Goal: Contribute content: Contribute content

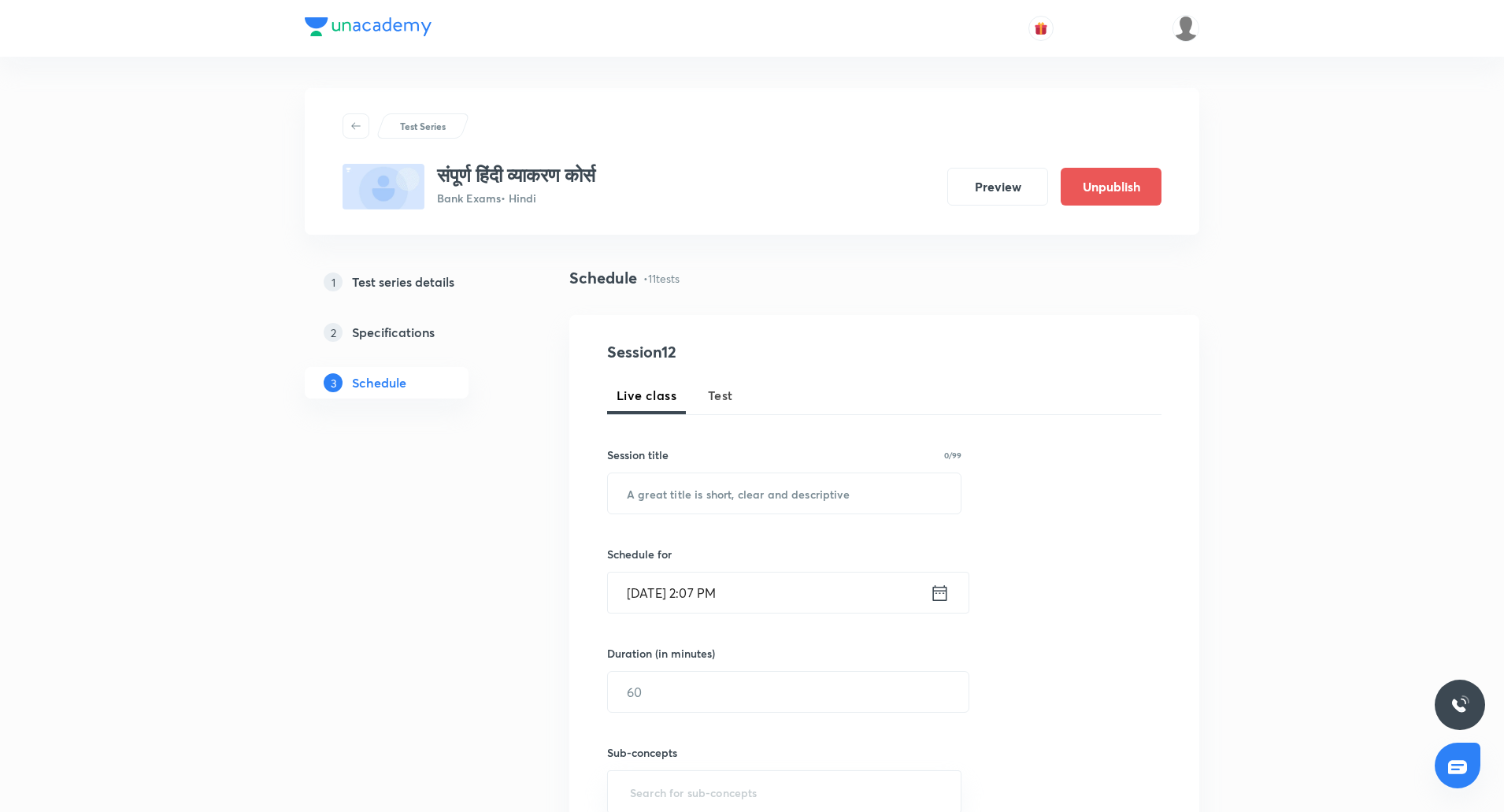
click at [733, 409] on button "Test" at bounding box center [720, 395] width 44 height 38
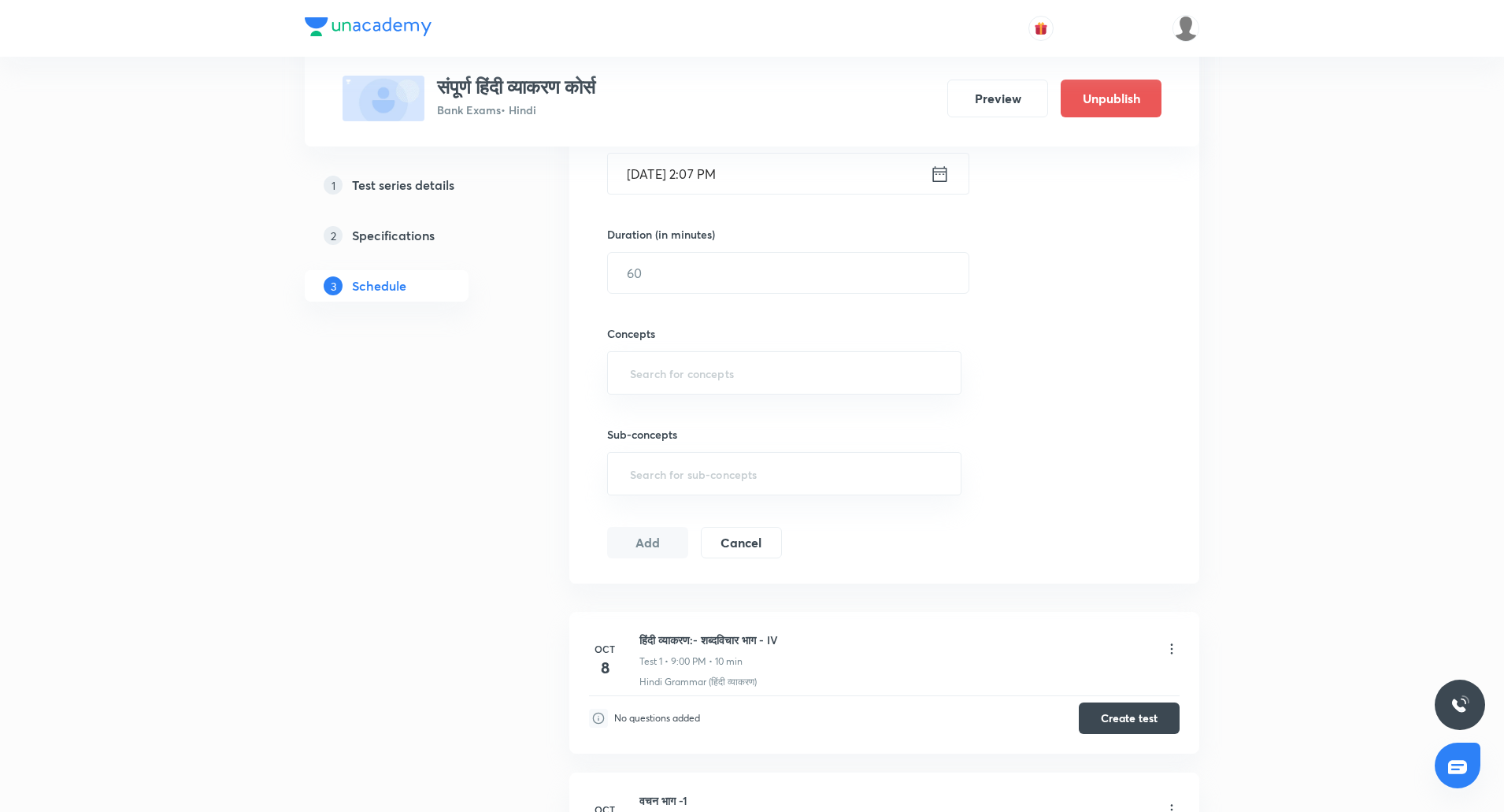
scroll to position [719, 0]
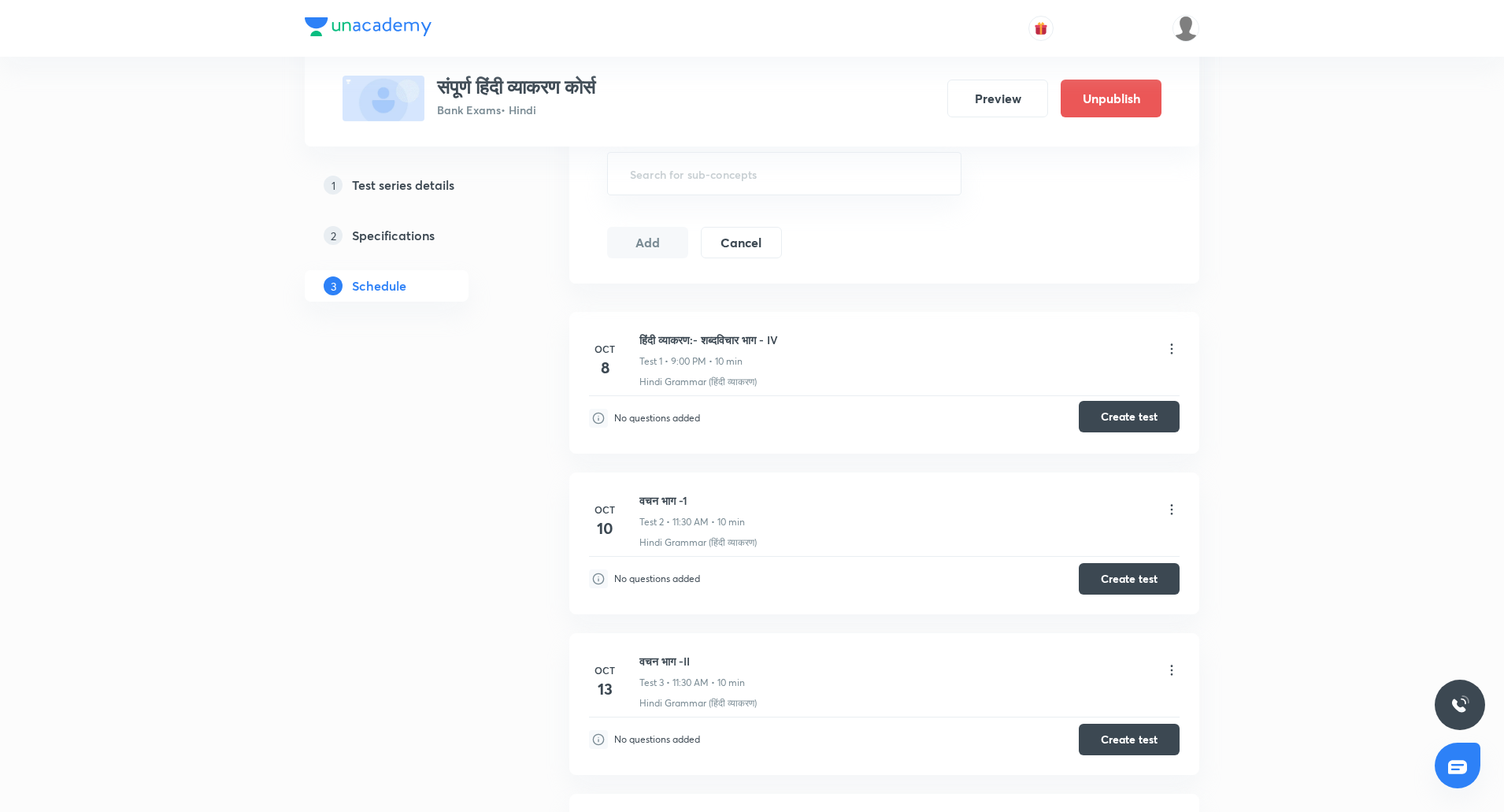
click at [1106, 431] on button "Create test" at bounding box center [1129, 416] width 101 height 31
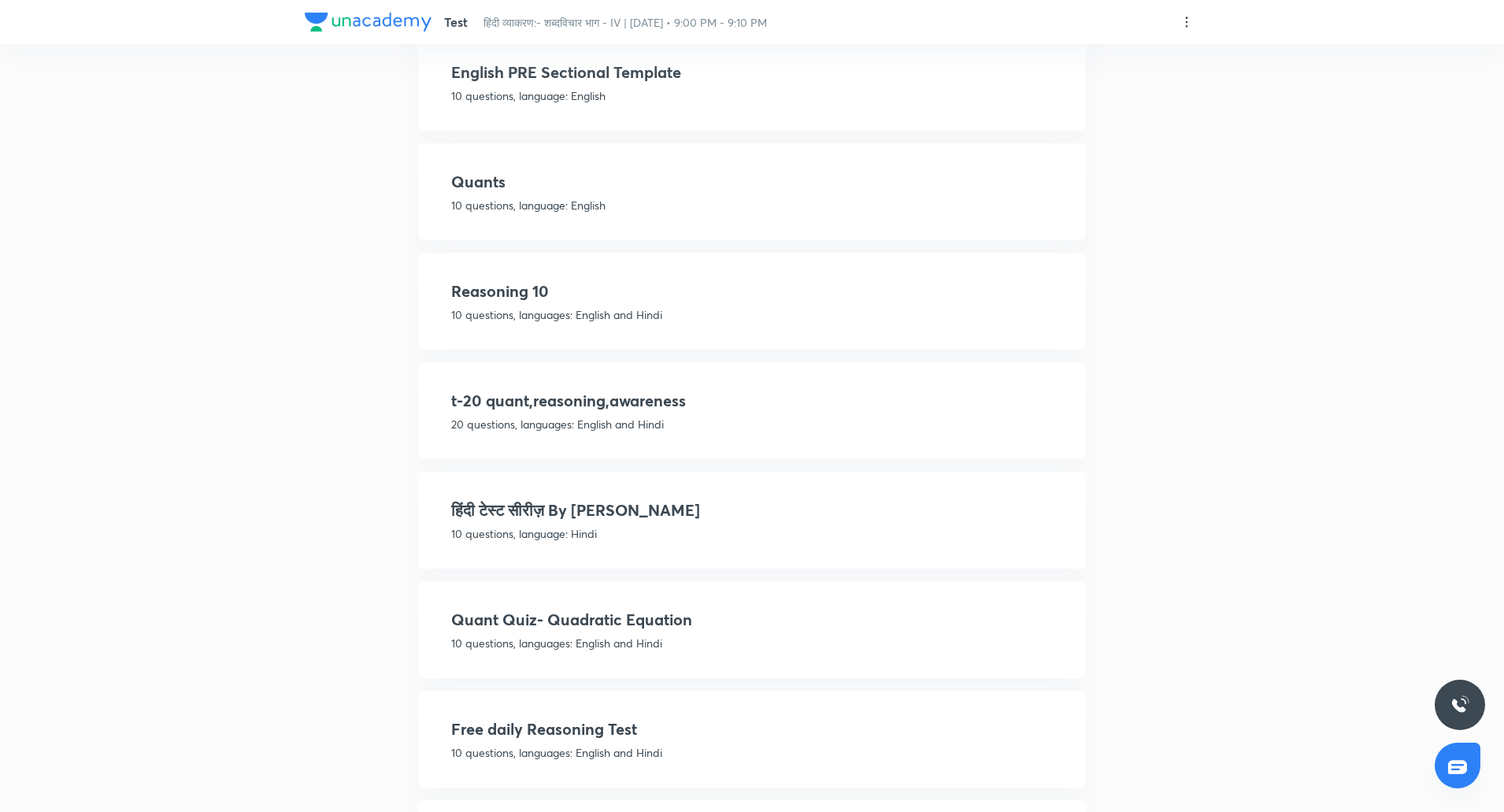
click at [548, 527] on p "10 questions, language: Hindi" at bounding box center [752, 534] width 601 height 16
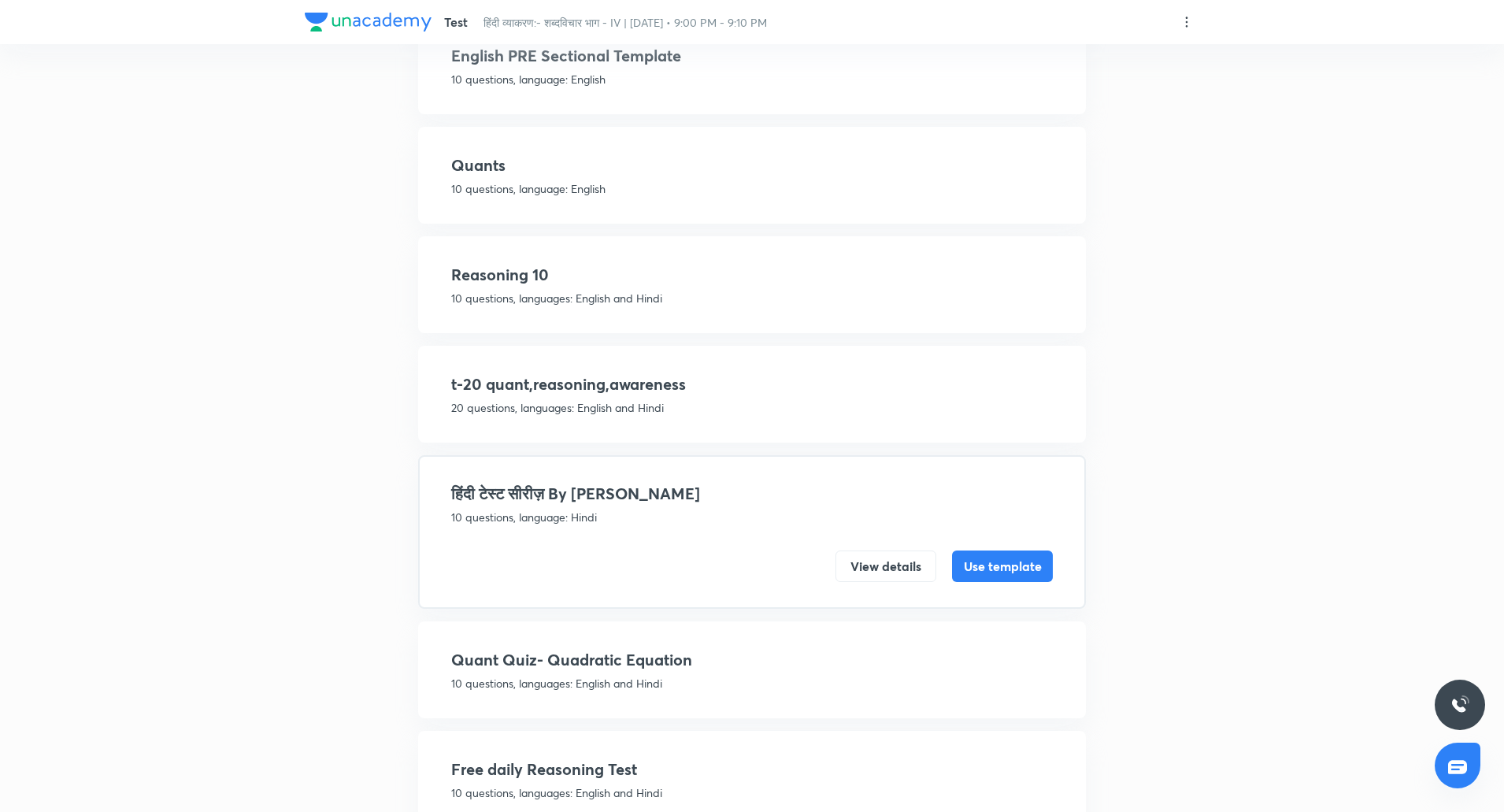
scroll to position [1769, 0]
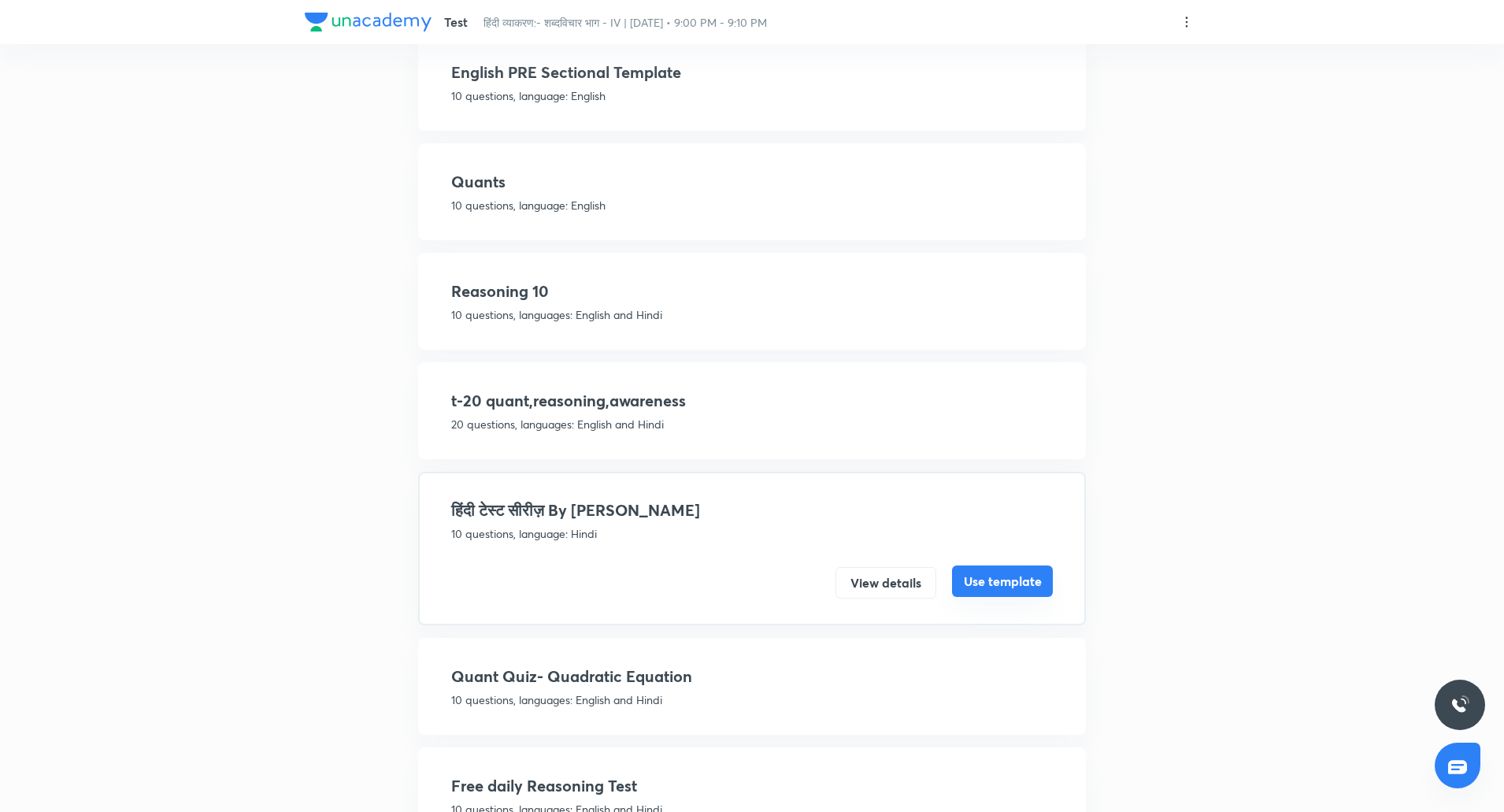
click at [975, 580] on button "Use template" at bounding box center [1002, 580] width 101 height 31
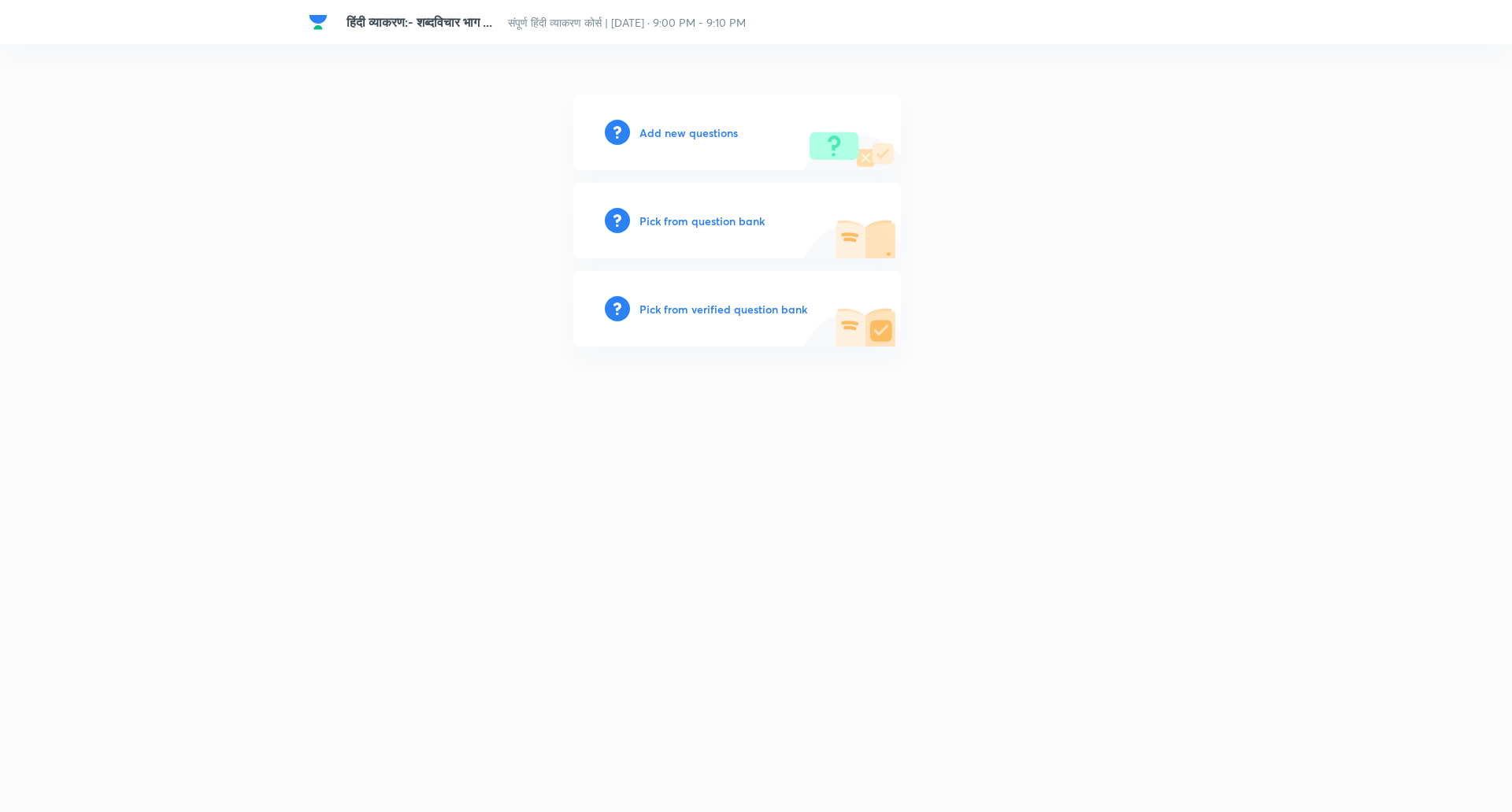
click at [693, 142] on div "Add new questions" at bounding box center [737, 132] width 328 height 76
click at [693, 135] on h6 "Add new questions" at bounding box center [689, 132] width 98 height 16
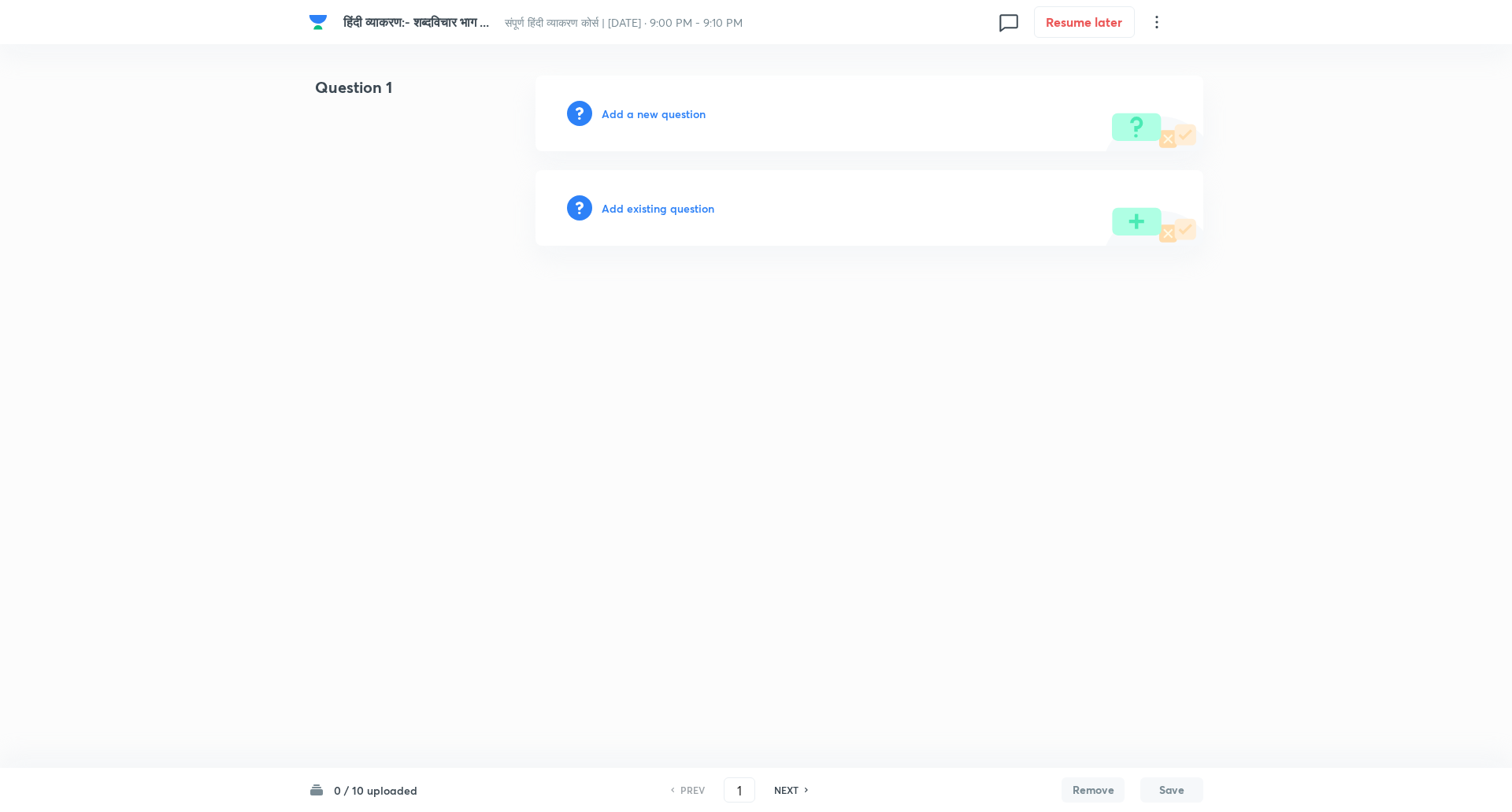
click at [660, 106] on h6 "Add a new question" at bounding box center [653, 114] width 104 height 16
click at [660, 106] on h6 "Choose a question type" at bounding box center [662, 114] width 121 height 16
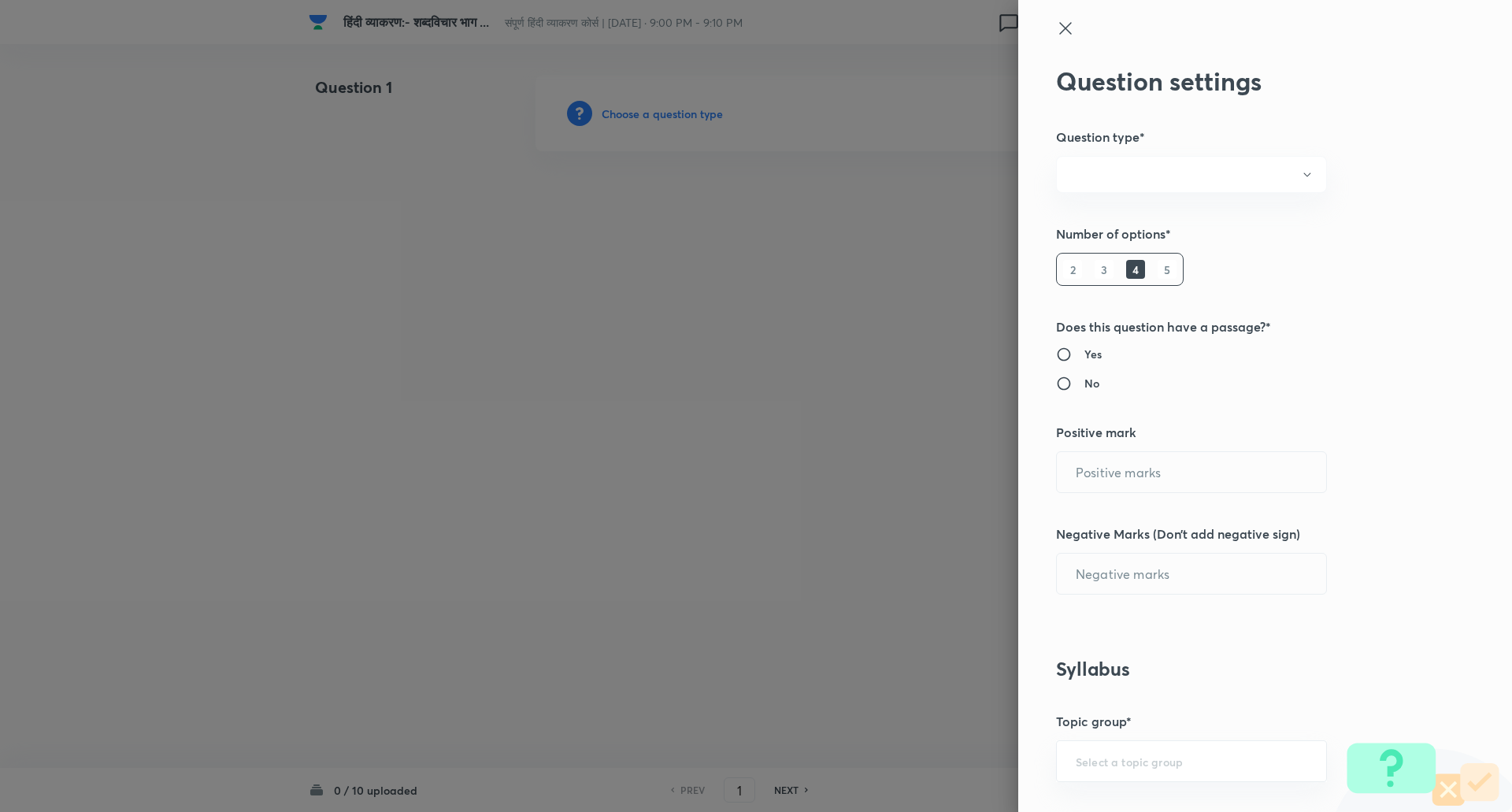
radio input "true"
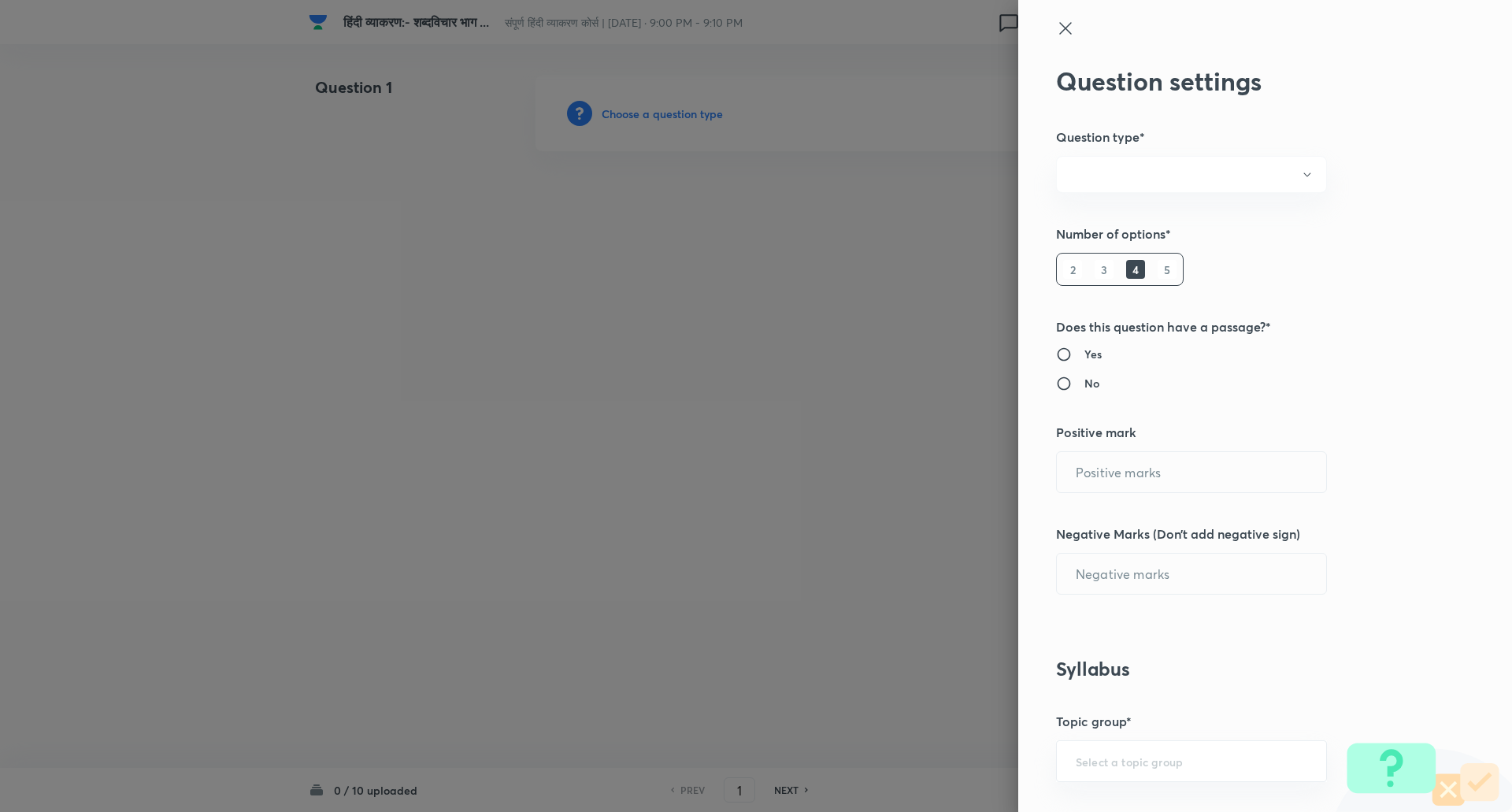
radio input "true"
type input "1"
click at [1158, 268] on h6 "5" at bounding box center [1166, 269] width 19 height 19
click at [1118, 585] on input "0" at bounding box center [1192, 574] width 270 height 40
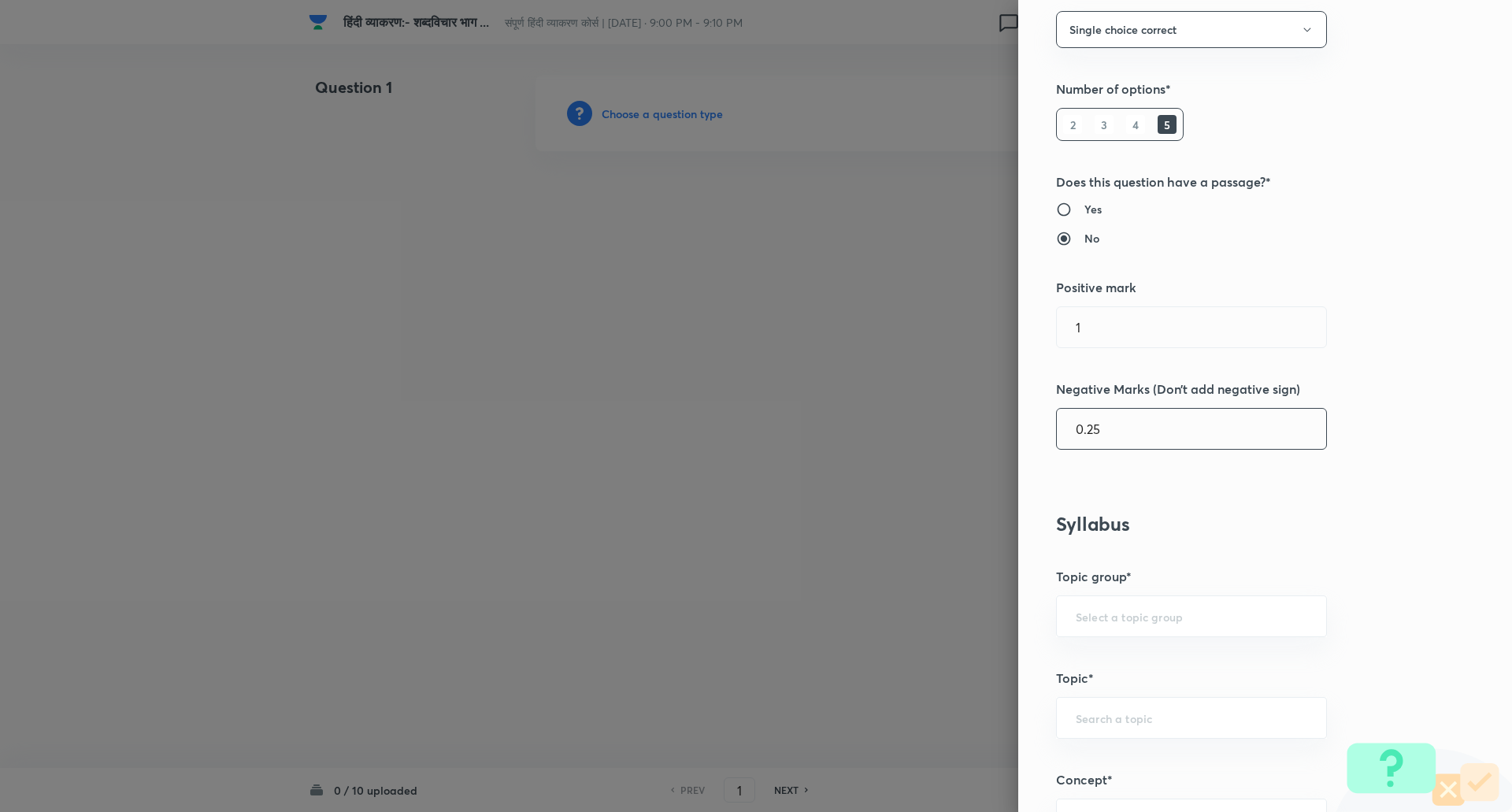
scroll to position [396, 0]
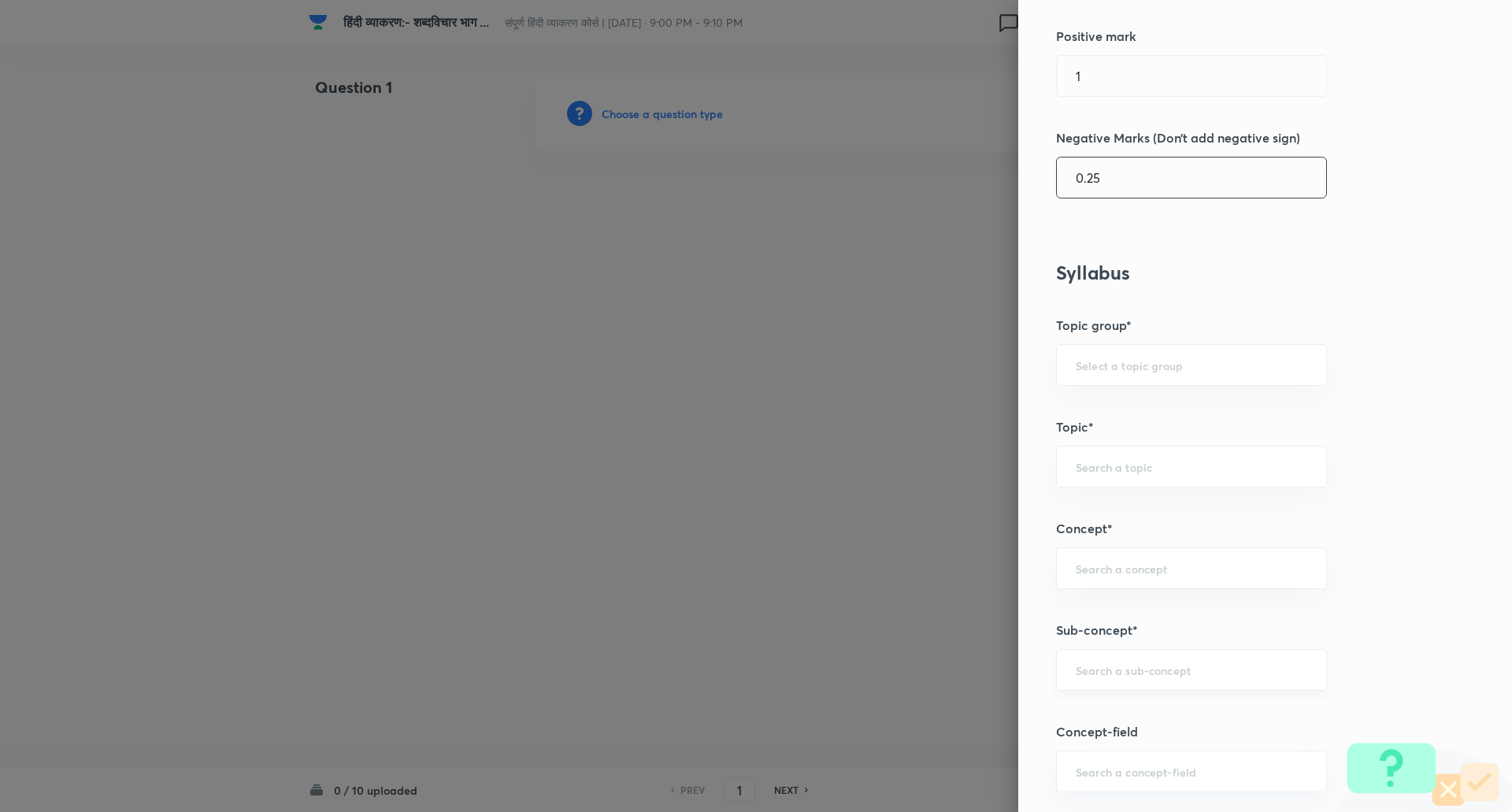
click at [1106, 680] on div "​" at bounding box center [1192, 670] width 271 height 42
type input "0.25"
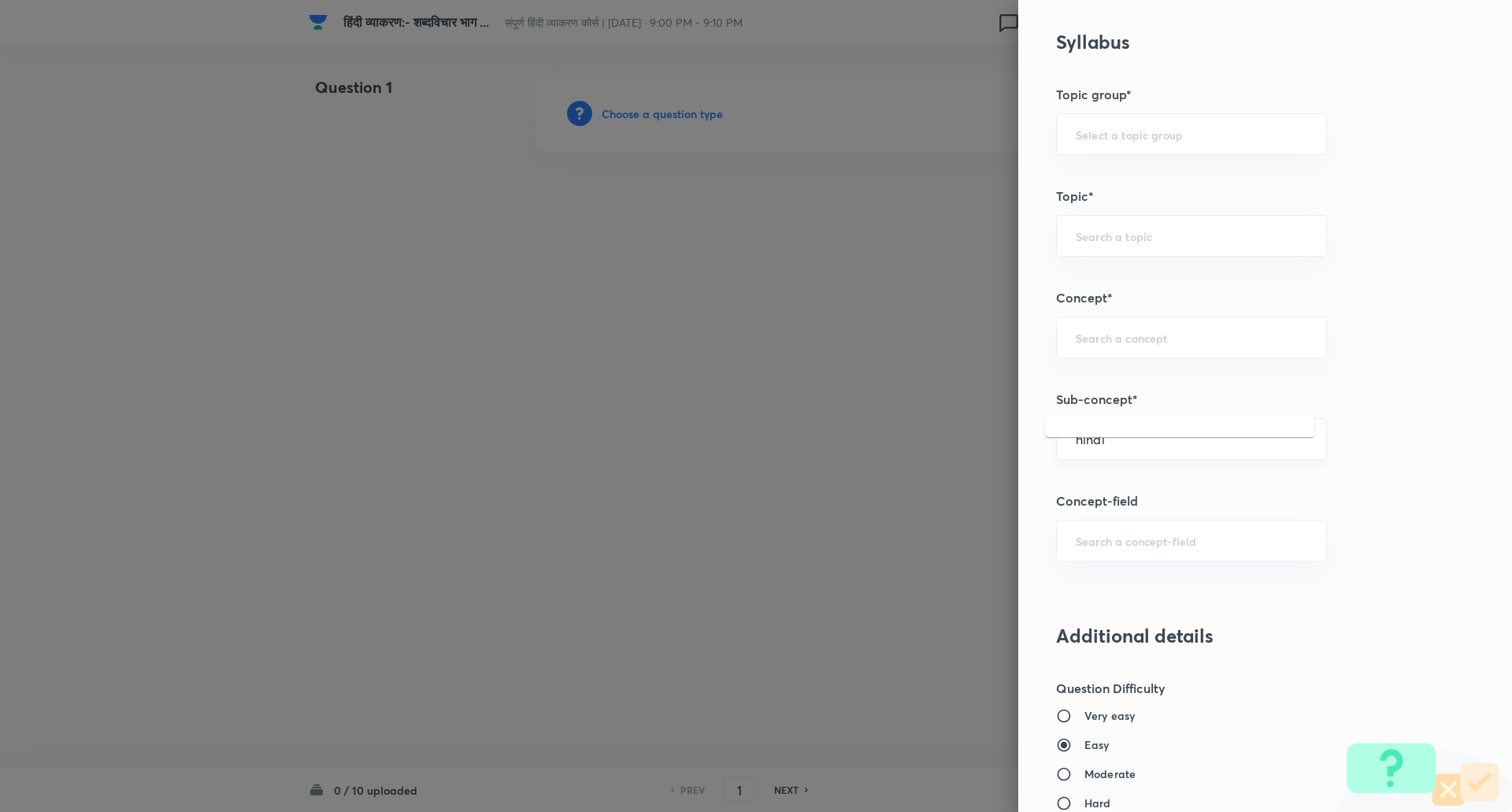
scroll to position [743, 0]
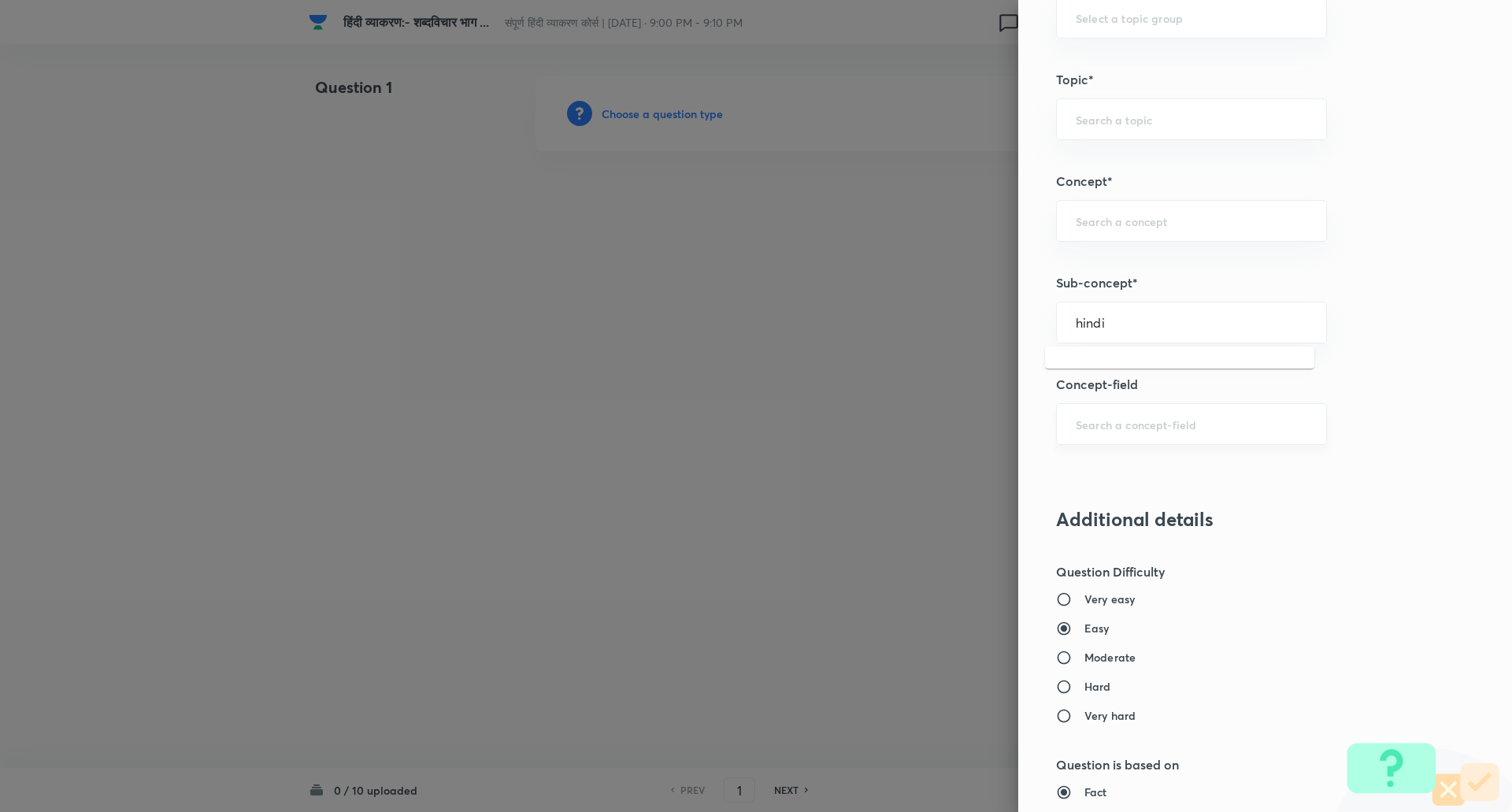
click at [1177, 411] on div "​" at bounding box center [1192, 424] width 271 height 42
type input "hindi"
click at [1137, 341] on div "​" at bounding box center [1192, 323] width 271 height 42
click at [1147, 303] on div "hindi ​" at bounding box center [1192, 323] width 271 height 42
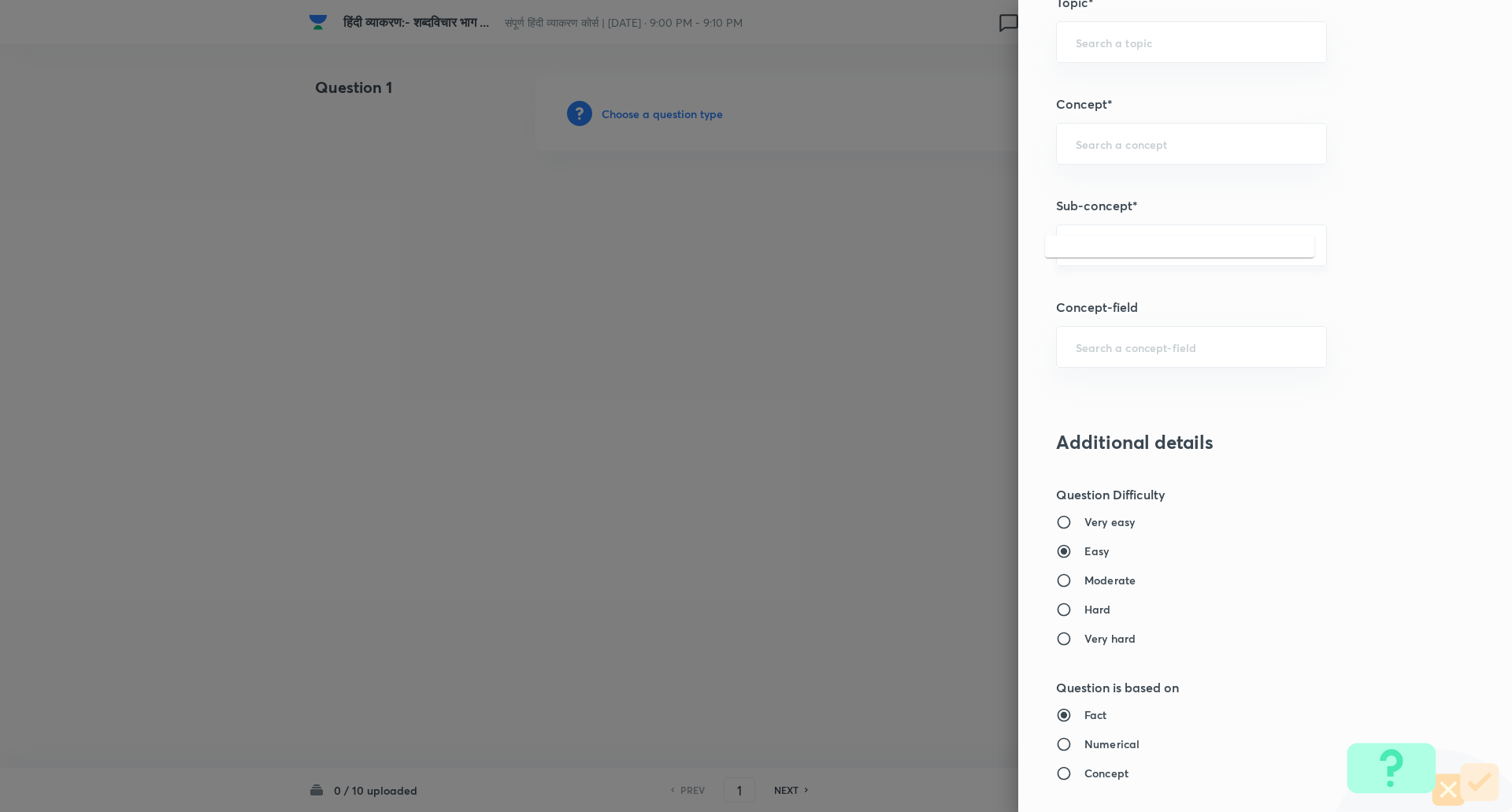
scroll to position [870, 0]
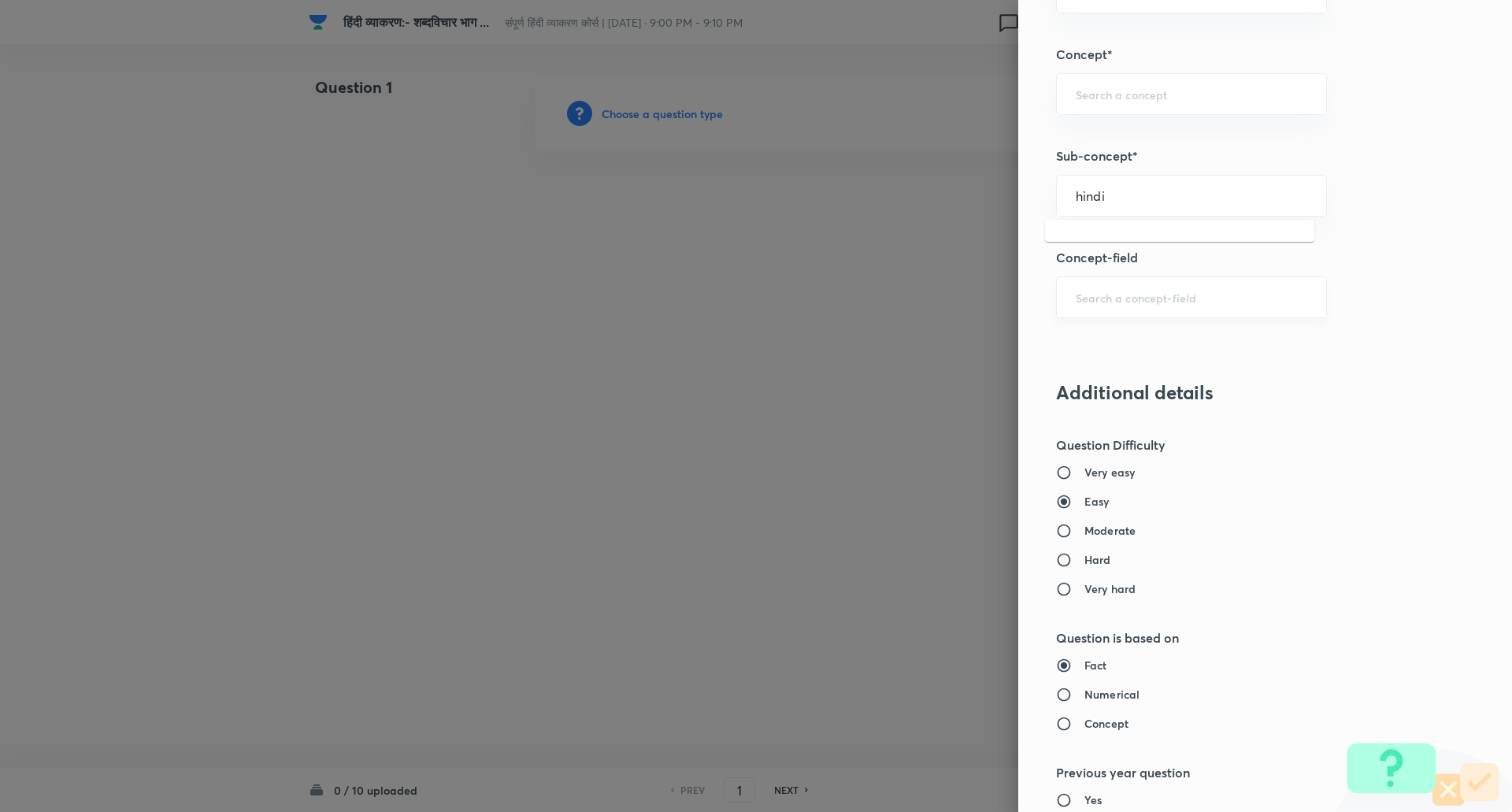
type input "hindi"
click at [1140, 300] on input "text" at bounding box center [1191, 297] width 232 height 15
click at [1112, 196] on input "text" at bounding box center [1191, 195] width 232 height 15
click at [1125, 198] on input "text" at bounding box center [1191, 195] width 232 height 15
click at [1125, 198] on input "H" at bounding box center [1191, 195] width 232 height 15
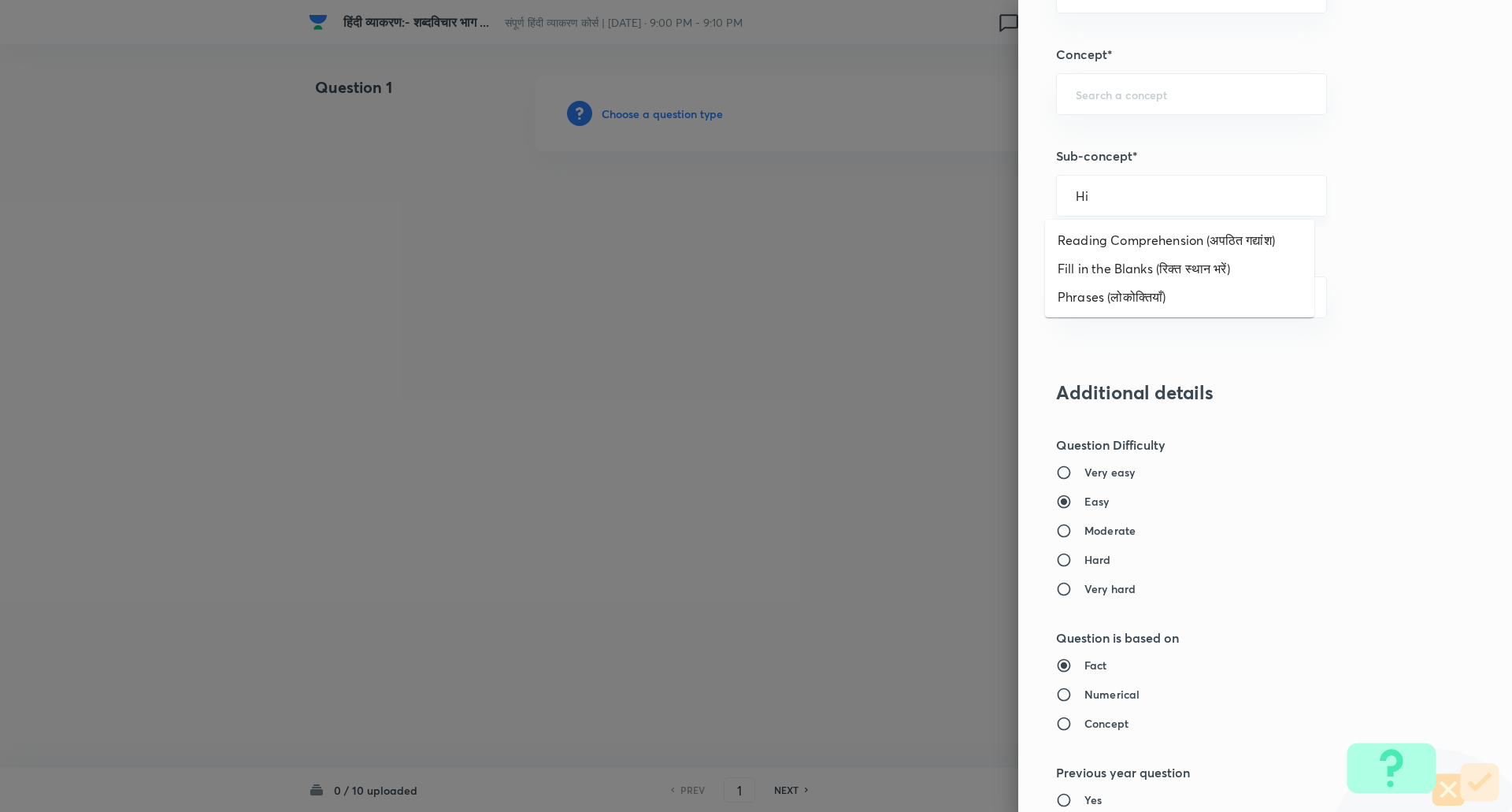
type input "H"
click at [1138, 198] on input "text" at bounding box center [1191, 195] width 232 height 15
type input "s"
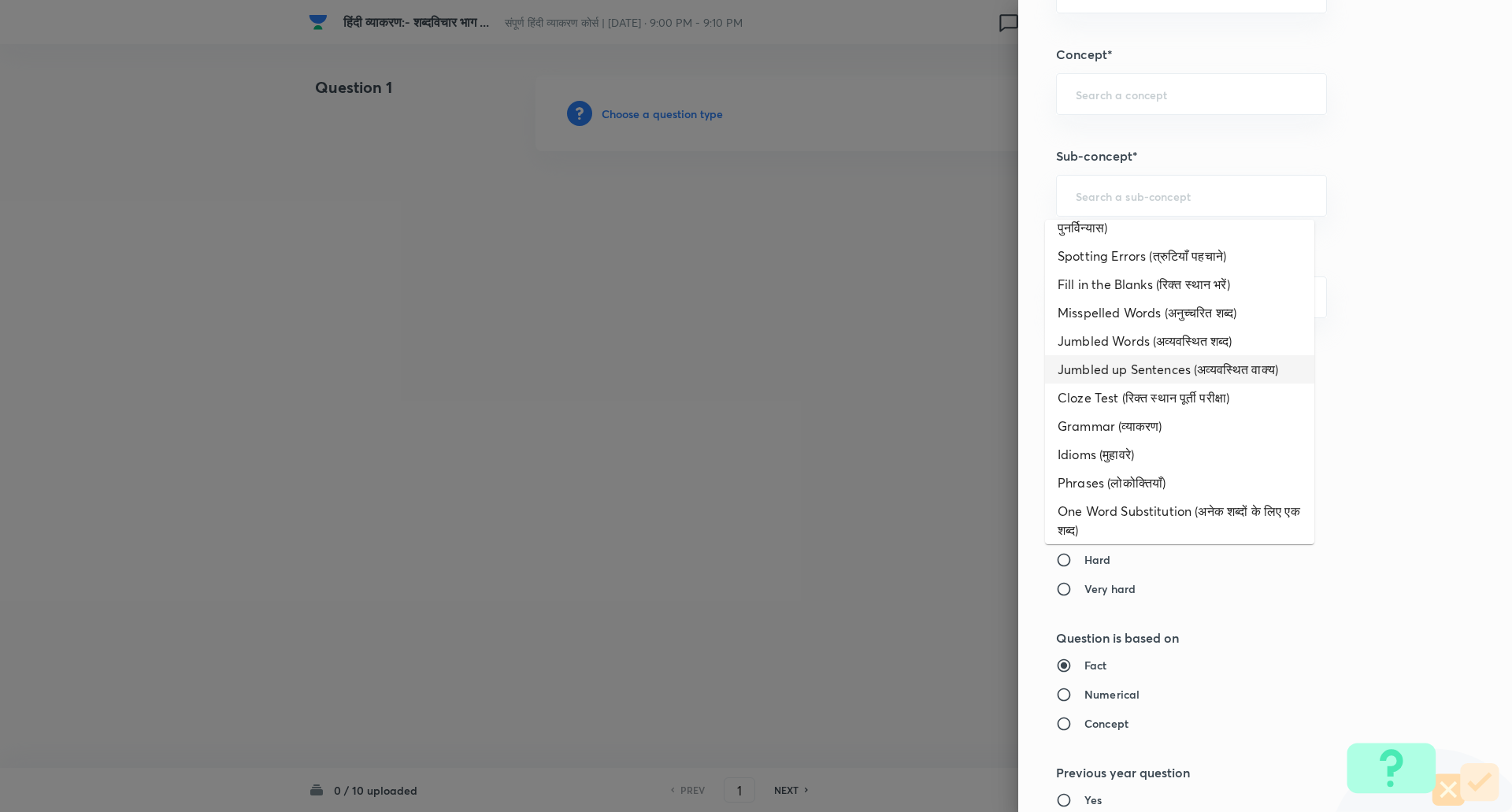
scroll to position [61, 0]
click at [1134, 255] on li "Spotting Errors (त्रुटियाँ पहचाने)" at bounding box center [1179, 254] width 270 height 28
type input "Spotting Errors (त्रुटियाँ पहचाने)"
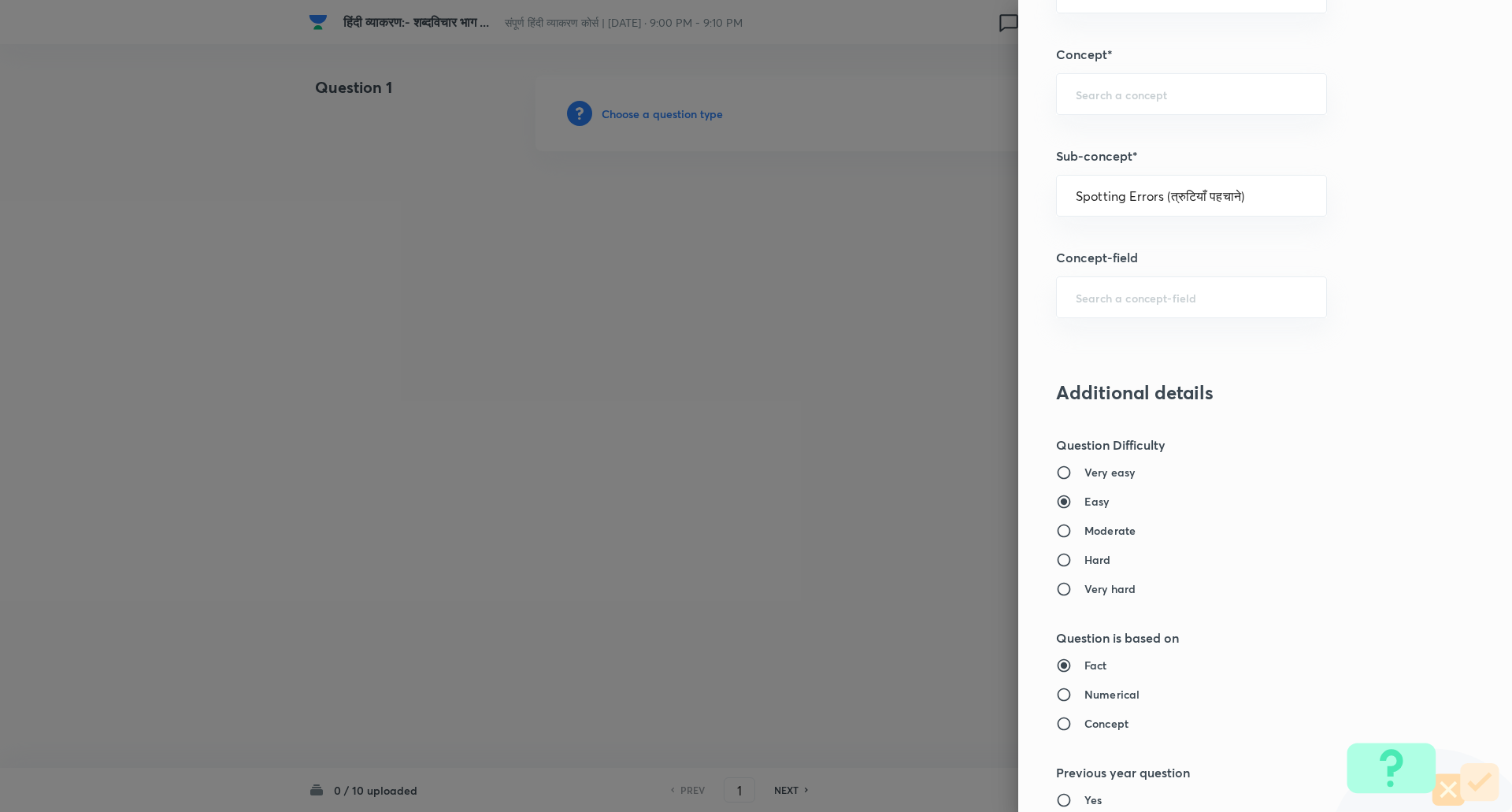
type input "Hindi"
type input "Hindi (हिंदी)"
type input "Hindi Language (हिंदी भाषा)"
click at [1064, 534] on input "Moderate" at bounding box center [1070, 531] width 28 height 16
radio input "true"
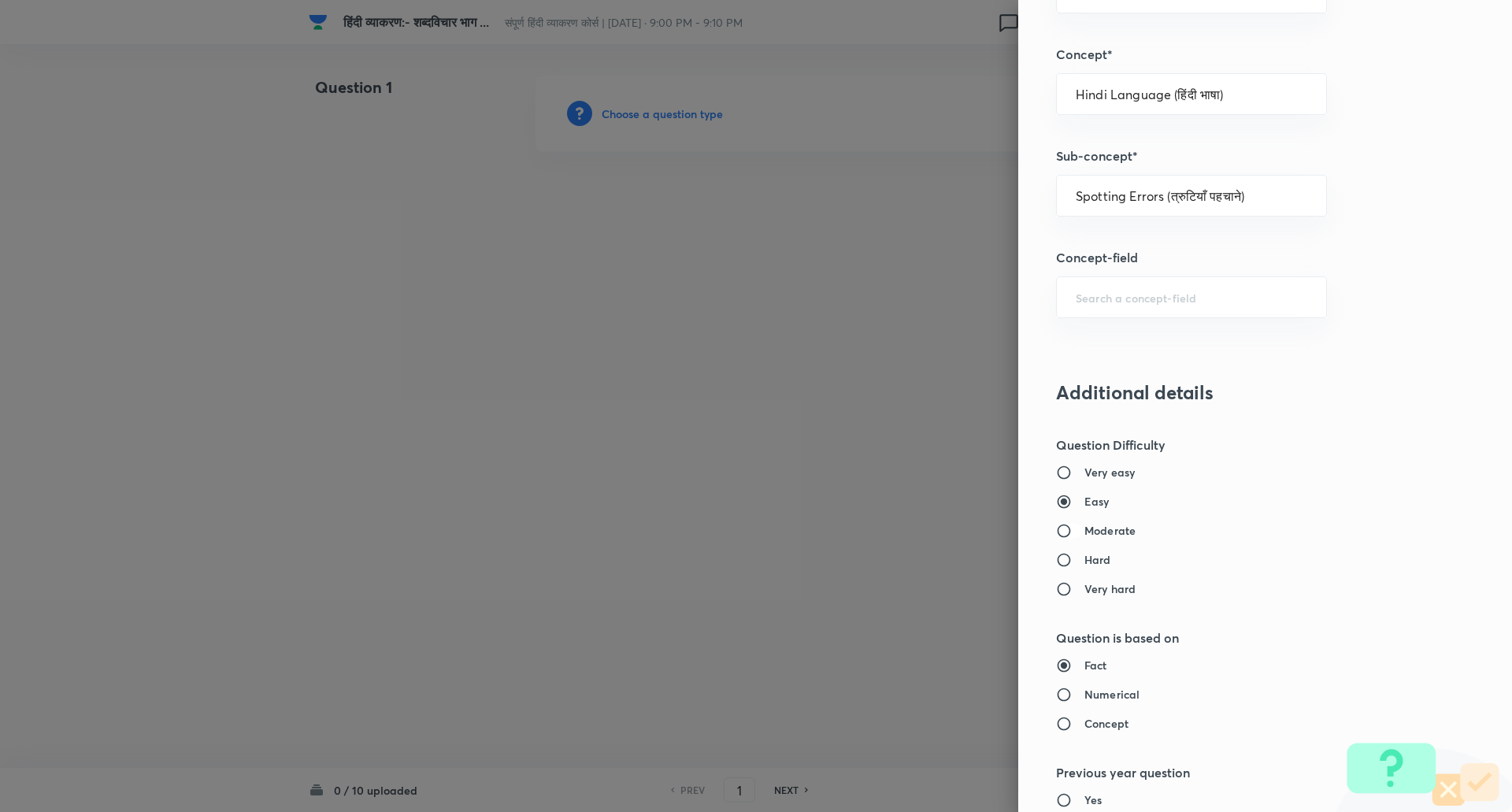
radio input "false"
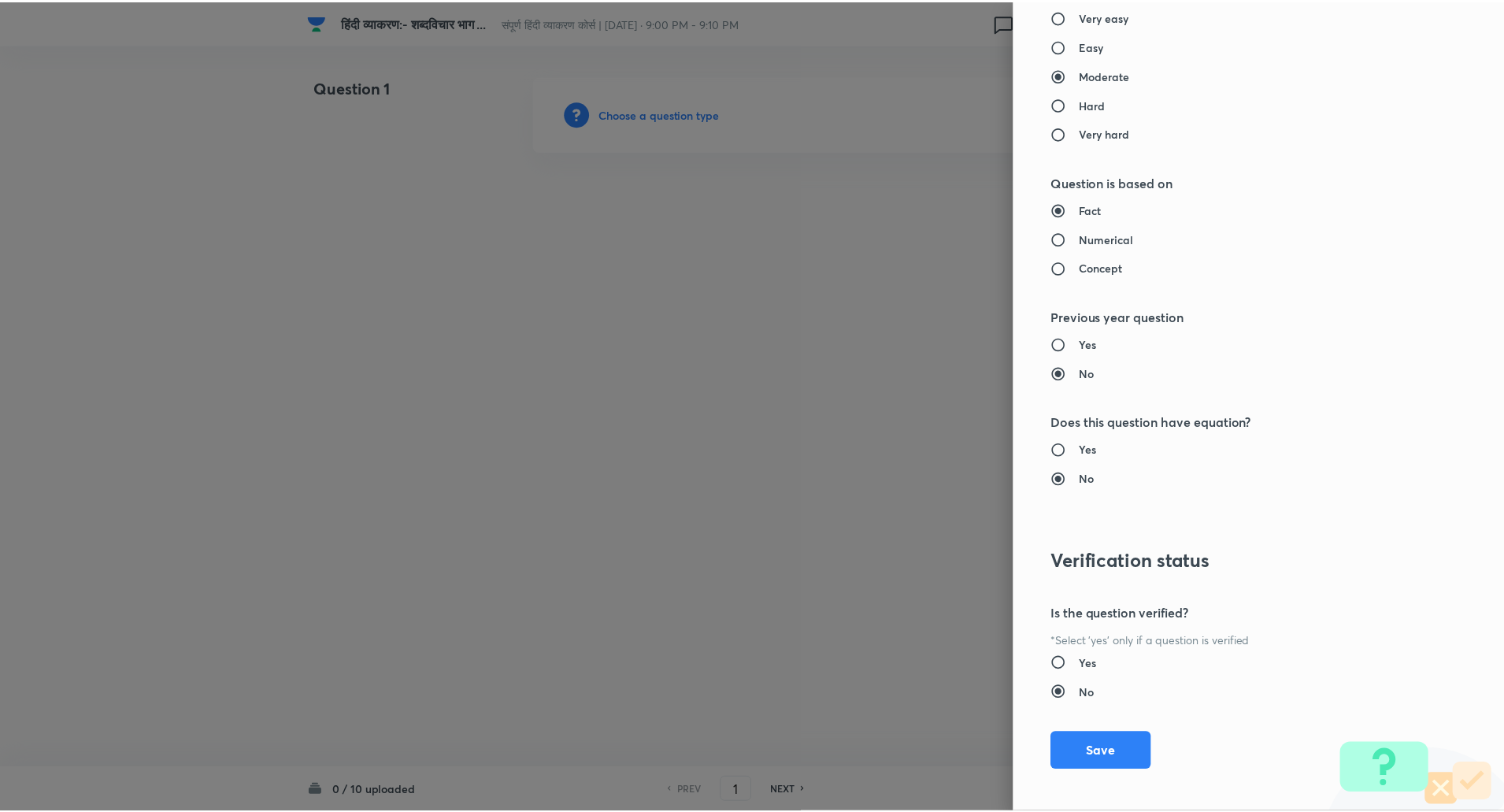
scroll to position [1331, 0]
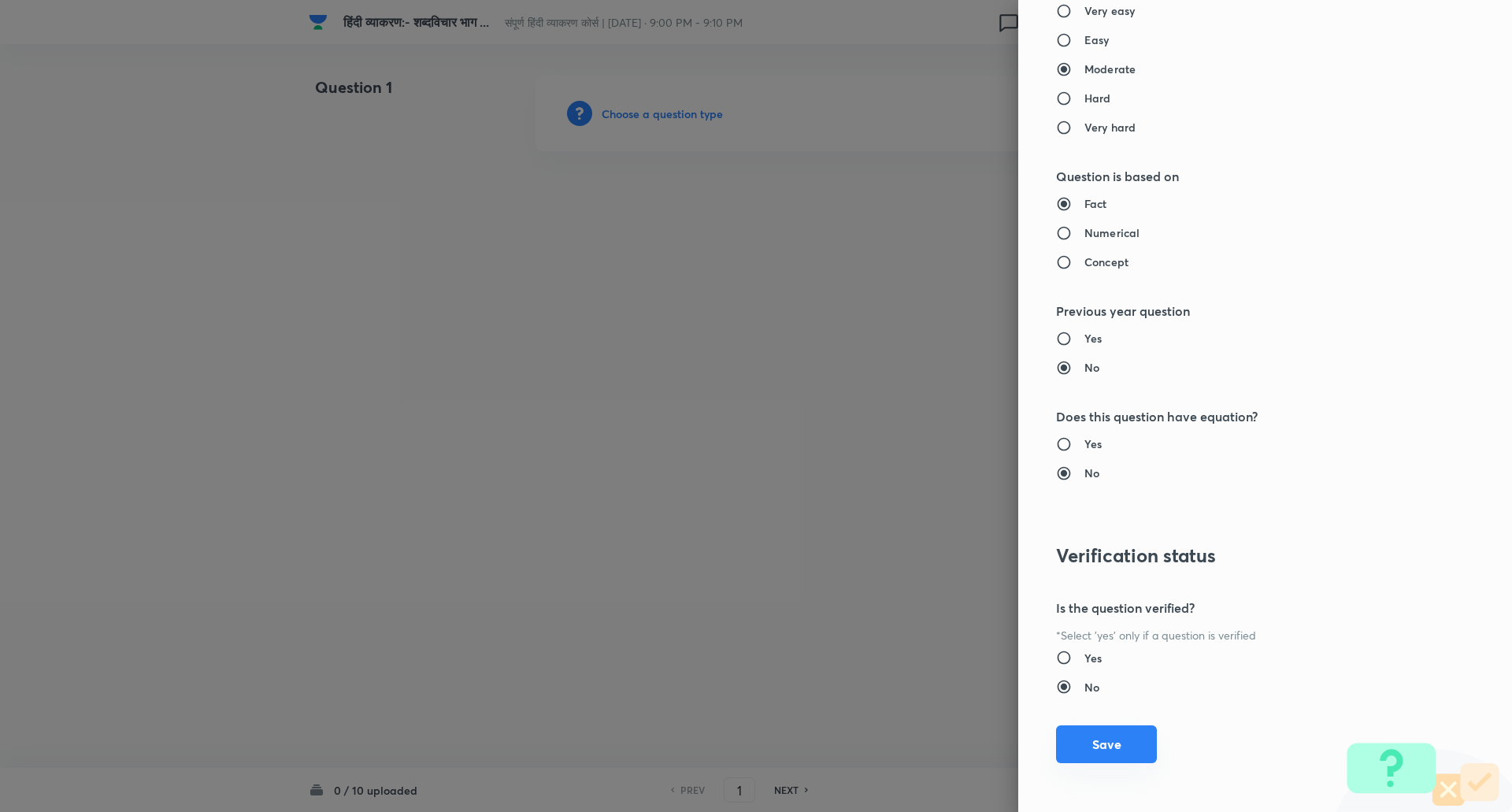
click at [1120, 730] on button "Save" at bounding box center [1106, 743] width 101 height 38
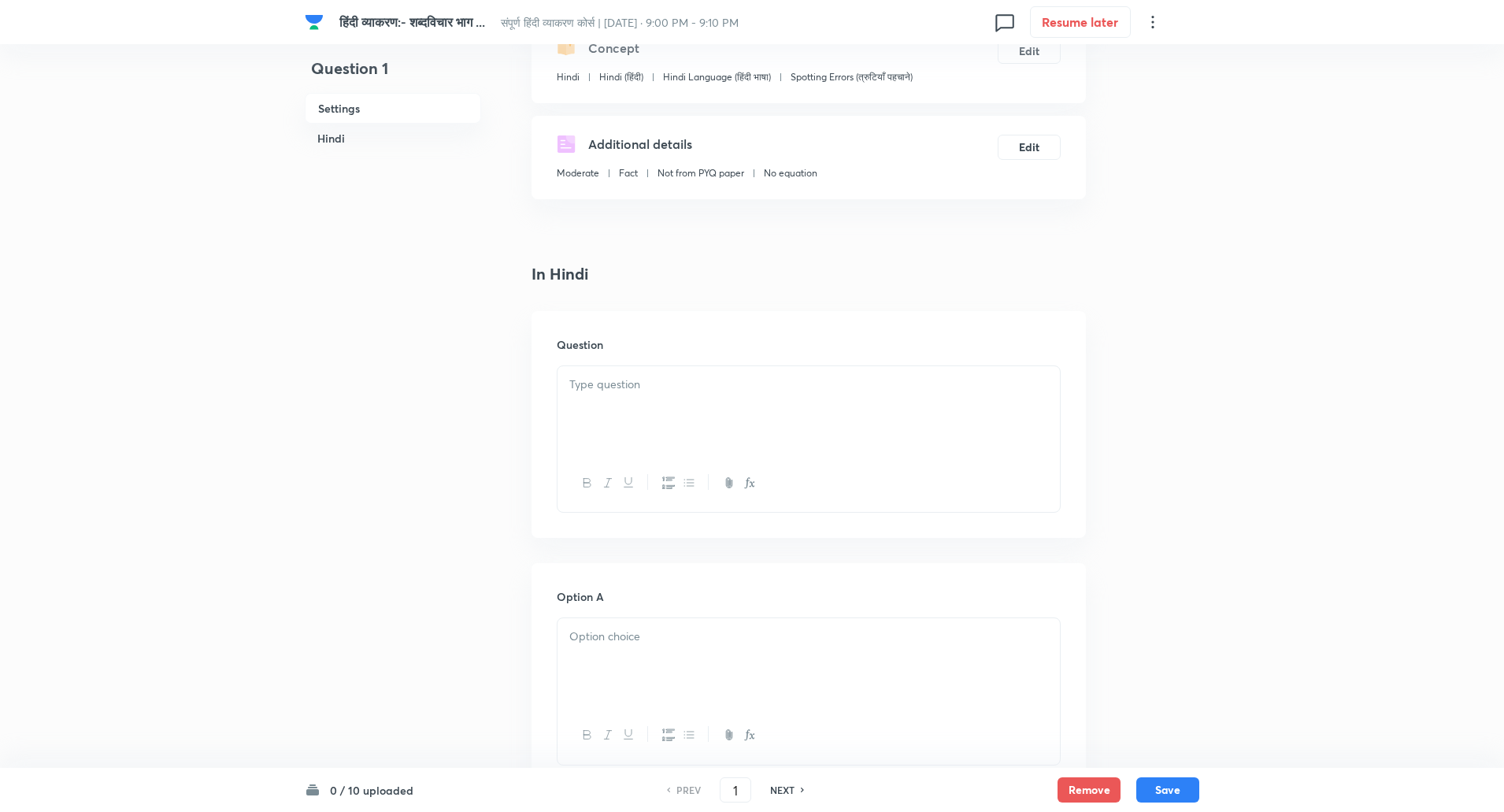
scroll to position [202, 0]
click at [689, 429] on div at bounding box center [809, 409] width 502 height 88
click at [671, 617] on div at bounding box center [809, 661] width 502 height 88
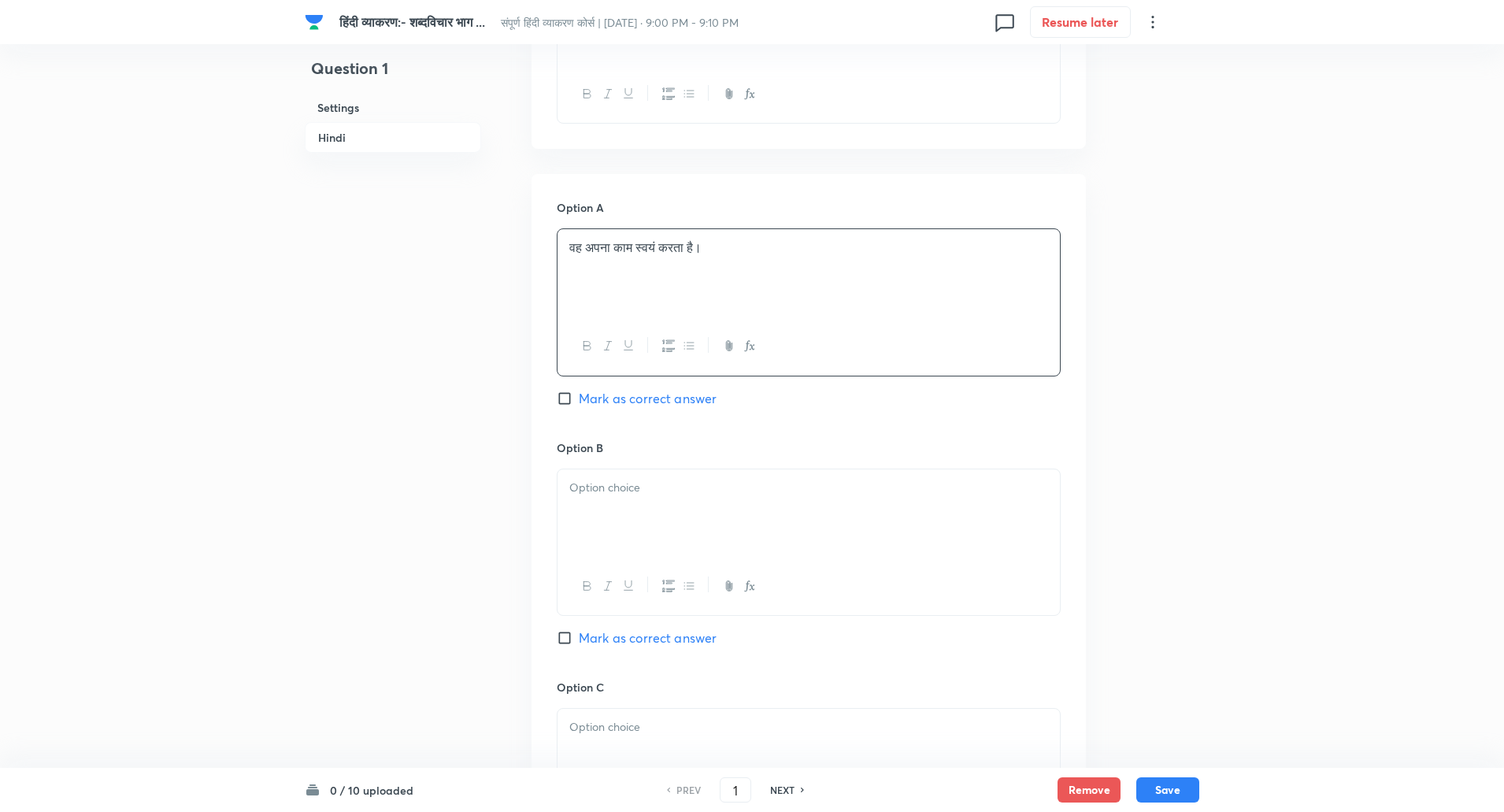
click at [567, 403] on input "Mark as correct answer" at bounding box center [568, 399] width 22 height 16
checkbox input "true"
click at [581, 506] on div at bounding box center [809, 513] width 502 height 88
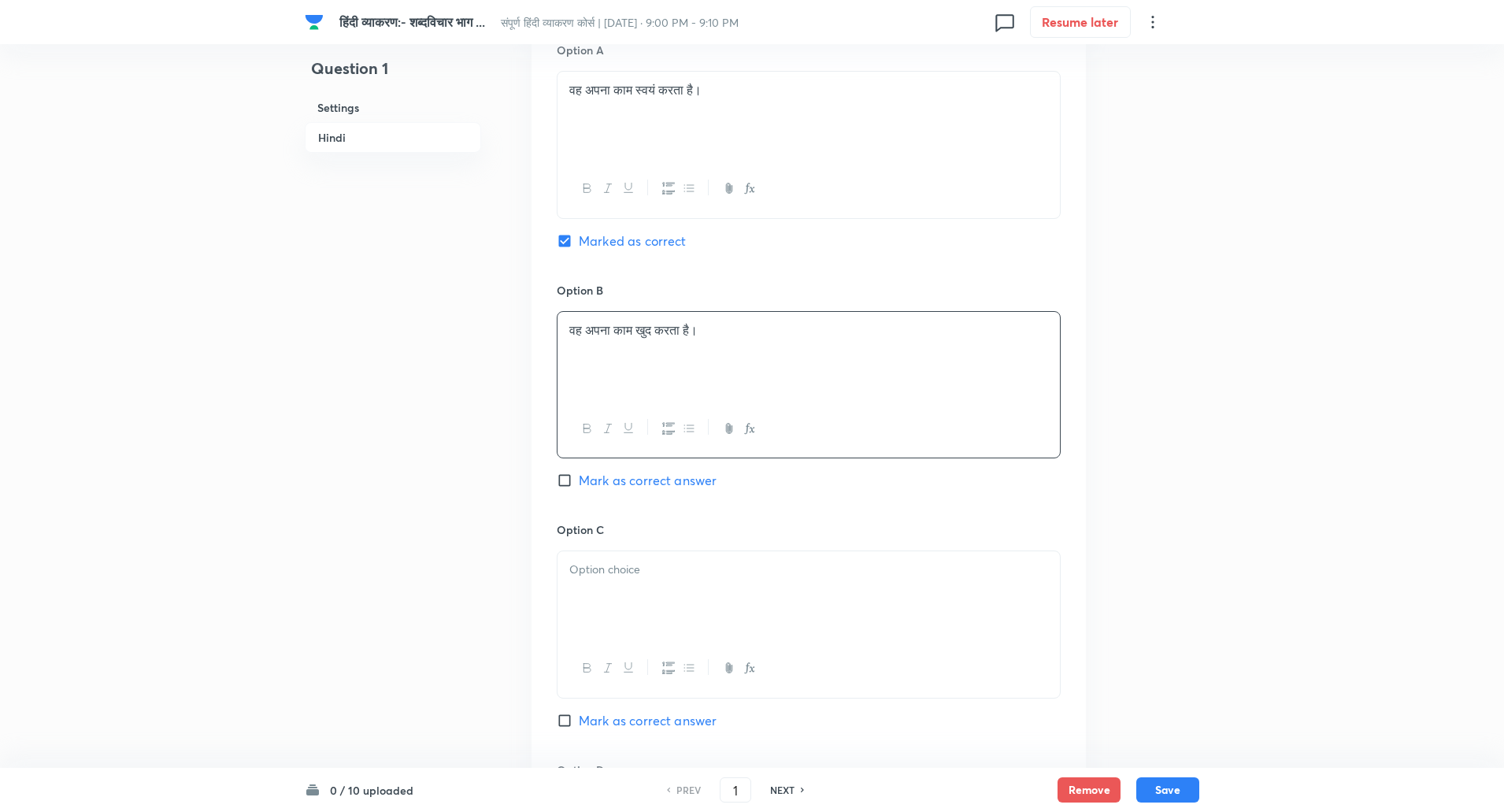
scroll to position [752, 0]
click at [601, 592] on div at bounding box center [809, 590] width 502 height 88
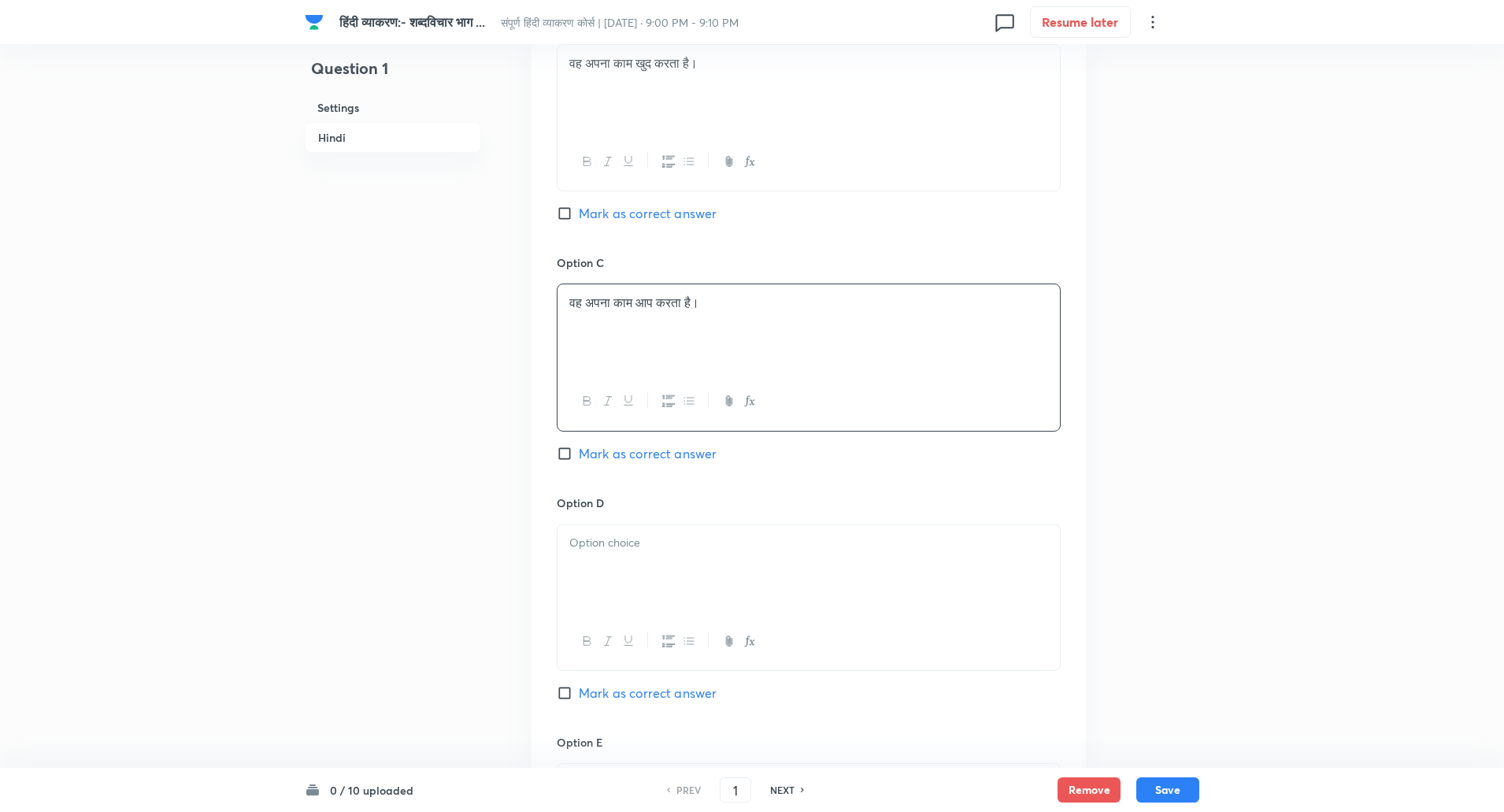
scroll to position [1015, 0]
click at [618, 531] on div at bounding box center [809, 567] width 502 height 88
paste div
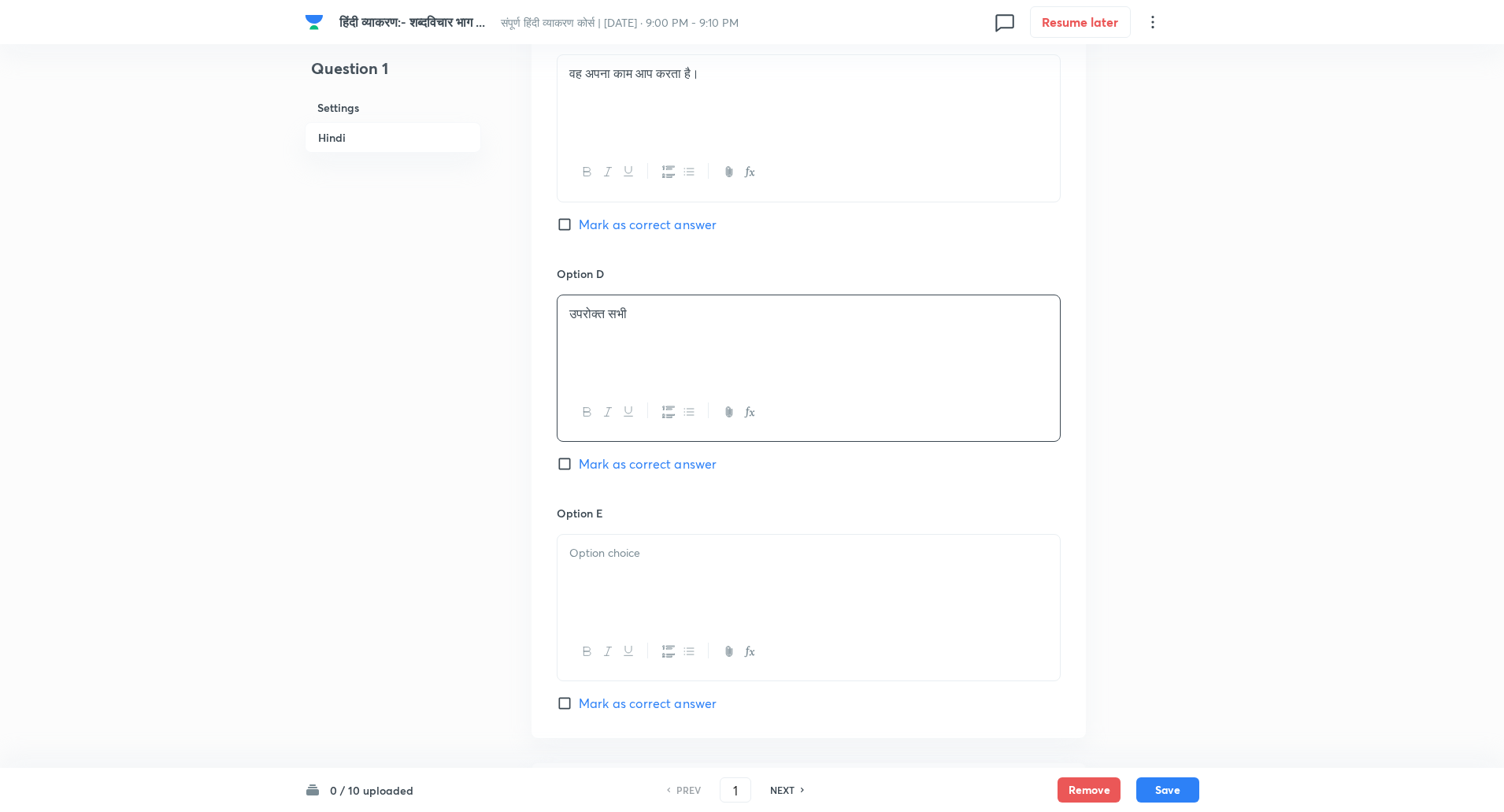
click at [619, 613] on div at bounding box center [809, 578] width 502 height 88
paste div
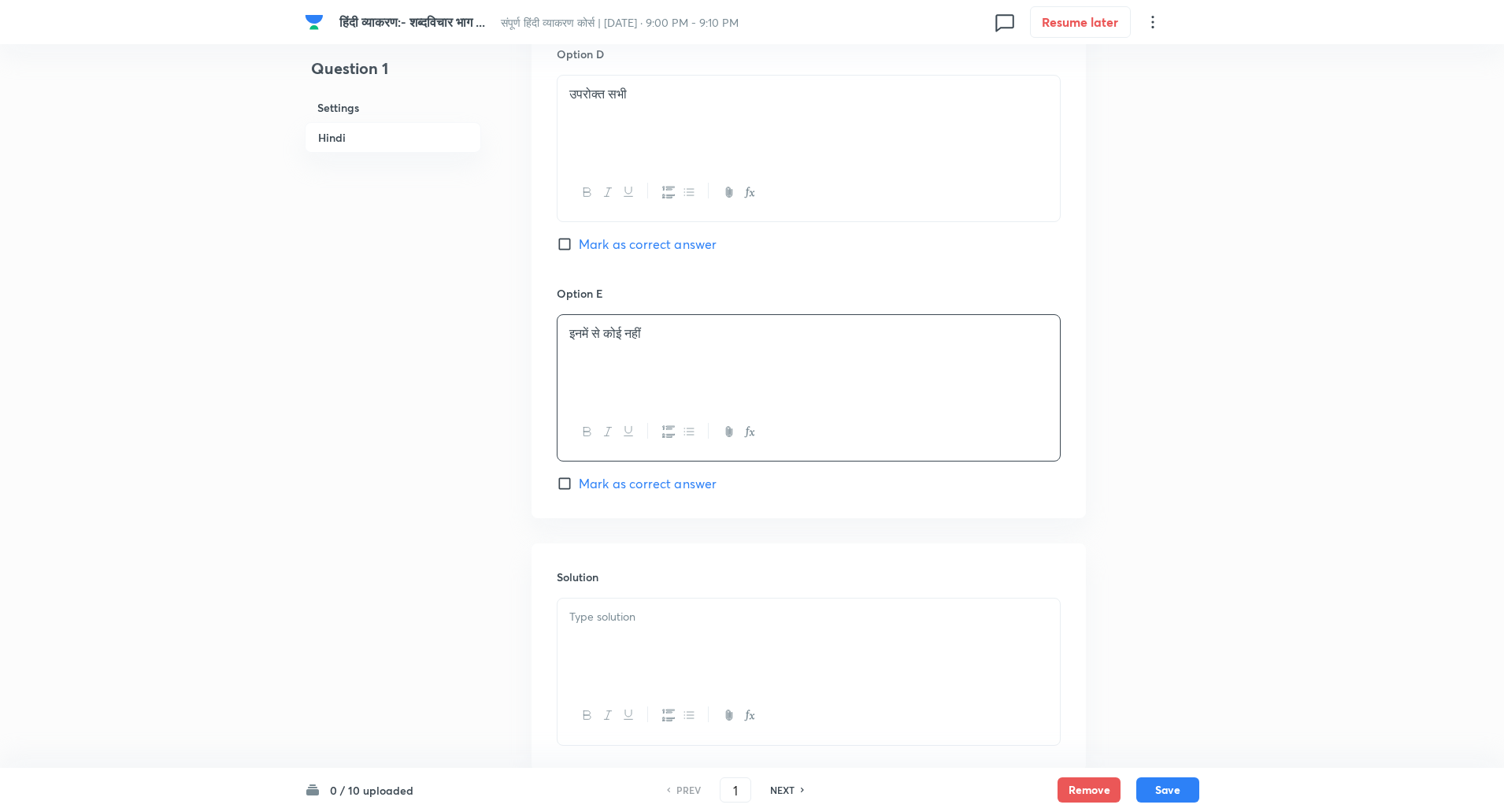
click at [618, 647] on div at bounding box center [809, 642] width 502 height 88
click at [611, 632] on p "समाधान: 'स्वयं' शब्द का प्रयोग शुद्ध है। 'खुद' उर्दू शब्द है और 'आप' अशुद्ध है।" at bounding box center [808, 634] width 479 height 18
click at [1159, 779] on button "Save" at bounding box center [1168, 788] width 63 height 25
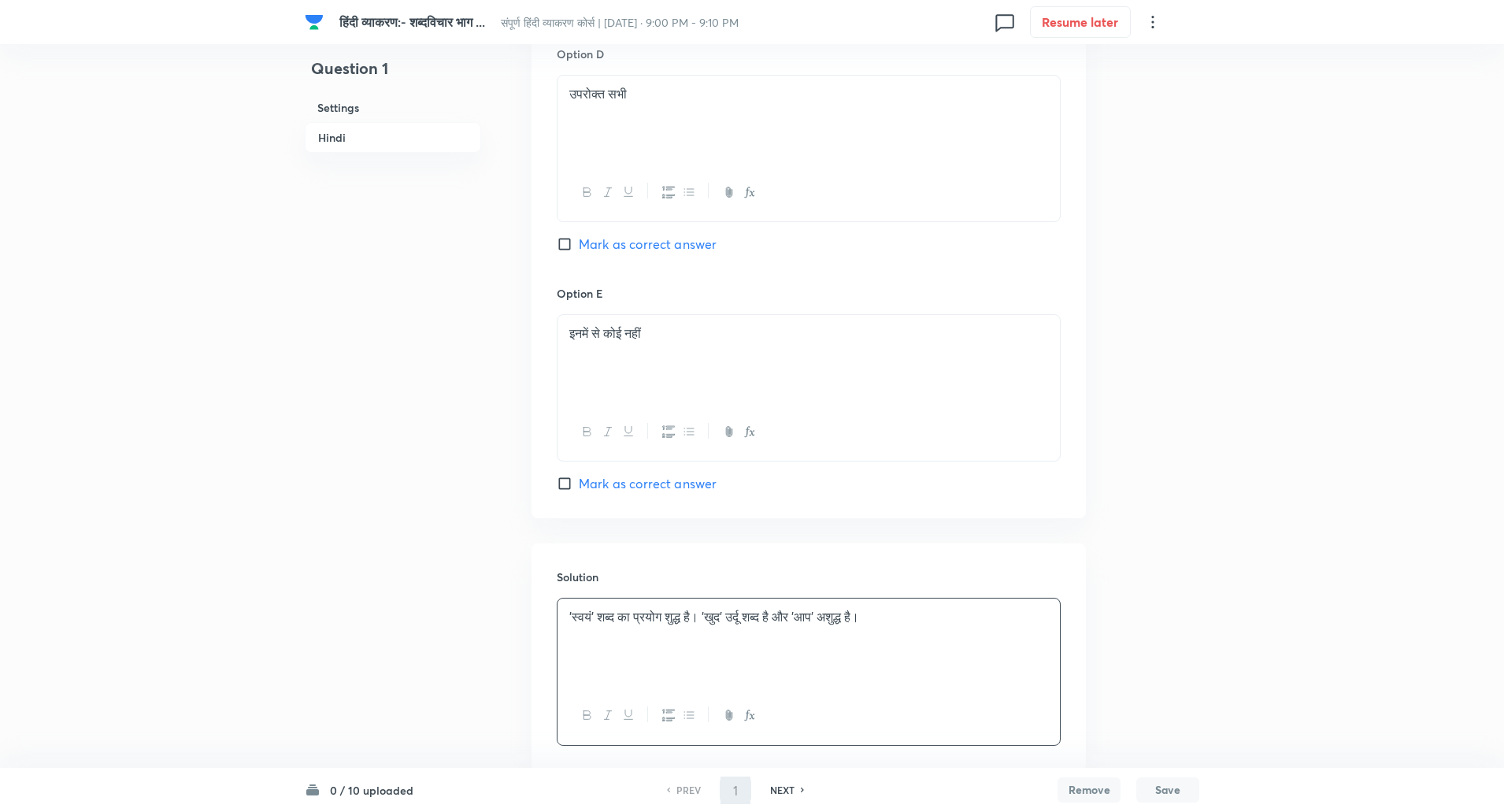
type input "2"
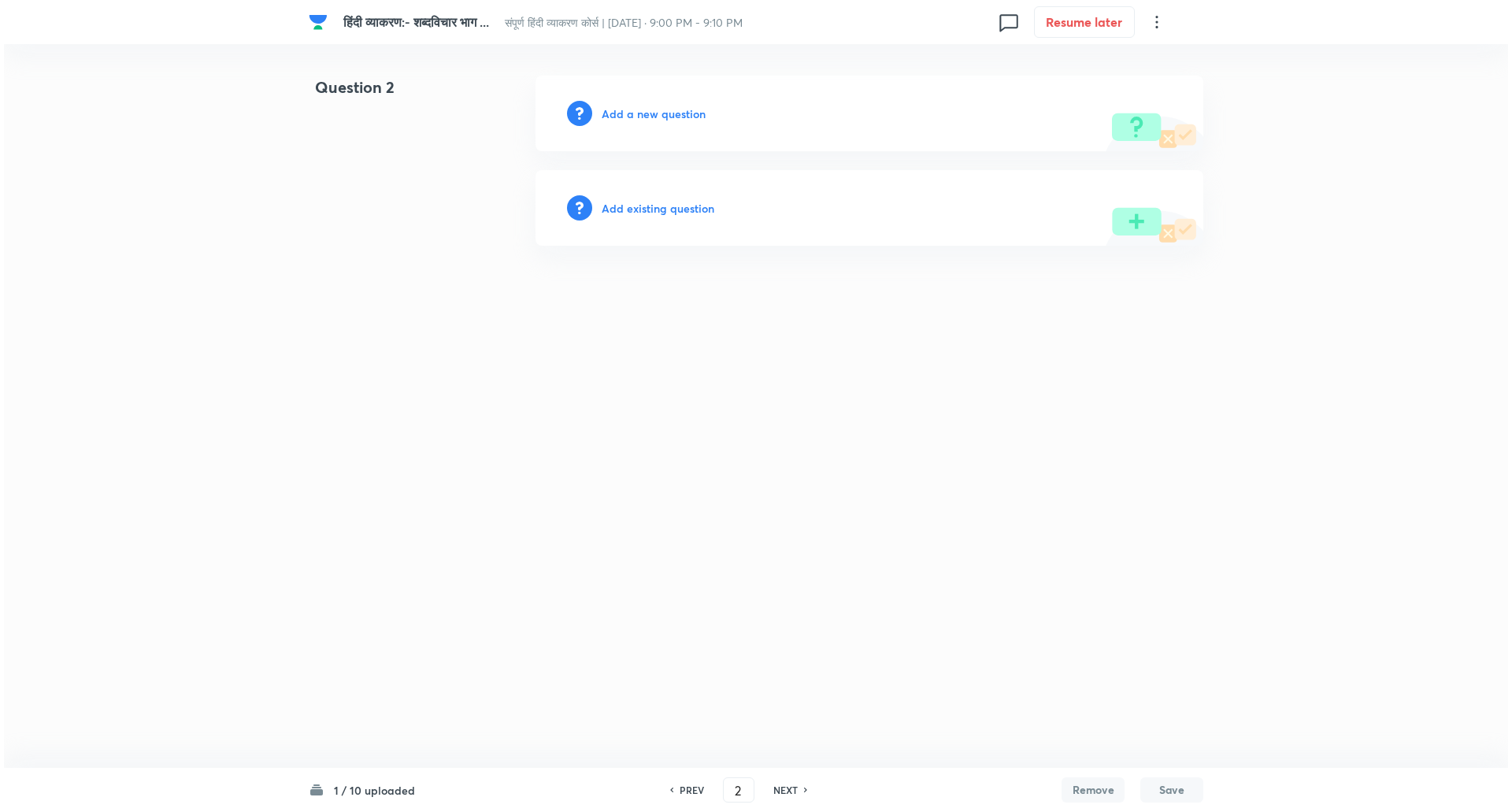
scroll to position [0, 0]
click at [661, 119] on h6 "Add a new question" at bounding box center [653, 114] width 104 height 16
click at [661, 119] on h6 "Choose a question type" at bounding box center [662, 114] width 121 height 16
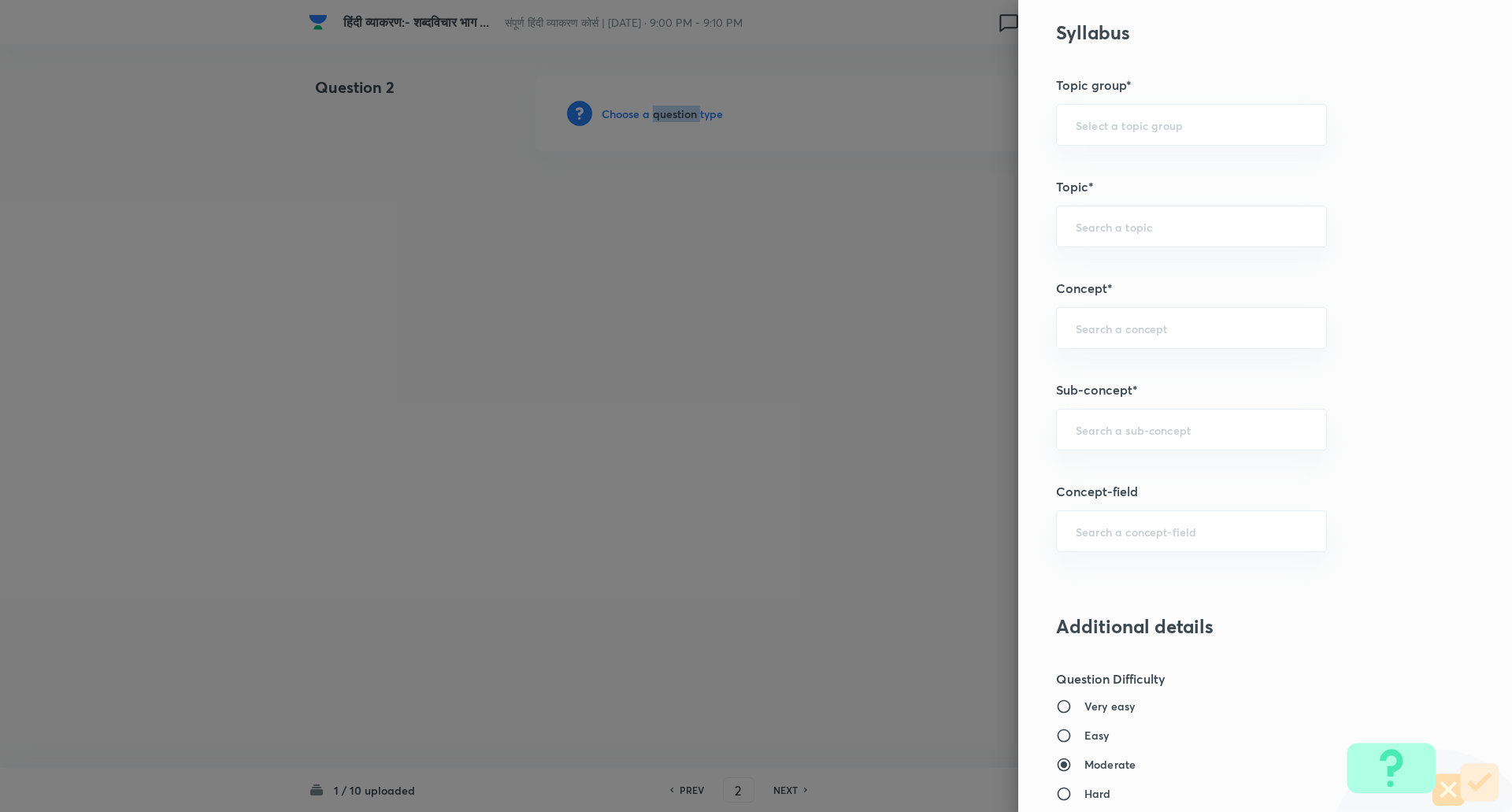
scroll to position [680, 0]
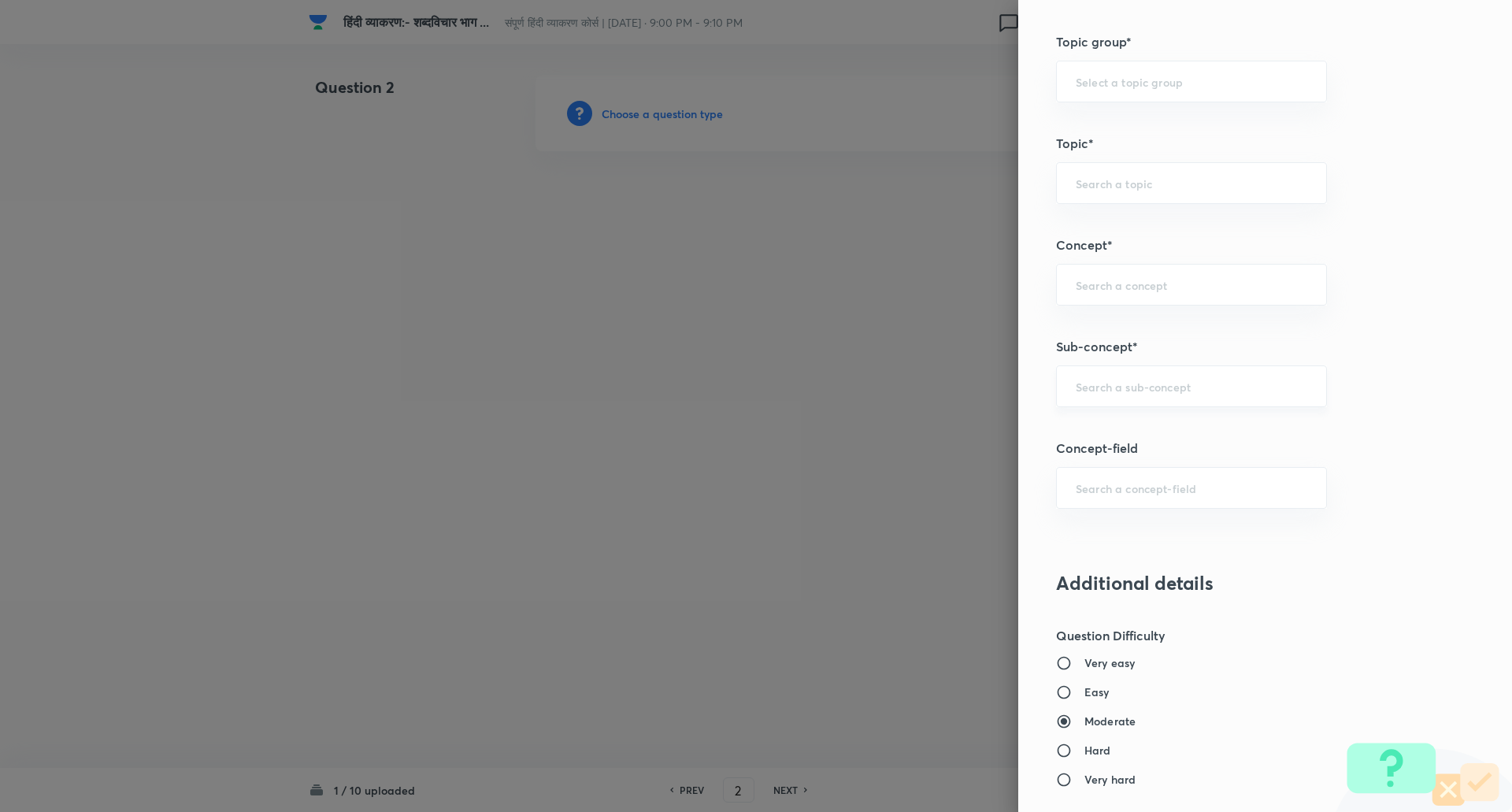
click at [1116, 383] on input "text" at bounding box center [1191, 386] width 232 height 15
type input "s"
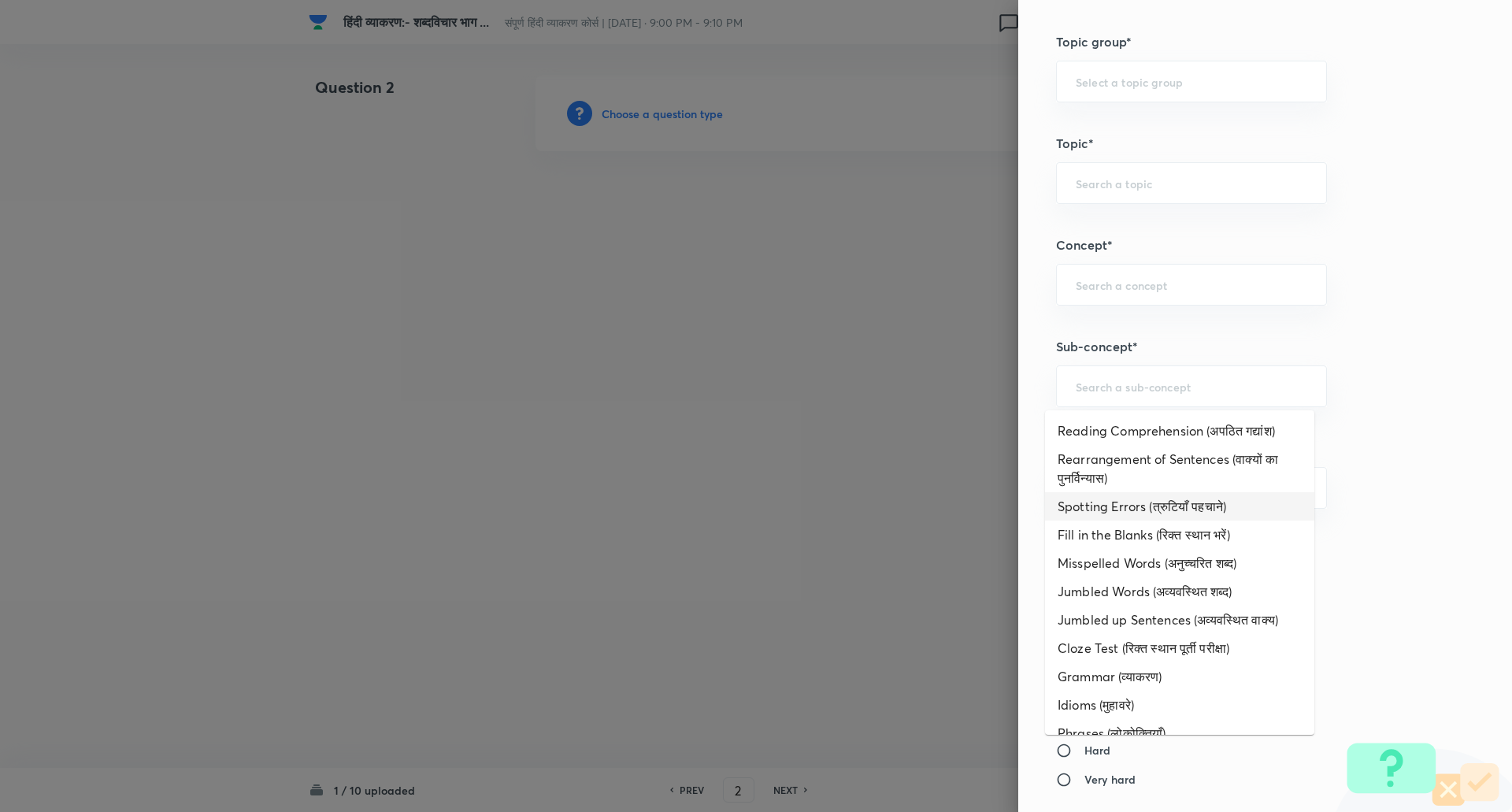
click at [1137, 510] on li "Spotting Errors (त्रुटियाँ पहचाने)" at bounding box center [1179, 506] width 270 height 28
type input "Spotting Errors (त्रुटियाँ पहचाने)"
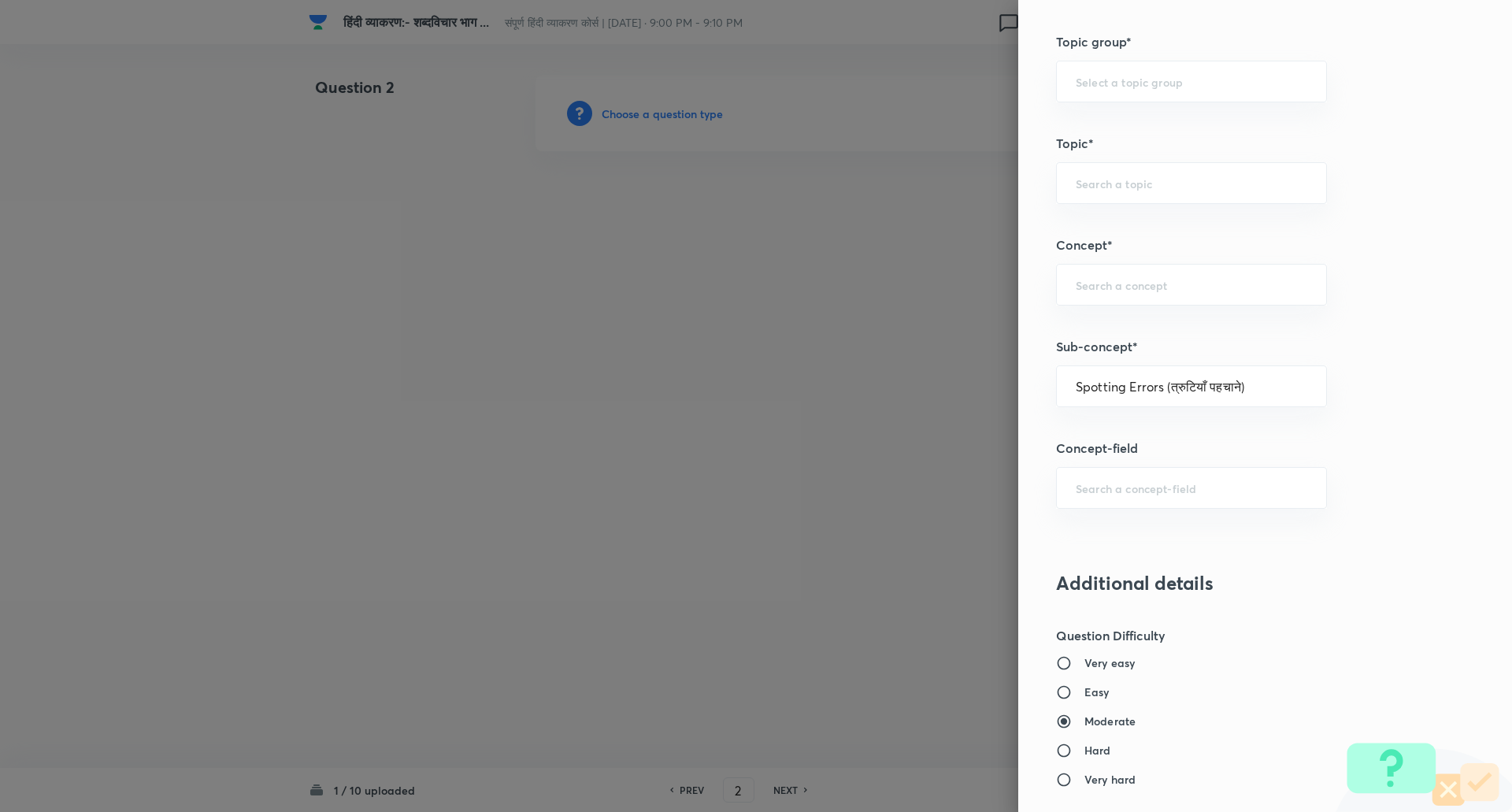
type input "Hindi"
type input "Hindi (हिंदी)"
type input "Hindi Language (हिंदी भाषा)"
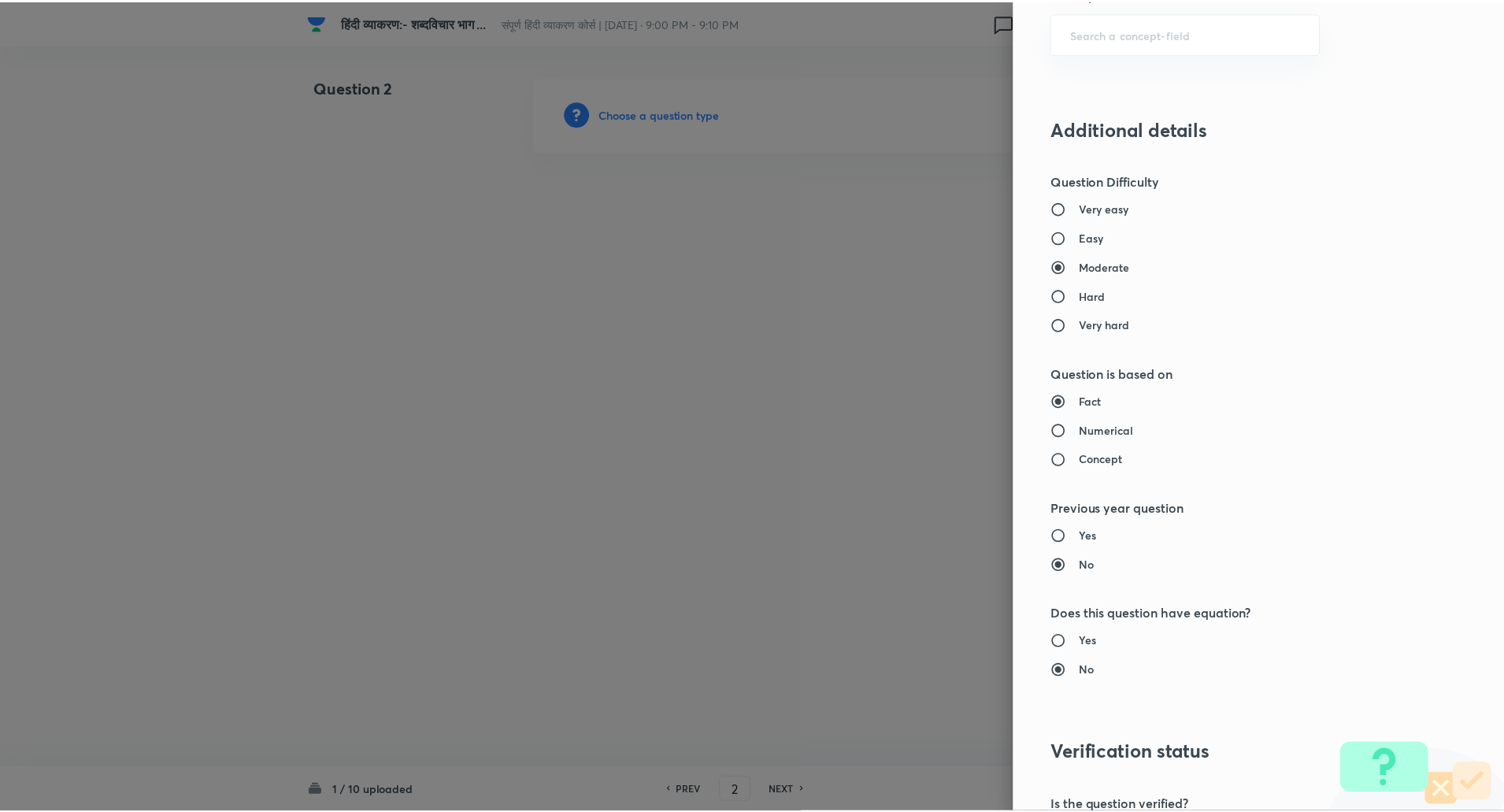
scroll to position [1334, 0]
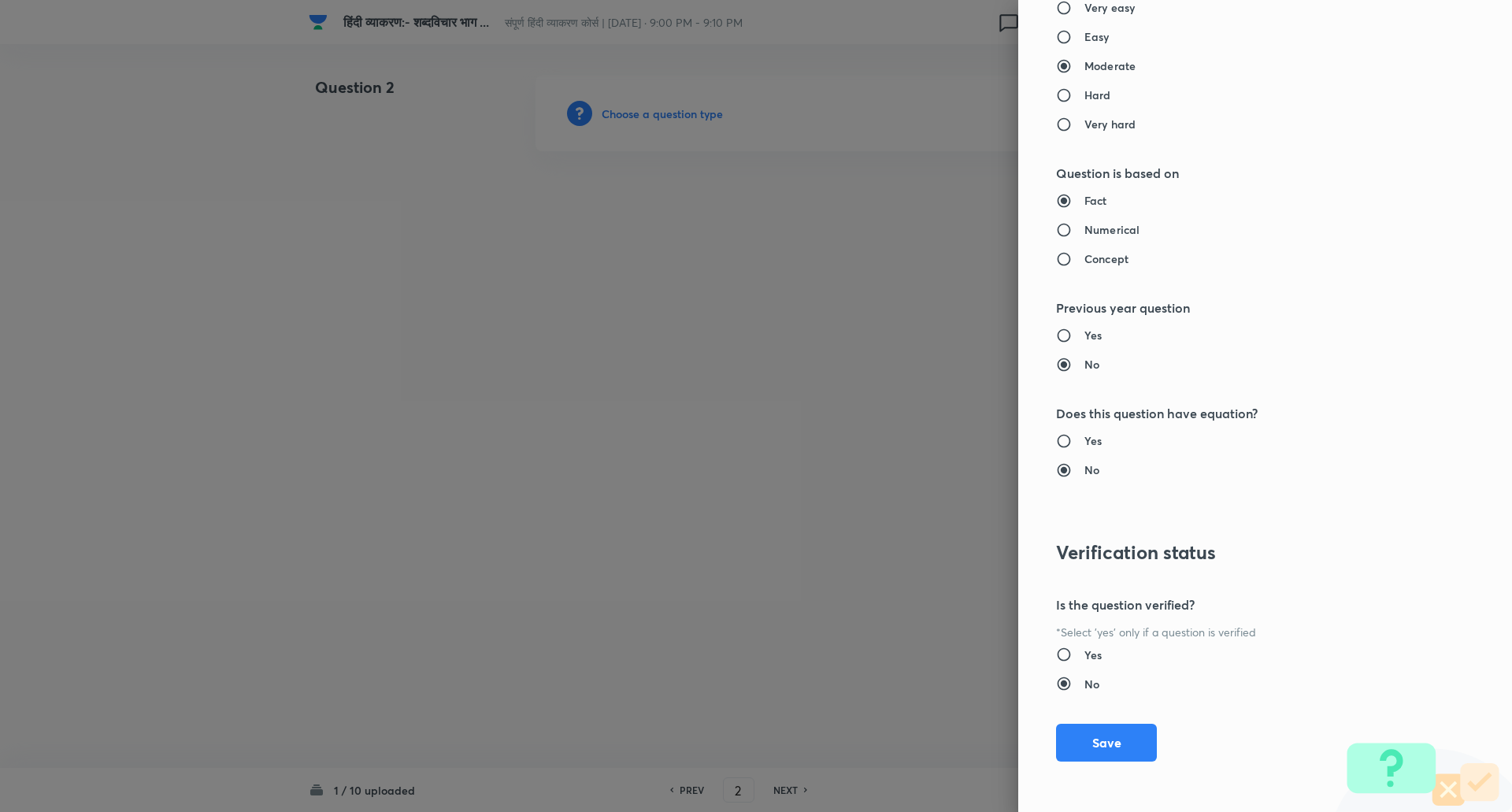
click at [1105, 715] on div "Question settings Question type* Single choice correct Number of options* 2 3 4…" at bounding box center [1265, 406] width 494 height 812
click at [1099, 735] on button "Save" at bounding box center [1106, 740] width 101 height 38
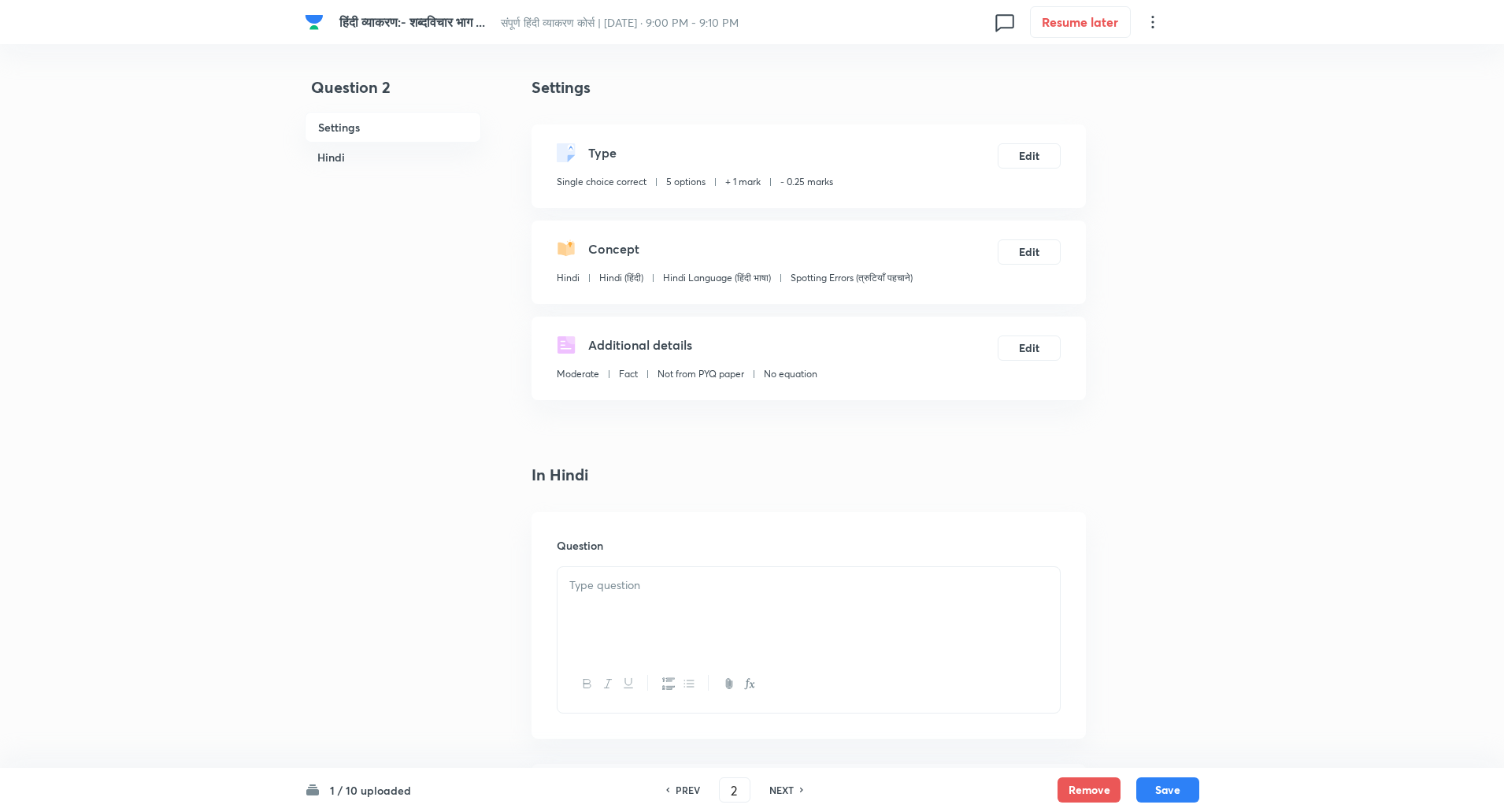
scroll to position [194, 0]
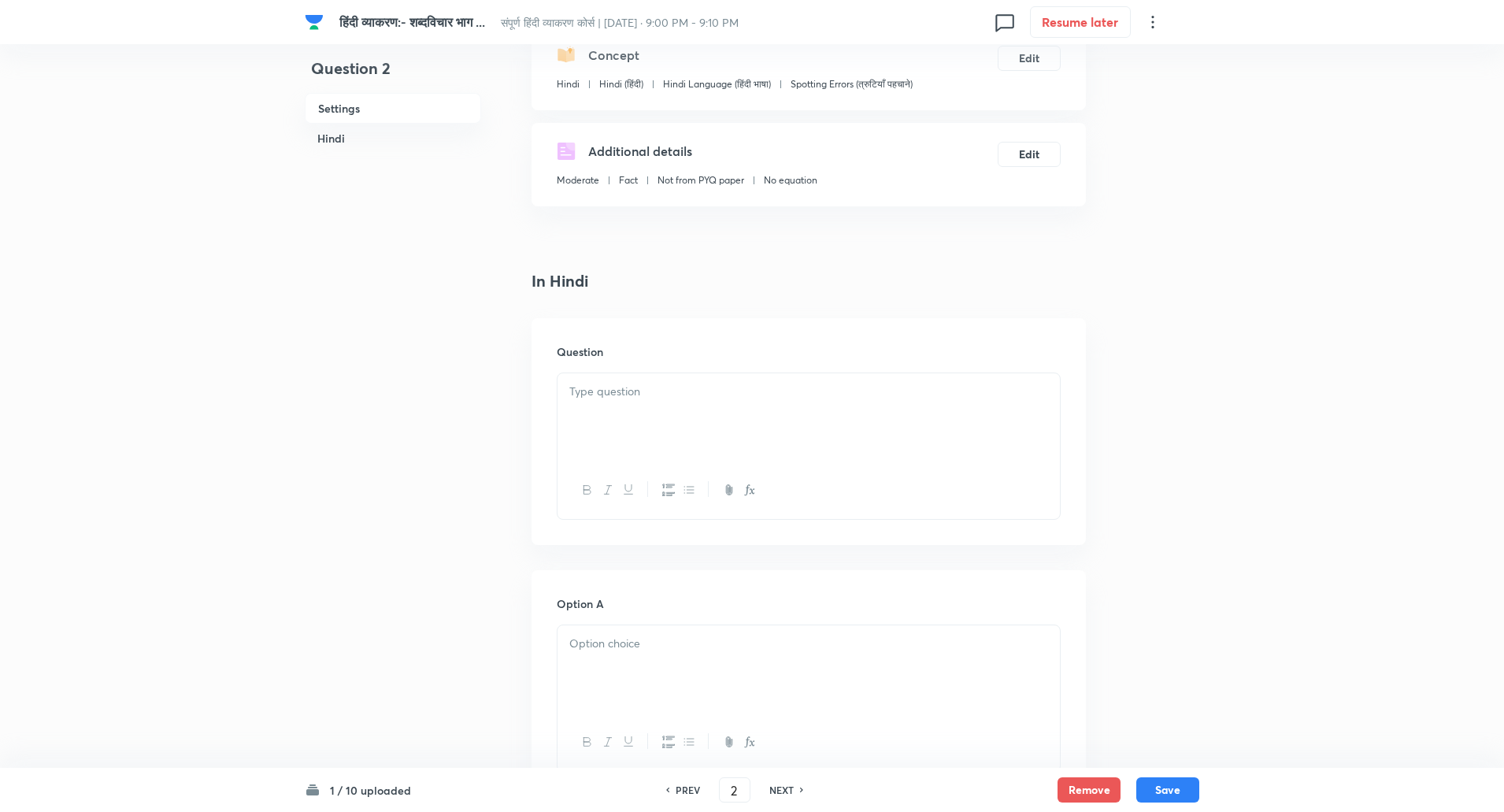
click at [637, 426] on div at bounding box center [809, 416] width 502 height 88
click at [624, 629] on div at bounding box center [809, 669] width 502 height 88
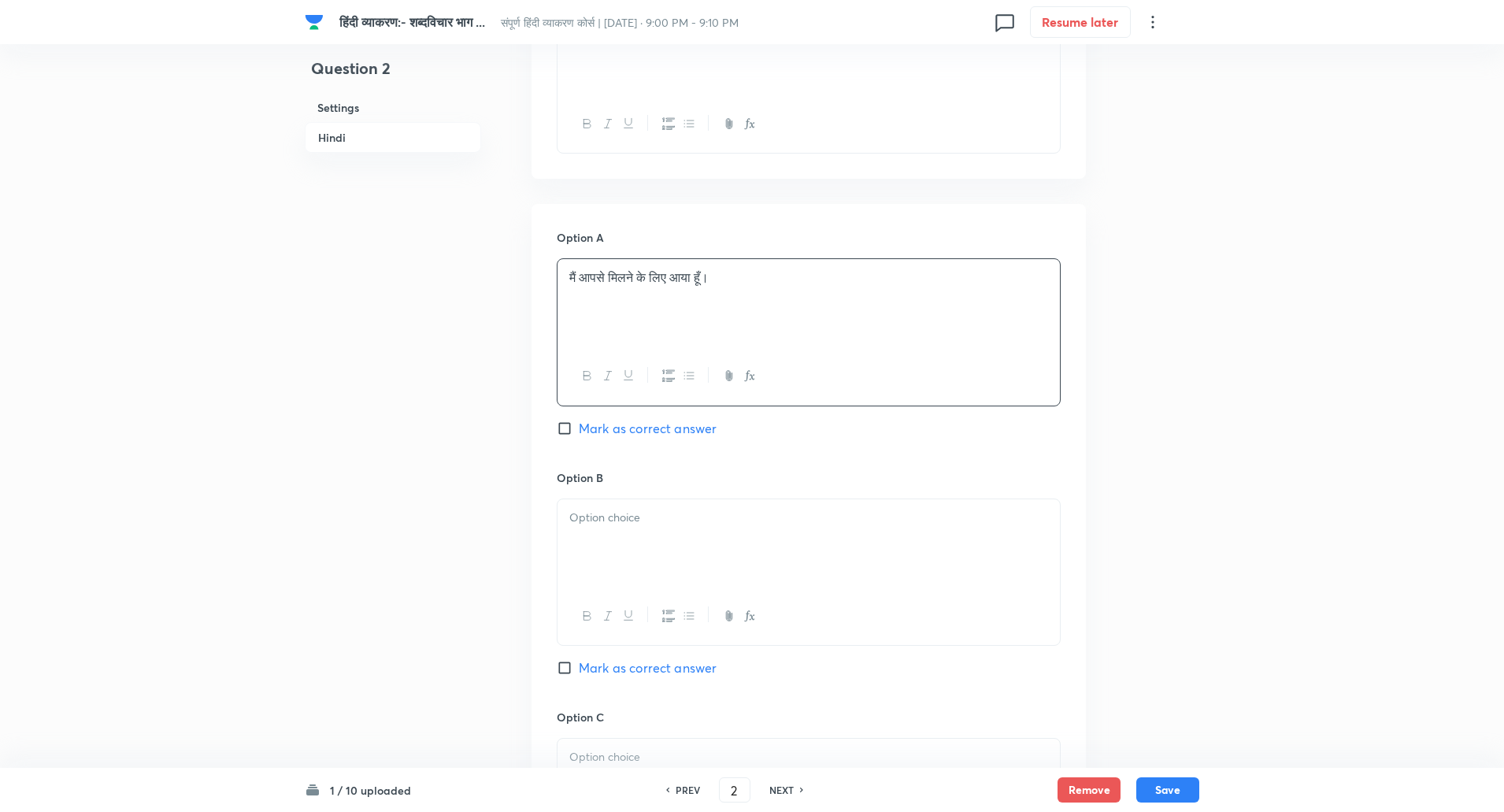
scroll to position [561, 0]
click at [635, 557] on div at bounding box center [809, 542] width 502 height 88
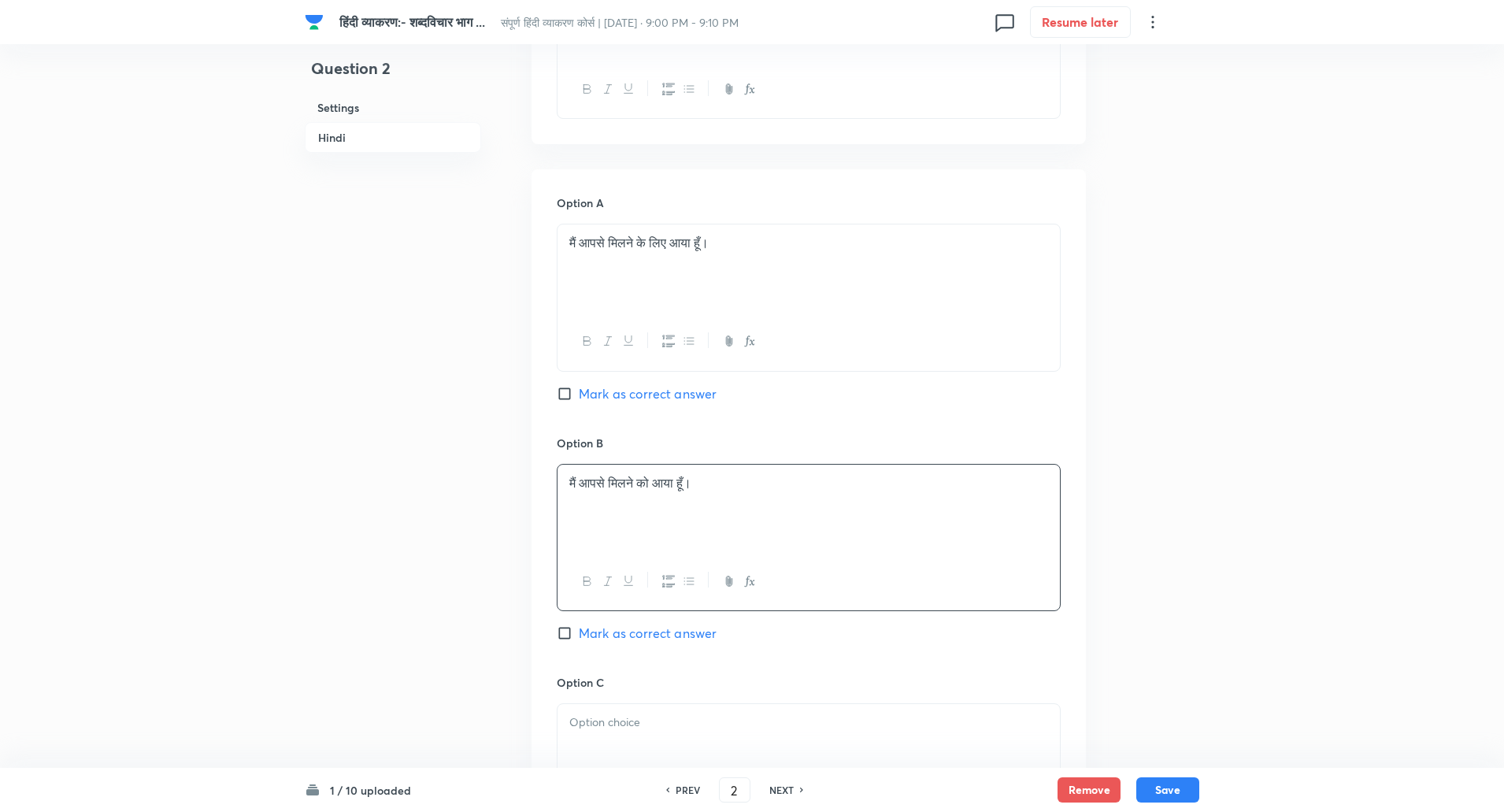
scroll to position [755, 0]
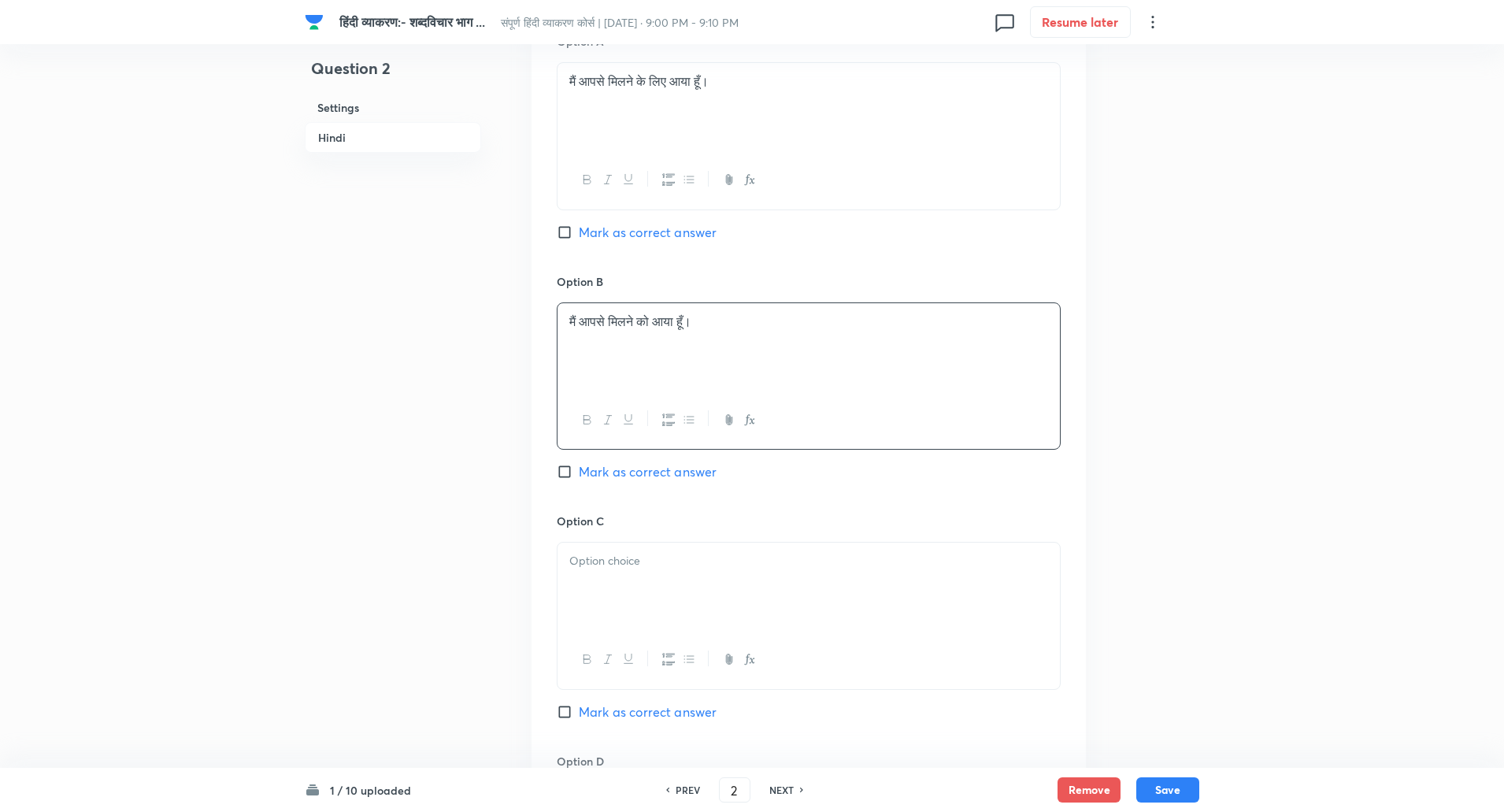
click at [631, 600] on div at bounding box center [809, 586] width 502 height 88
paste div
click at [568, 475] on input "Mark as correct answer" at bounding box center [568, 472] width 22 height 16
checkbox input "true"
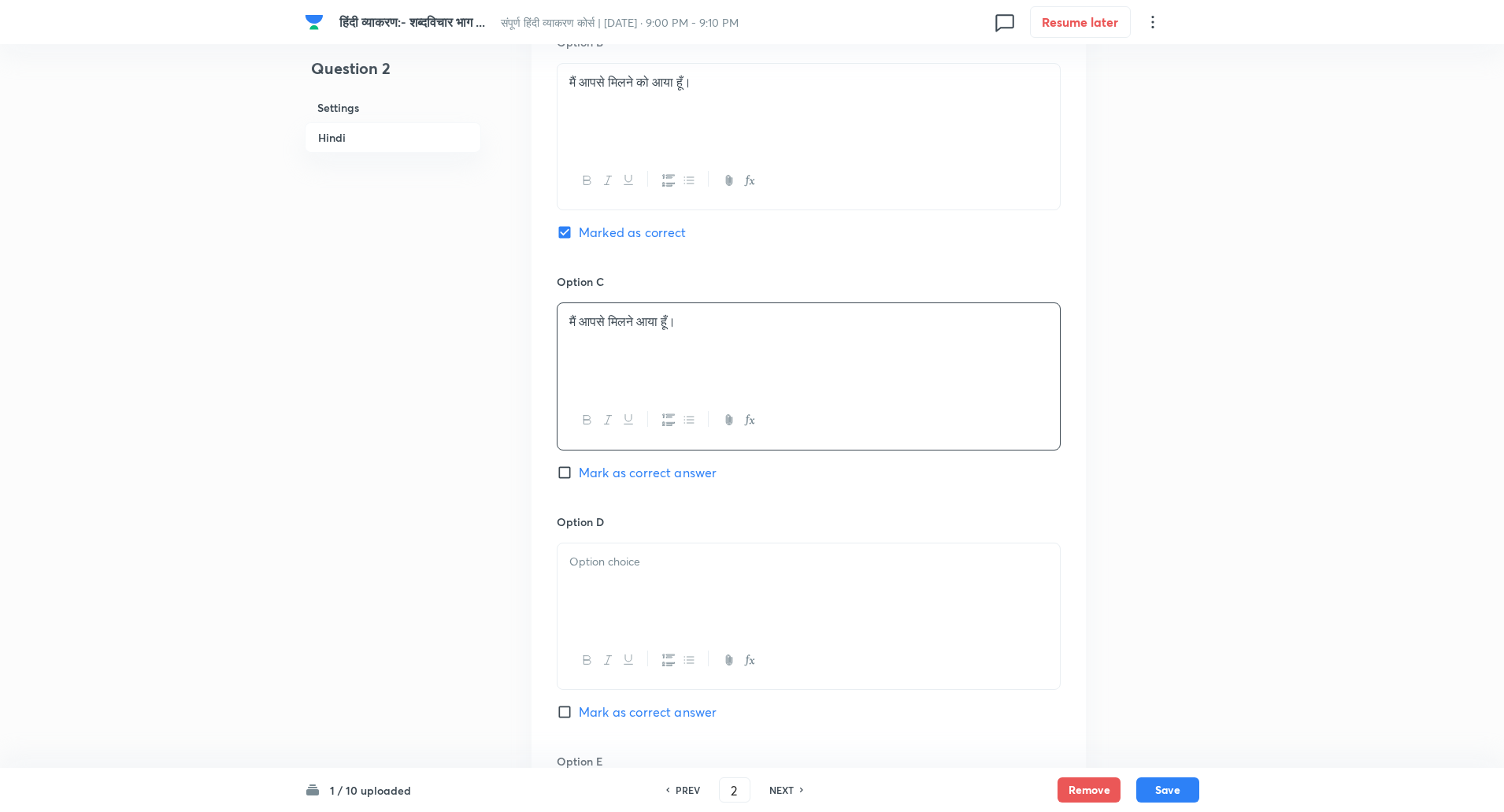
click at [611, 612] on div at bounding box center [809, 587] width 502 height 88
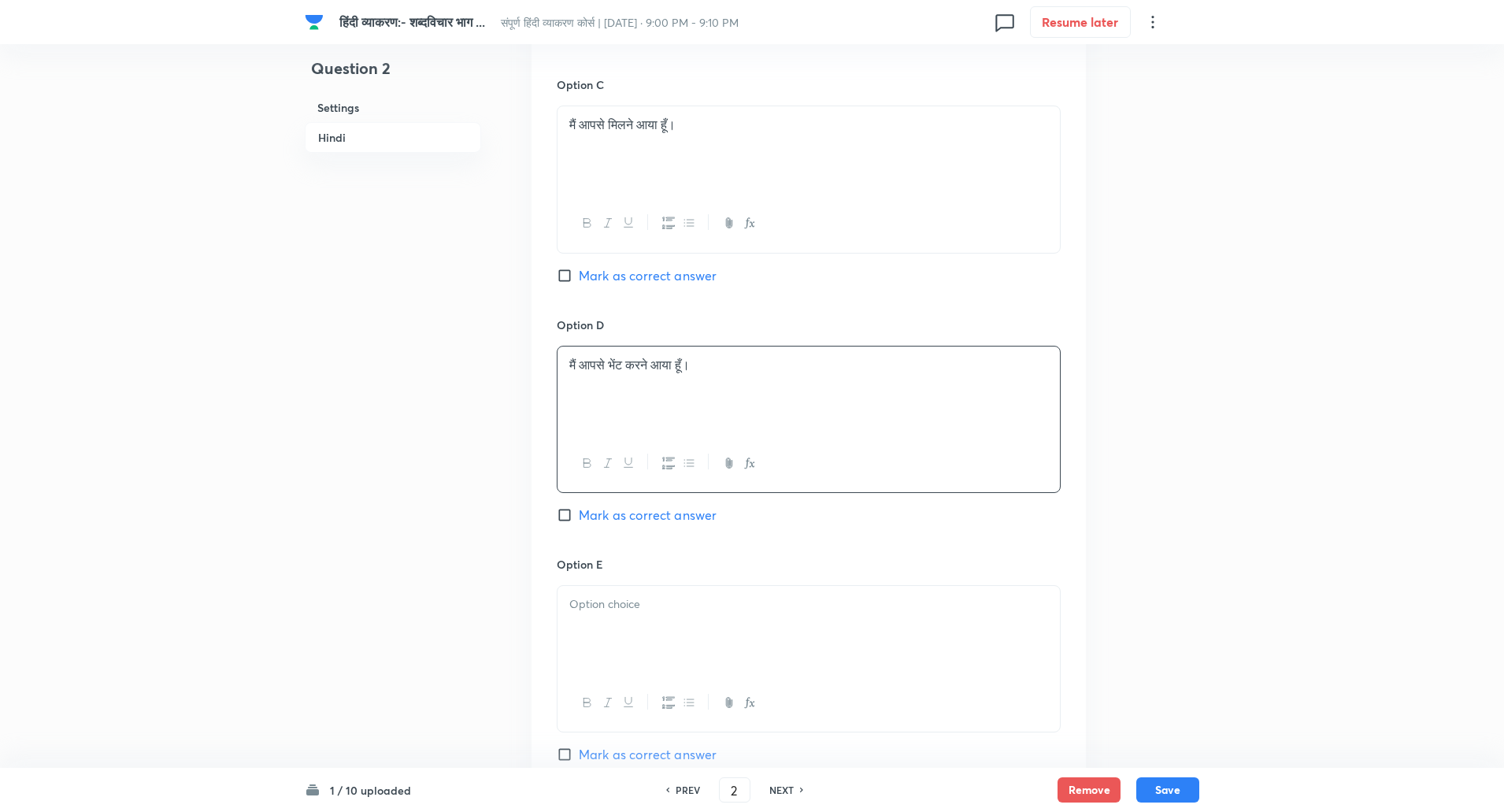
scroll to position [1193, 0]
click at [614, 619] on div at bounding box center [809, 629] width 502 height 88
paste div
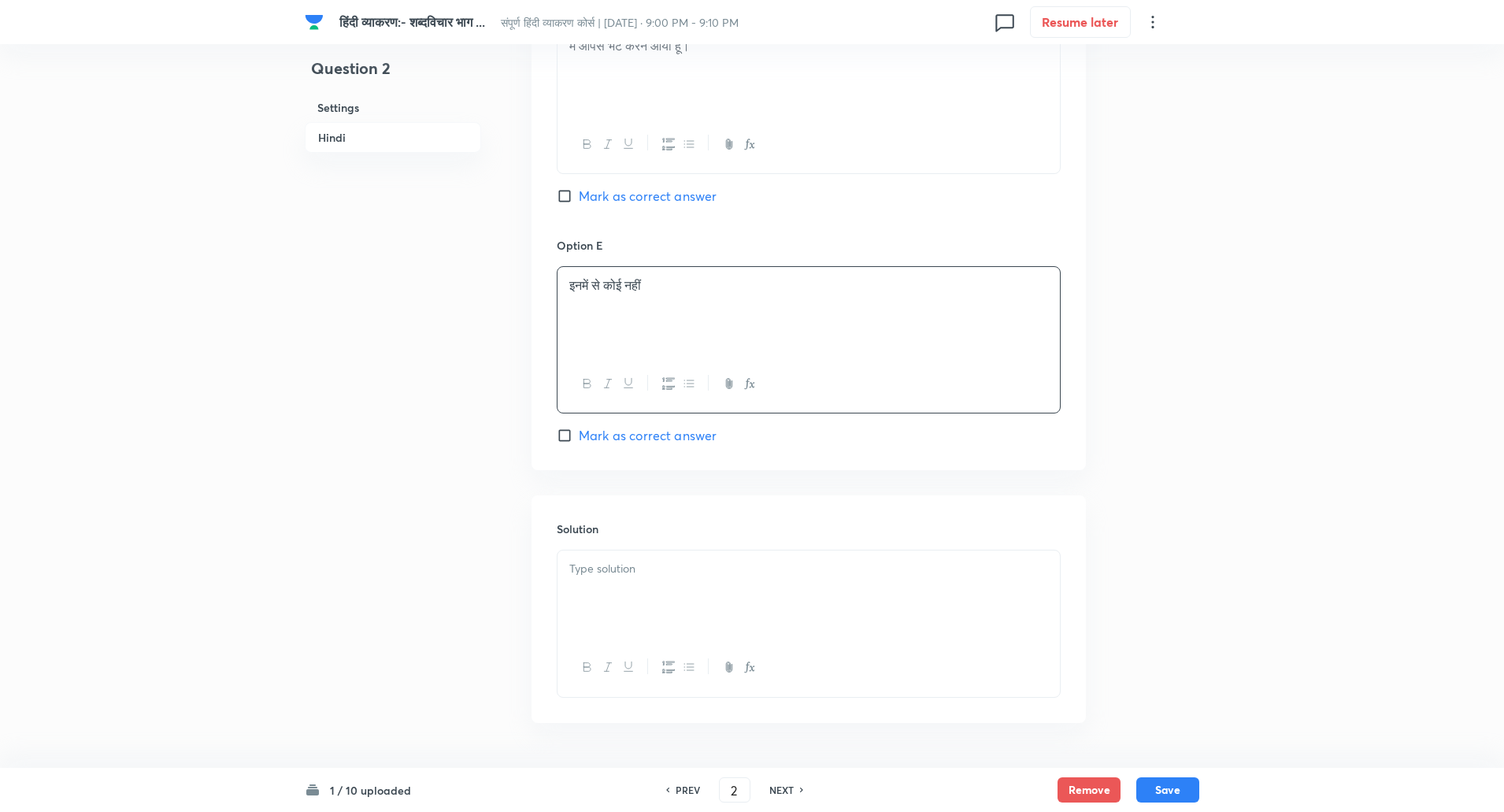
scroll to position [1514, 0]
click at [618, 648] on div at bounding box center [809, 663] width 502 height 57
click at [605, 596] on div at bounding box center [809, 591] width 502 height 88
click at [620, 584] on p "समाधान: 'मिलने को' के स्थान पर 'मिलने के लिए' या केवल 'मिलने' का प्रयोग शुद्ध ह…" at bounding box center [808, 584] width 479 height 18
click at [1173, 786] on button "Save" at bounding box center [1168, 788] width 63 height 25
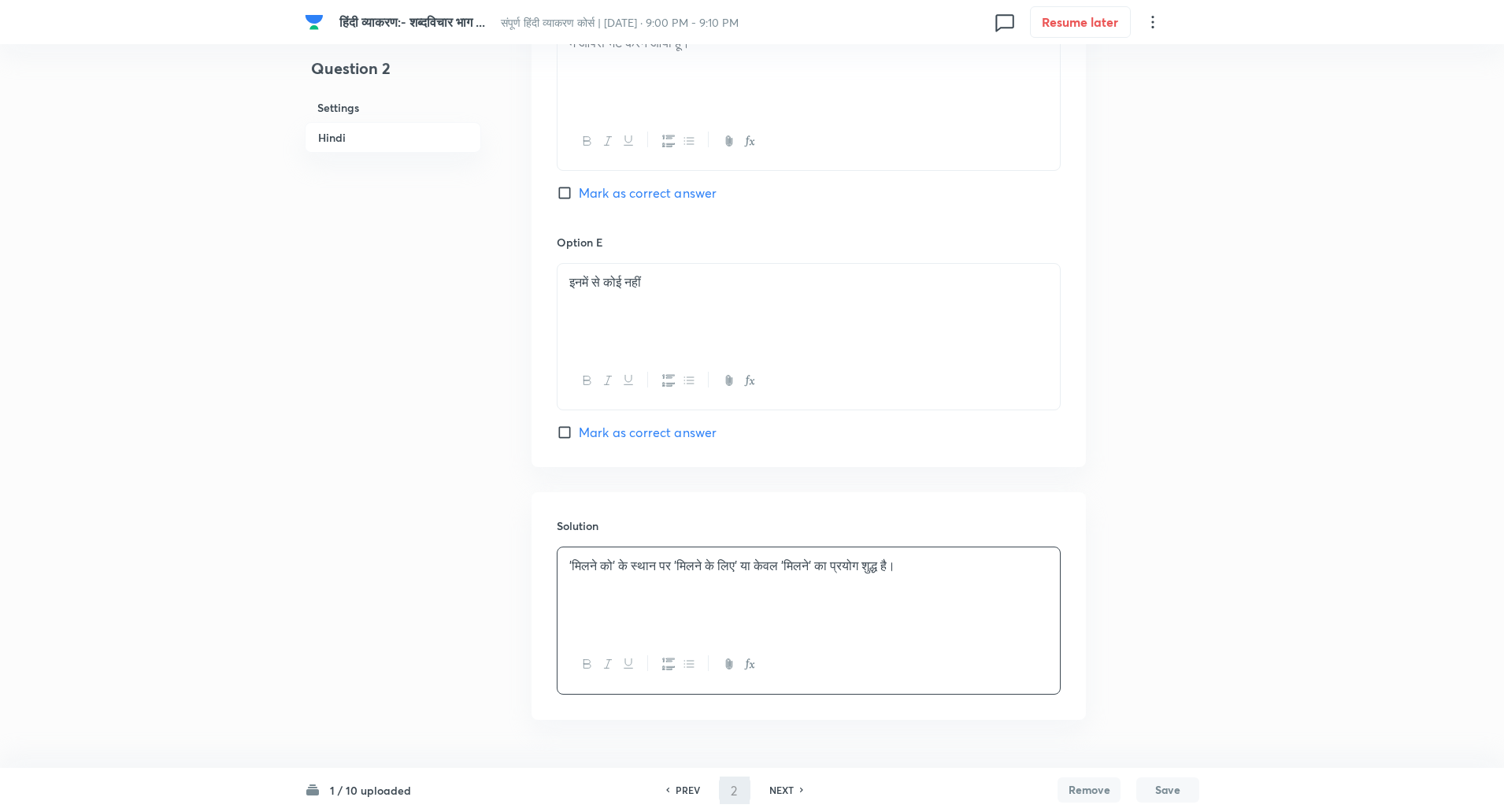
type input "3"
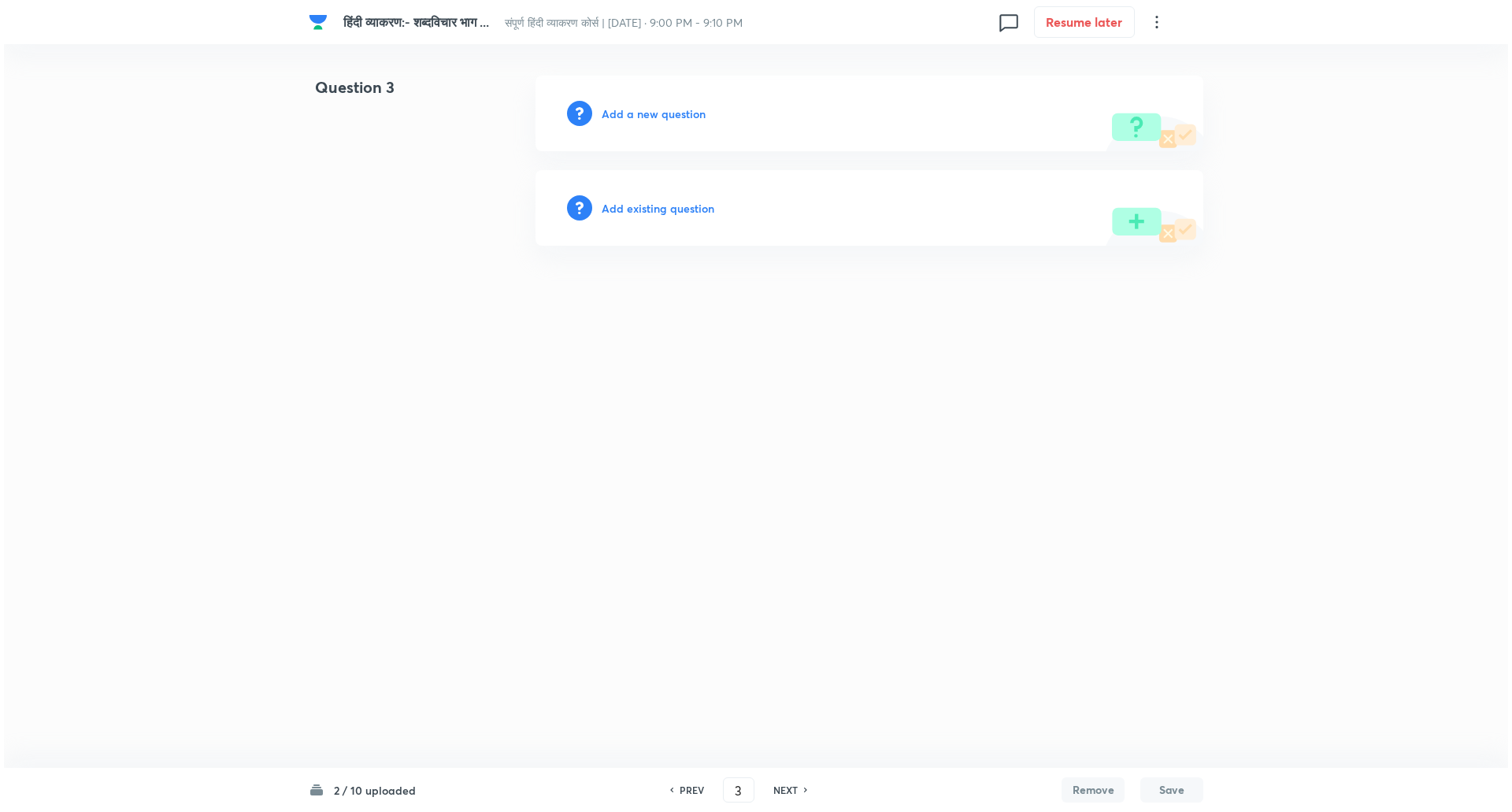
scroll to position [0, 0]
click at [669, 104] on div "Add a new question" at bounding box center [869, 114] width 668 height 76
click at [685, 115] on h6 "Add a new question" at bounding box center [653, 114] width 104 height 16
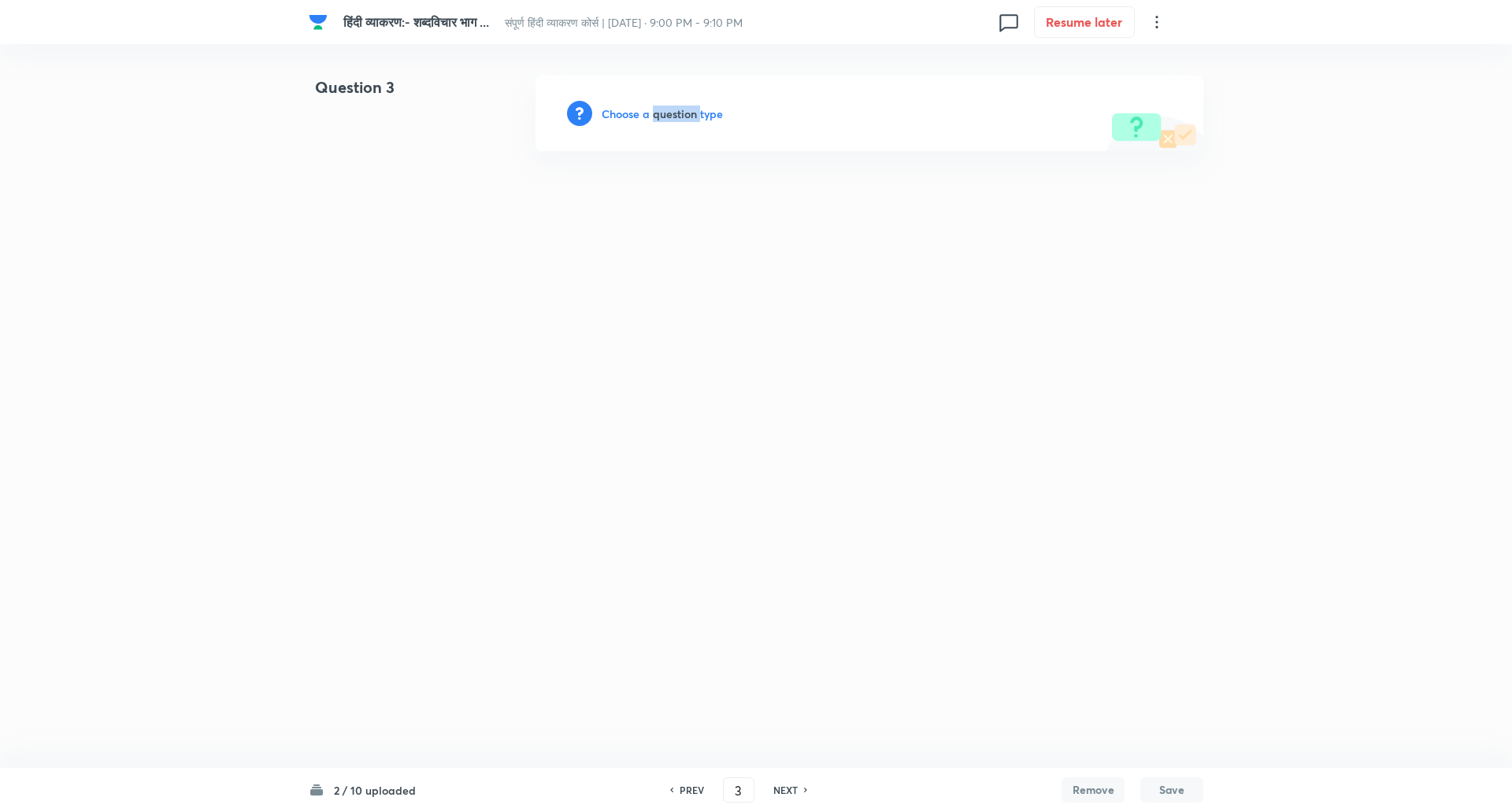
click at [685, 115] on h6 "Choose a question type" at bounding box center [662, 114] width 121 height 16
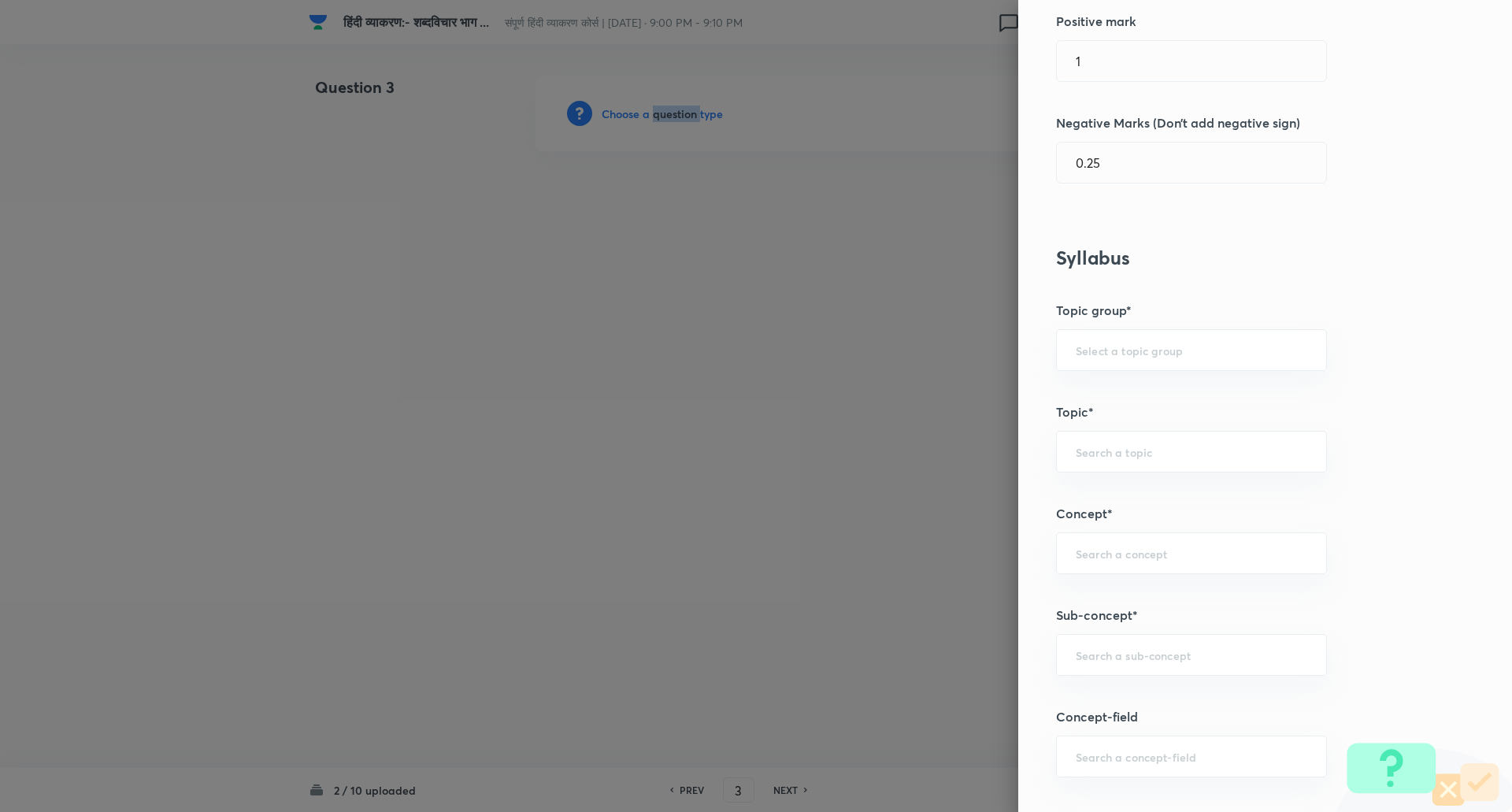
scroll to position [483, 0]
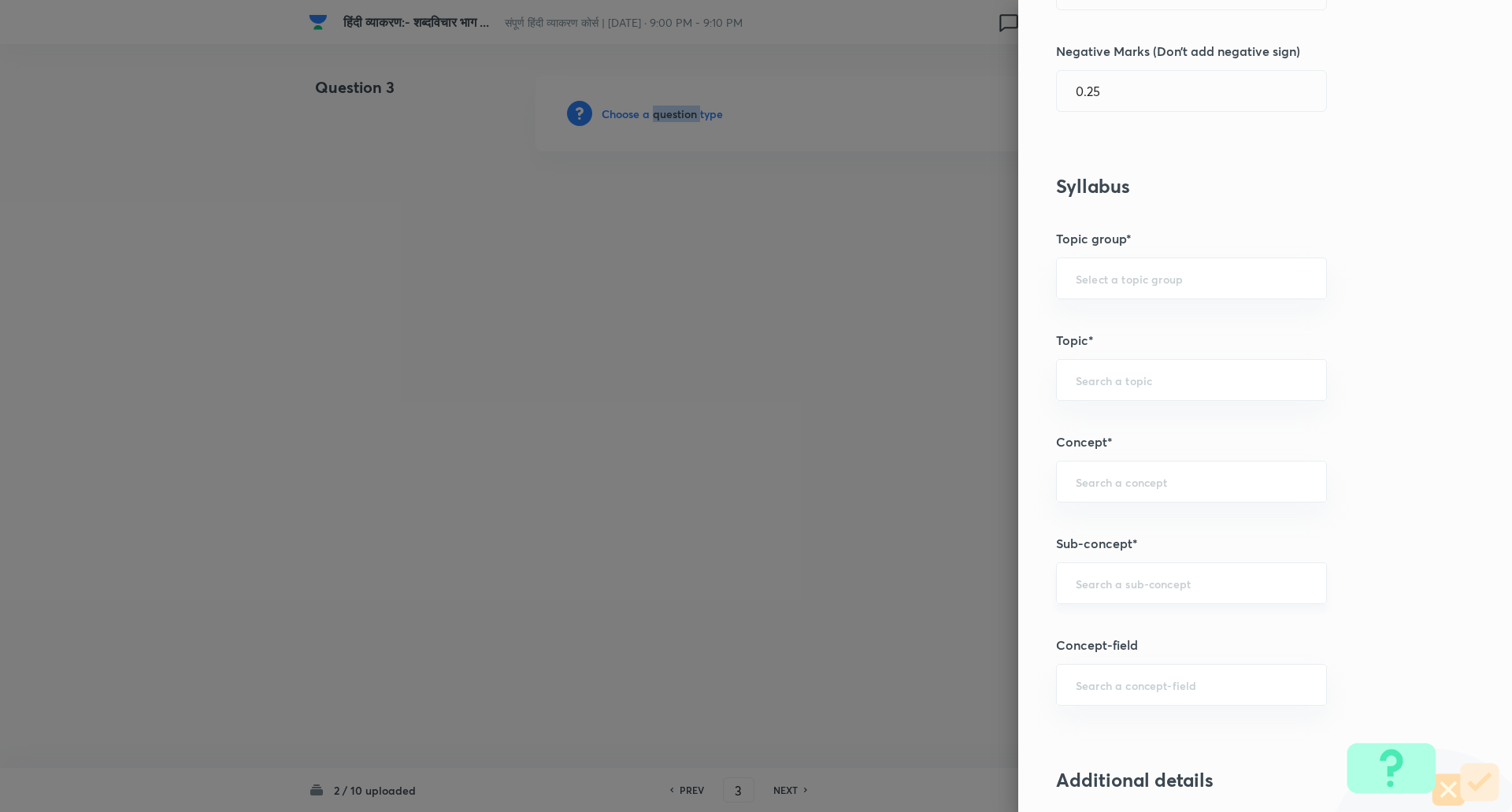
click at [1091, 584] on input "text" at bounding box center [1191, 583] width 232 height 15
type input "spo"
click at [1099, 582] on input "text" at bounding box center [1191, 583] width 232 height 15
click at [1101, 627] on li "Spotting Errors (त्रुटियाँ पहचाने)" at bounding box center [1179, 627] width 270 height 28
type input "Spotting Errors (त्रुटियाँ पहचाने)"
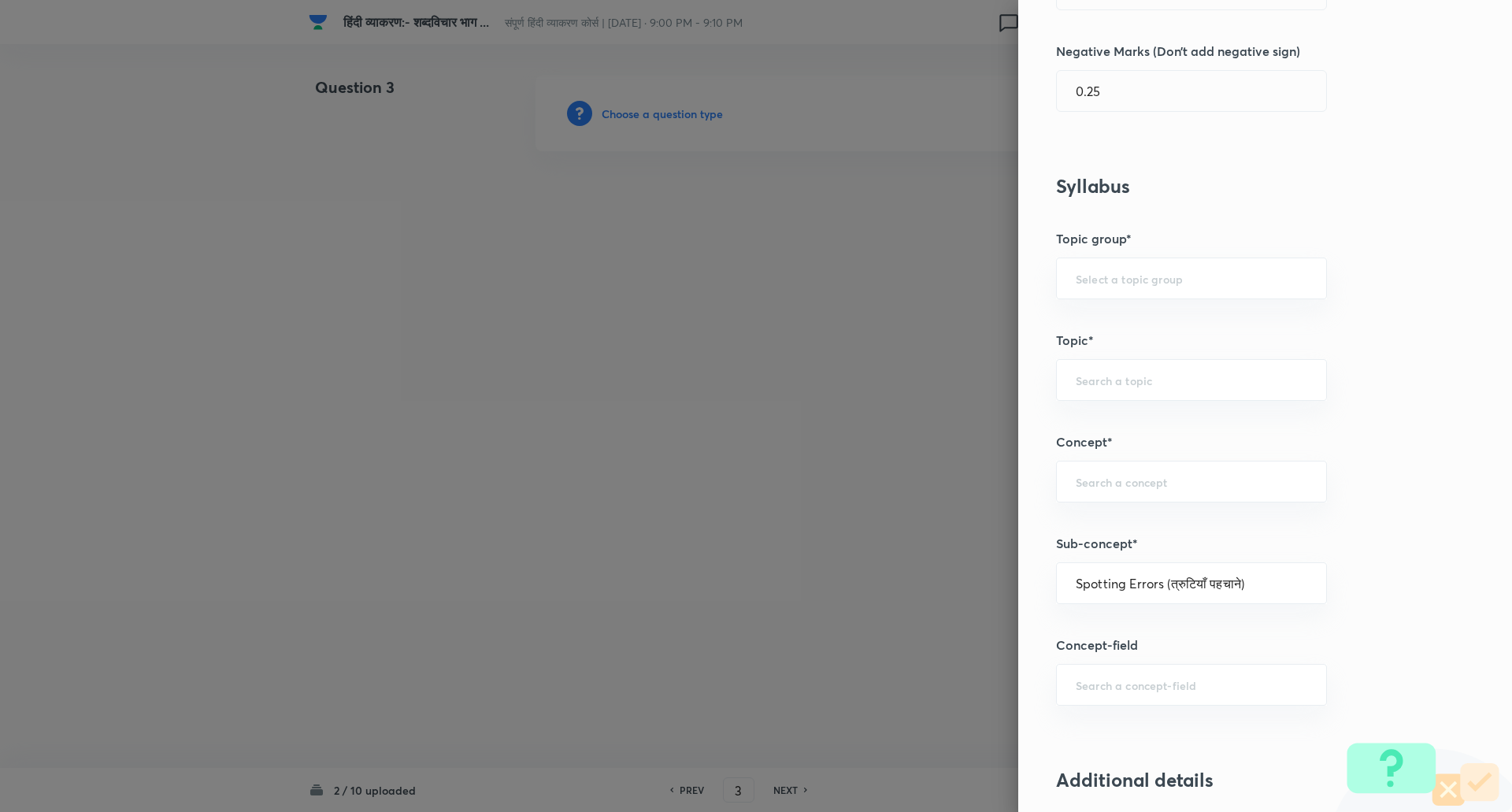
type input "Hindi"
type input "Hindi (हिंदी)"
type input "Hindi Language (हिंदी भाषा)"
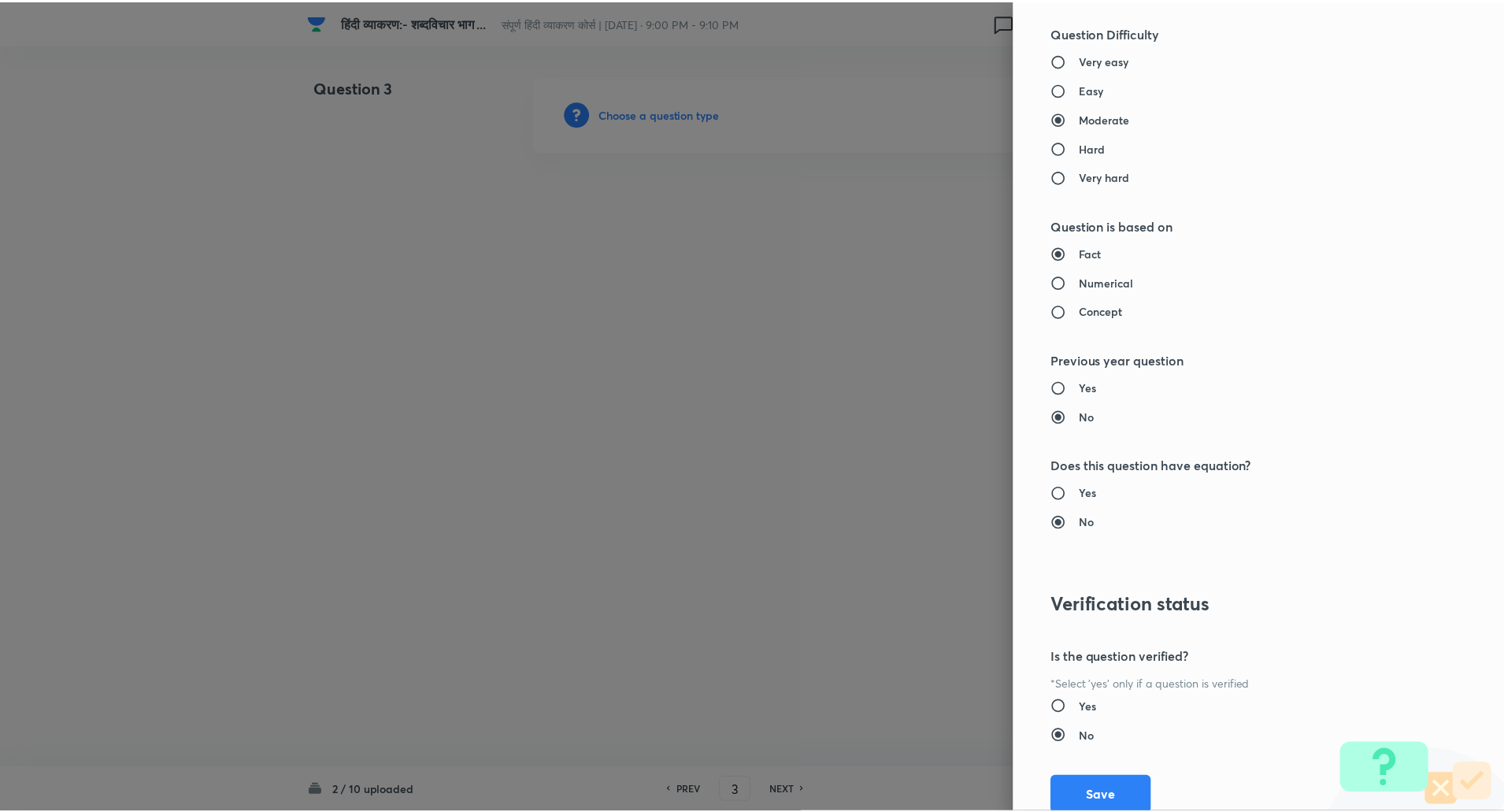
scroll to position [1334, 0]
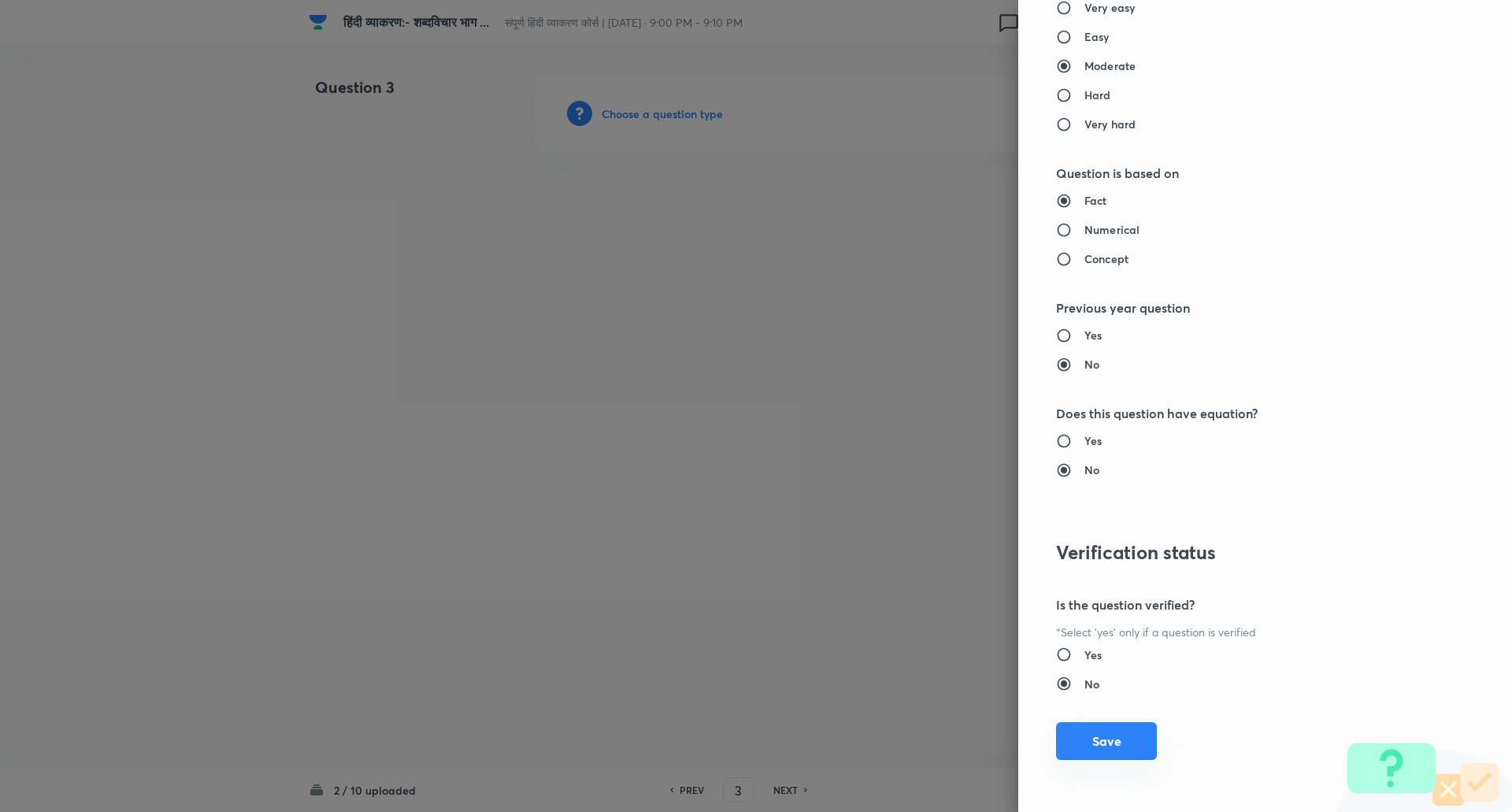
click at [1092, 735] on button "Save" at bounding box center [1106, 740] width 101 height 38
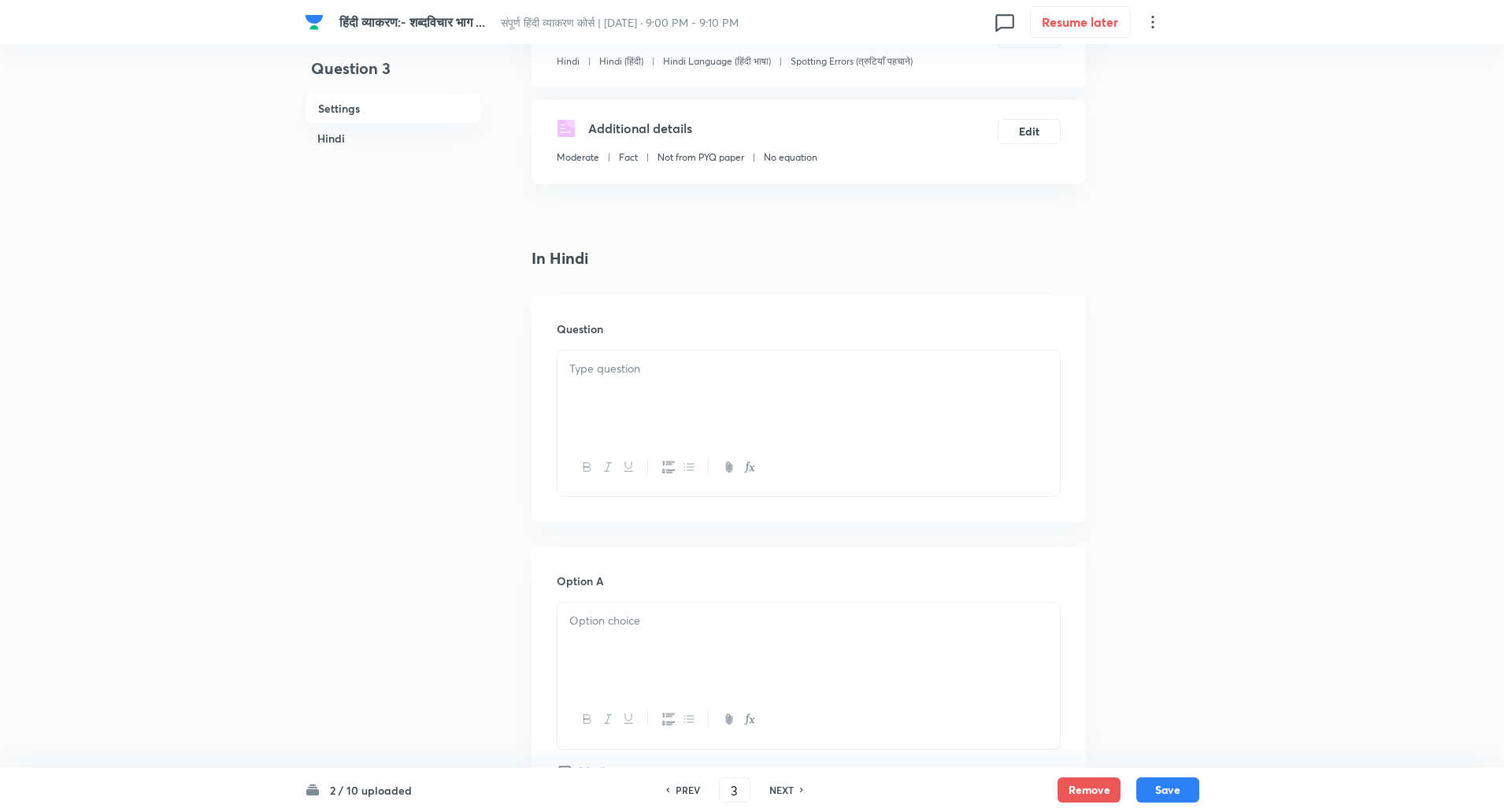
scroll to position [236, 0]
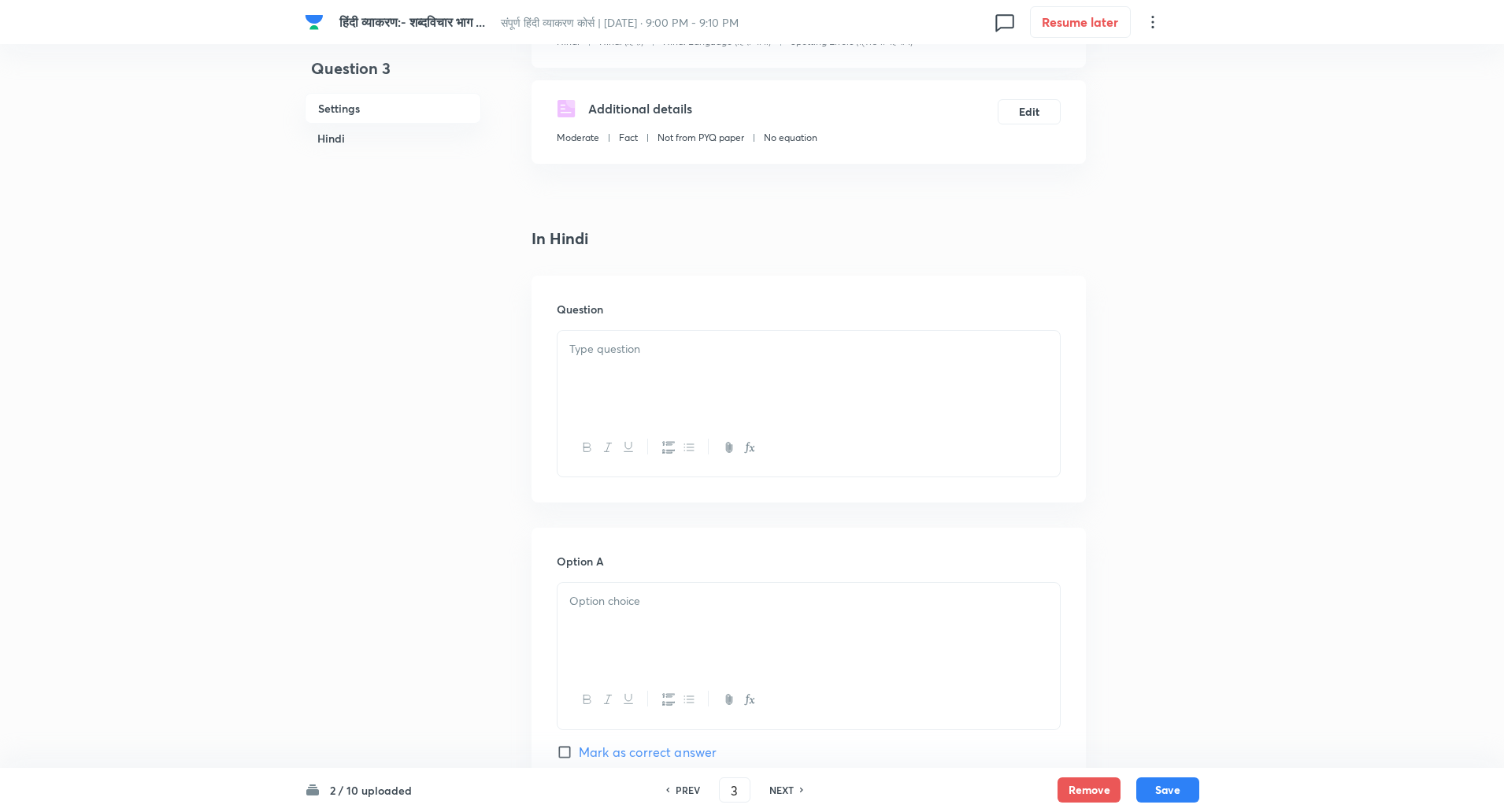
click at [627, 389] on div at bounding box center [809, 375] width 502 height 88
click at [634, 578] on div "Option A Mark as correct answer" at bounding box center [809, 672] width 504 height 240
click at [639, 600] on p at bounding box center [808, 601] width 479 height 18
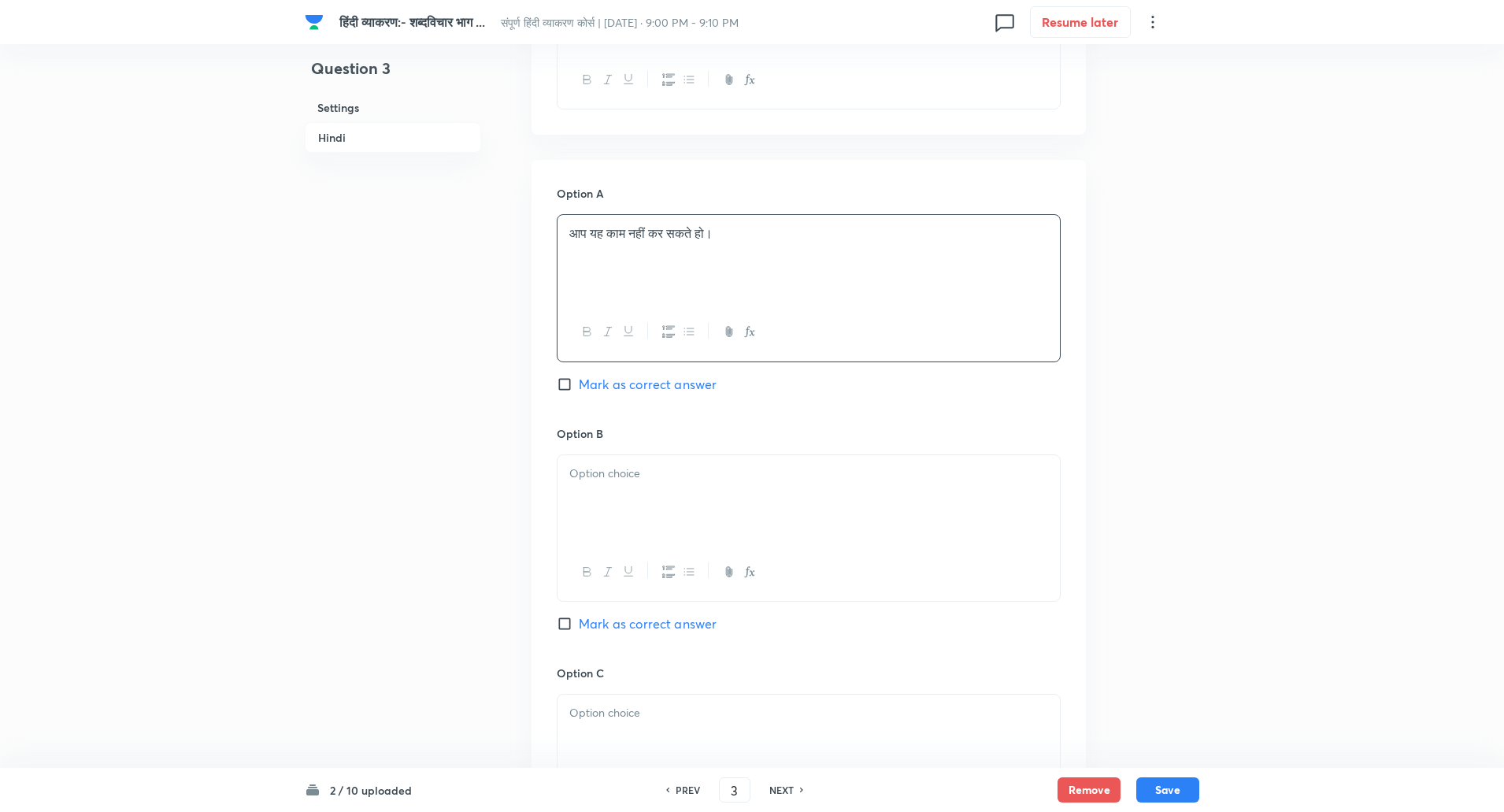
scroll to position [605, 0]
click at [638, 467] on p at bounding box center [808, 473] width 479 height 18
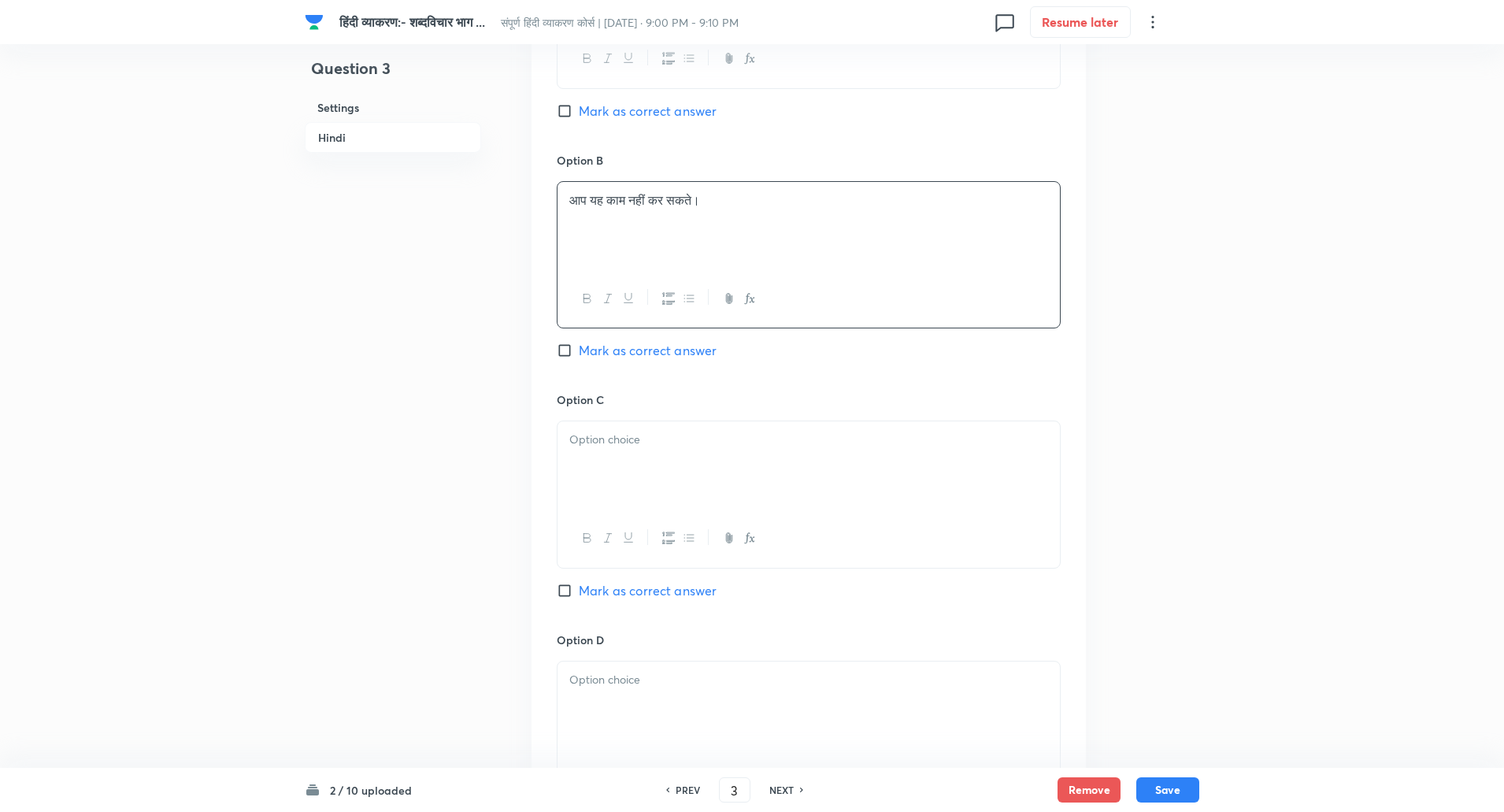
scroll to position [881, 0]
click at [615, 455] on div at bounding box center [809, 461] width 502 height 88
paste div
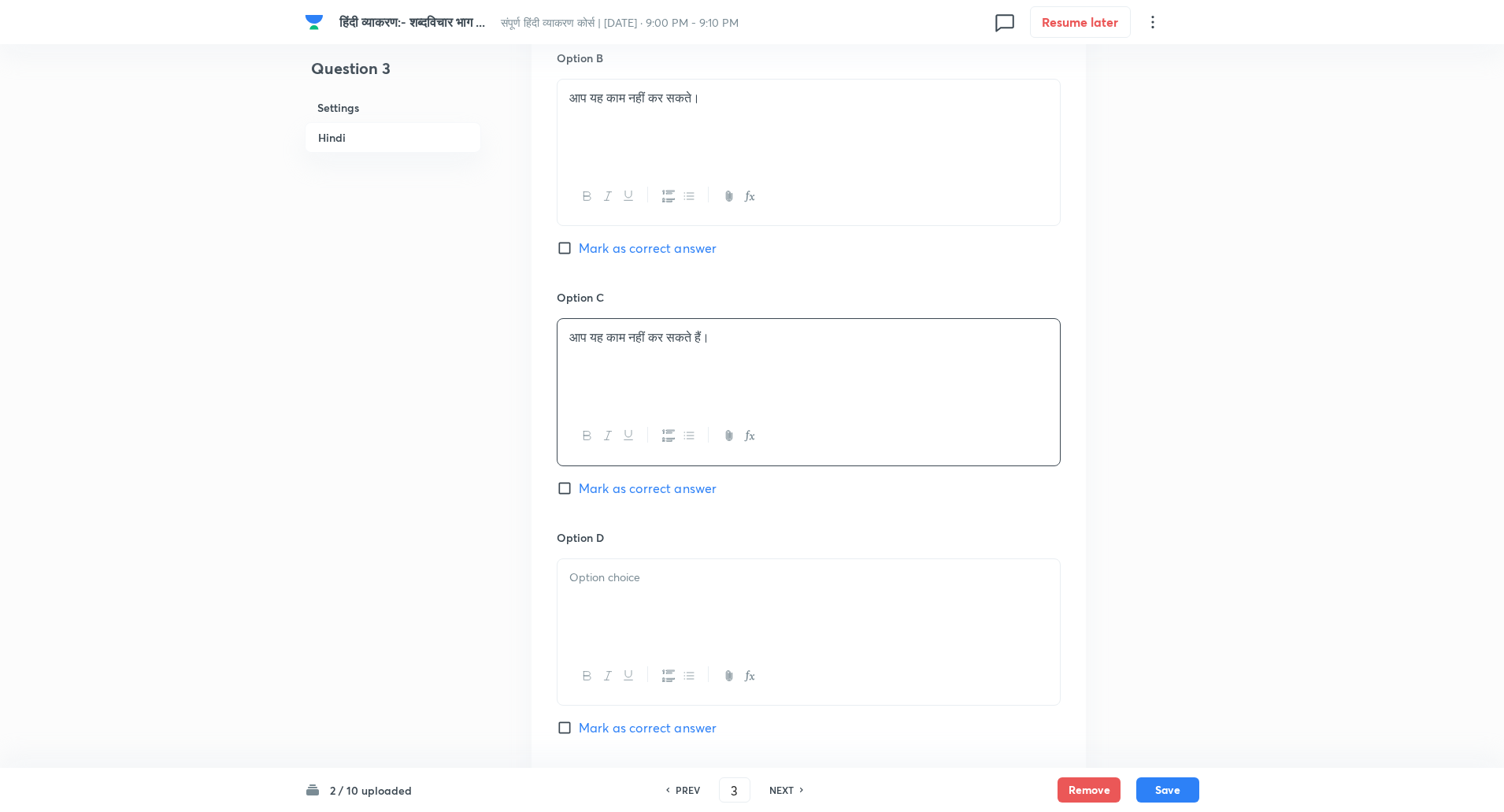
click at [618, 613] on div at bounding box center [809, 603] width 502 height 88
paste div
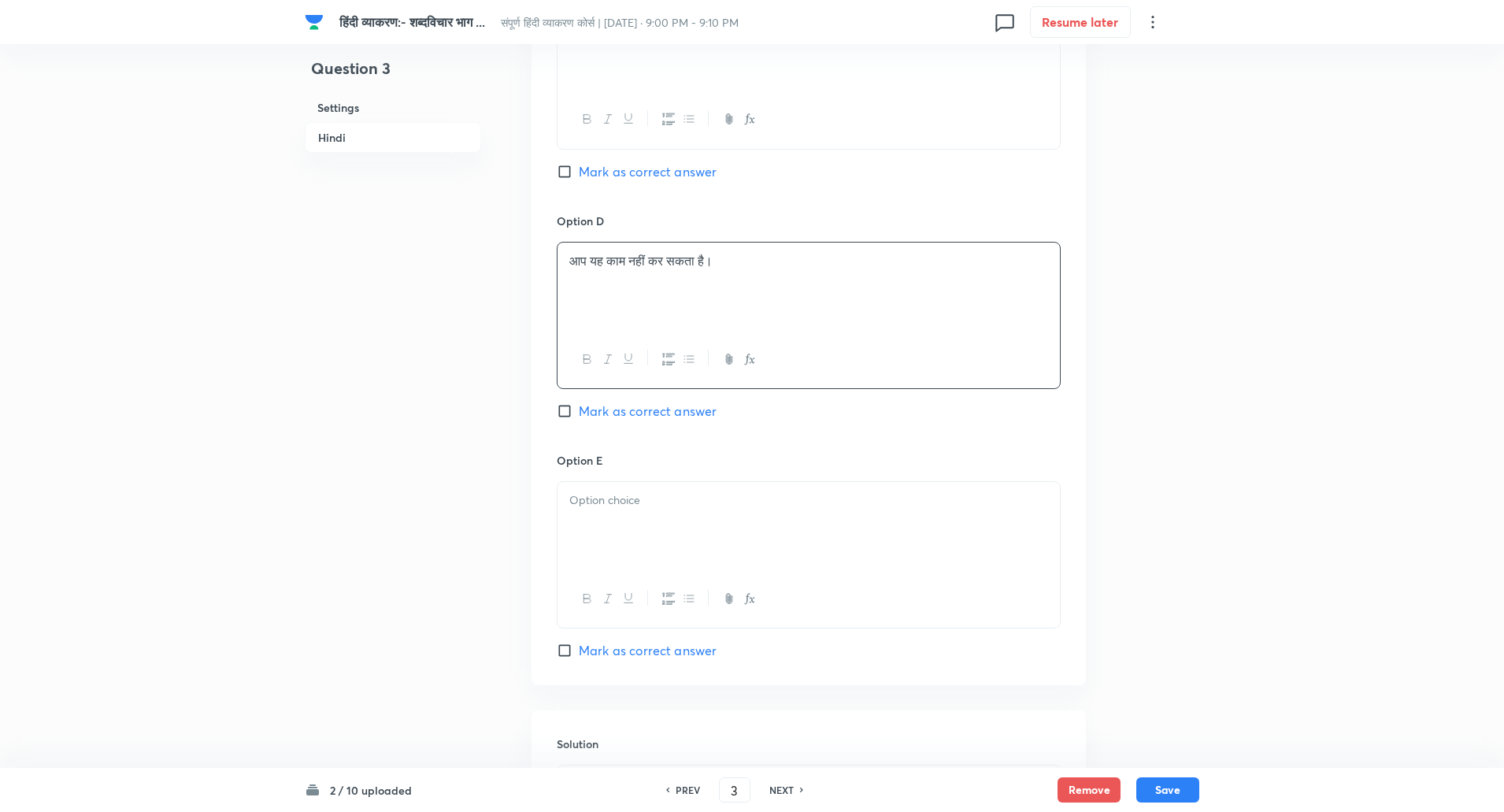
scroll to position [1302, 0]
click at [613, 542] on div at bounding box center [809, 519] width 502 height 88
paste div
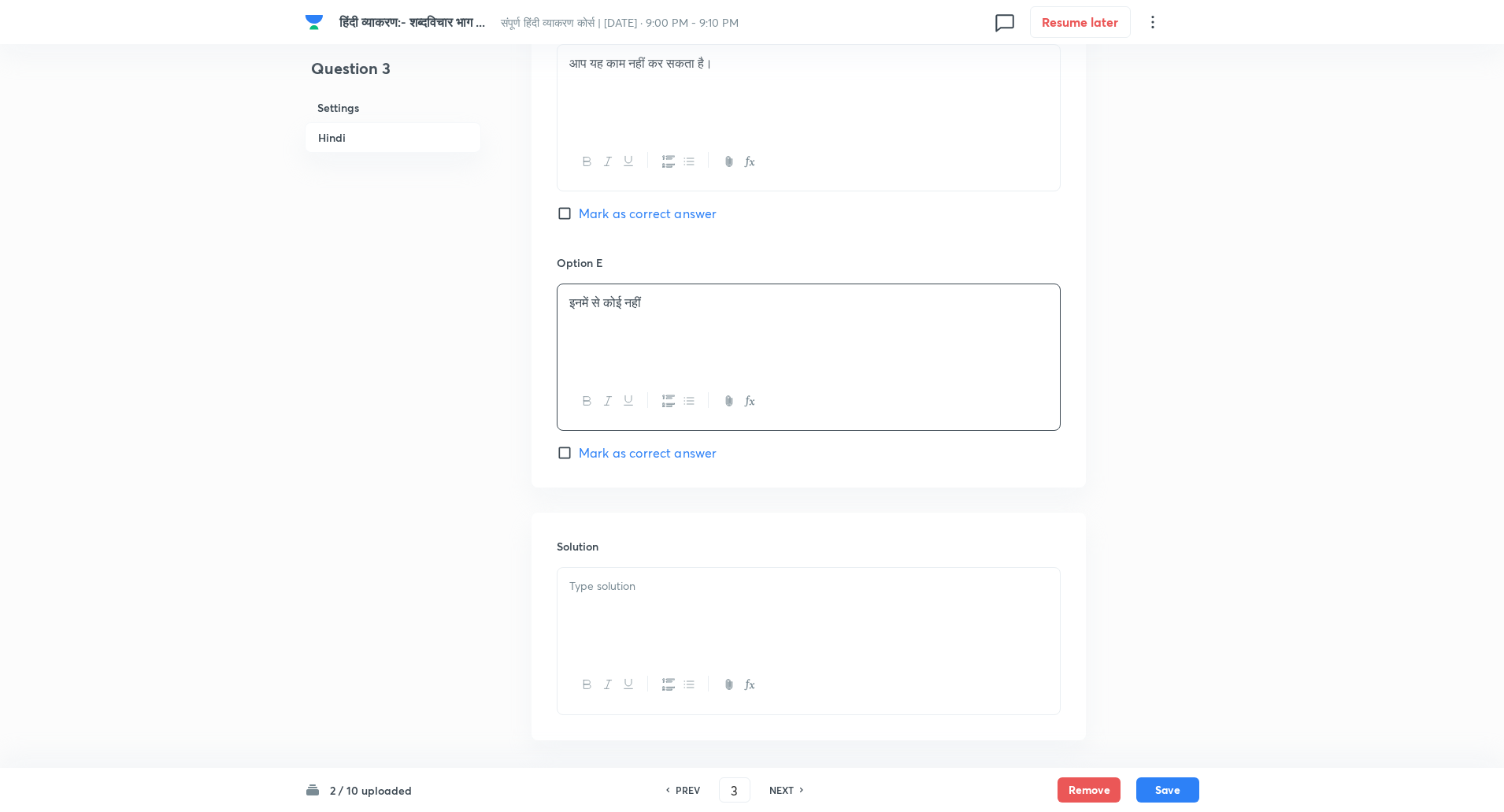
scroll to position [1495, 0]
click at [616, 626] on div at bounding box center [809, 609] width 502 height 88
click at [613, 611] on p "समाधान: 'आप' के साथ 'सकते हैं' का प्रयोग शुद्ध है।" at bounding box center [808, 602] width 479 height 18
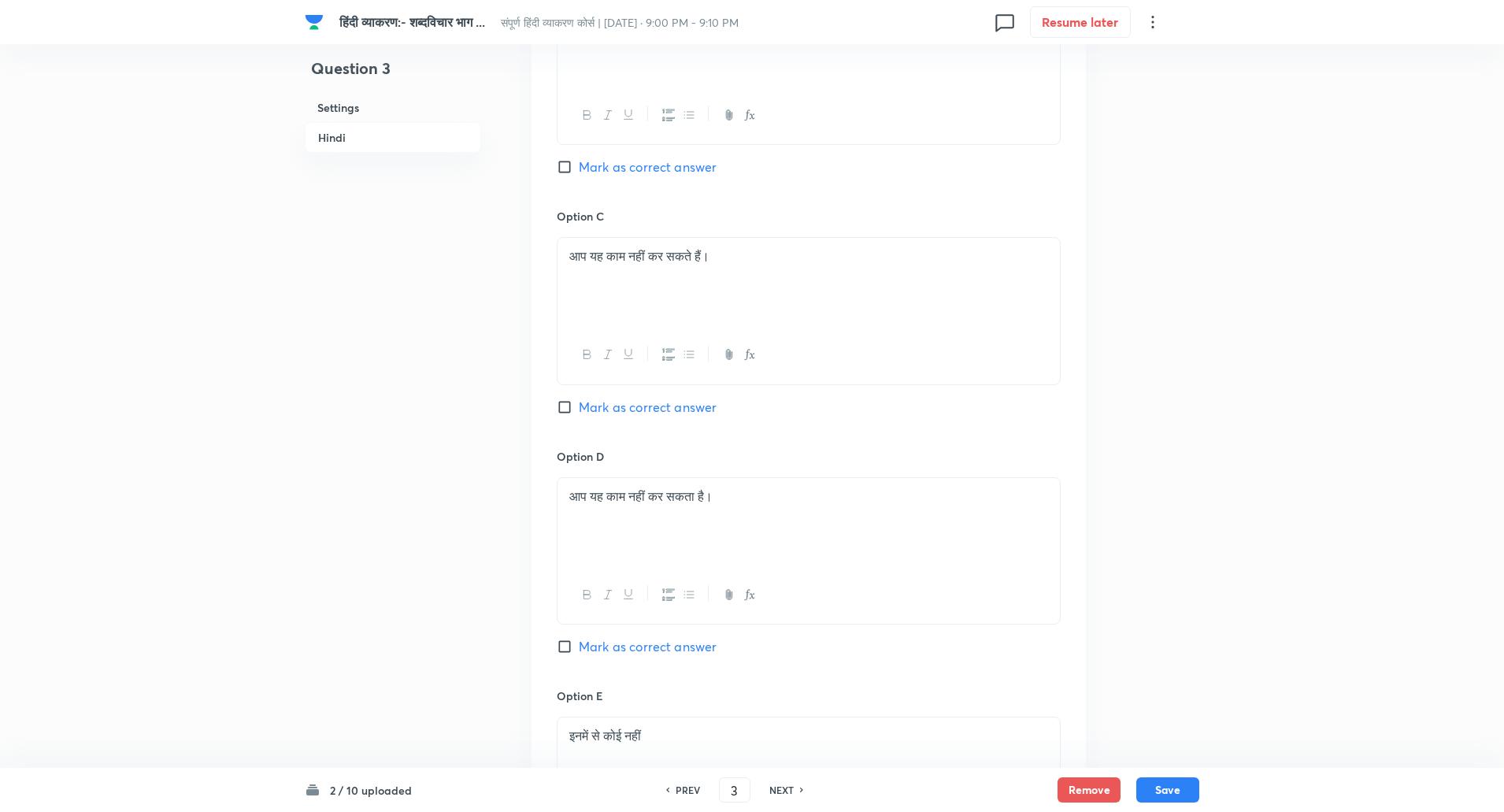
scroll to position [1060, 0]
click at [574, 402] on input "Mark as correct answer" at bounding box center [568, 408] width 22 height 16
checkbox input "true"
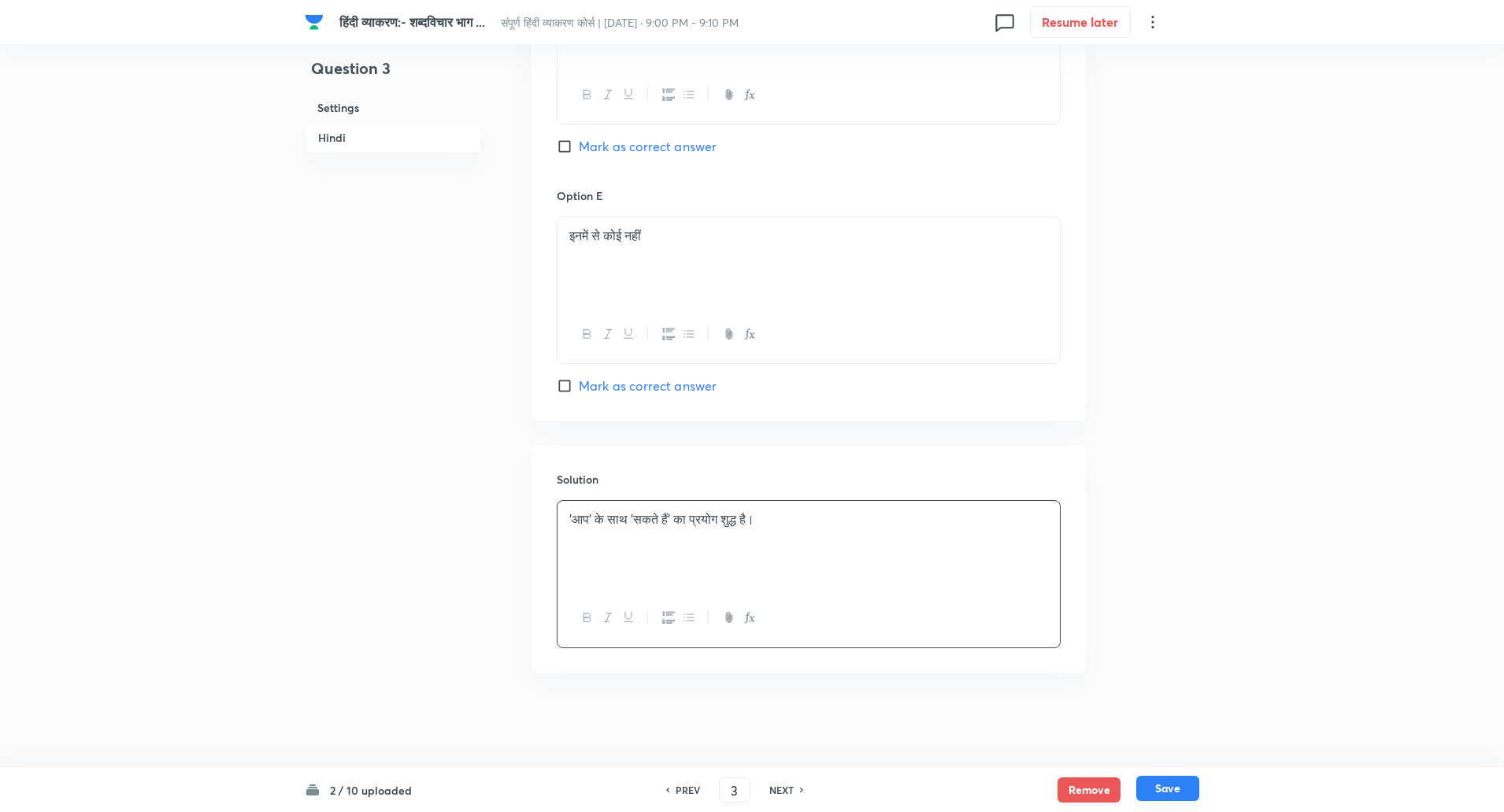
click at [1154, 780] on button "Save" at bounding box center [1168, 788] width 63 height 25
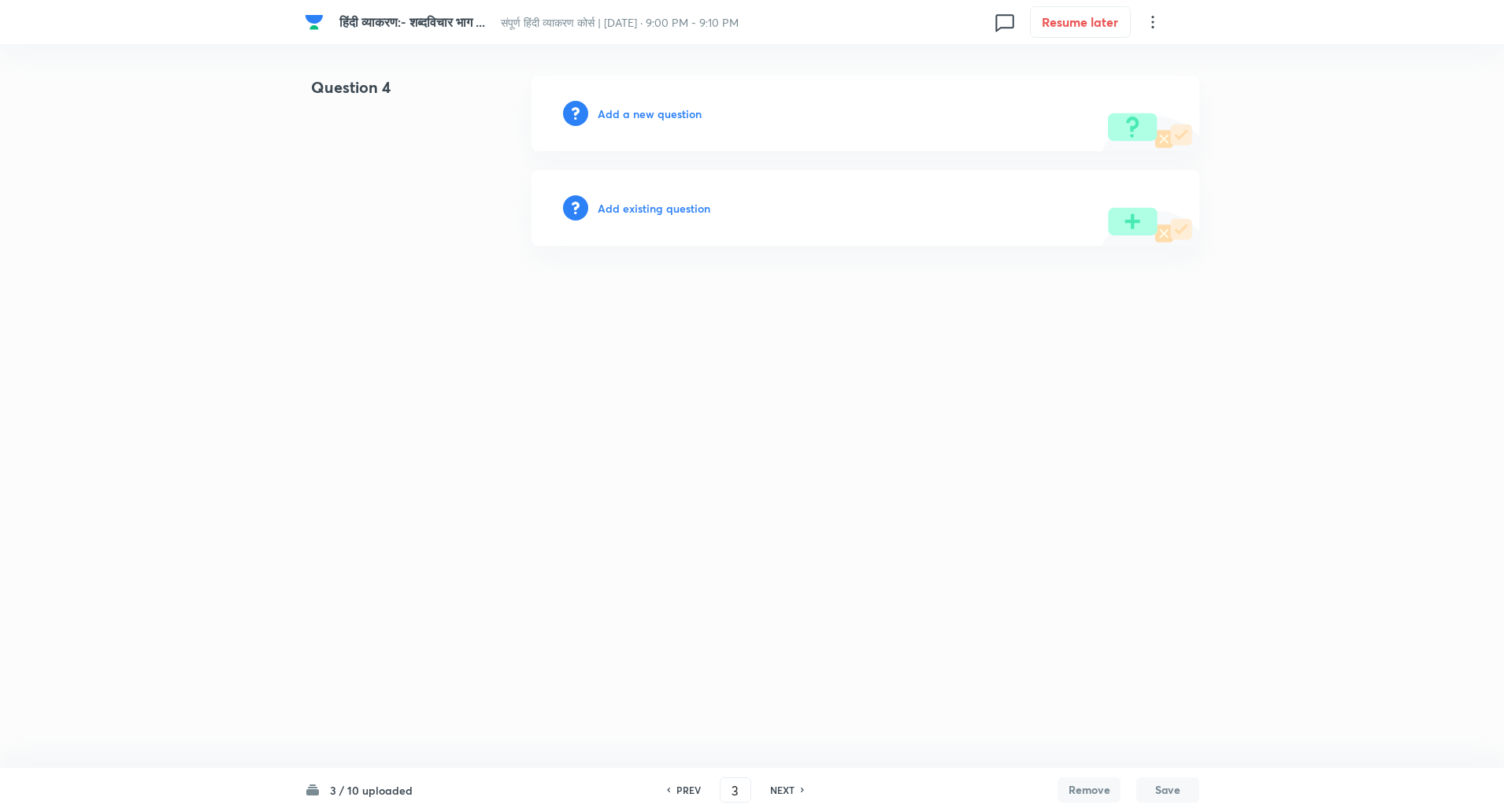
type input "4"
click at [657, 112] on h6 "Add a new question" at bounding box center [653, 114] width 104 height 16
click at [657, 112] on h6 "Choose a question type" at bounding box center [662, 114] width 121 height 16
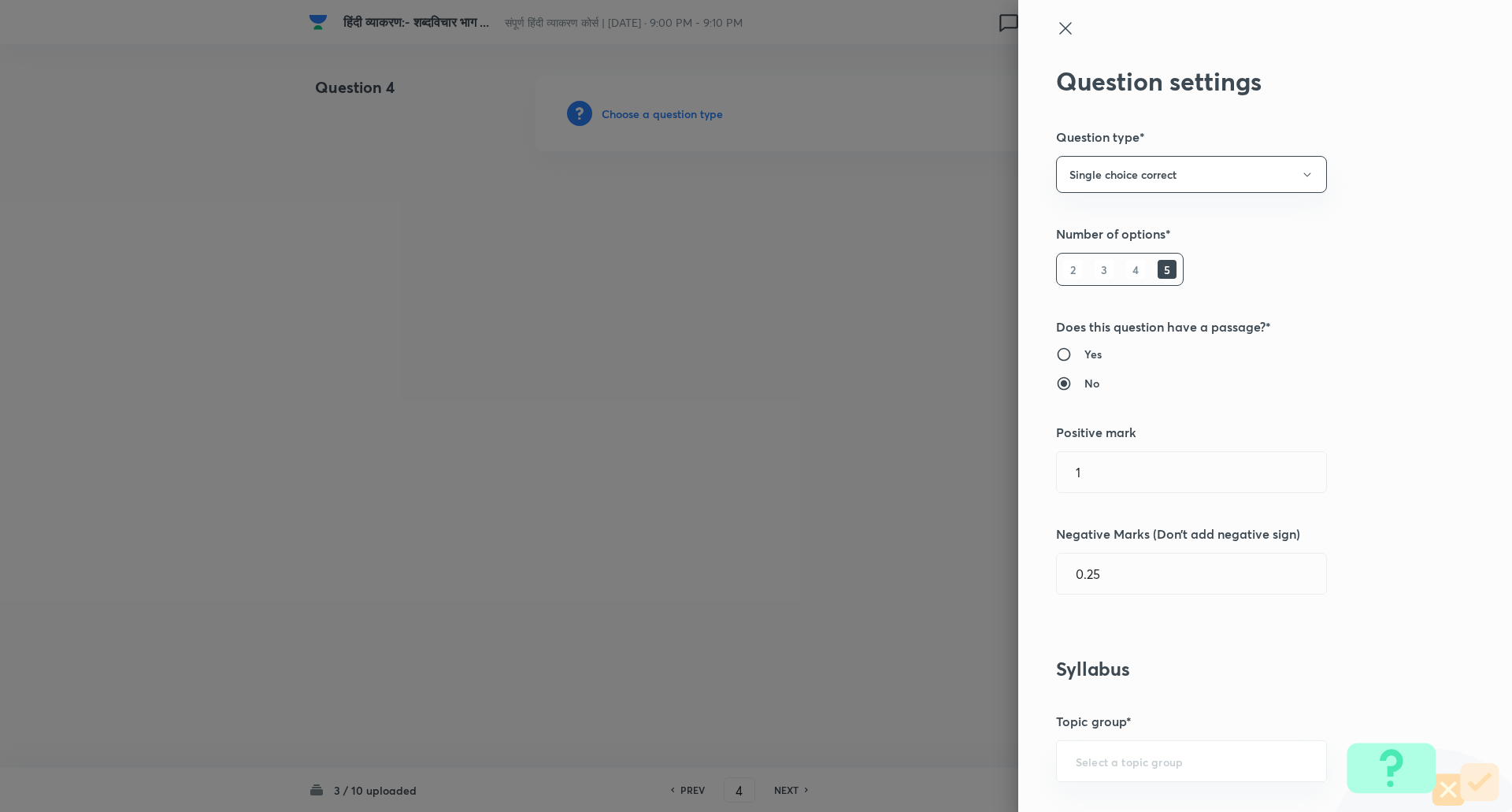
click at [657, 112] on div at bounding box center [756, 406] width 1512 height 812
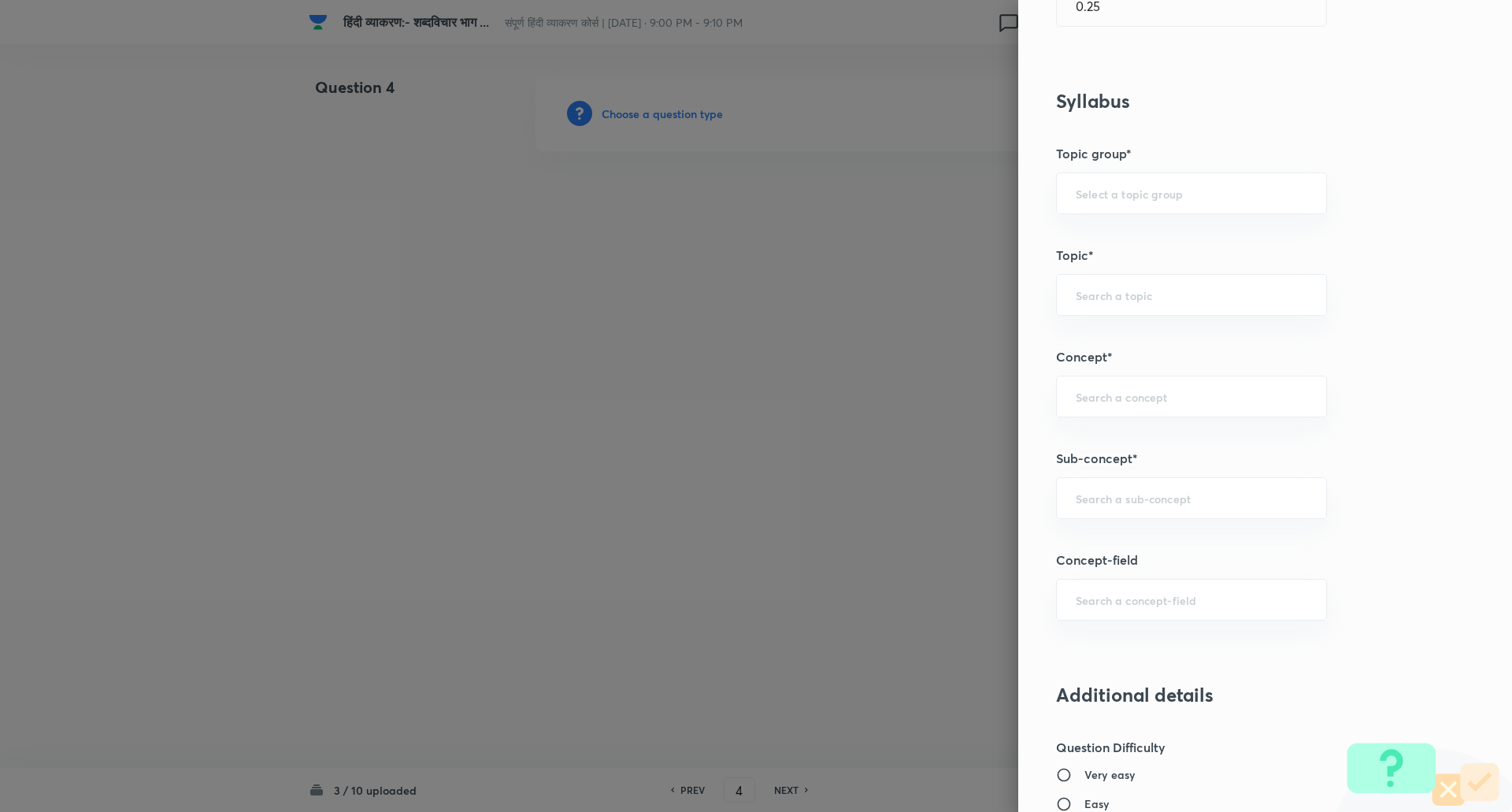
scroll to position [752, 0]
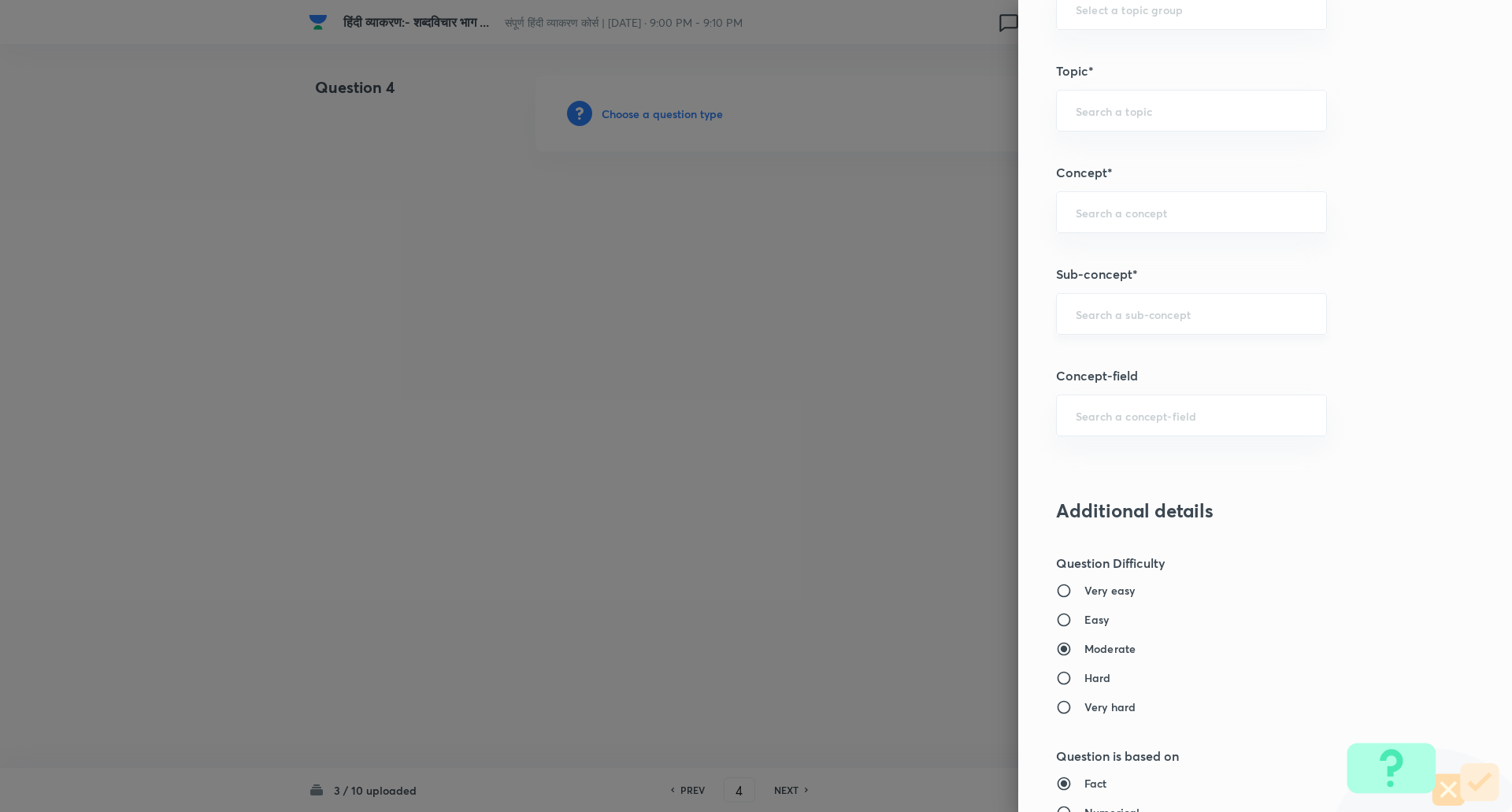
click at [1106, 324] on div "​" at bounding box center [1192, 314] width 271 height 42
click at [1105, 316] on input "text" at bounding box center [1191, 313] width 232 height 15
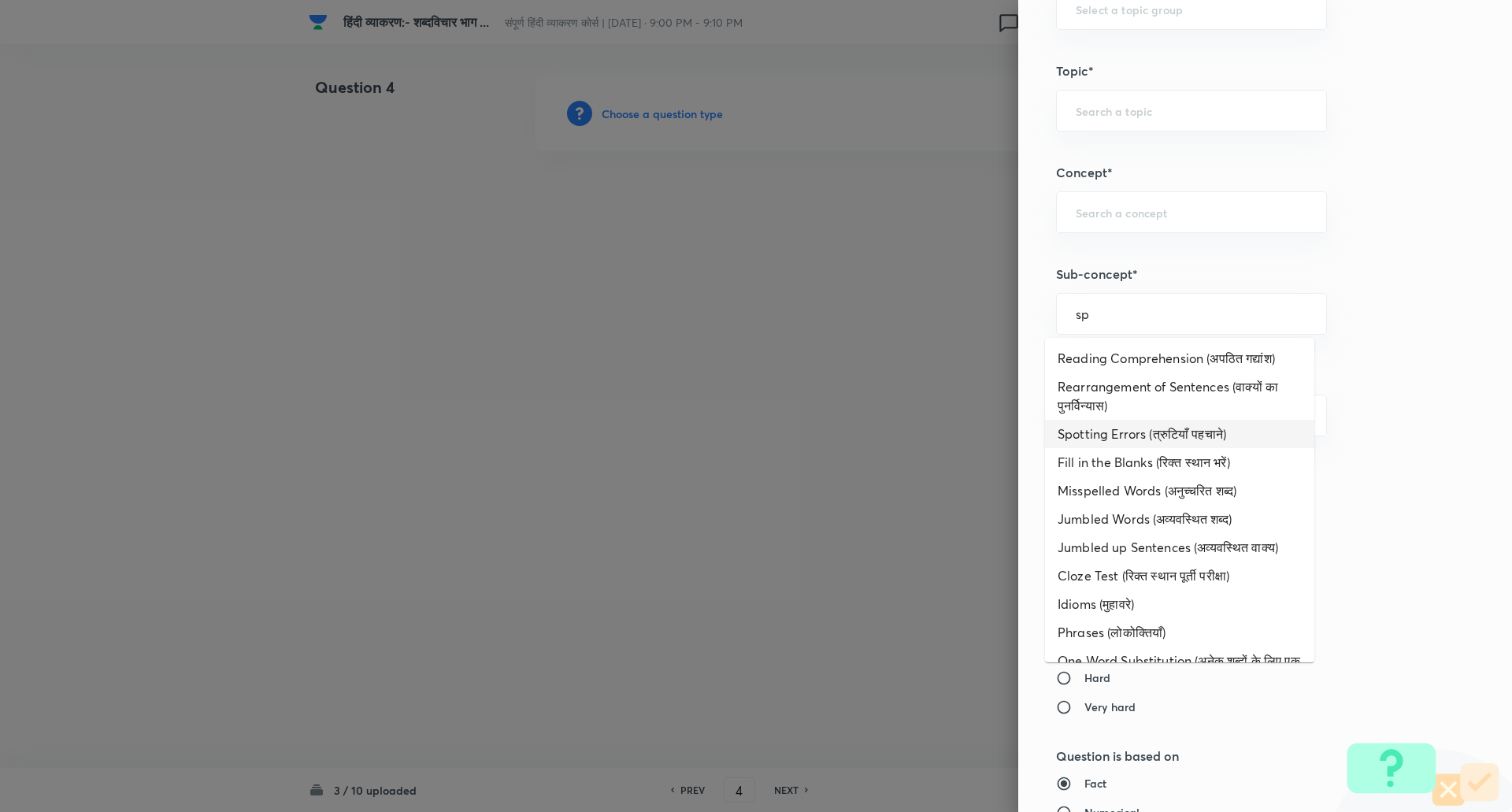
click at [1122, 431] on li "Spotting Errors (त्रुटियाँ पहचाने)" at bounding box center [1179, 433] width 270 height 28
type input "Spotting Errors (त्रुटियाँ पहचाने)"
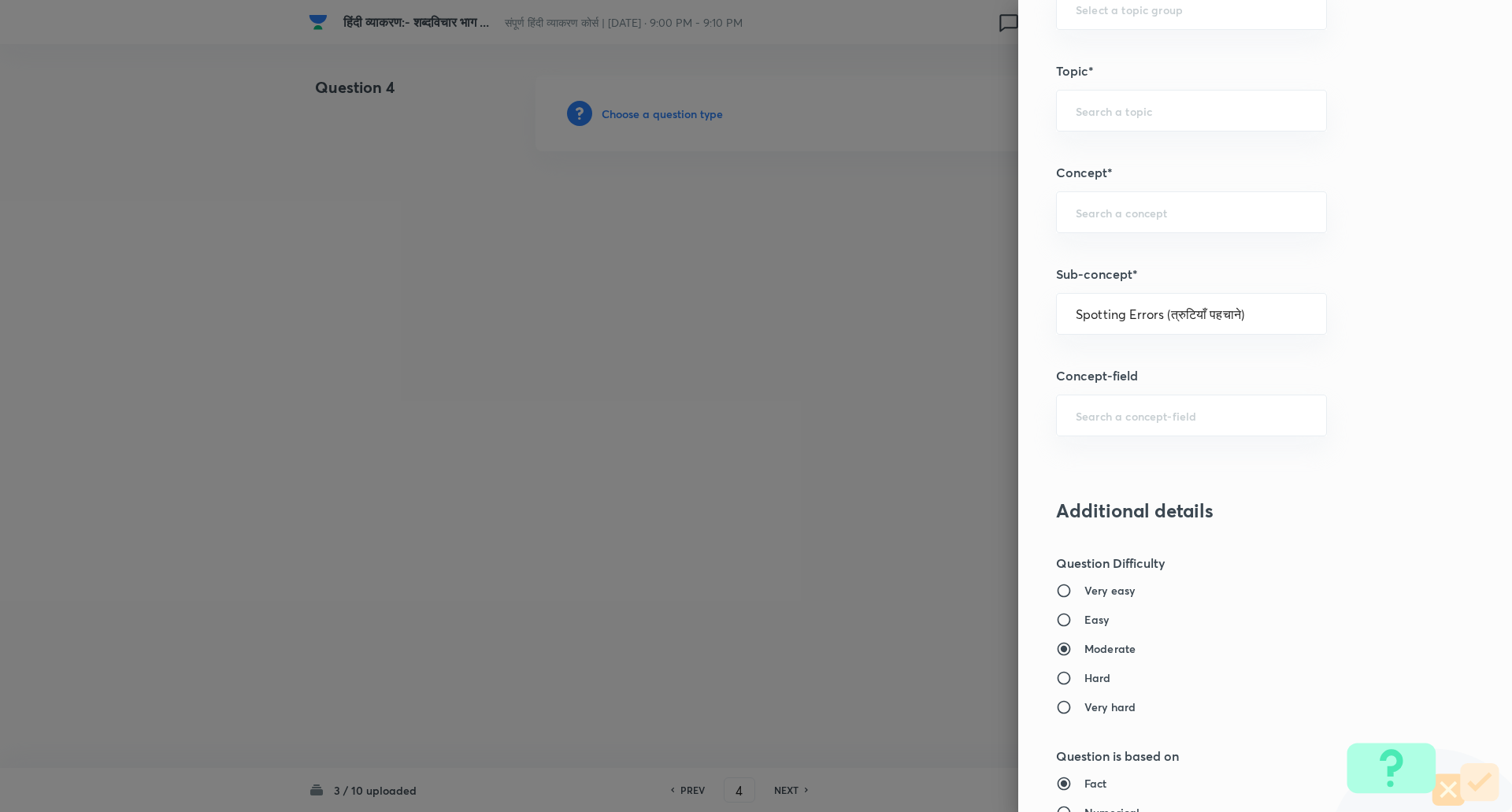
type input "Hindi"
type input "Hindi (हिंदी)"
type input "Hindi Language (हिंदी भाषा)"
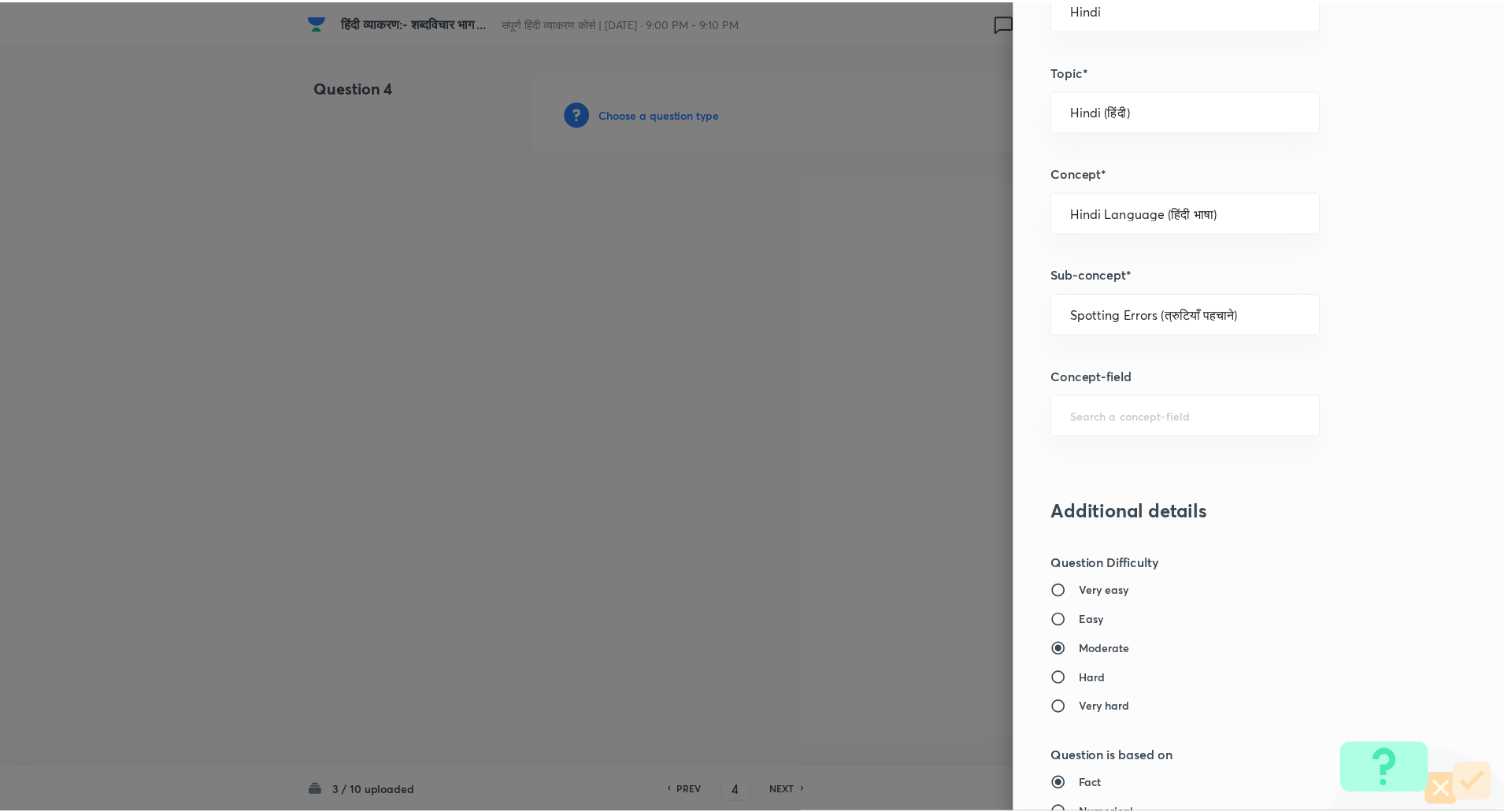
scroll to position [1334, 0]
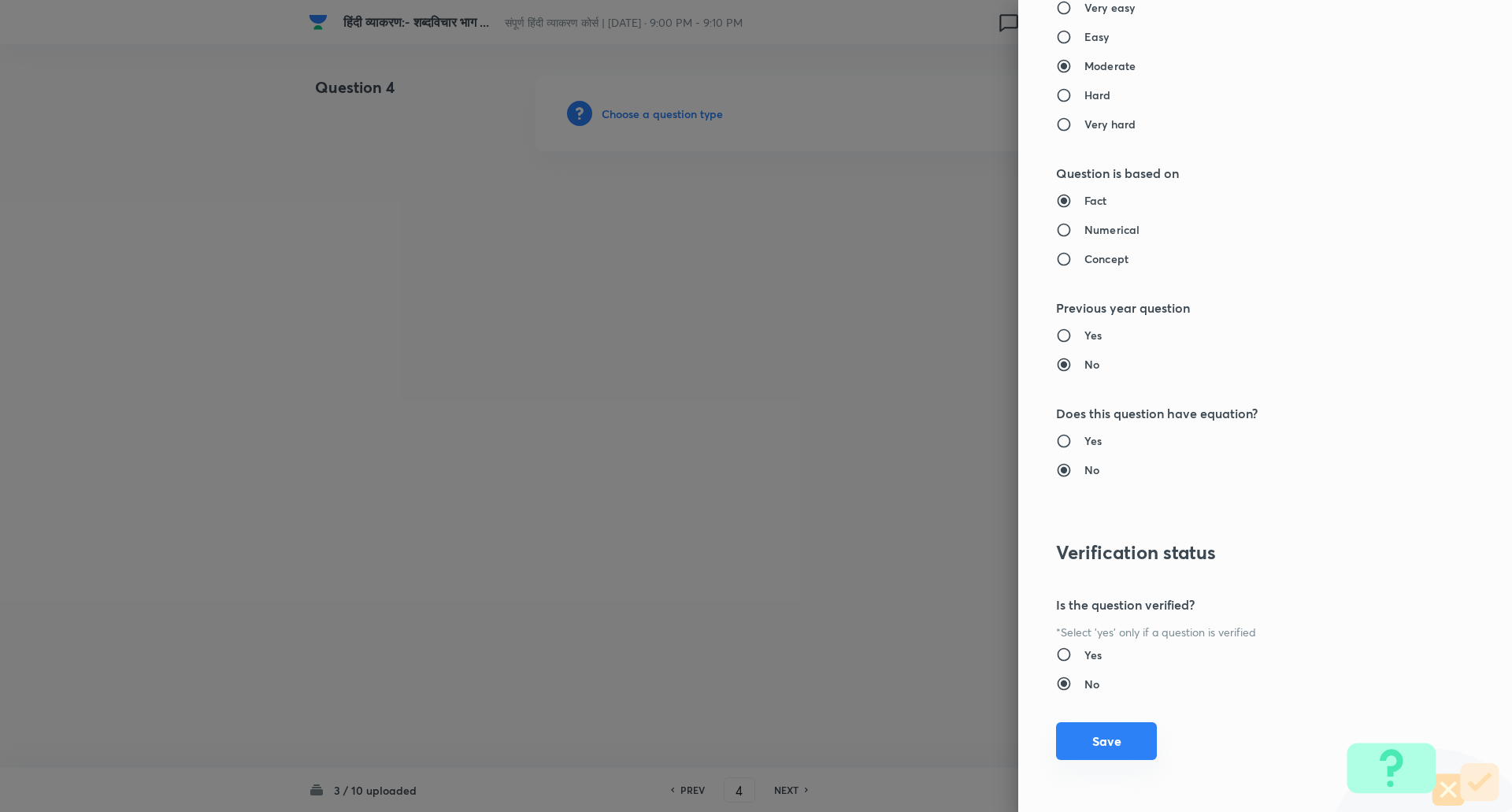
click at [1083, 755] on button "Save" at bounding box center [1106, 740] width 101 height 38
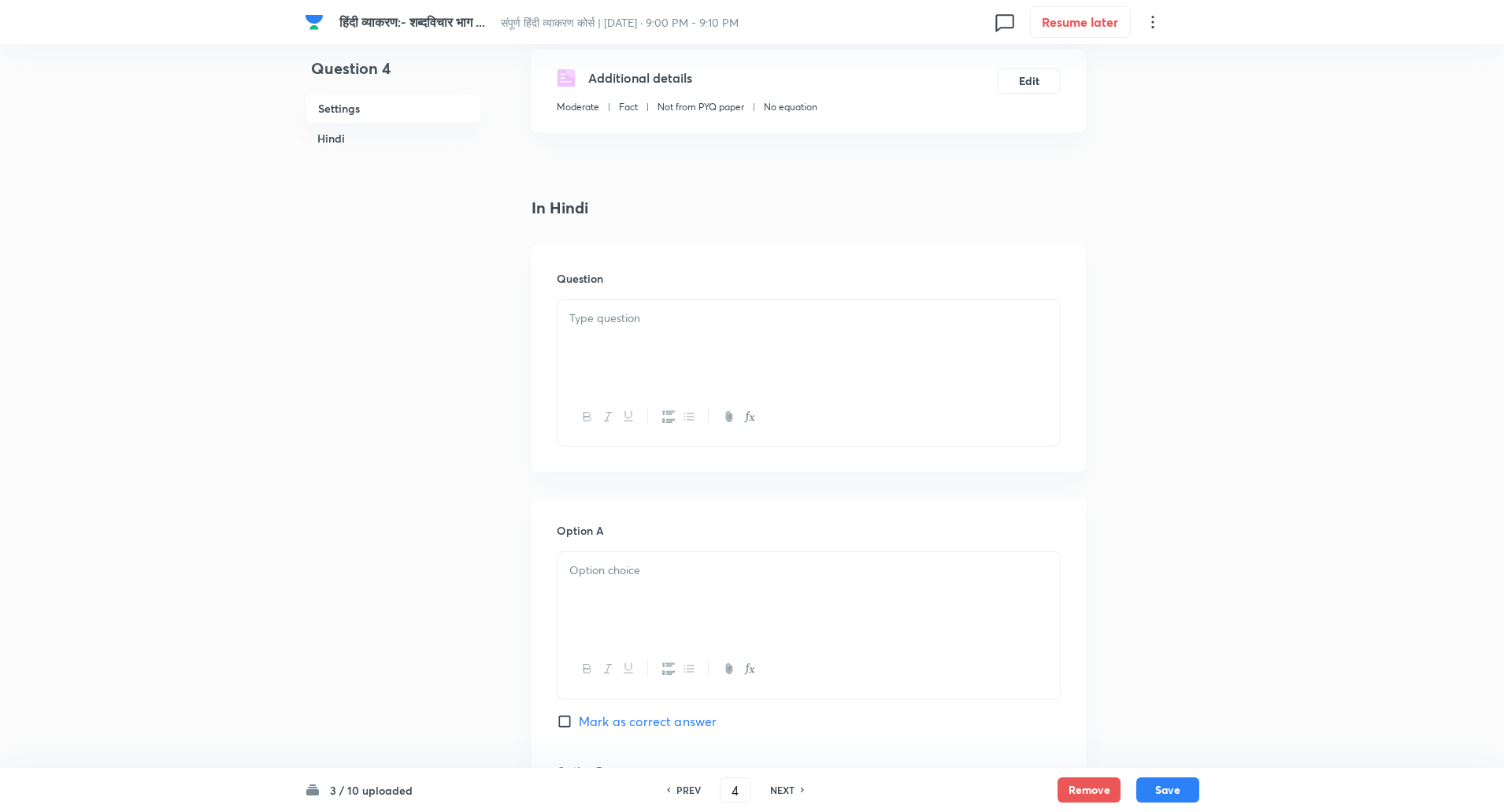
scroll to position [268, 0]
click at [638, 363] on div at bounding box center [809, 343] width 502 height 88
click at [617, 581] on div at bounding box center [809, 595] width 502 height 88
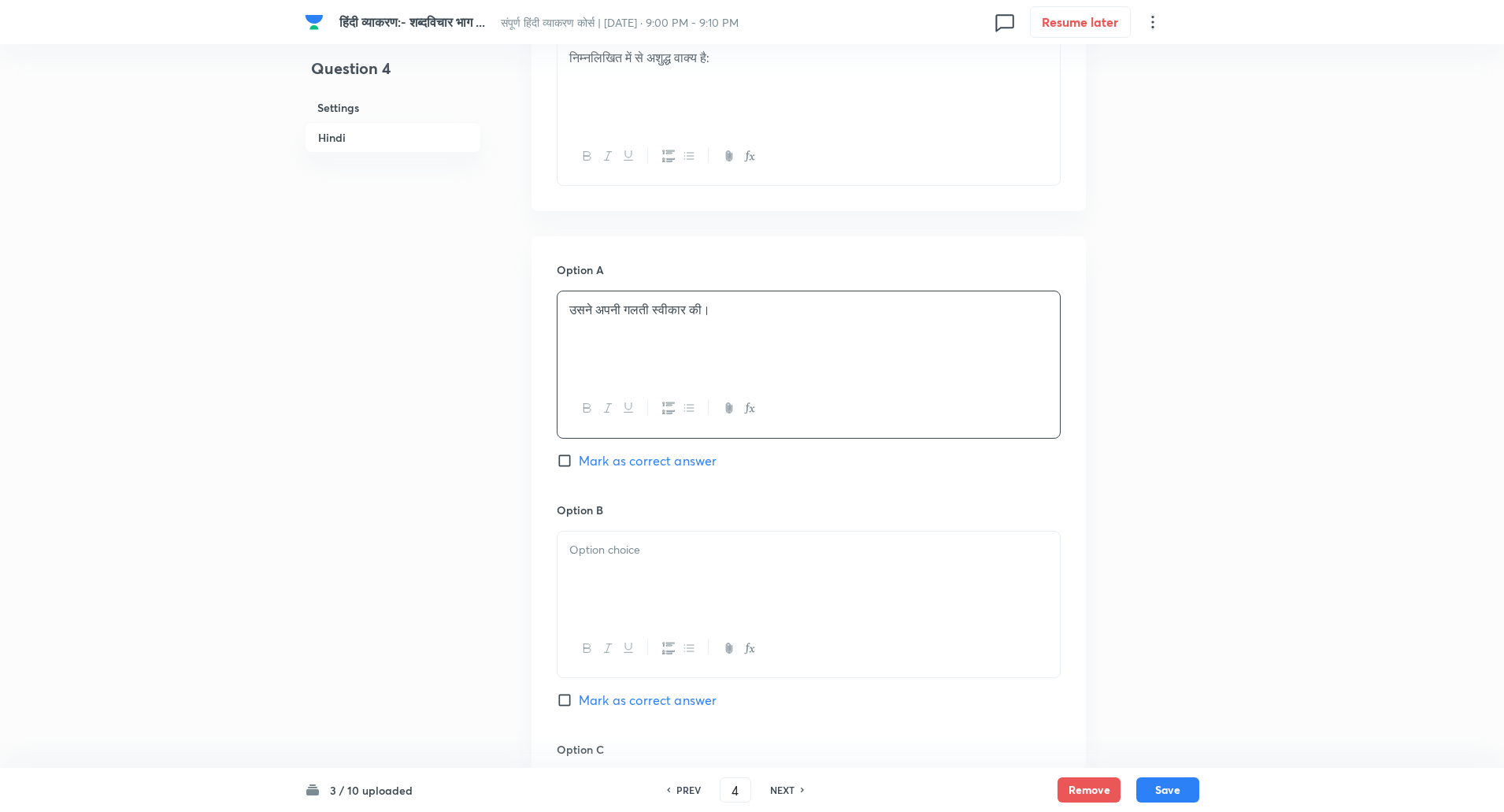
scroll to position [584, 0]
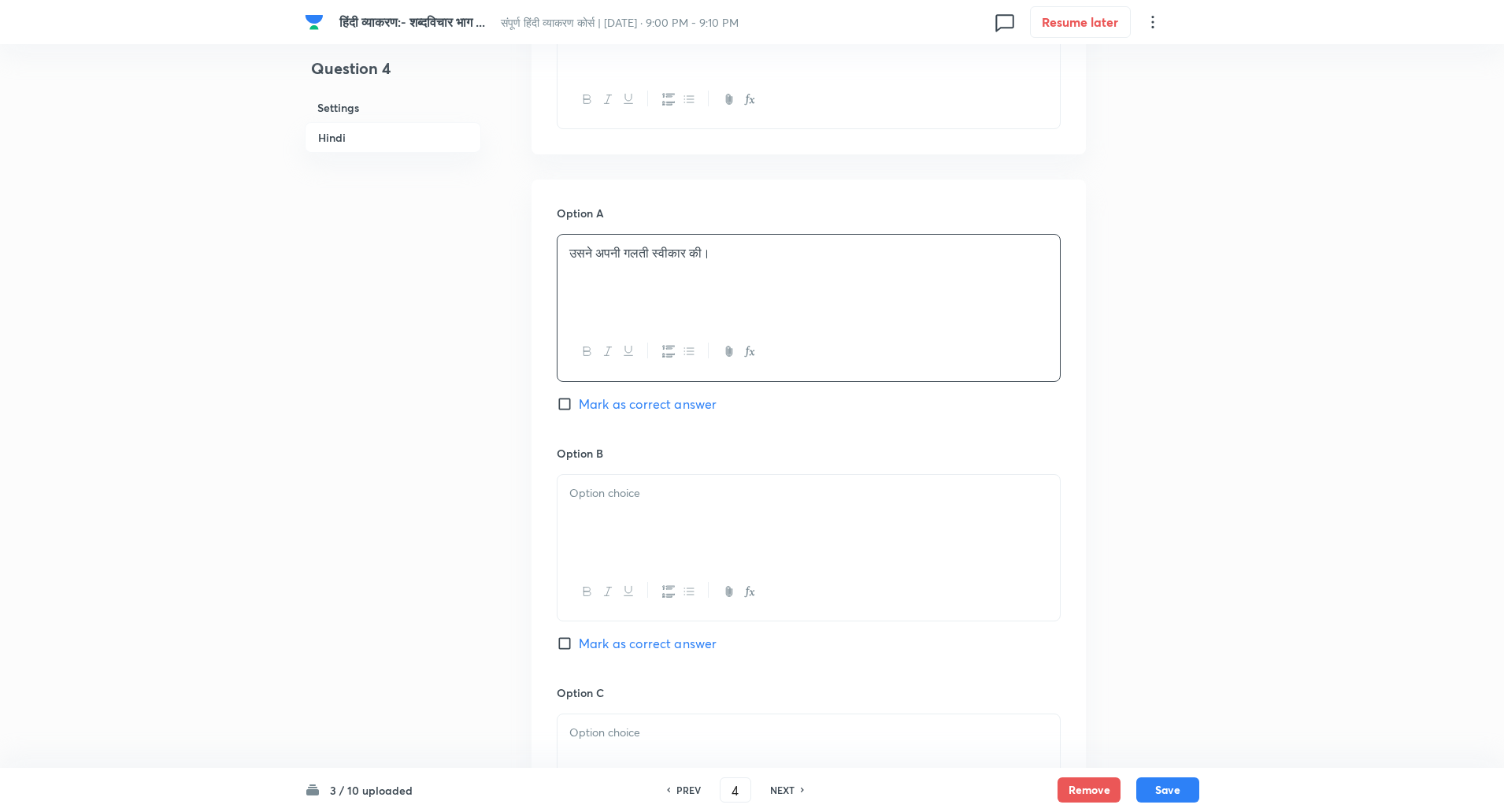
click at [610, 499] on p at bounding box center [808, 493] width 479 height 18
paste div
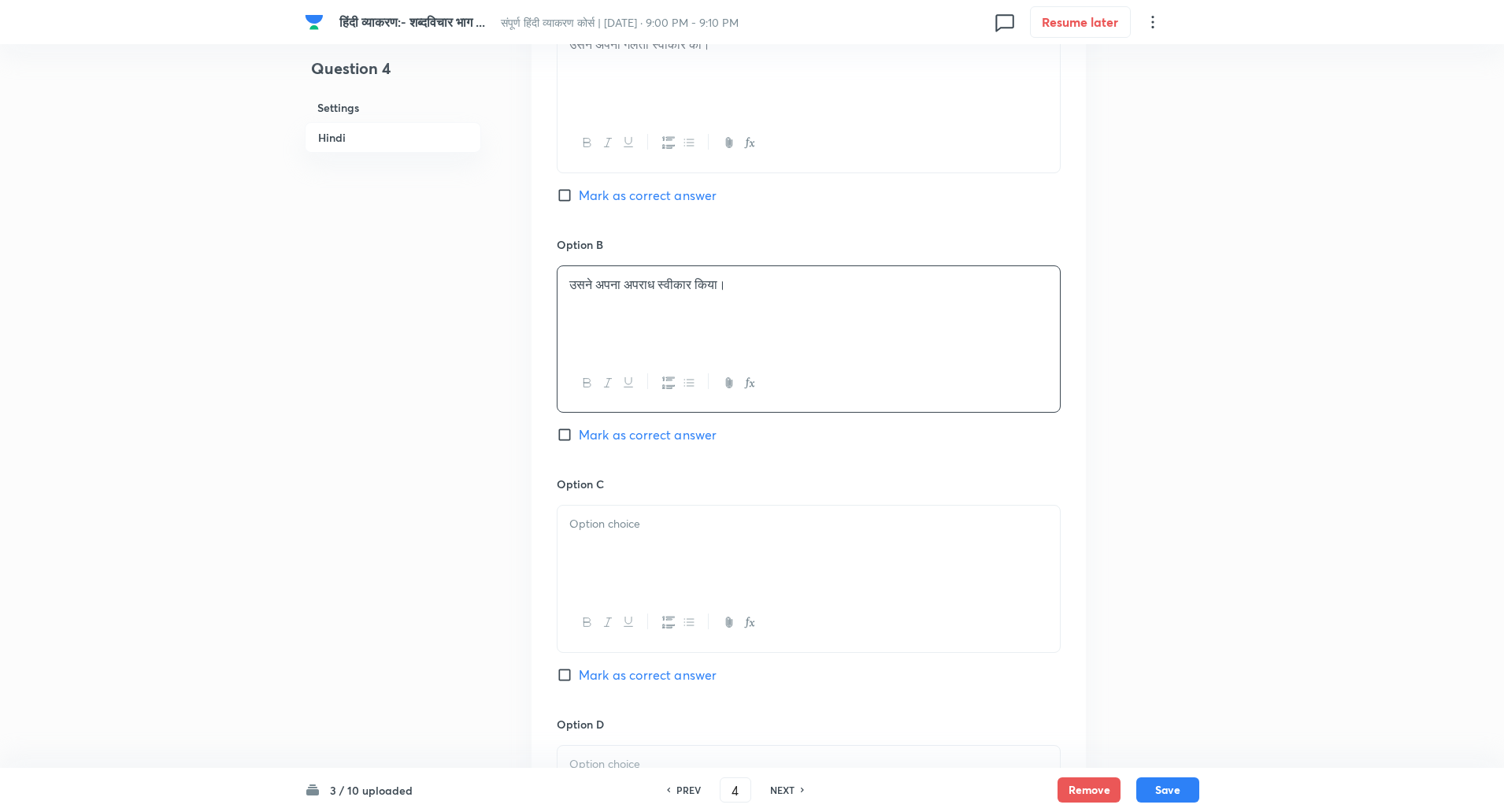
scroll to position [793, 0]
click at [610, 552] on div at bounding box center [809, 548] width 502 height 88
paste div
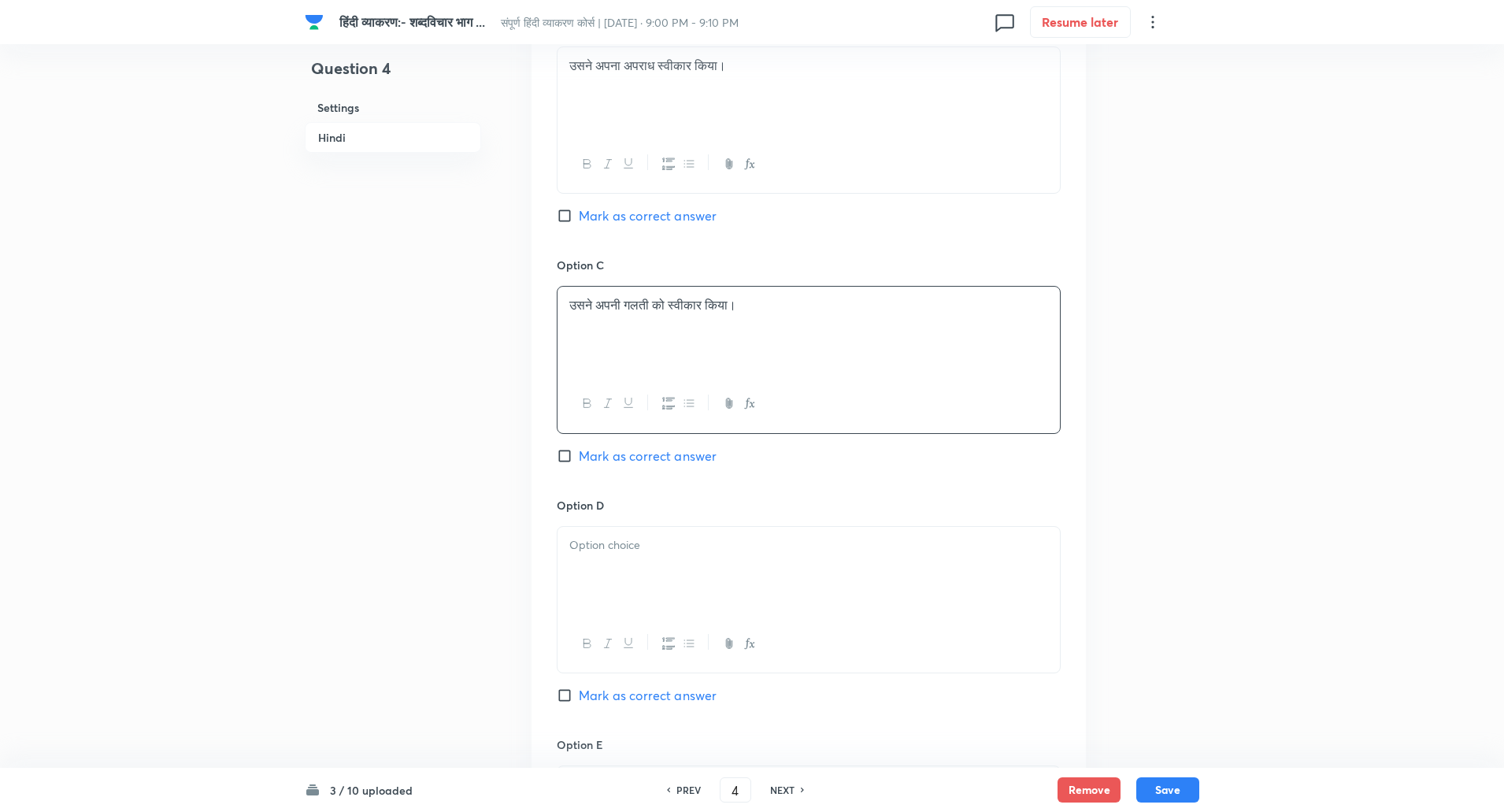
scroll to position [1013, 0]
click at [611, 566] on div at bounding box center [809, 569] width 502 height 88
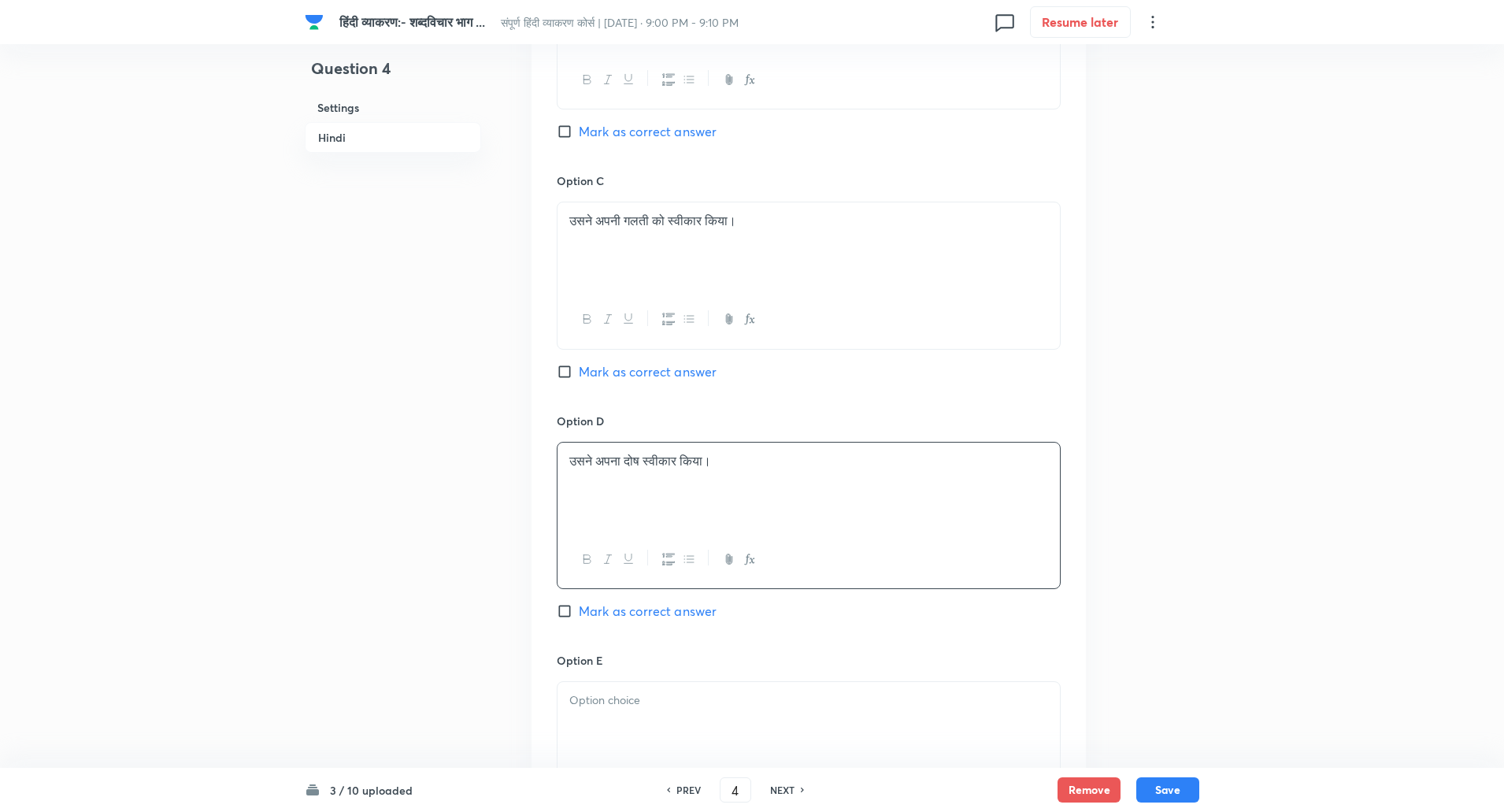
click at [620, 714] on div at bounding box center [809, 726] width 502 height 88
paste div
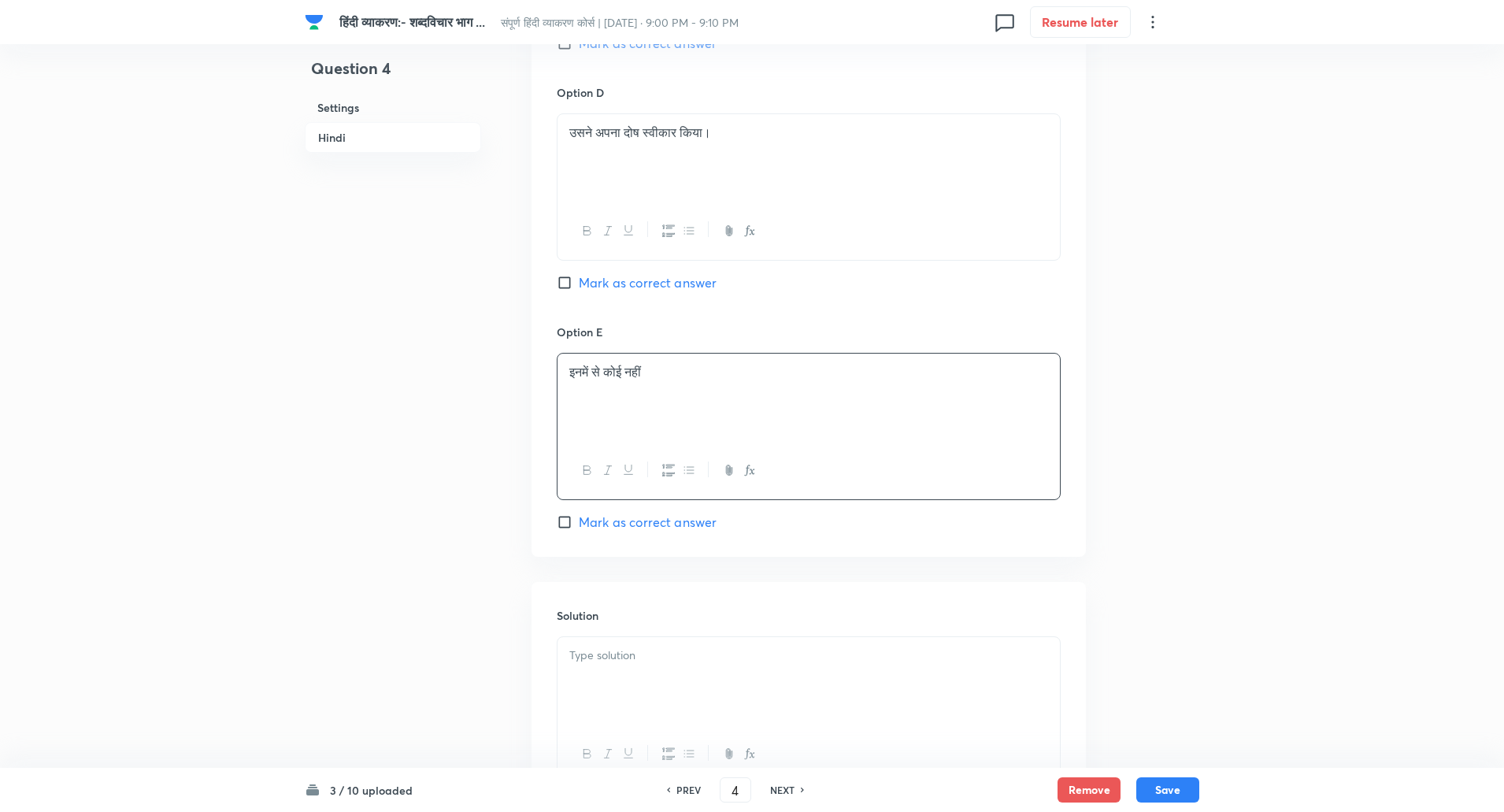
scroll to position [1427, 0]
click at [631, 672] on div at bounding box center [809, 677] width 502 height 88
click at [613, 670] on p "समाधान: 'गलती' के साथ 'को' विभक्ति की आवश्यकता नहीं है।" at bounding box center [808, 670] width 479 height 18
click at [1163, 795] on button "Save" at bounding box center [1168, 788] width 63 height 25
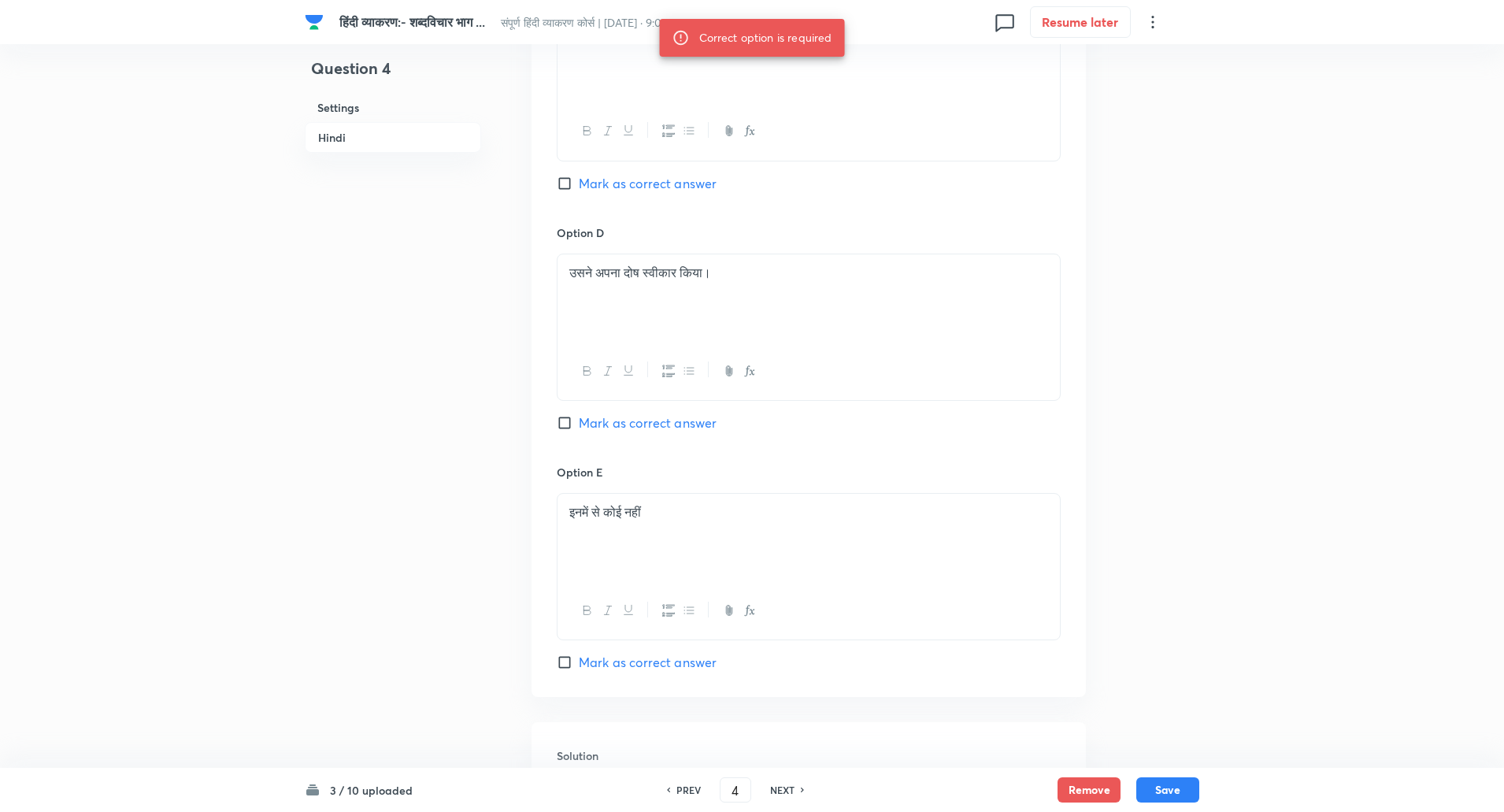
scroll to position [1278, 0]
click at [563, 195] on input "Mark as correct answer" at bounding box center [568, 190] width 22 height 16
checkbox input "true"
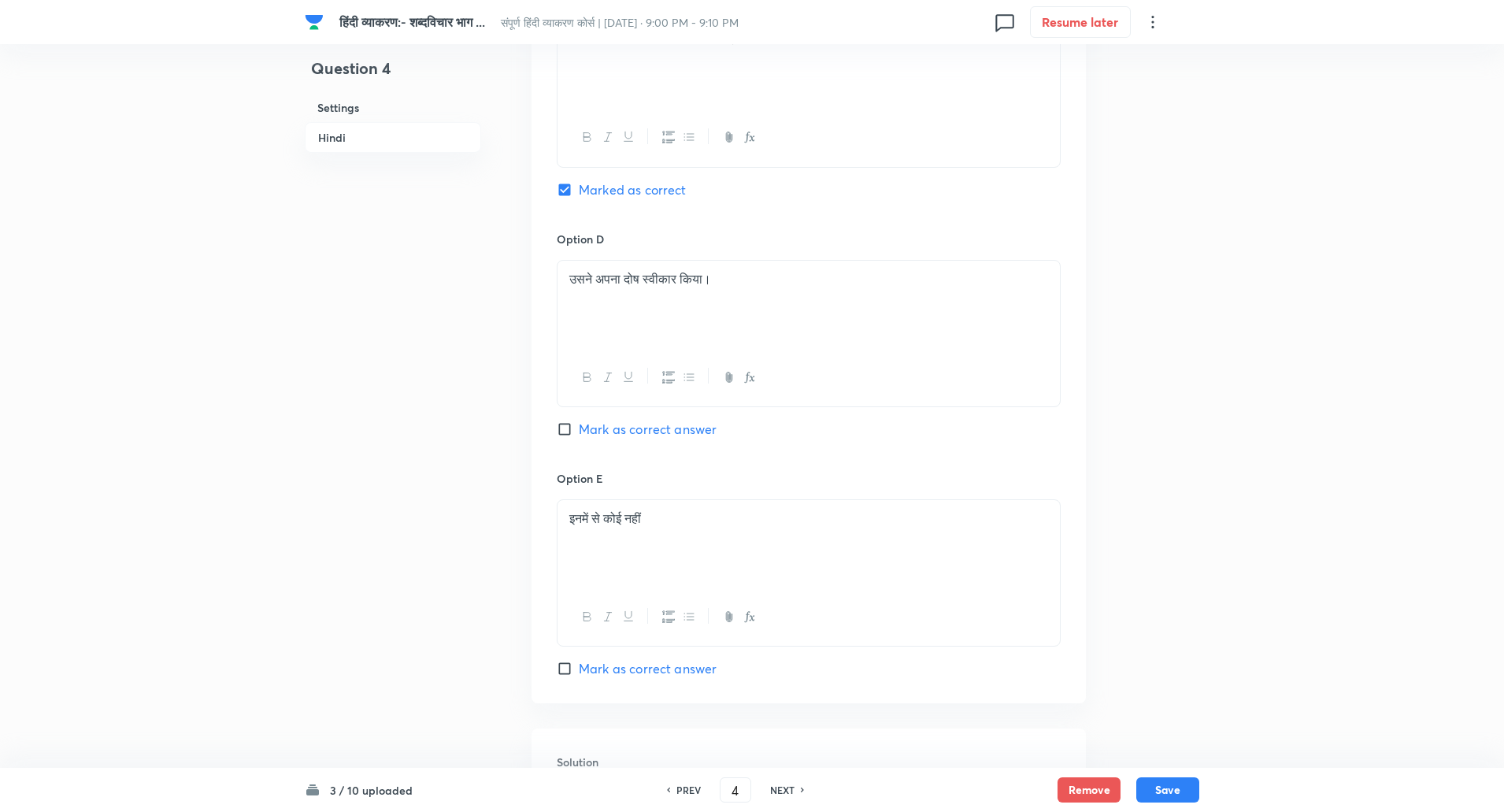
scroll to position [1560, 0]
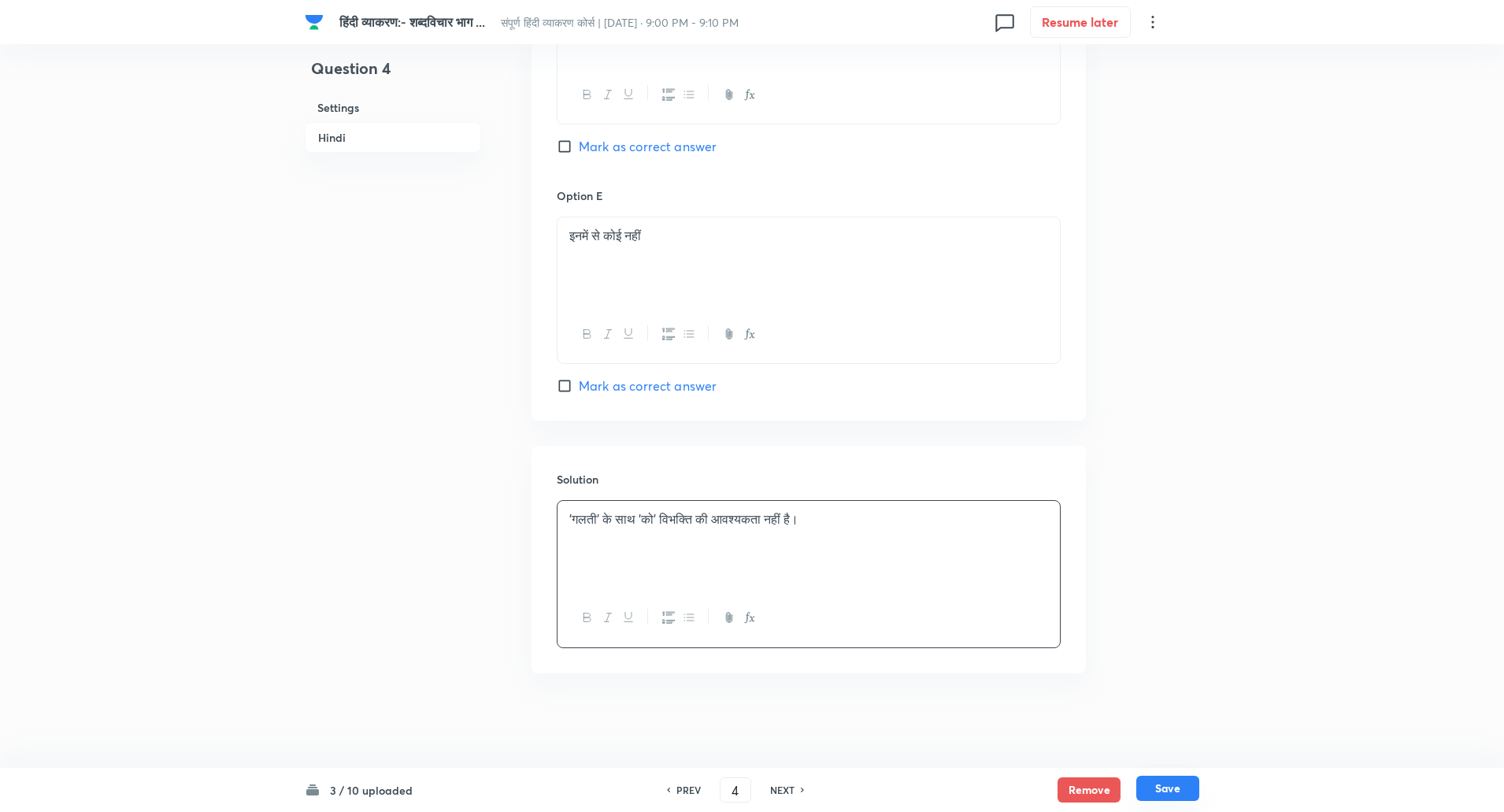
click at [1157, 802] on div "Remove Save" at bounding box center [1129, 789] width 142 height 25
click at [1182, 790] on button "Save" at bounding box center [1168, 788] width 63 height 25
type input "5"
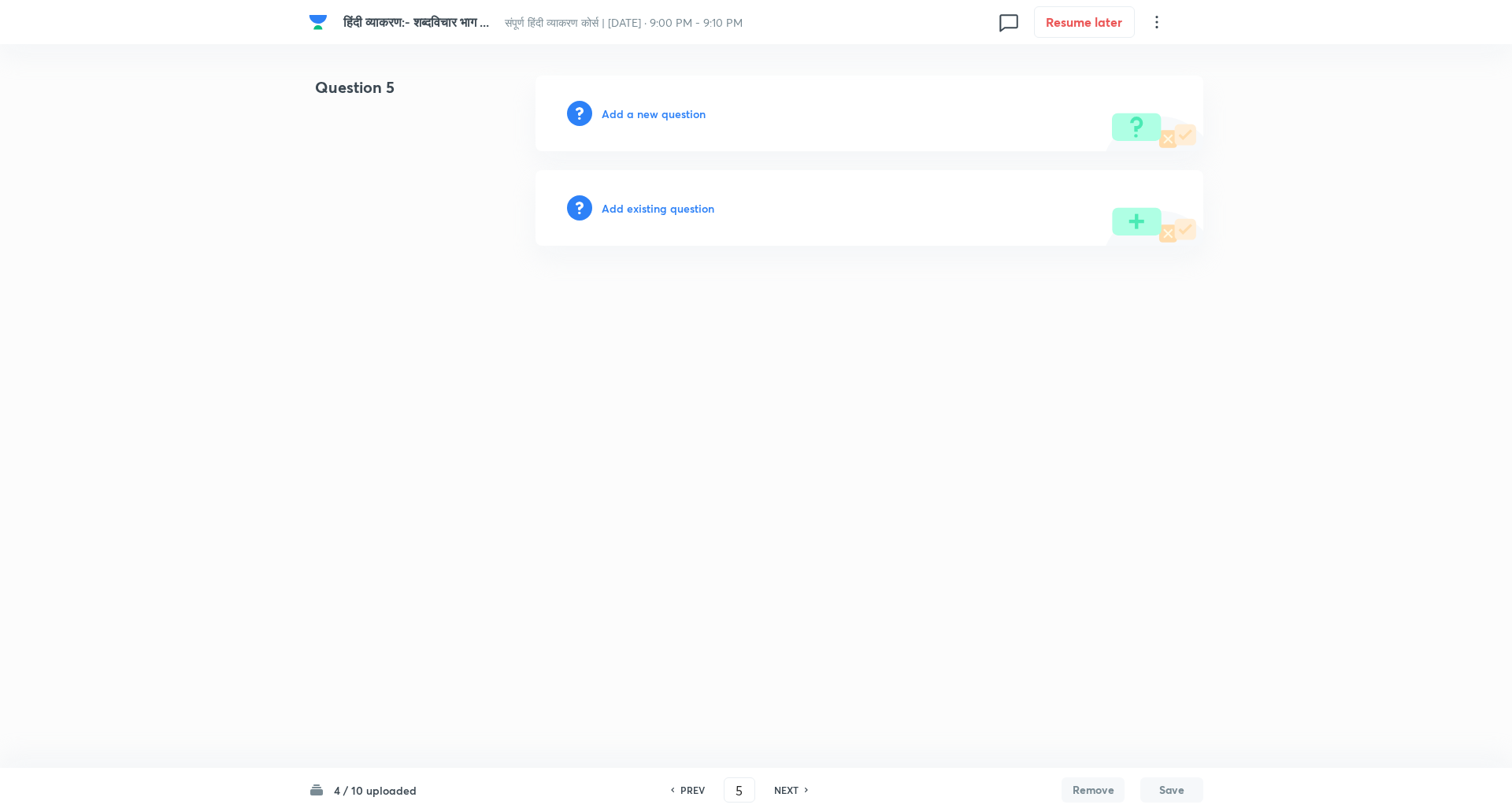
click at [672, 120] on h6 "Add a new question" at bounding box center [653, 114] width 104 height 16
click at [672, 120] on h6 "Choose a question type" at bounding box center [662, 114] width 121 height 16
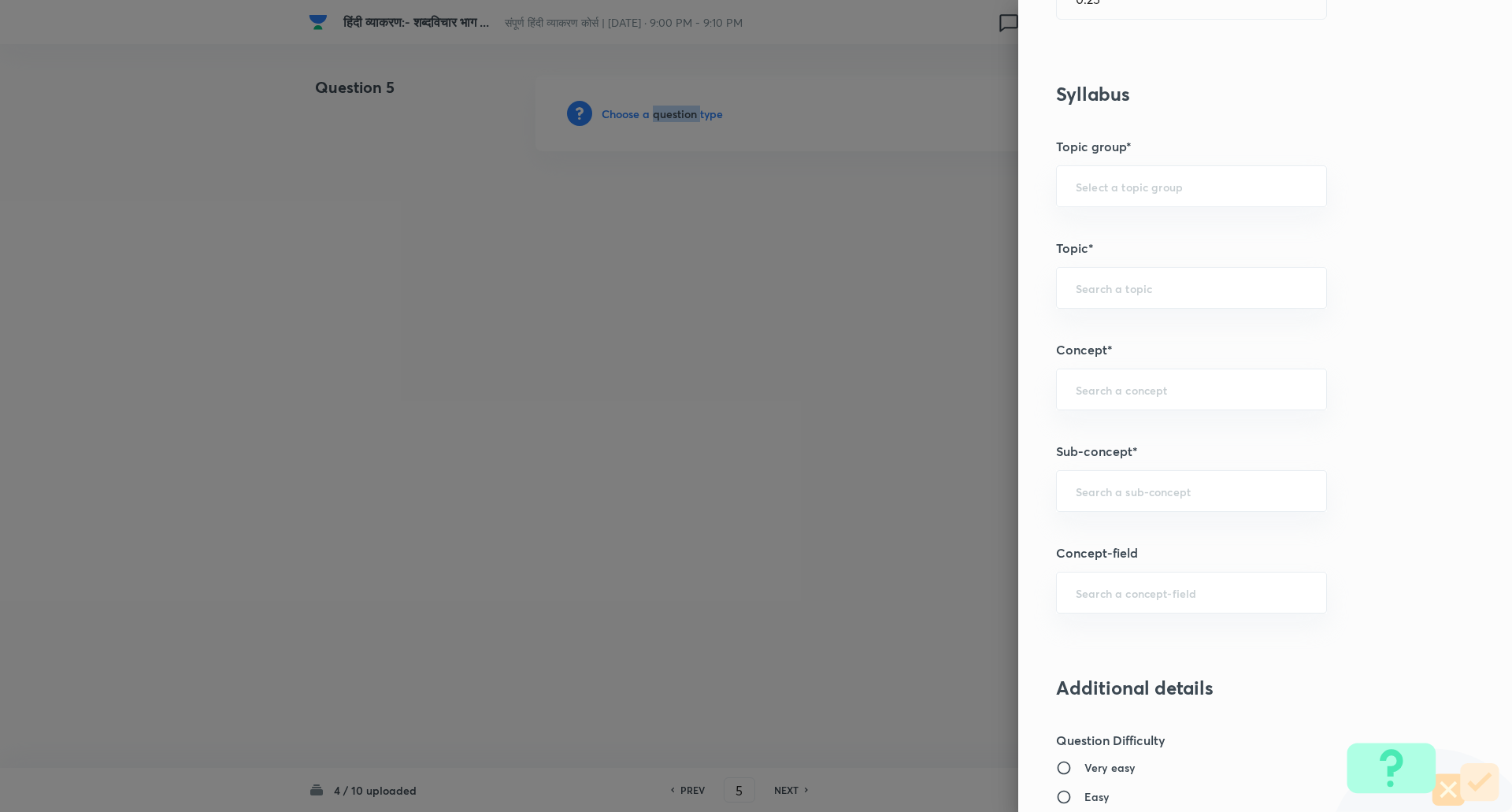
scroll to position [613, 0]
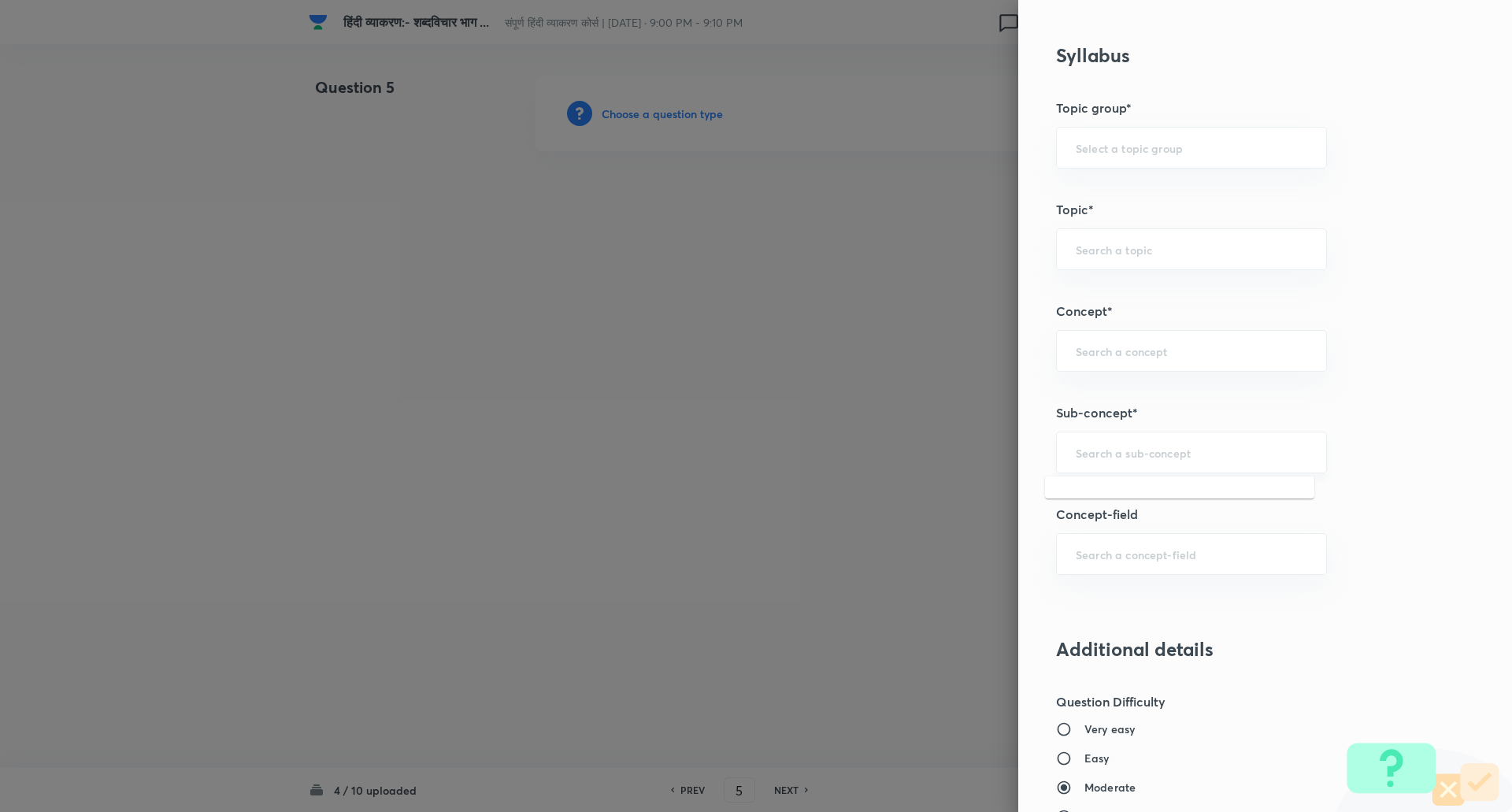
click at [1150, 454] on input "text" at bounding box center [1191, 452] width 232 height 15
click at [1146, 496] on li "Spotting Errors (त्रुटियाँ पहचाने)" at bounding box center [1179, 496] width 270 height 28
type input "Spotting Errors (त्रुटियाँ पहचाने)"
type input "Hindi"
type input "Hindi (हिंदी)"
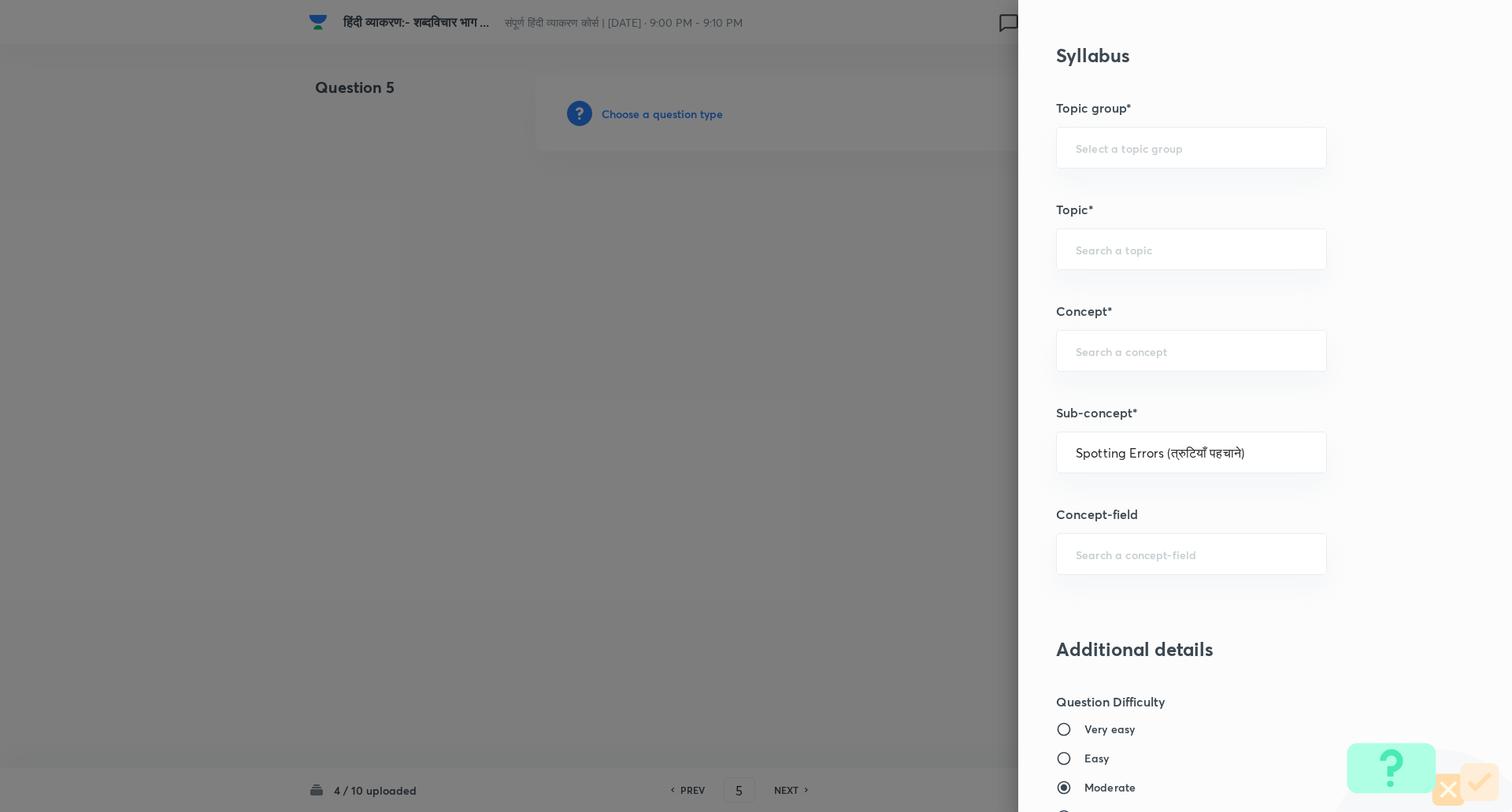
type input "Hindi Language (हिंदी भाषा)"
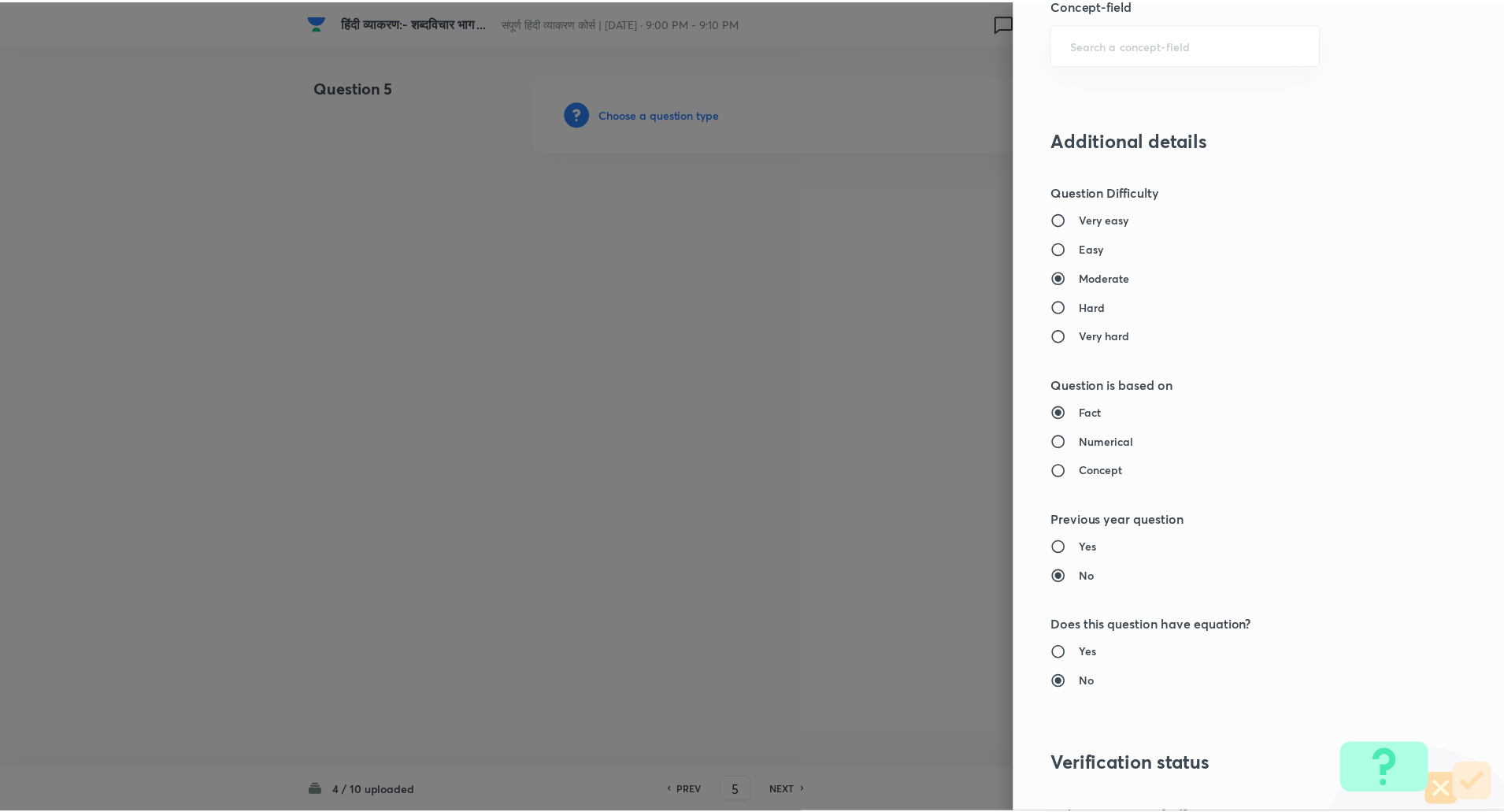
scroll to position [1334, 0]
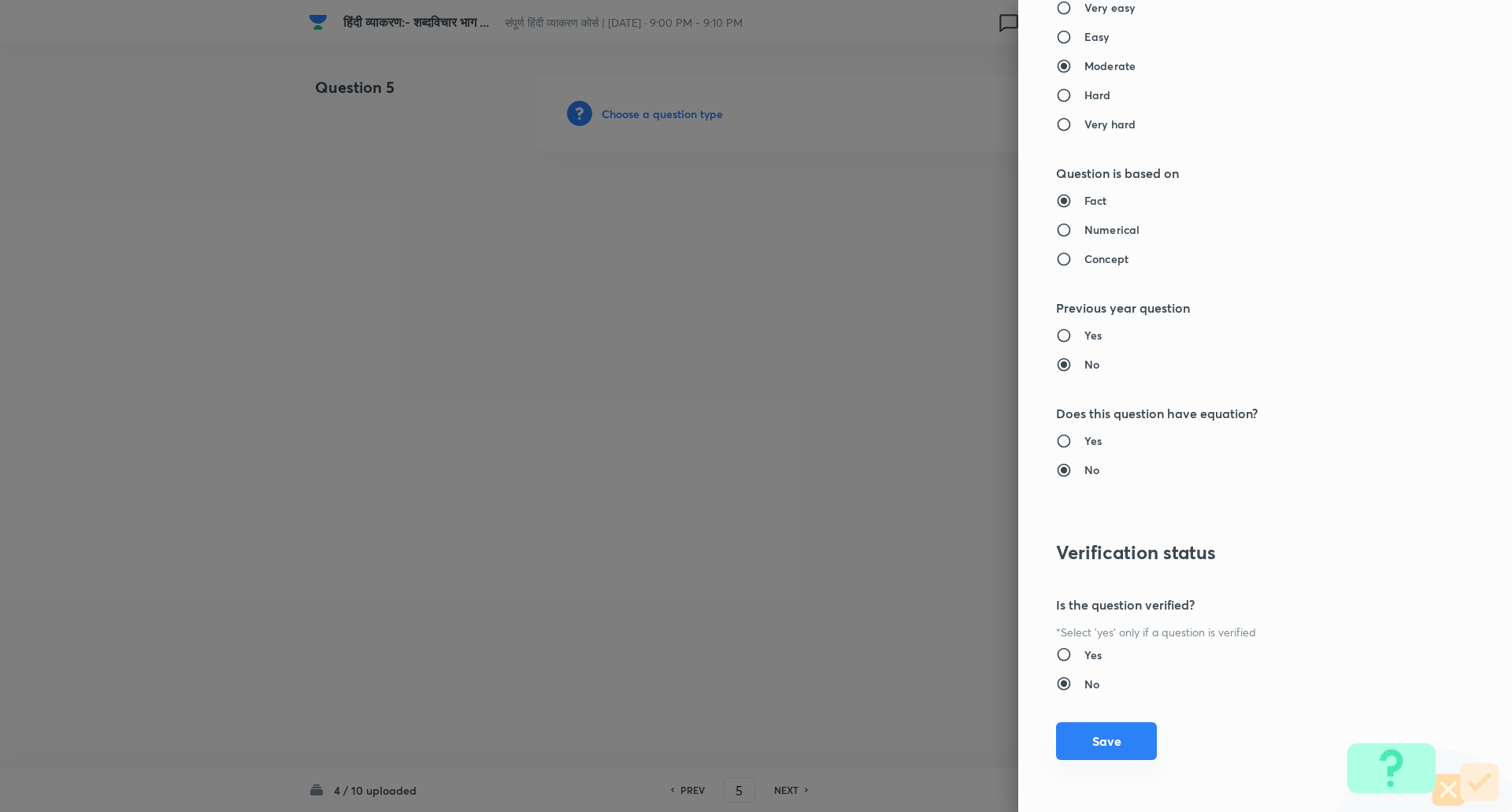
click at [1135, 743] on button "Save" at bounding box center [1106, 740] width 101 height 38
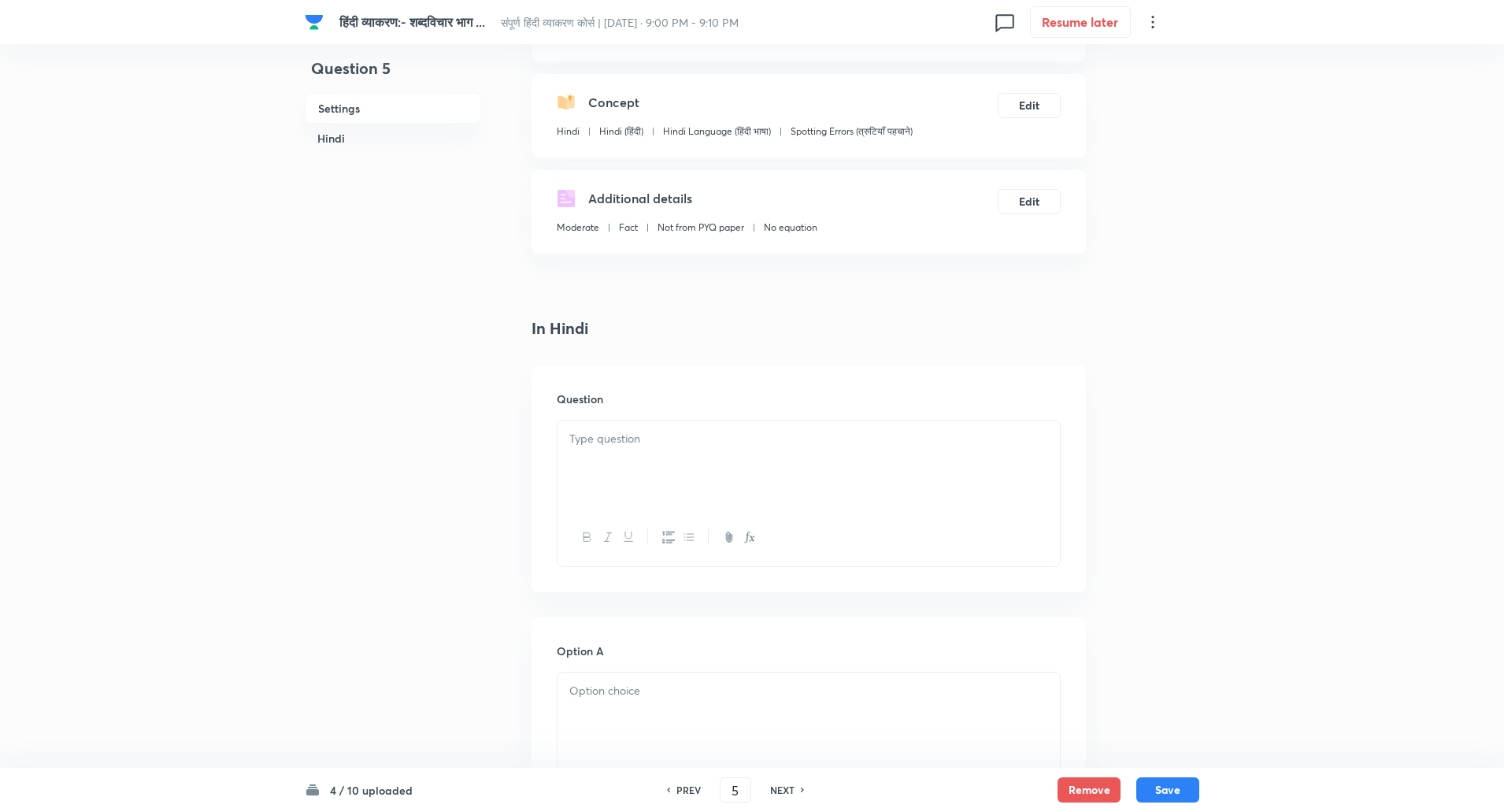
scroll to position [147, 0]
click at [672, 475] on div at bounding box center [809, 463] width 502 height 88
click at [655, 704] on div at bounding box center [809, 715] width 502 height 88
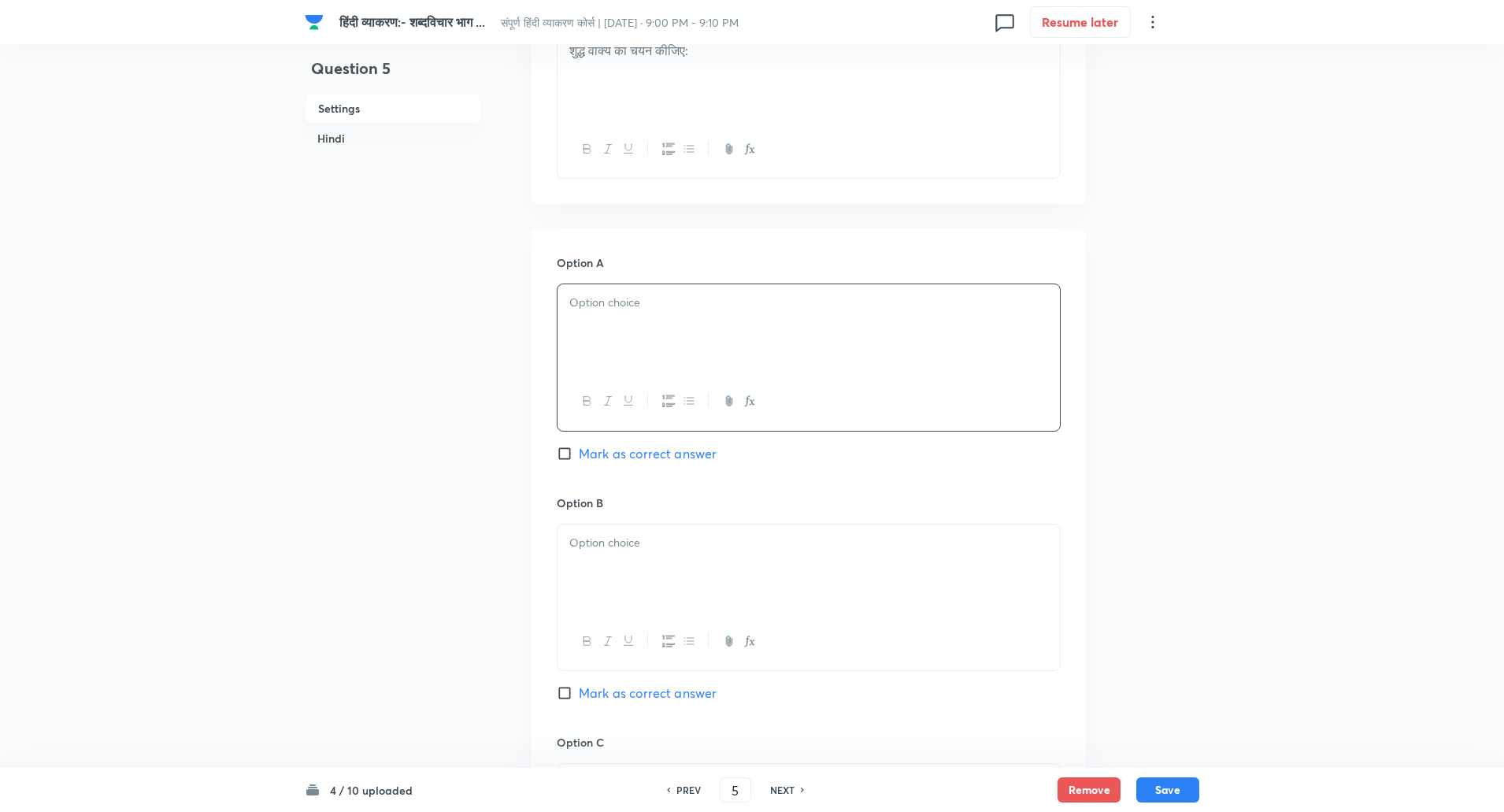
scroll to position [571, 0]
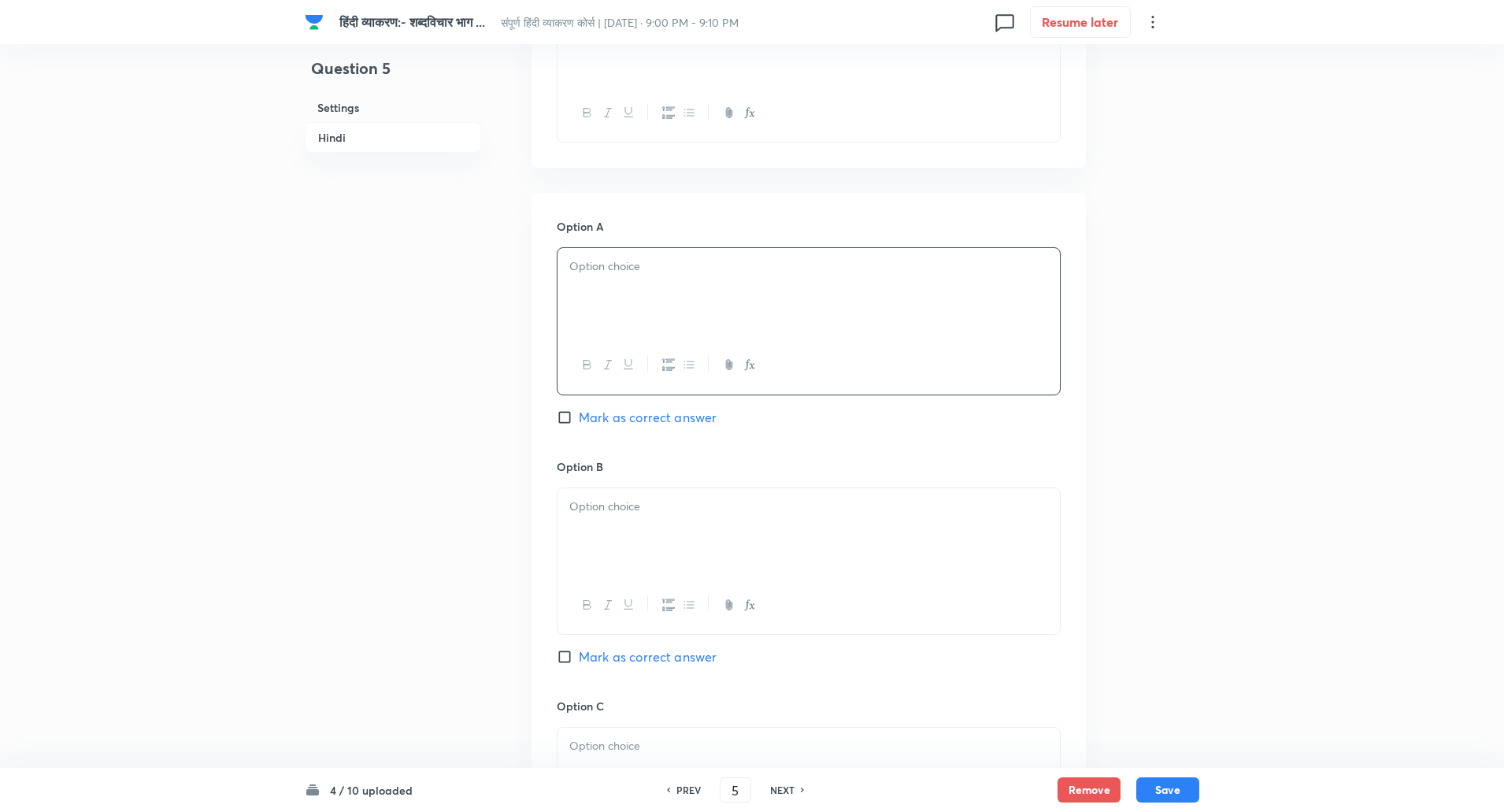
click at [759, 264] on p at bounding box center [808, 266] width 479 height 18
paste div
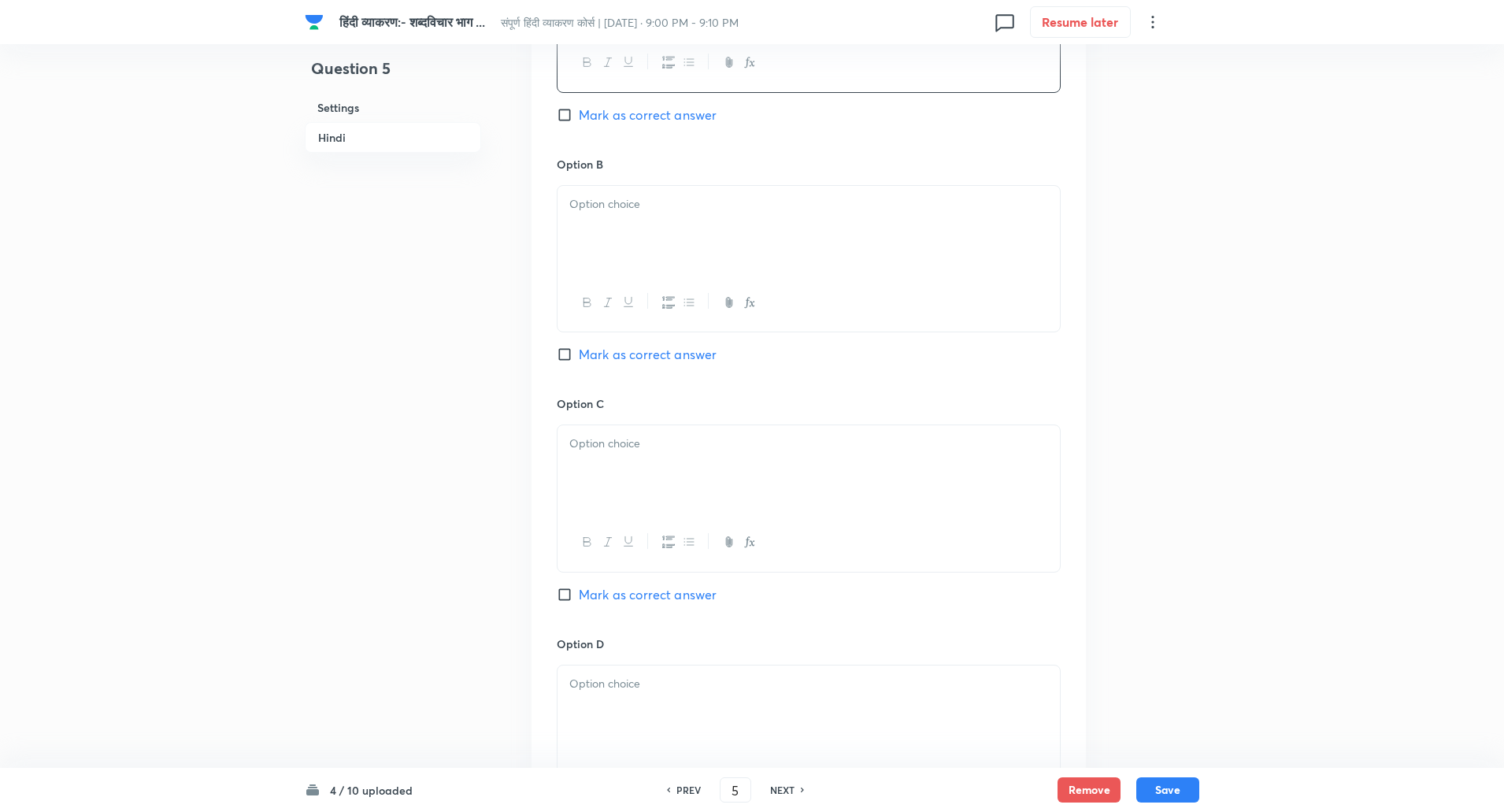
scroll to position [874, 0]
click at [759, 264] on div at bounding box center [809, 228] width 502 height 88
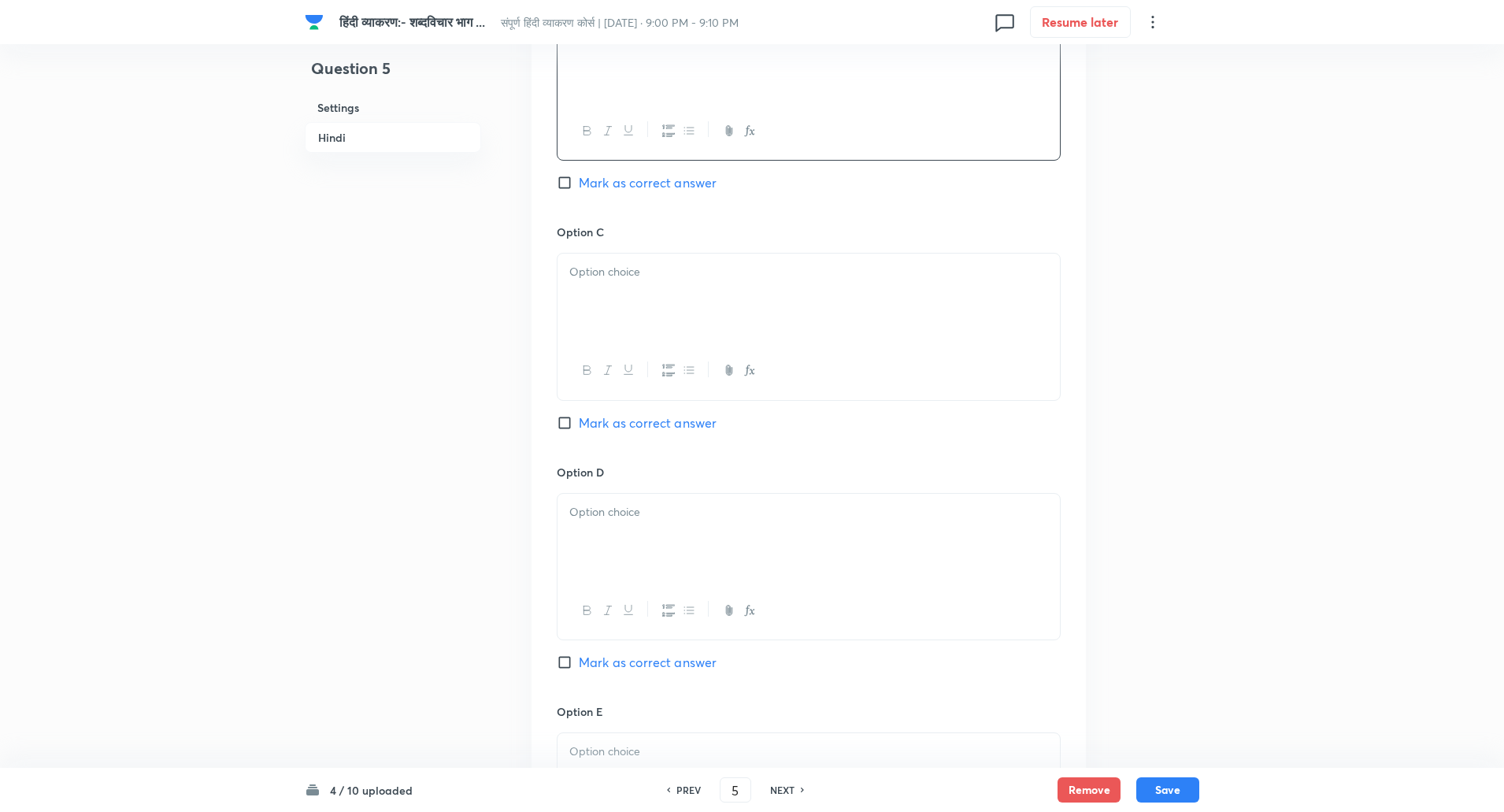
click at [702, 337] on div at bounding box center [809, 297] width 502 height 88
paste div
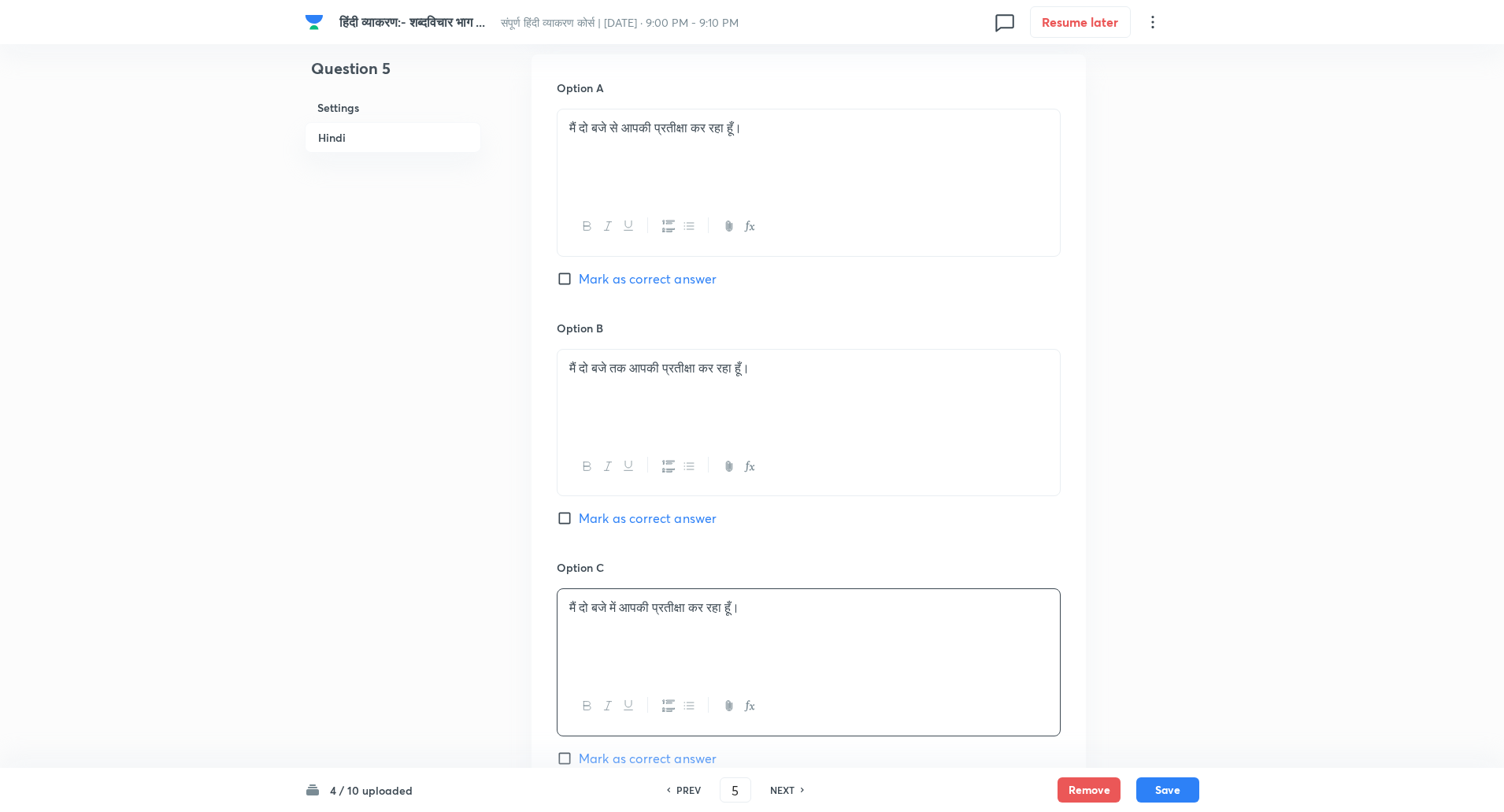
scroll to position [701, 0]
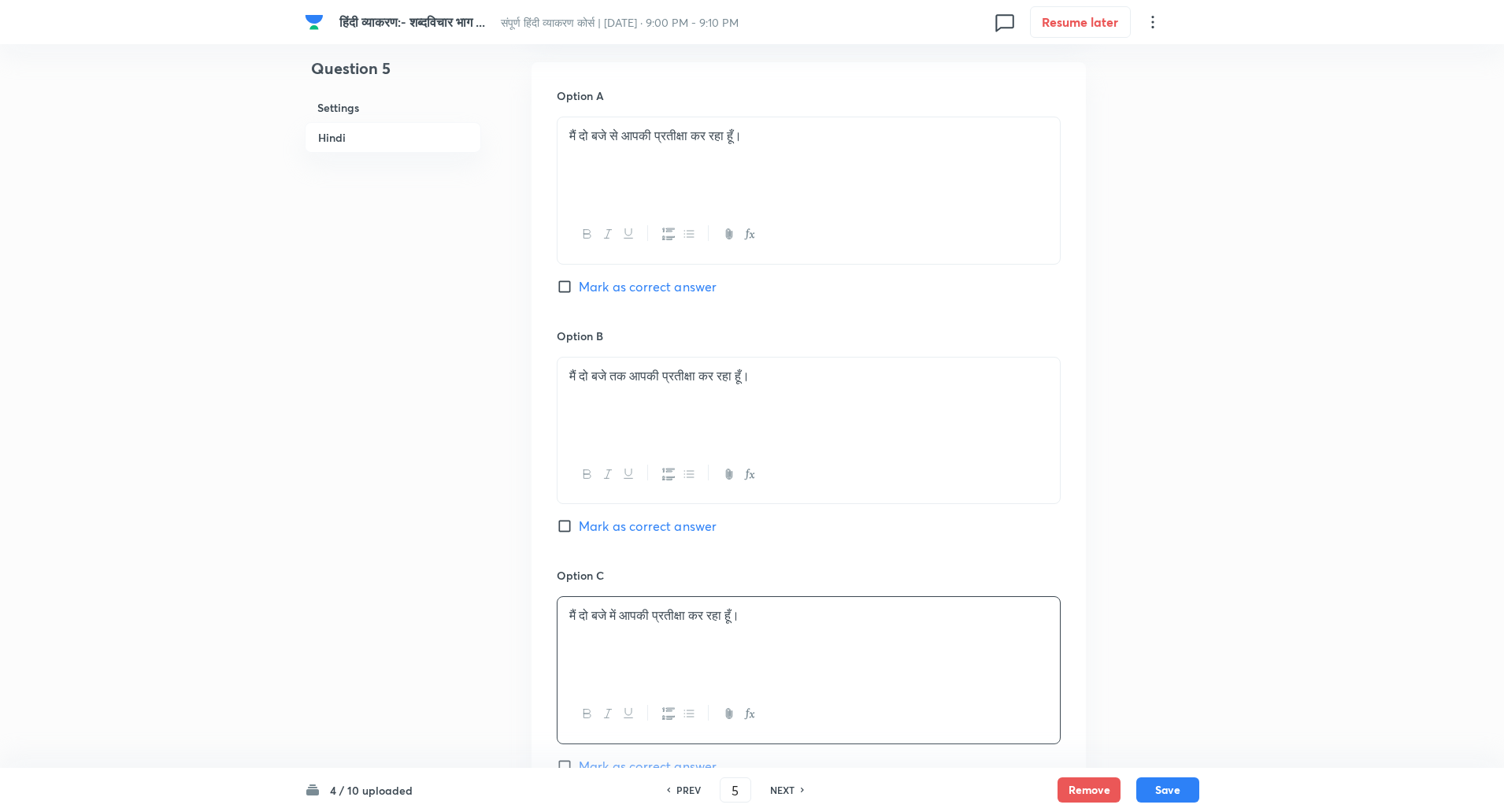
click at [576, 283] on input "Mark as correct answer" at bounding box center [568, 287] width 22 height 16
checkbox input "true"
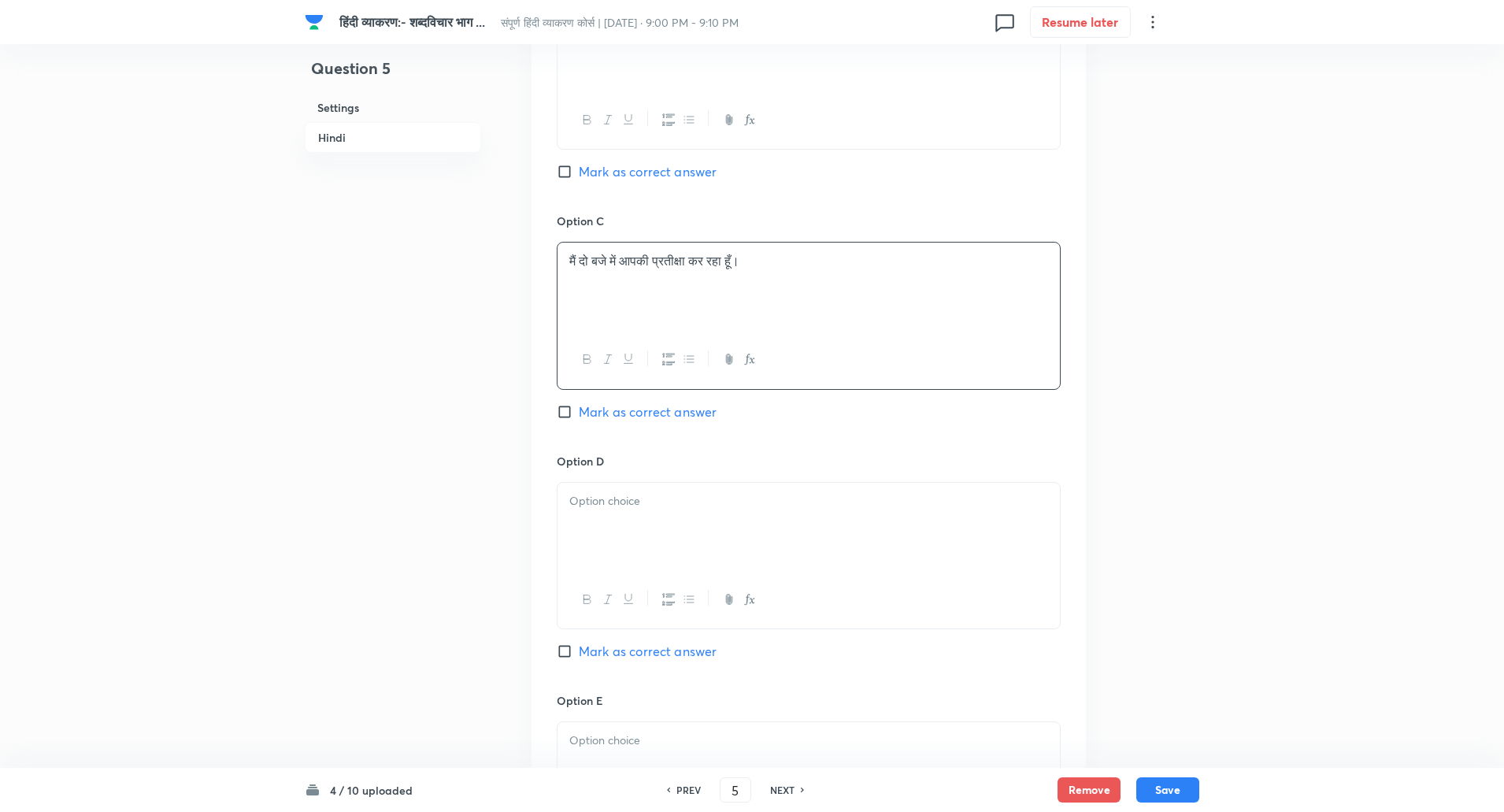
scroll to position [1187, 0]
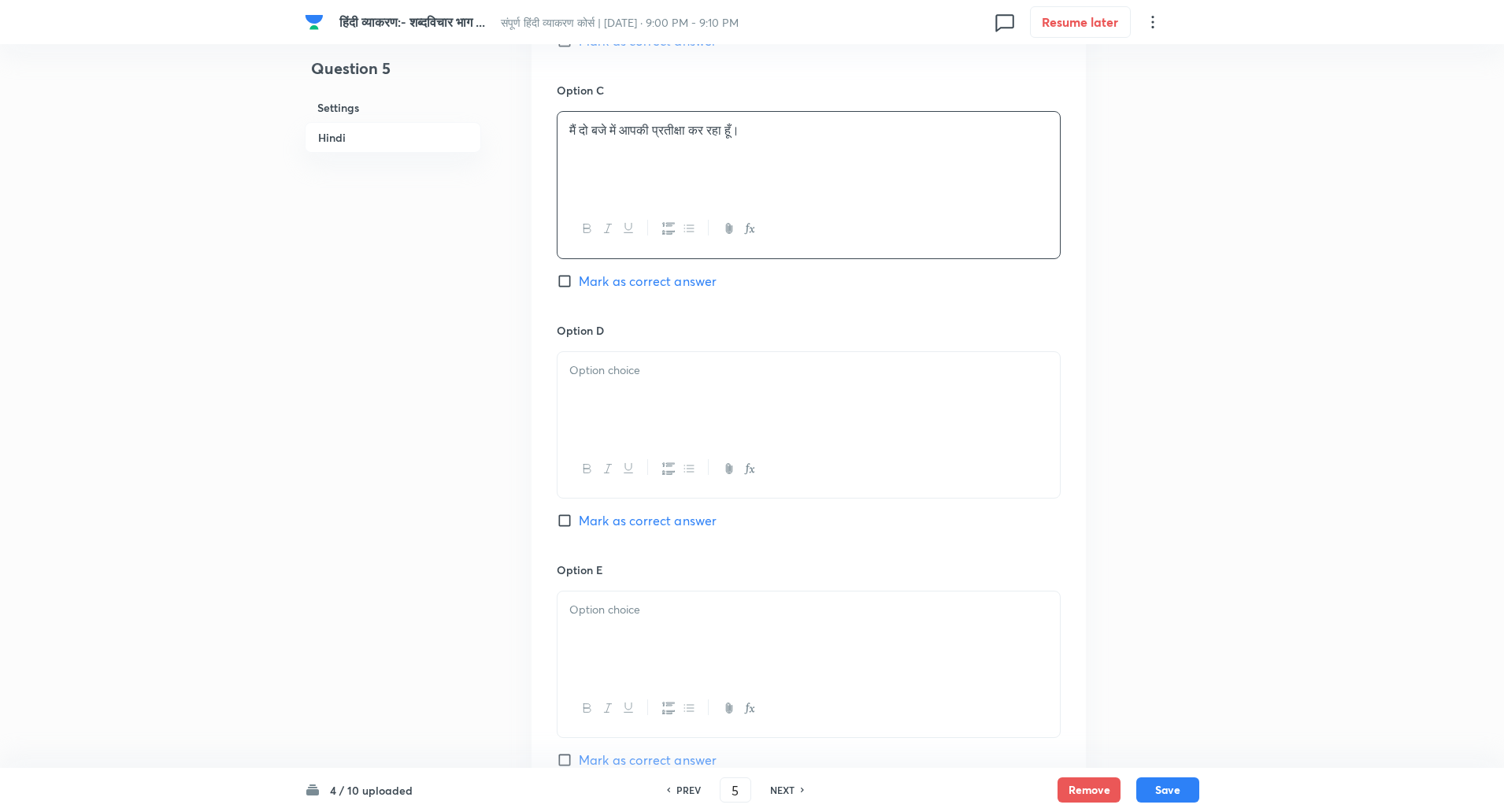
click at [672, 408] on div at bounding box center [809, 396] width 502 height 88
paste div
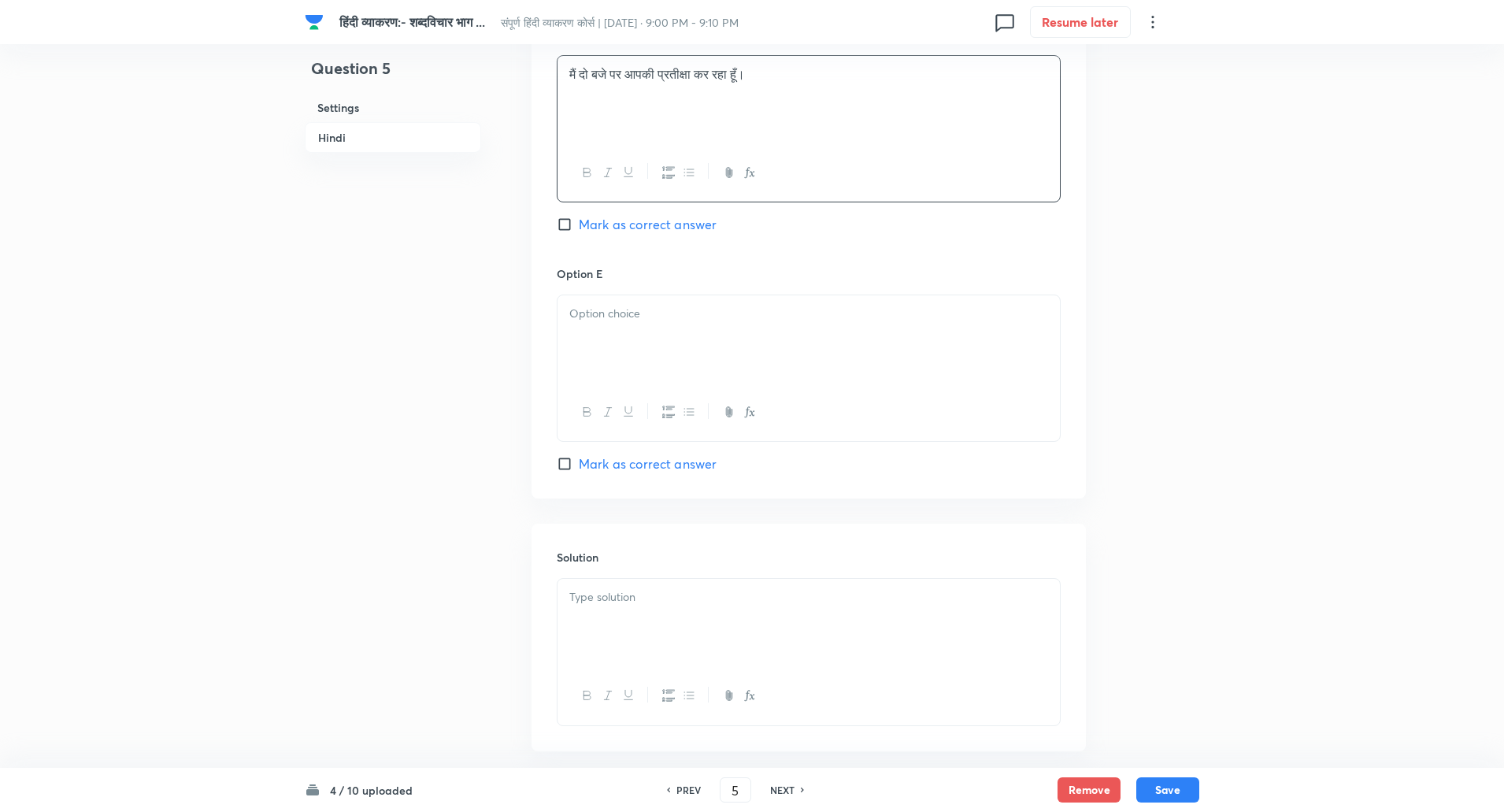
scroll to position [1484, 0]
click at [613, 354] on div at bounding box center [809, 338] width 502 height 88
paste div
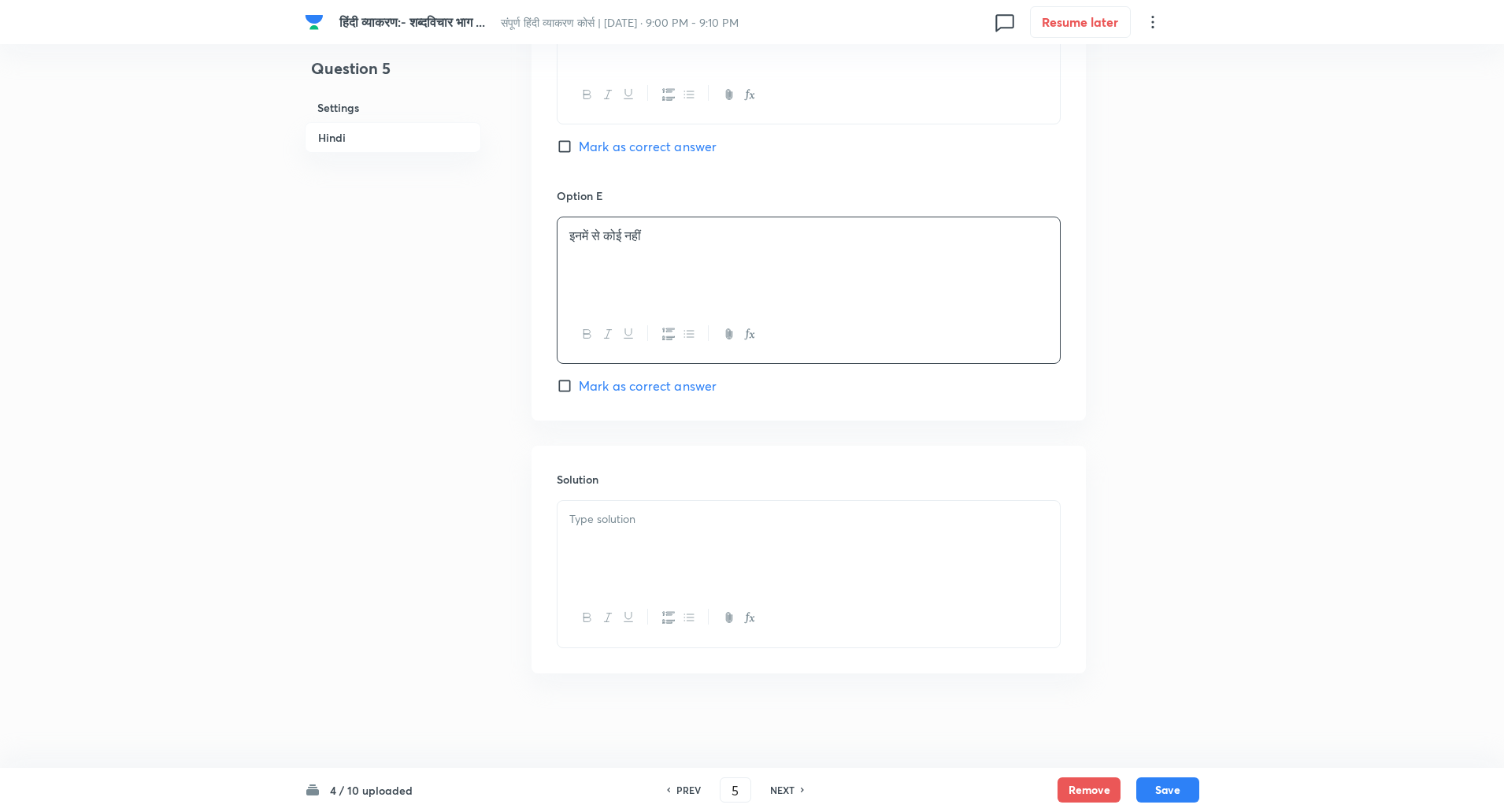
click at [627, 538] on div at bounding box center [809, 544] width 502 height 88
click at [614, 540] on p "समाधान: निश्चित समय से प्रतीक्षा शुरू होने पर 'से' का प्रयोग होता है।" at bounding box center [808, 538] width 479 height 18
click at [1170, 795] on button "Save" at bounding box center [1168, 788] width 63 height 25
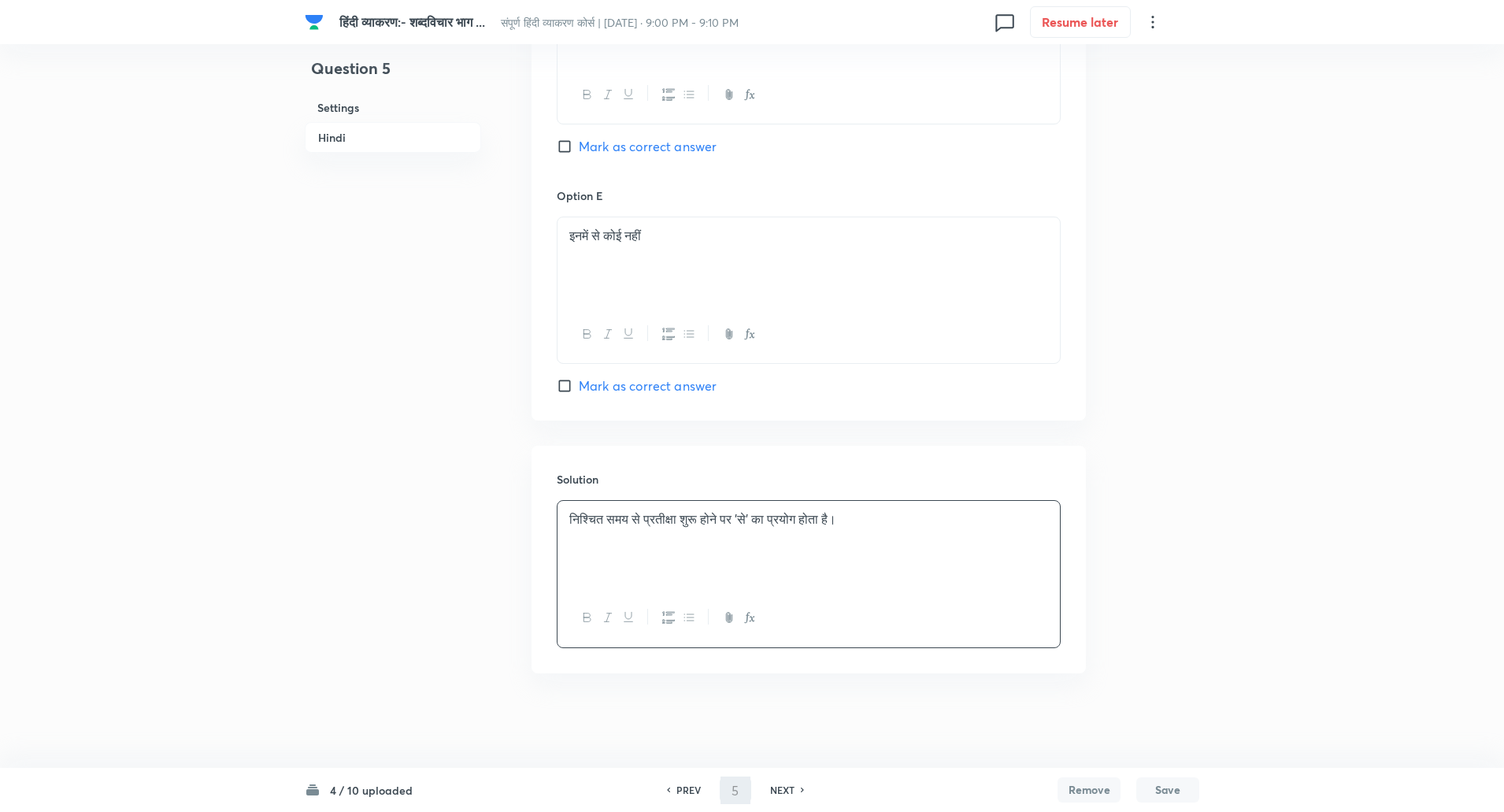
type input "6"
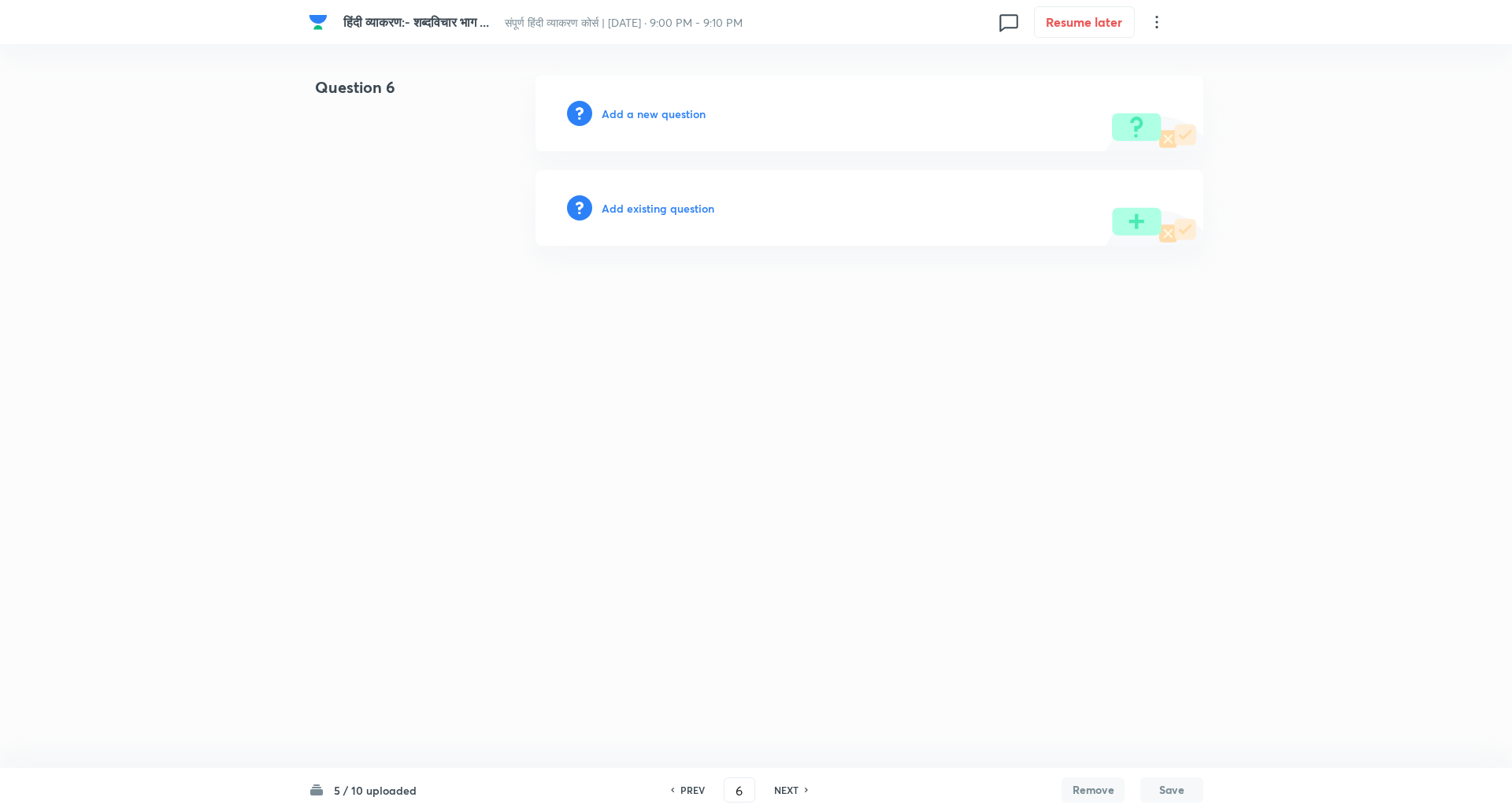
click at [649, 119] on h6 "Add a new question" at bounding box center [653, 114] width 104 height 16
click at [649, 119] on h6 "Choose a question type" at bounding box center [662, 114] width 121 height 16
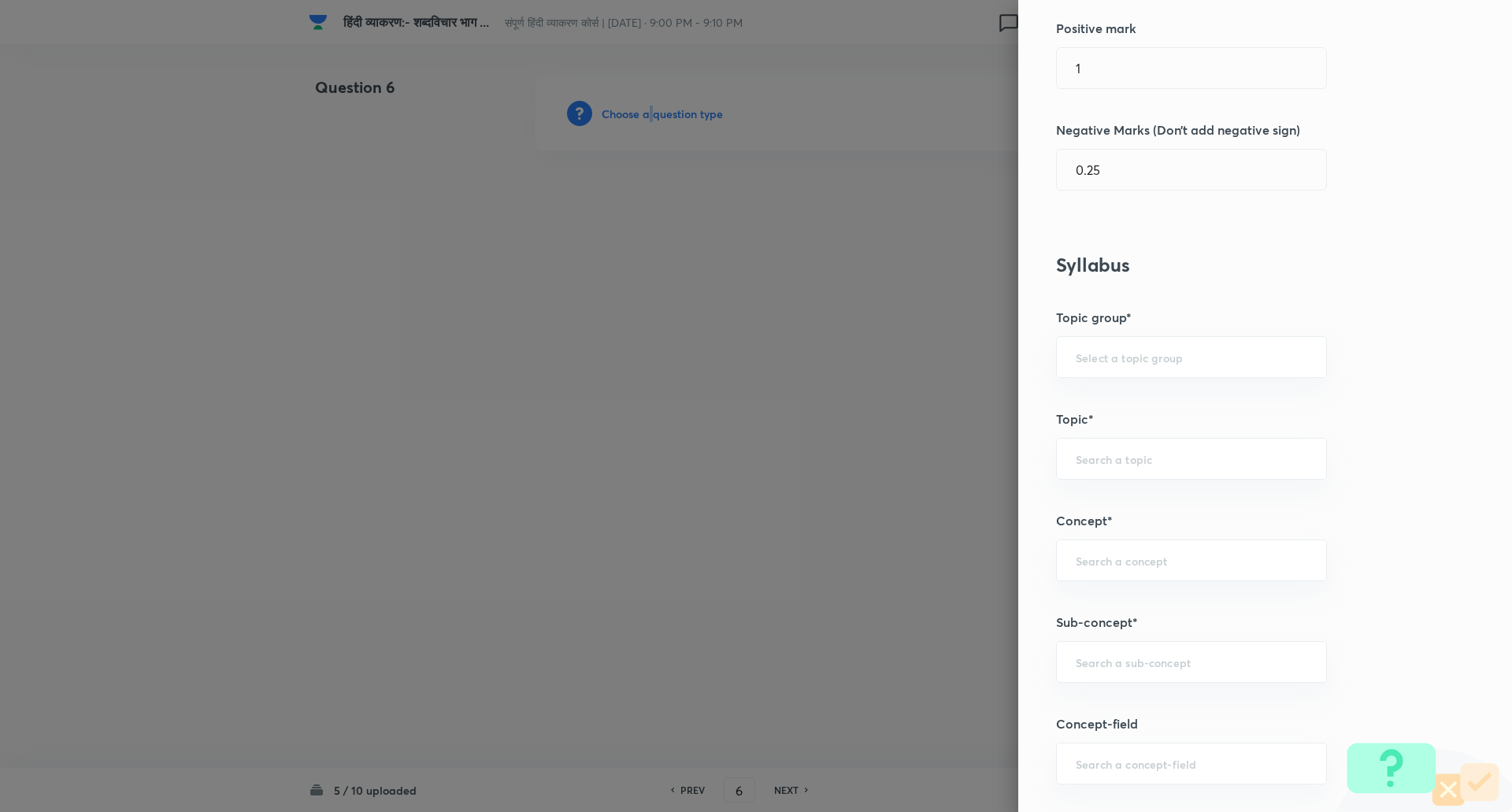
scroll to position [527, 0]
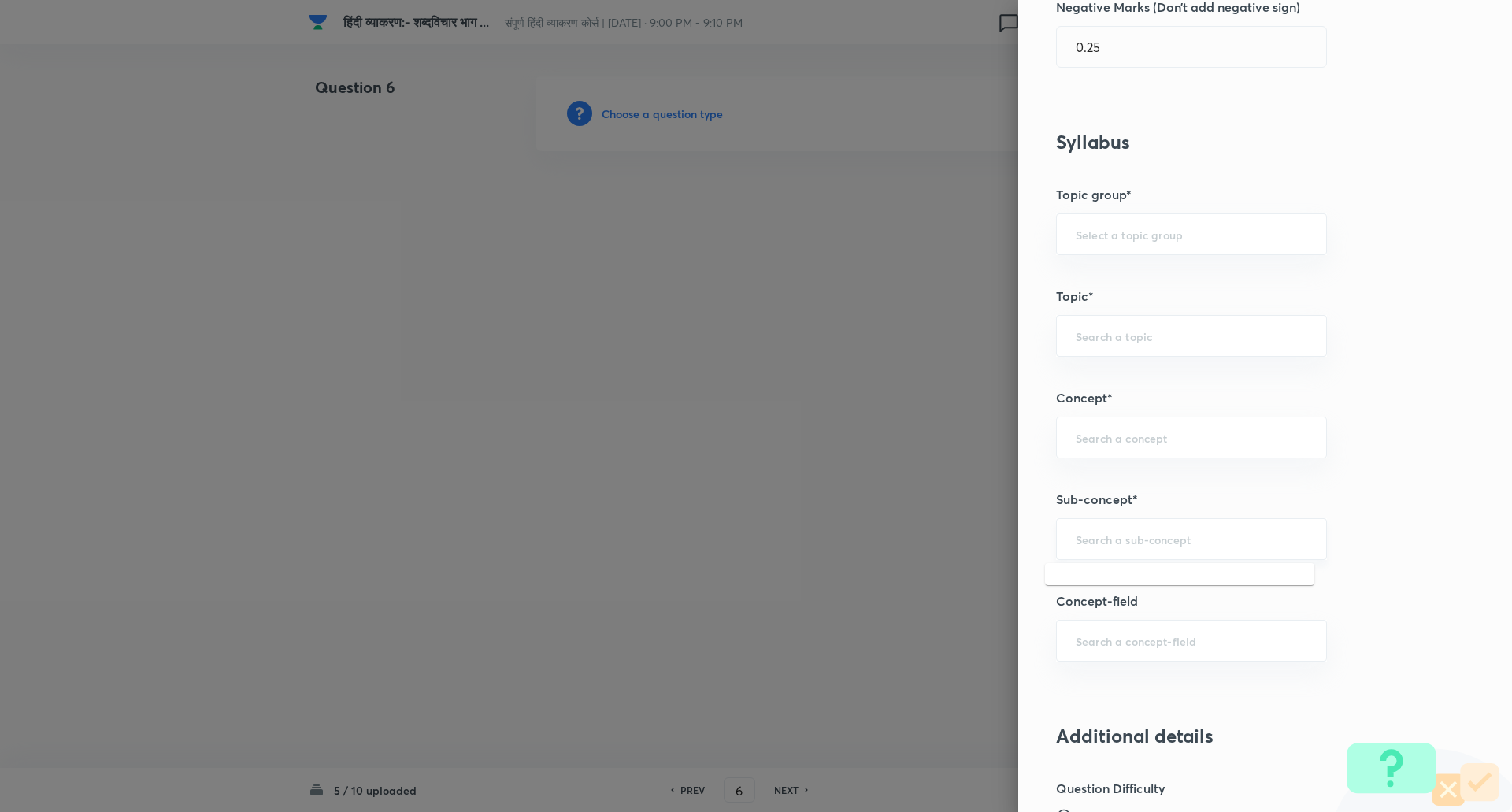
click at [1137, 532] on input "text" at bounding box center [1191, 538] width 232 height 15
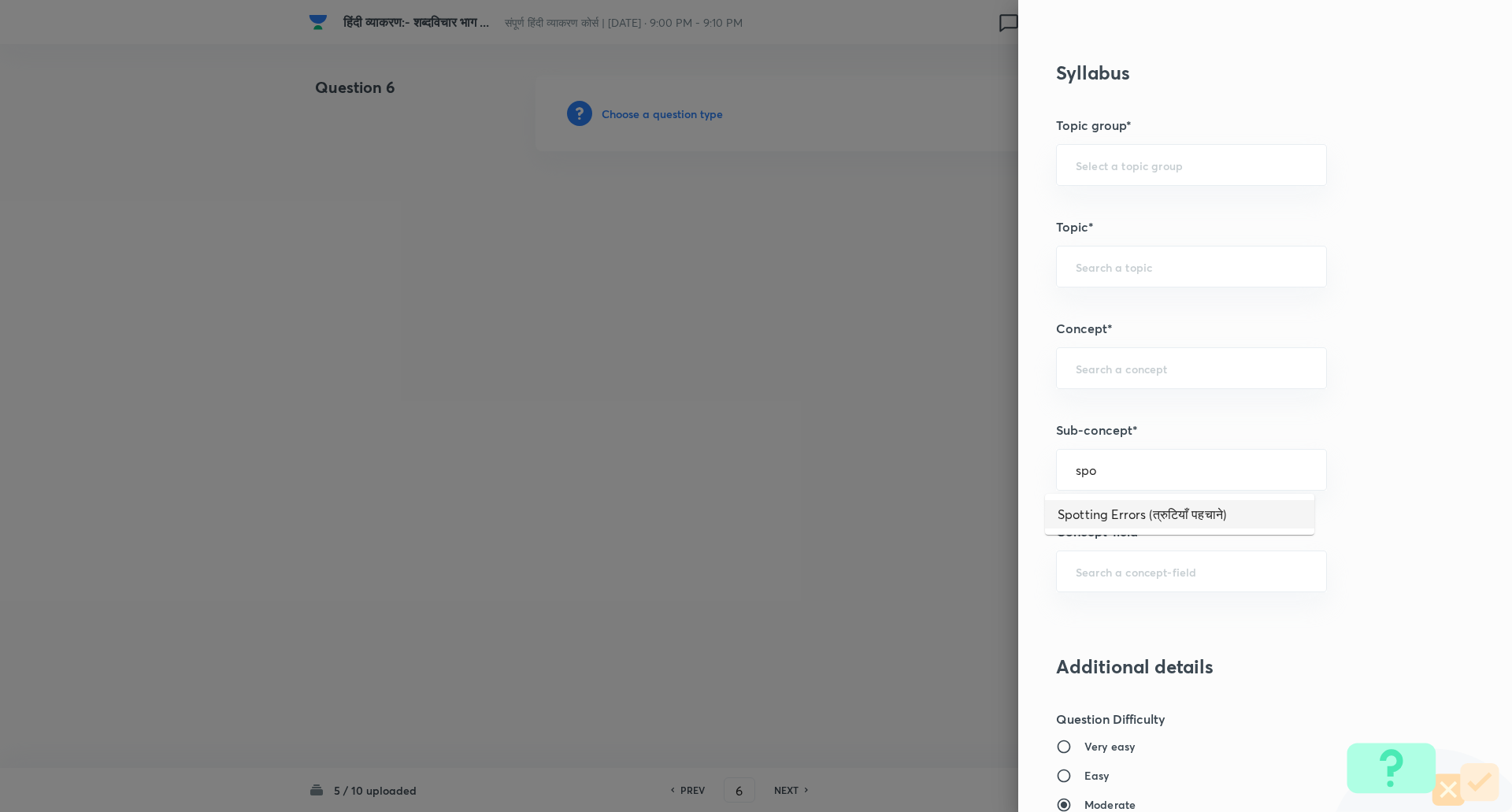
scroll to position [596, 0]
click at [1141, 514] on li "Spotting Errors (त्रुटियाँ पहचाने)" at bounding box center [1179, 513] width 270 height 28
type input "Spotting Errors (त्रुटियाँ पहचाने)"
type input "Hindi"
type input "Hindi (हिंदी)"
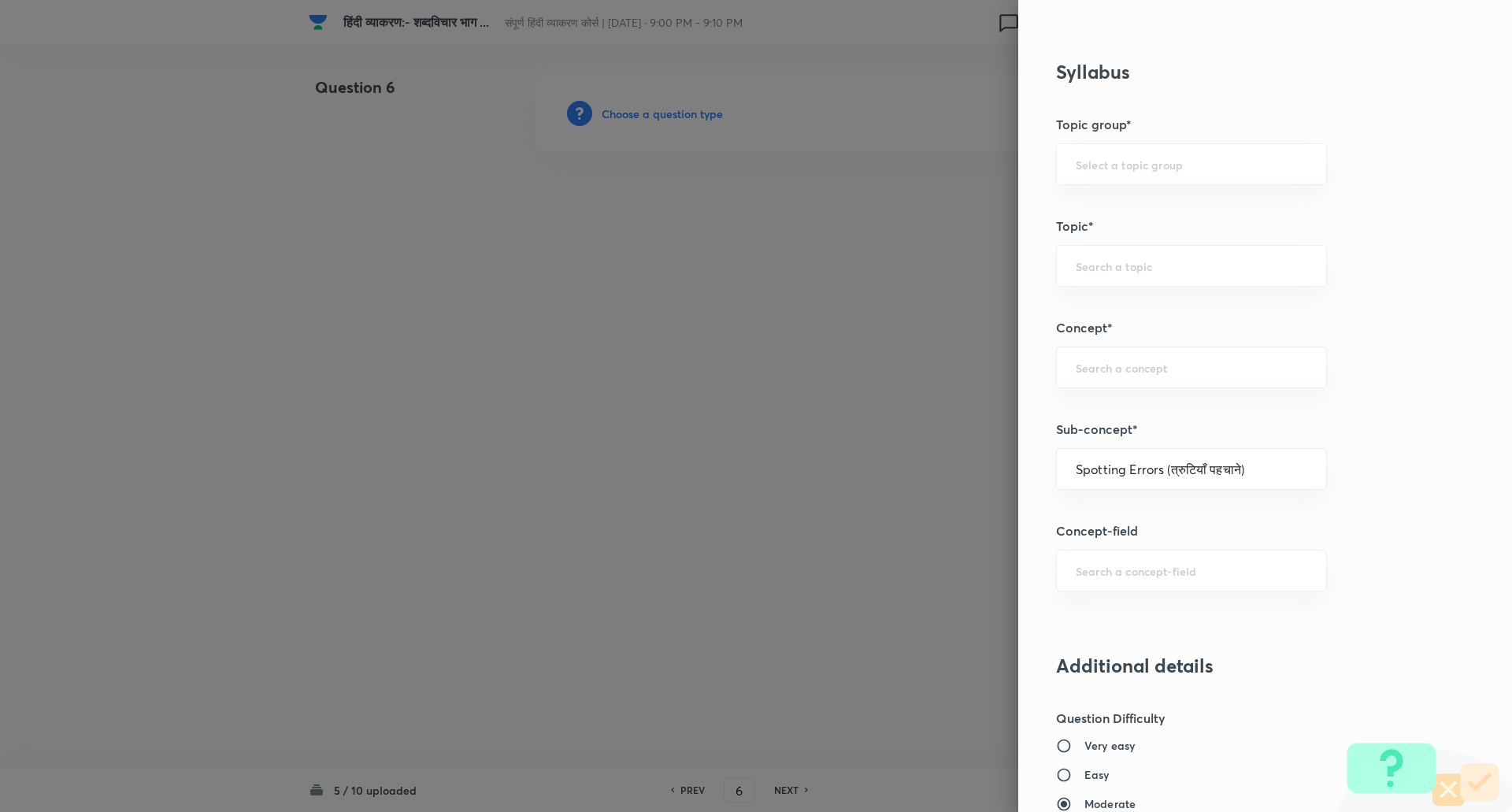
type input "Hindi Language (हिंदी भाषा)"
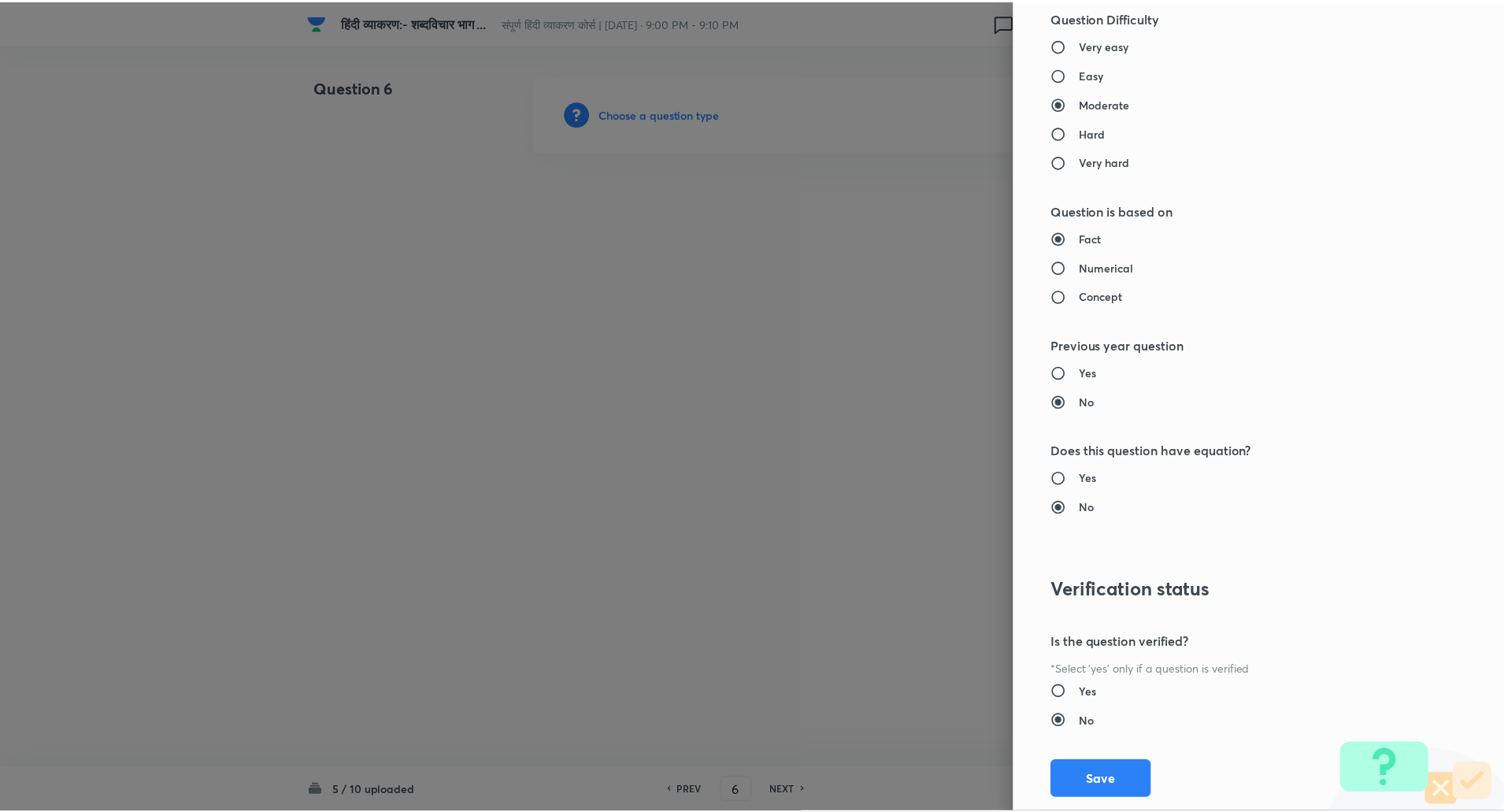
scroll to position [1334, 0]
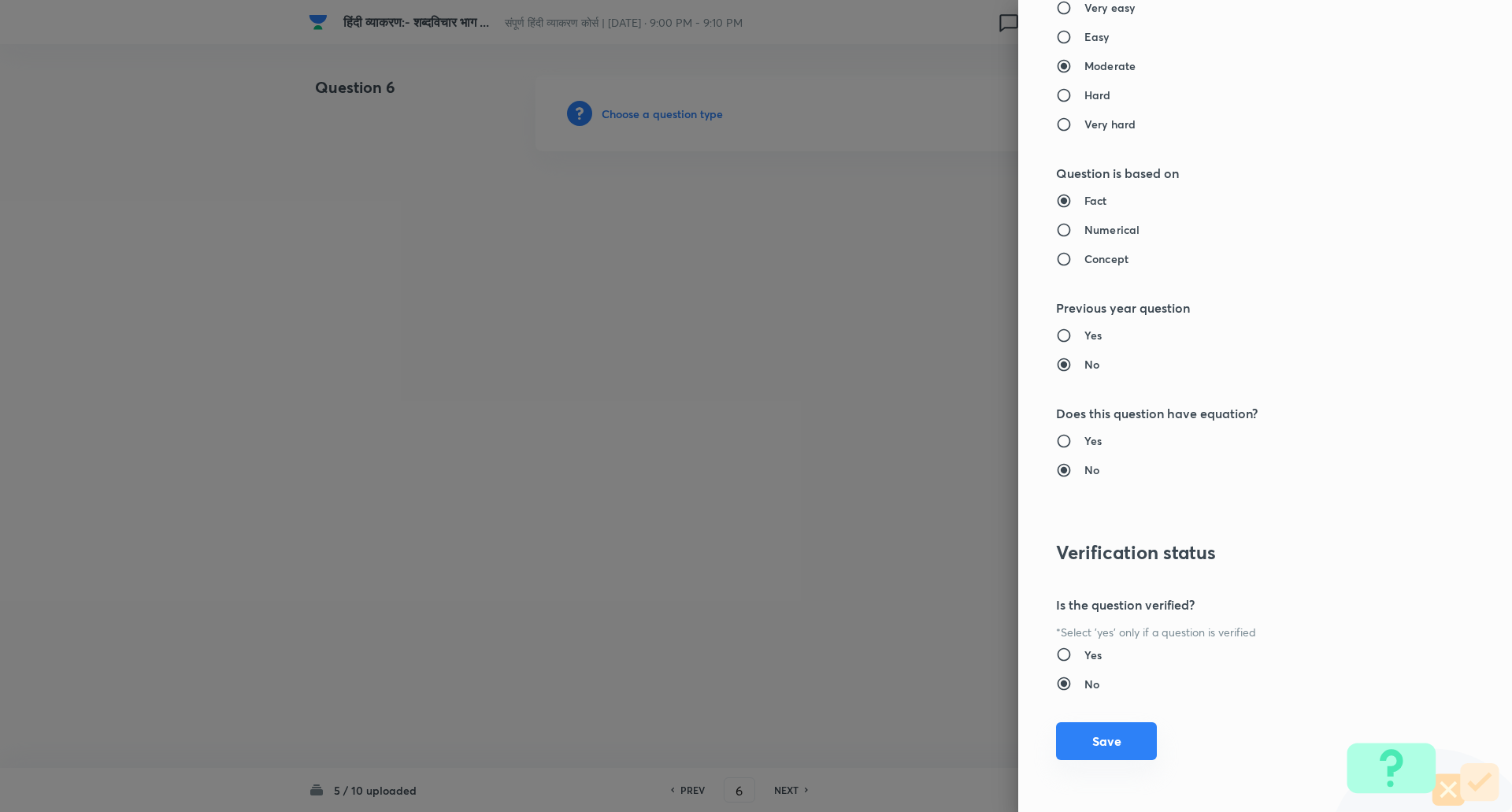
click at [1125, 749] on button "Save" at bounding box center [1106, 740] width 101 height 38
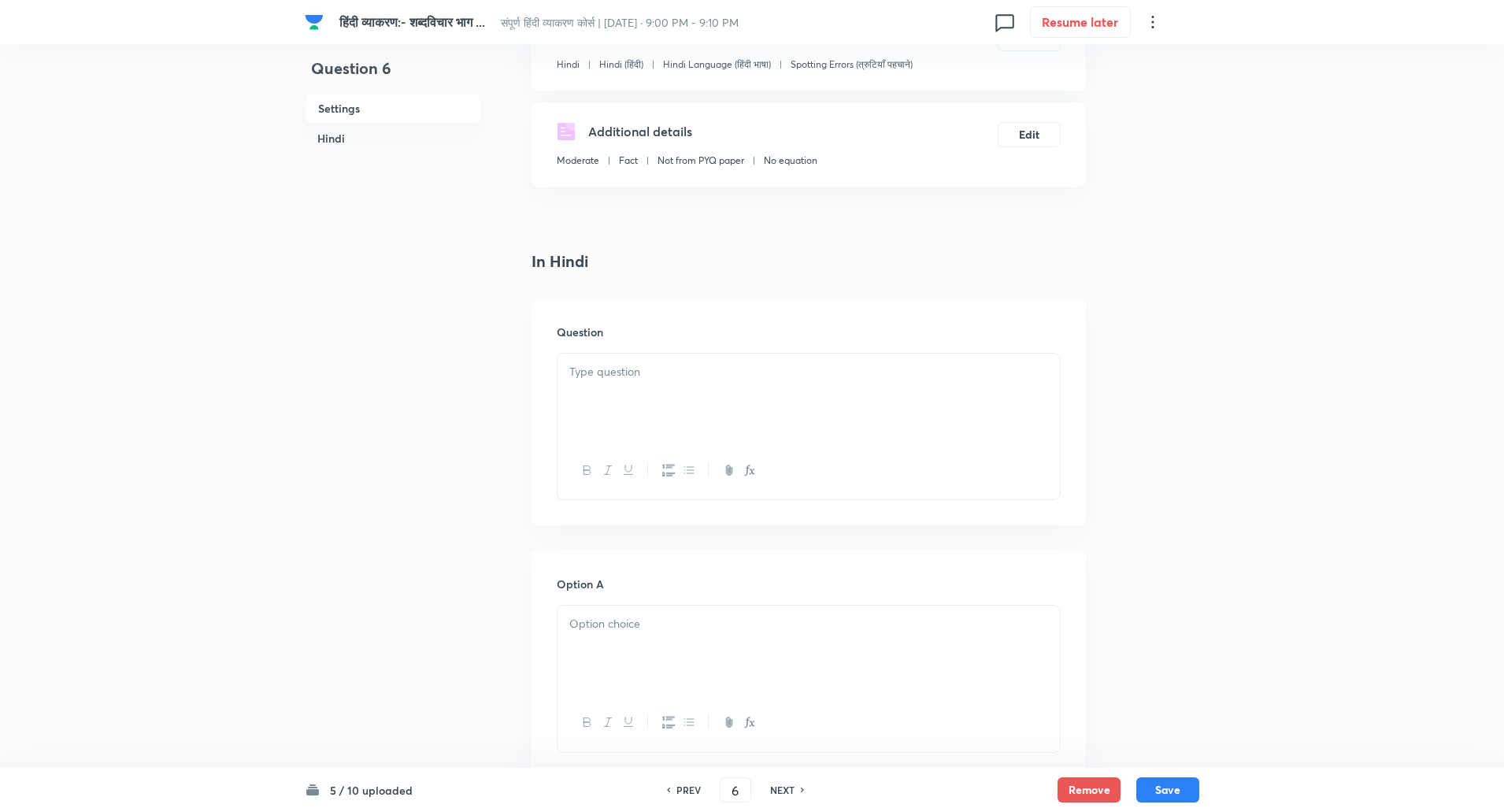
scroll to position [214, 0]
click at [642, 388] on div at bounding box center [809, 396] width 502 height 88
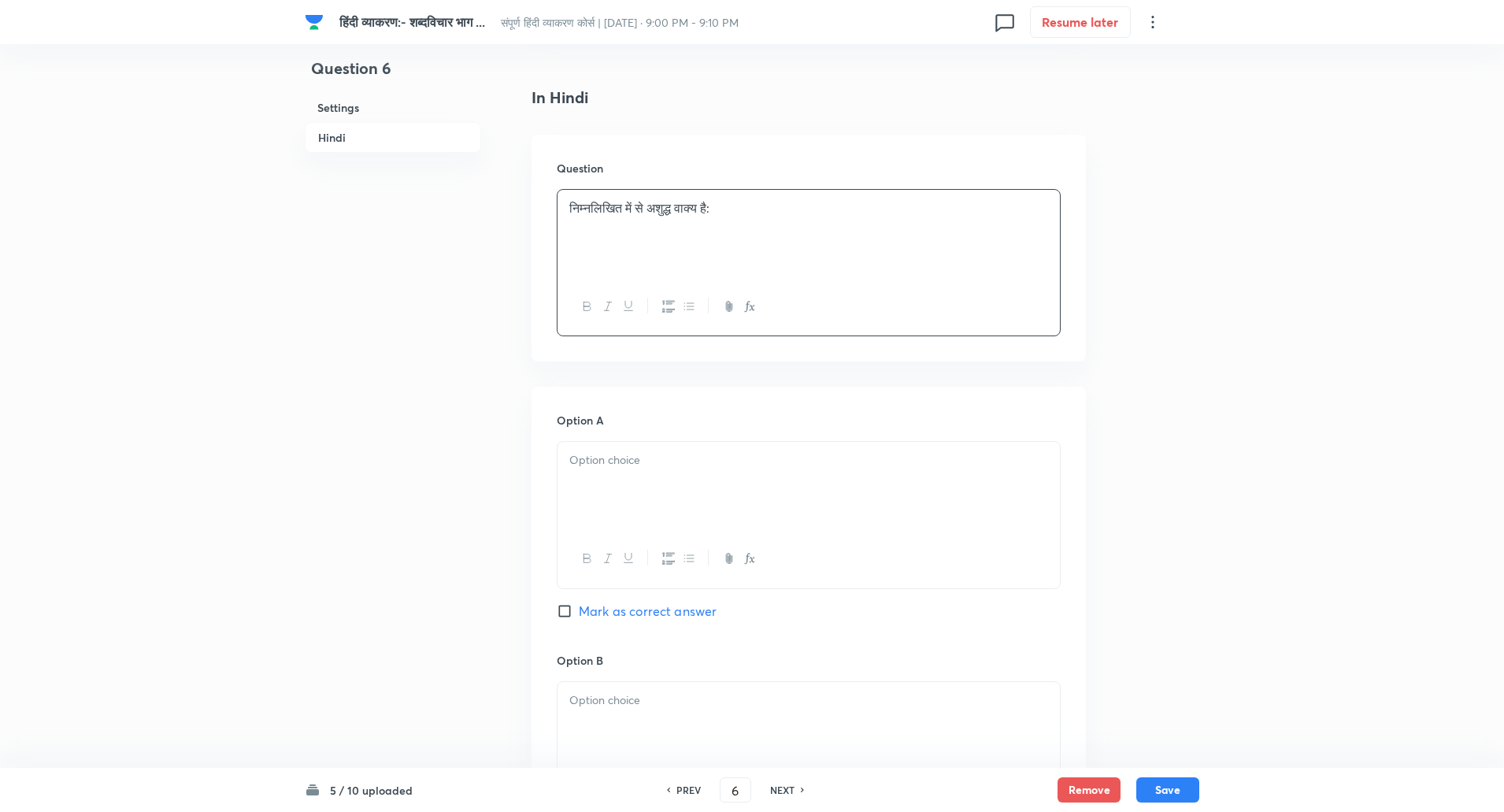
click at [617, 511] on div at bounding box center [809, 485] width 502 height 88
paste div
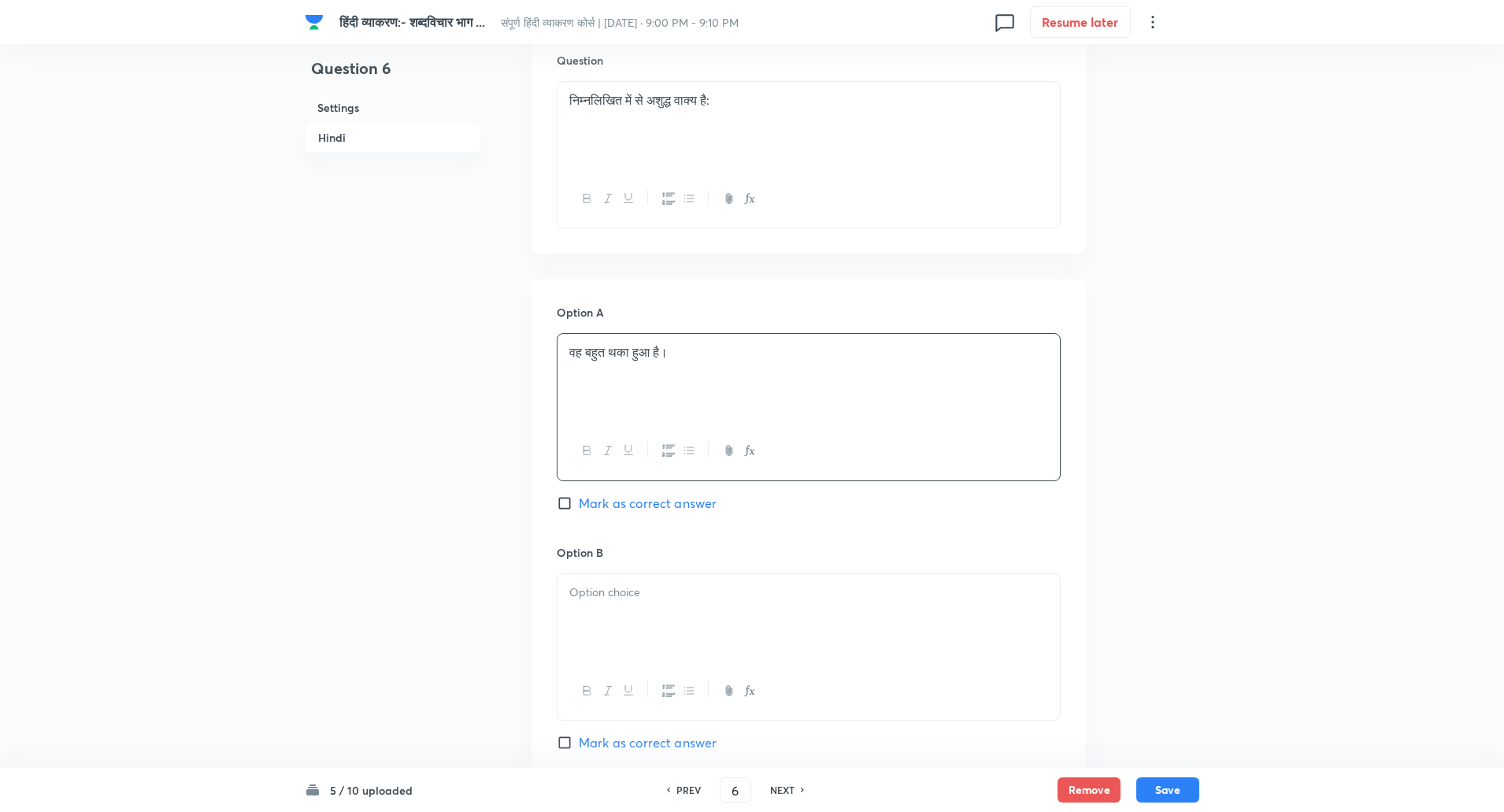
click at [621, 626] on div at bounding box center [809, 617] width 502 height 88
paste div
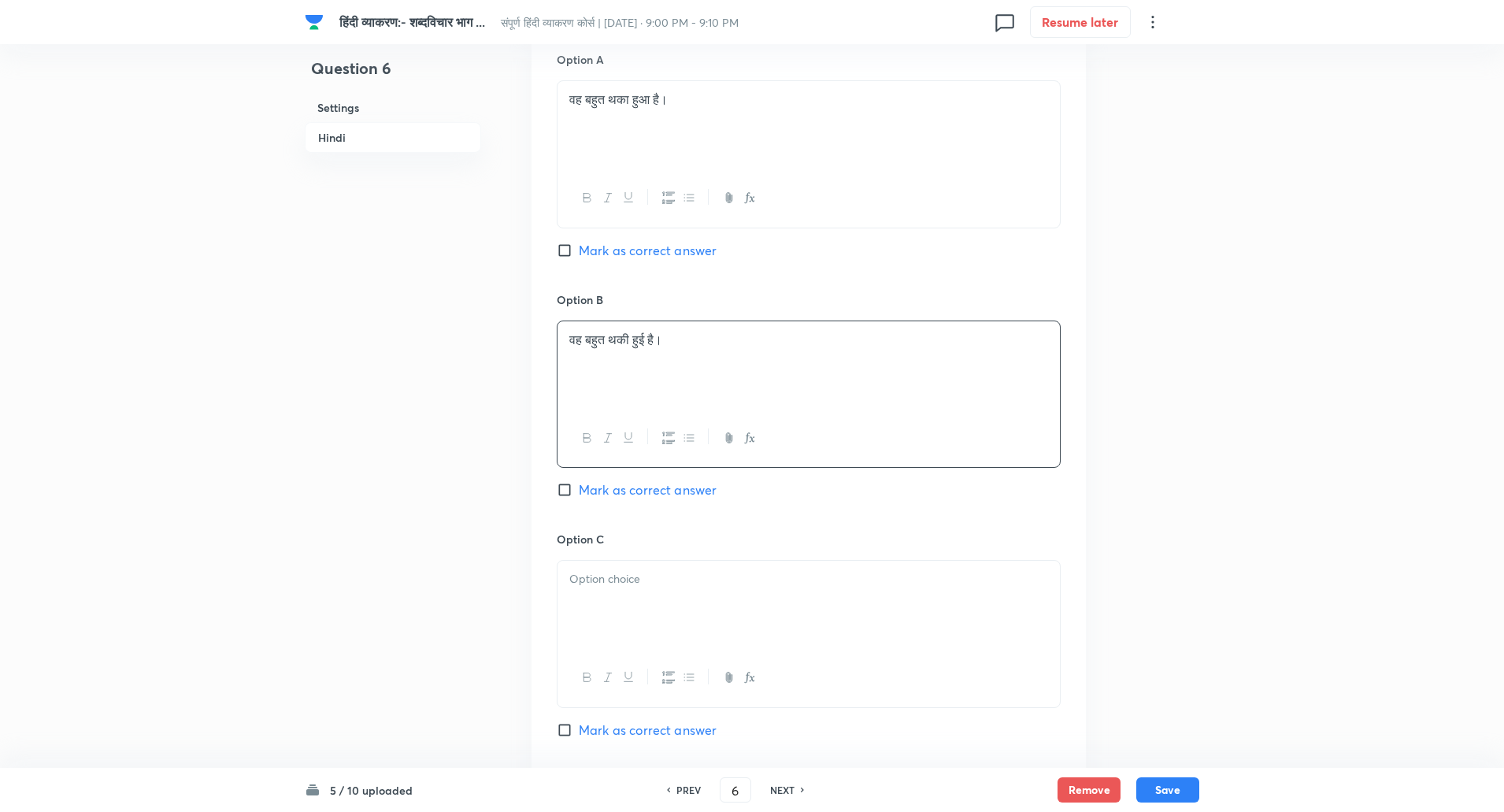
scroll to position [739, 0]
click at [622, 629] on div at bounding box center [809, 604] width 502 height 88
paste div
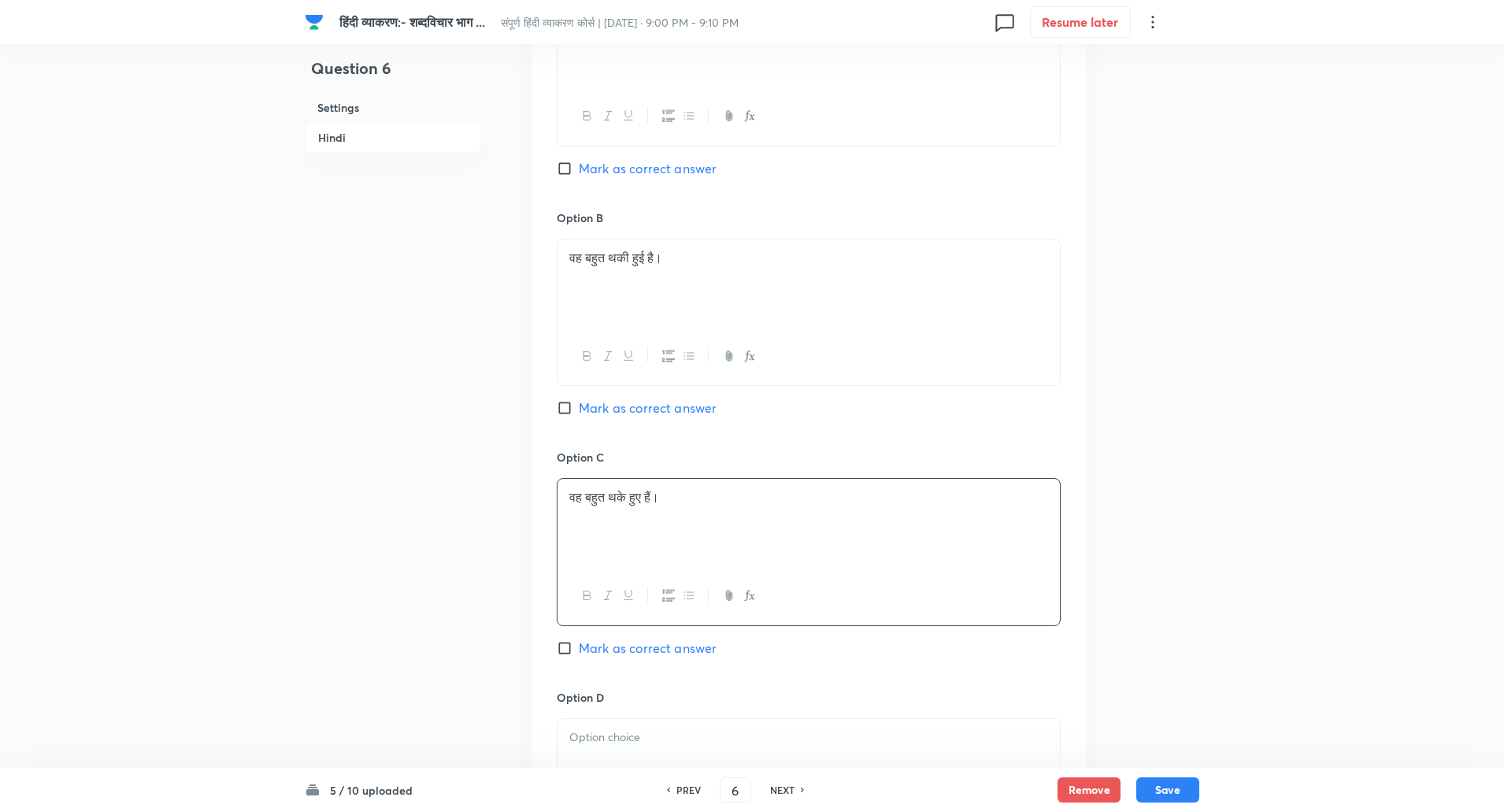
click at [622, 742] on p at bounding box center [808, 737] width 479 height 18
paste div
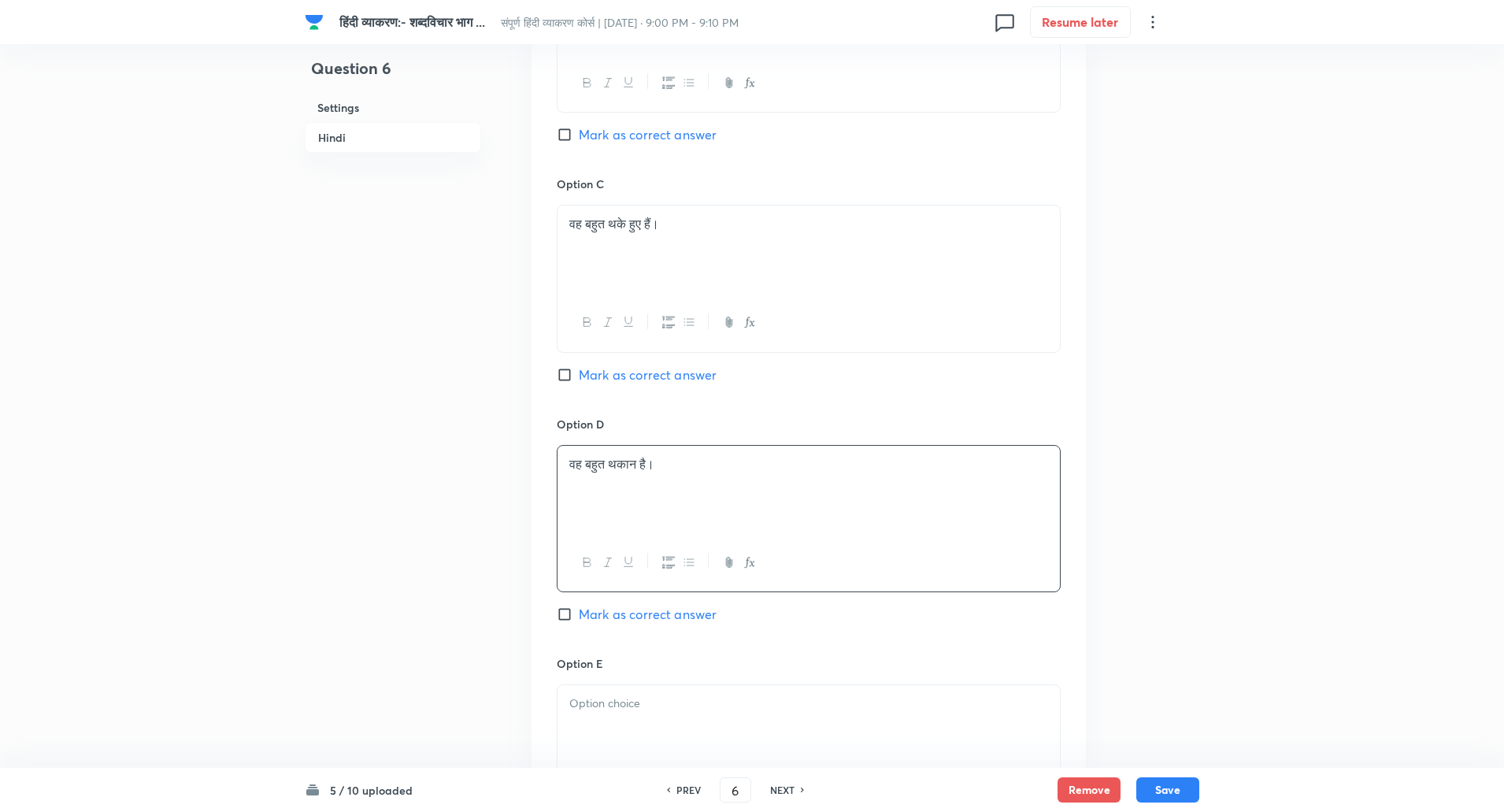
click at [608, 700] on p at bounding box center [808, 703] width 479 height 18
paste div
click at [618, 759] on div at bounding box center [809, 772] width 502 height 88
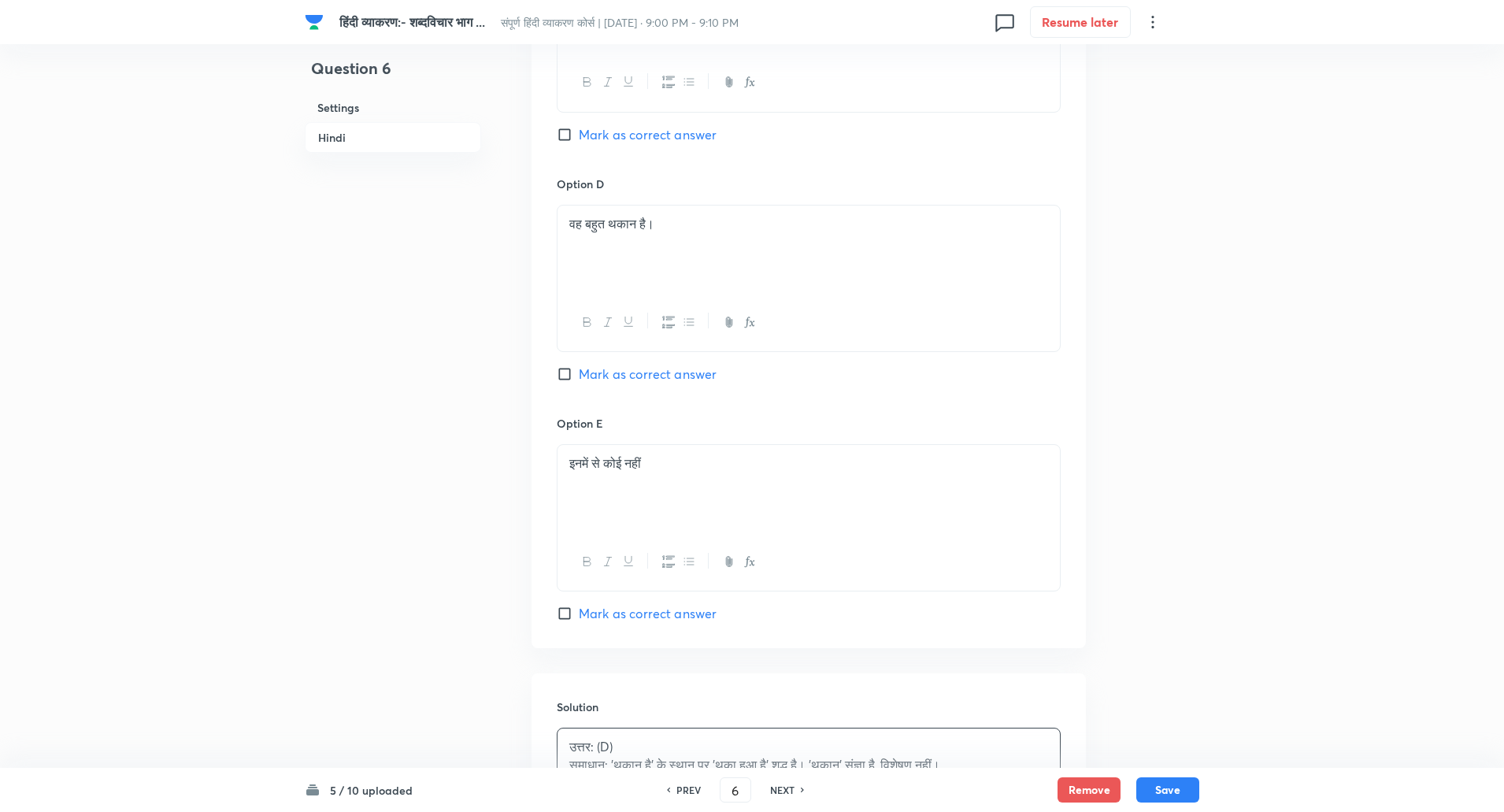
scroll to position [1560, 0]
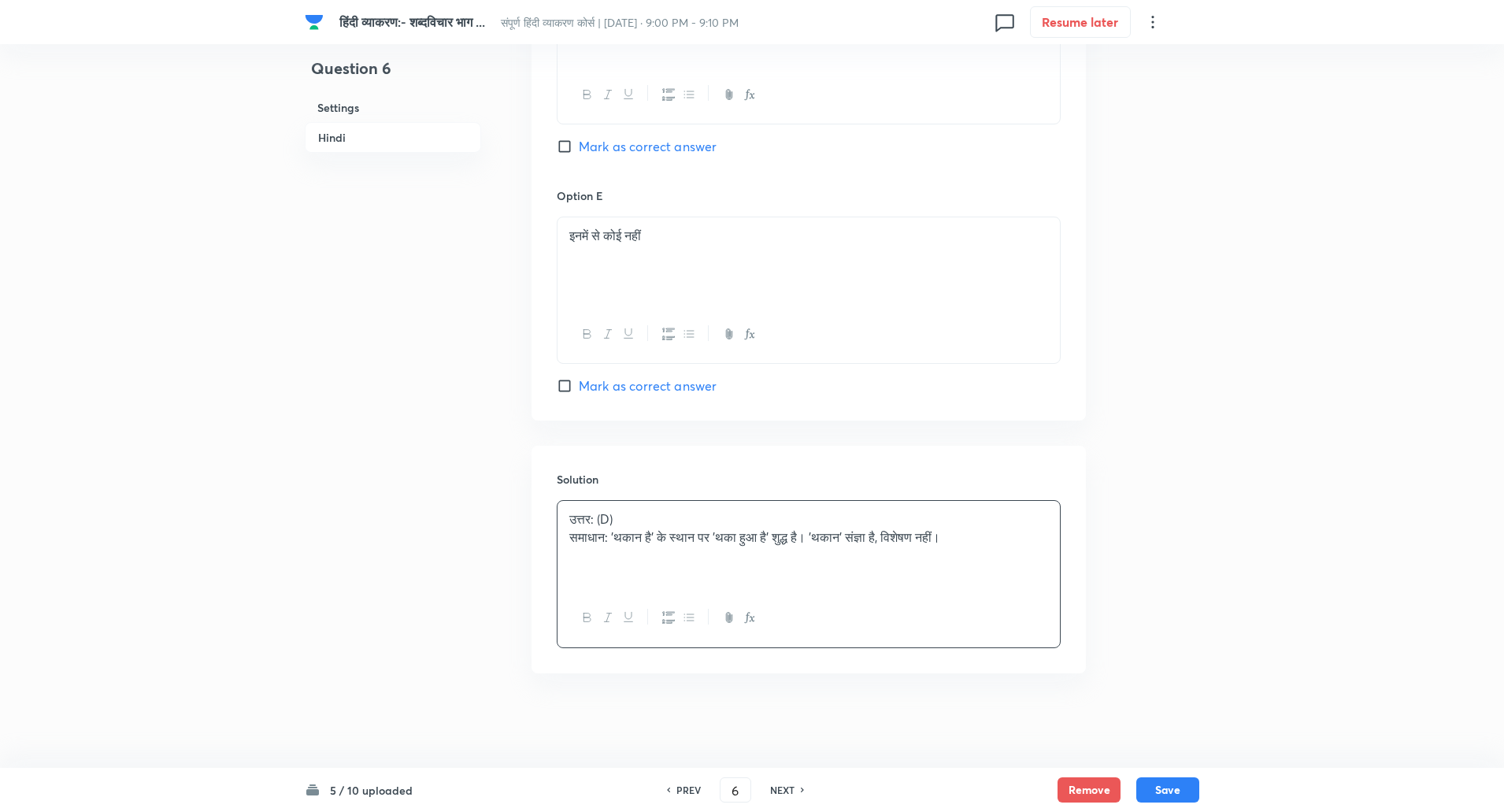
click at [617, 546] on p "समाधान: 'थकान है' के स्थान पर 'थका हुआ है' शुद्ध है। 'थकान' संज्ञा है, विशेषण न…" at bounding box center [808, 538] width 479 height 18
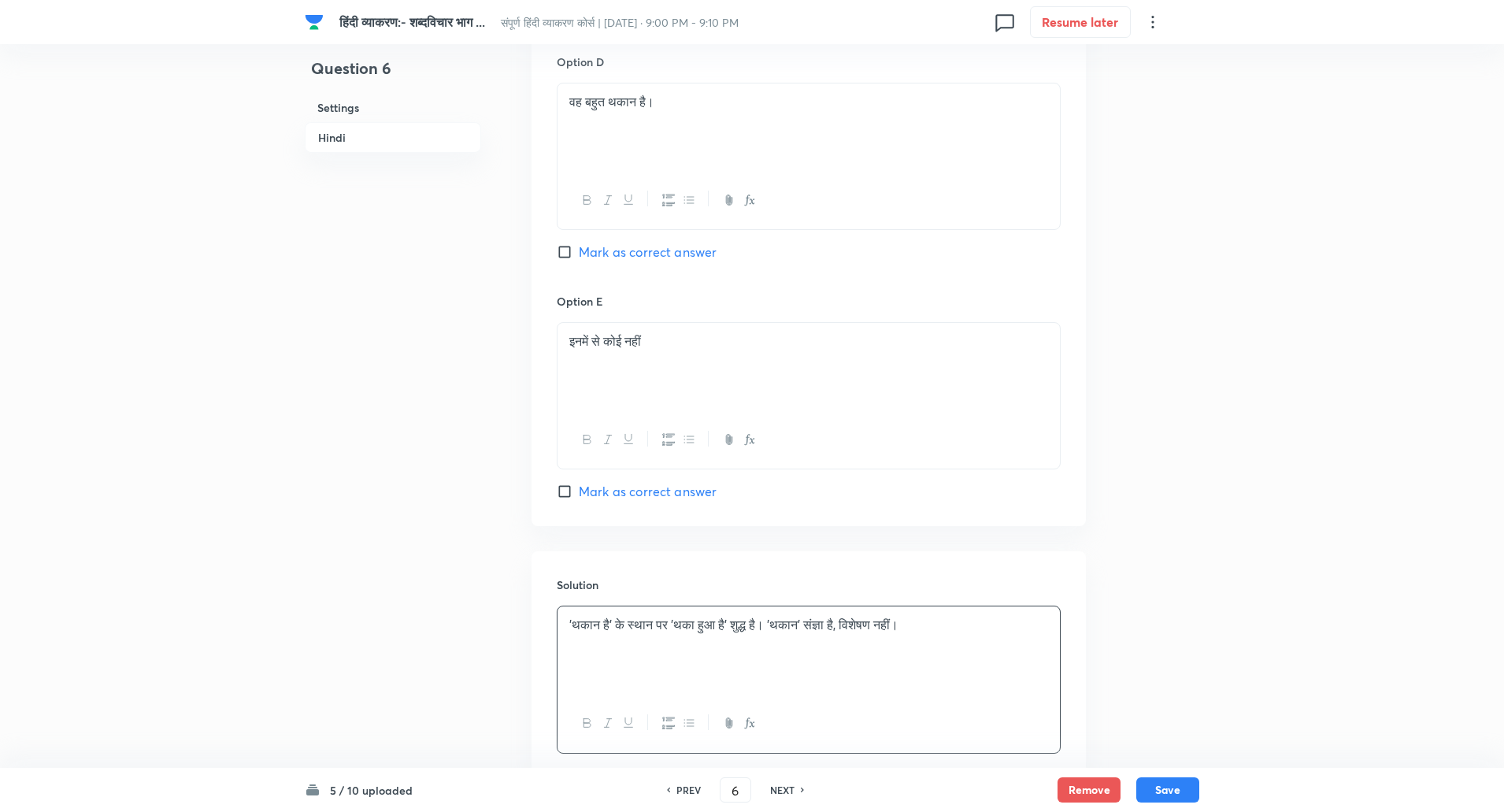
scroll to position [1442, 0]
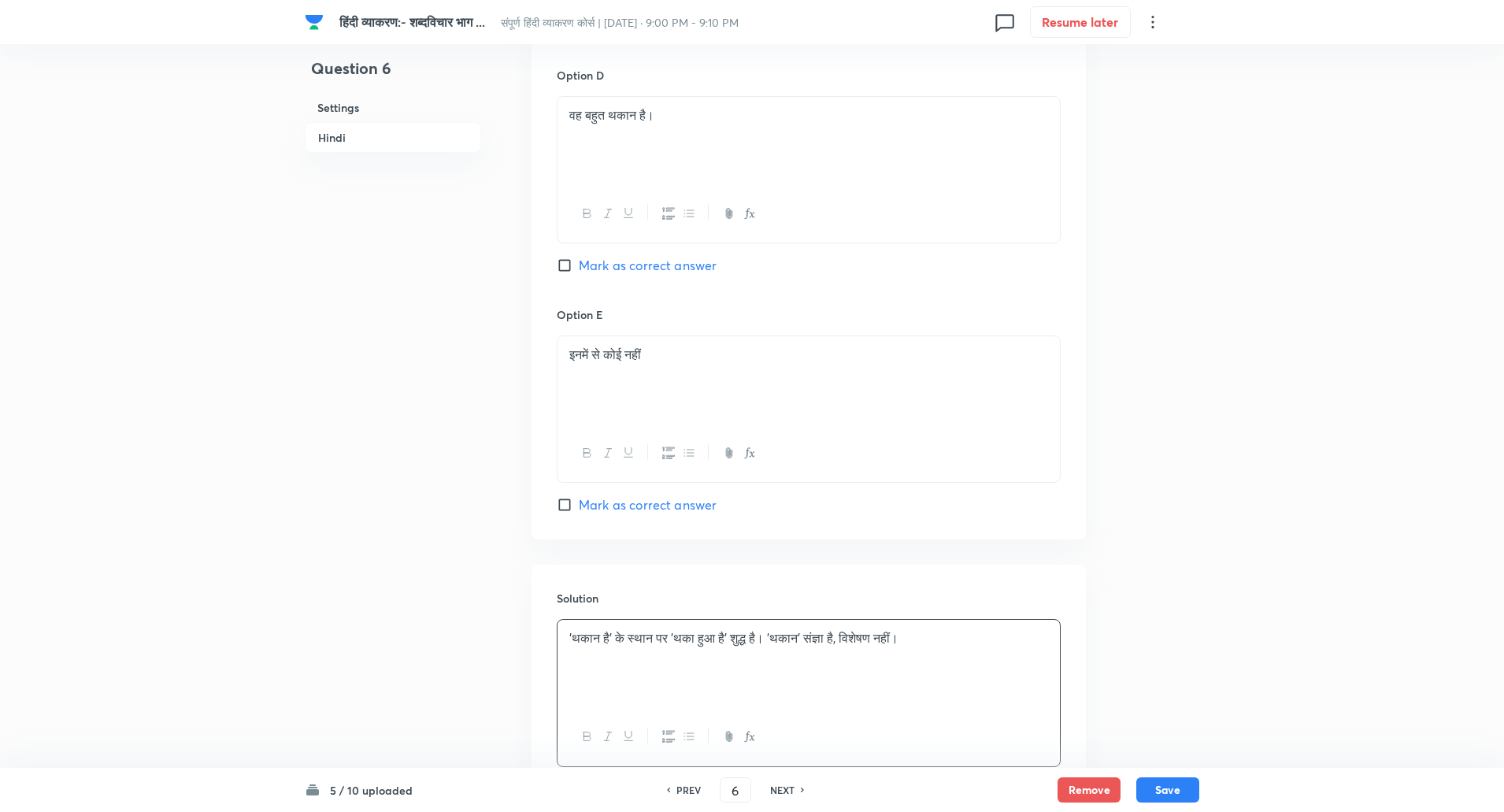
click at [565, 260] on input "Mark as correct answer" at bounding box center [568, 266] width 22 height 16
checkbox input "true"
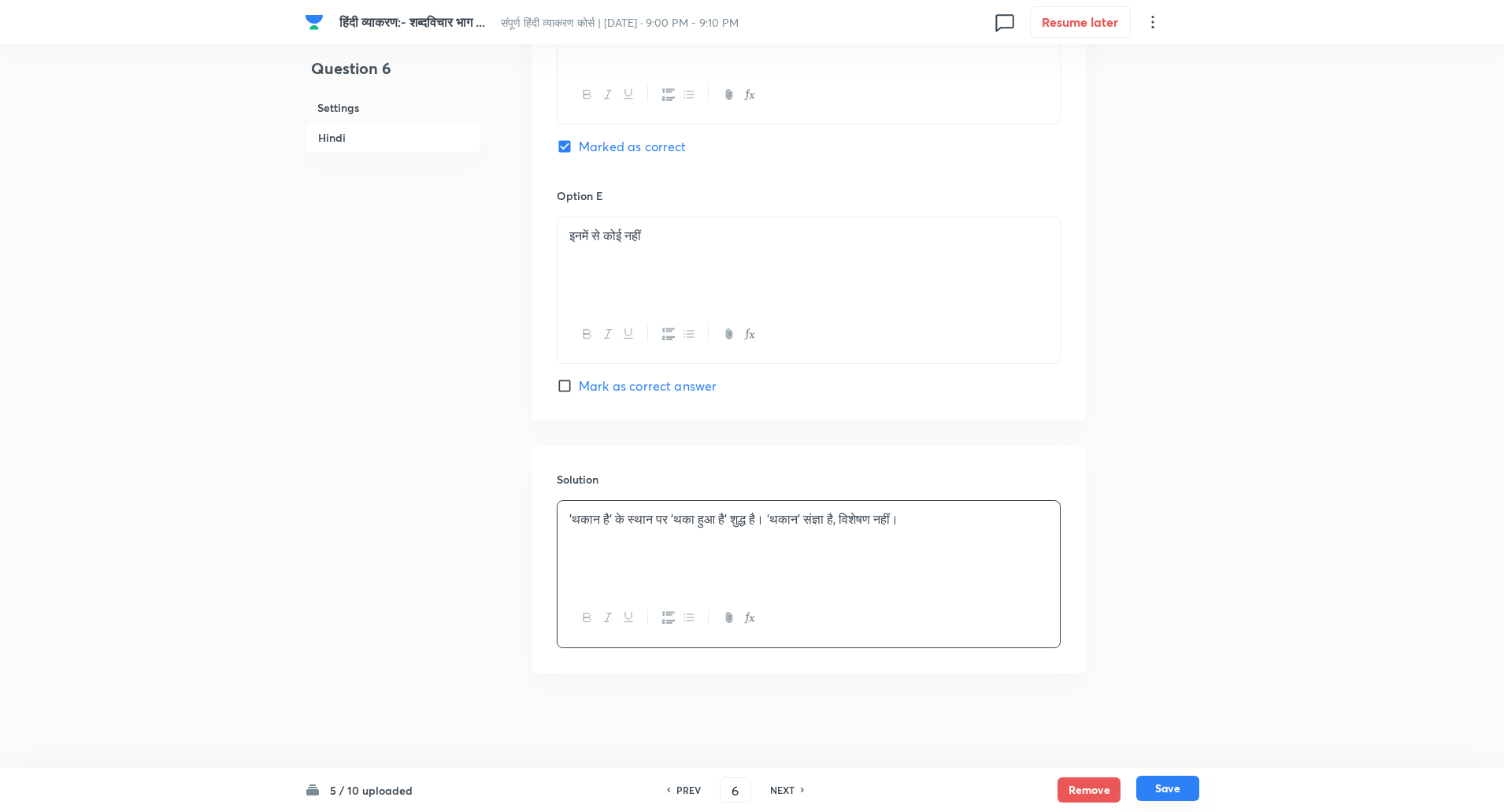
click at [1180, 789] on button "Save" at bounding box center [1168, 788] width 63 height 25
type input "7"
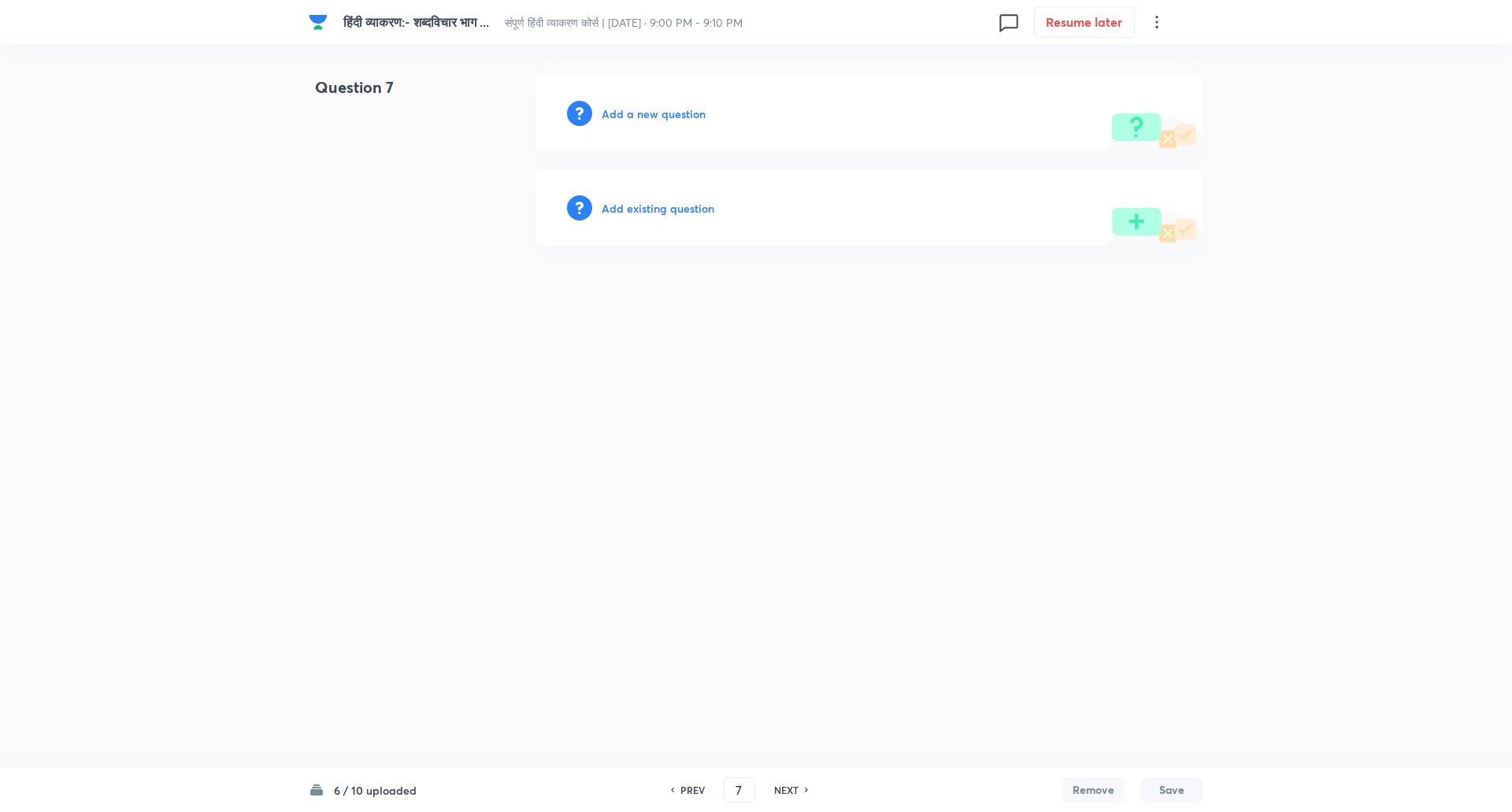
click at [667, 116] on h6 "Add a new question" at bounding box center [653, 114] width 104 height 16
click at [667, 116] on h6 "Choose a question type" at bounding box center [662, 114] width 121 height 16
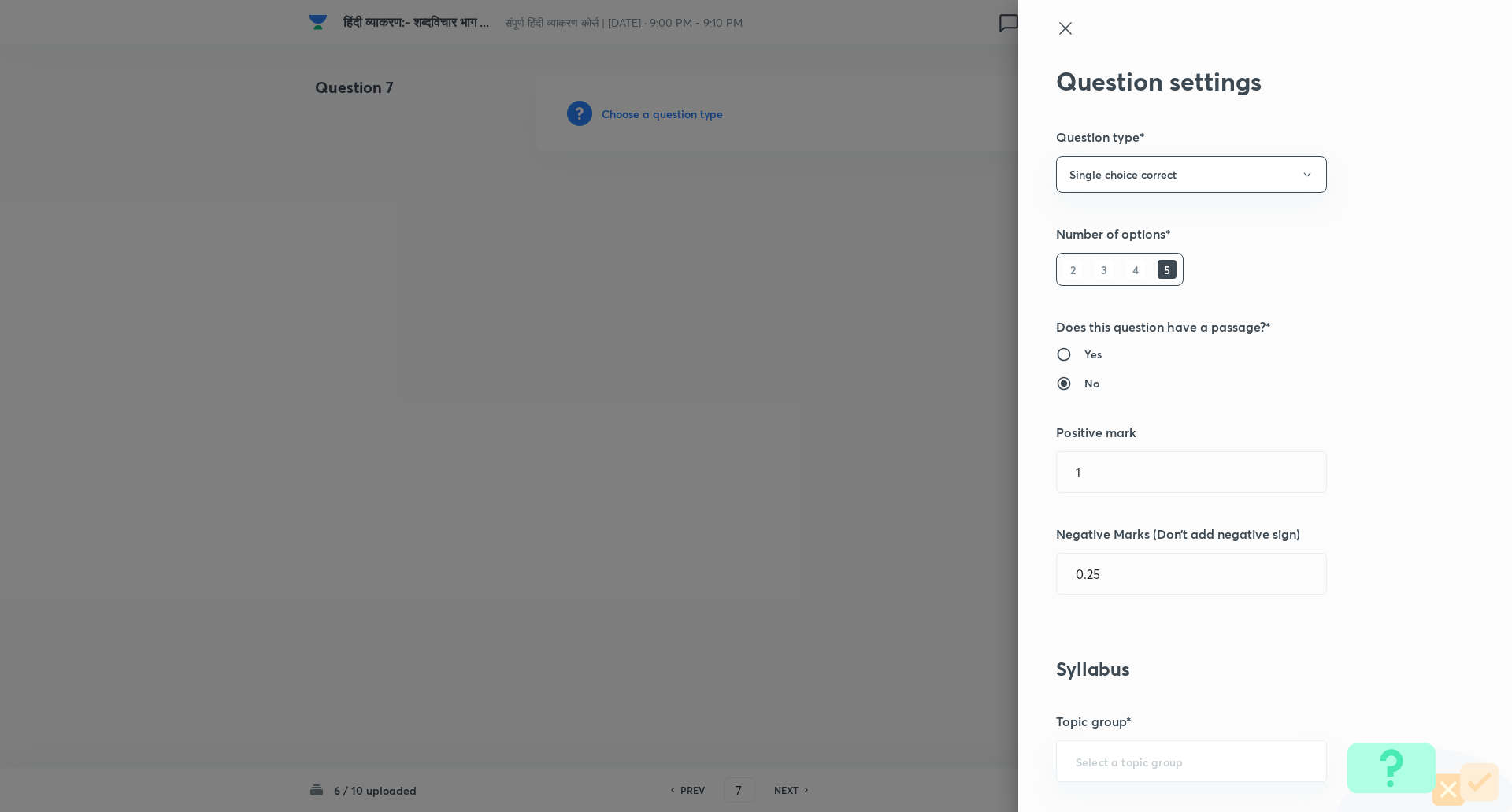
click at [667, 116] on div at bounding box center [756, 406] width 1512 height 812
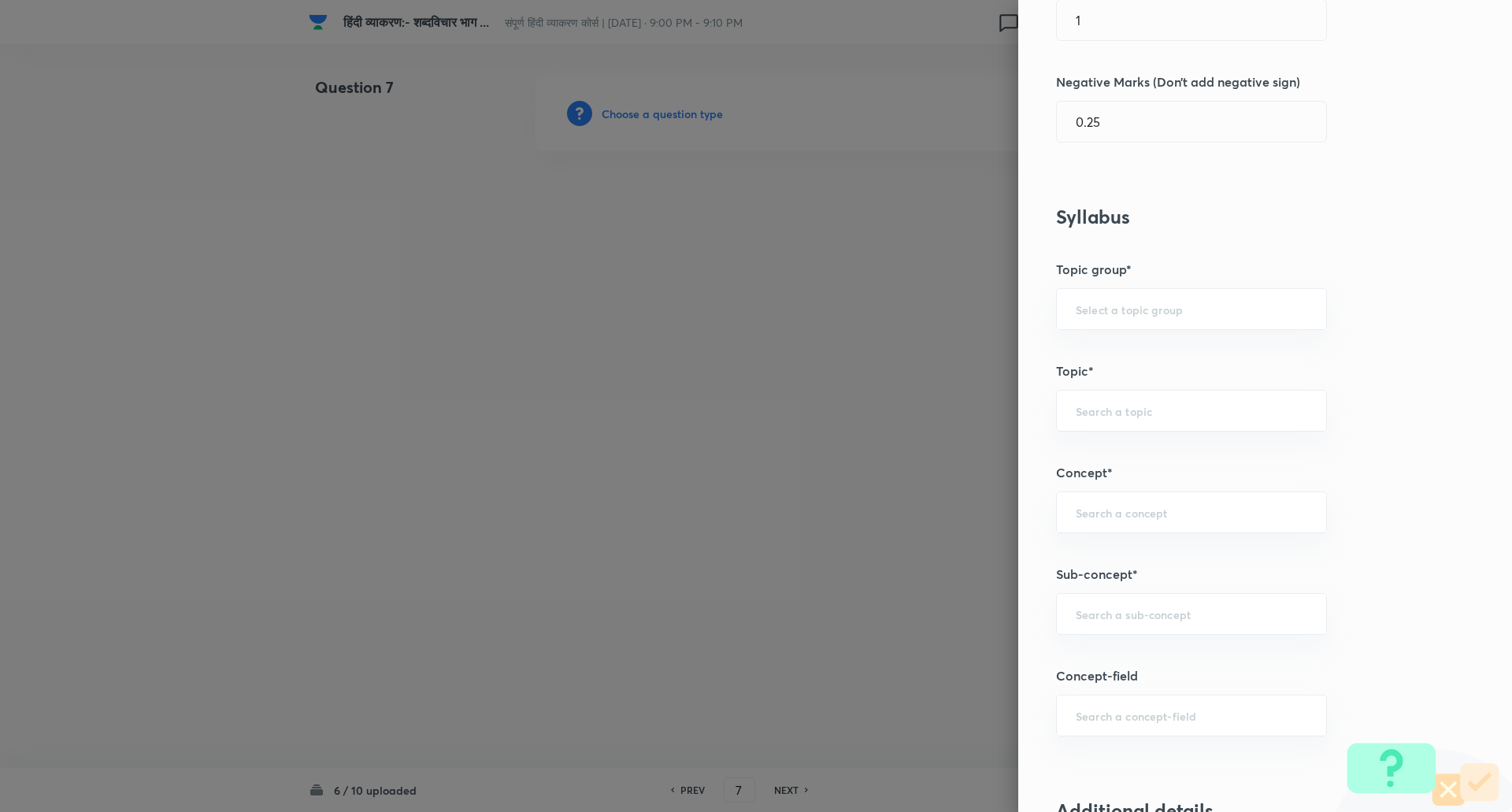
scroll to position [584, 0]
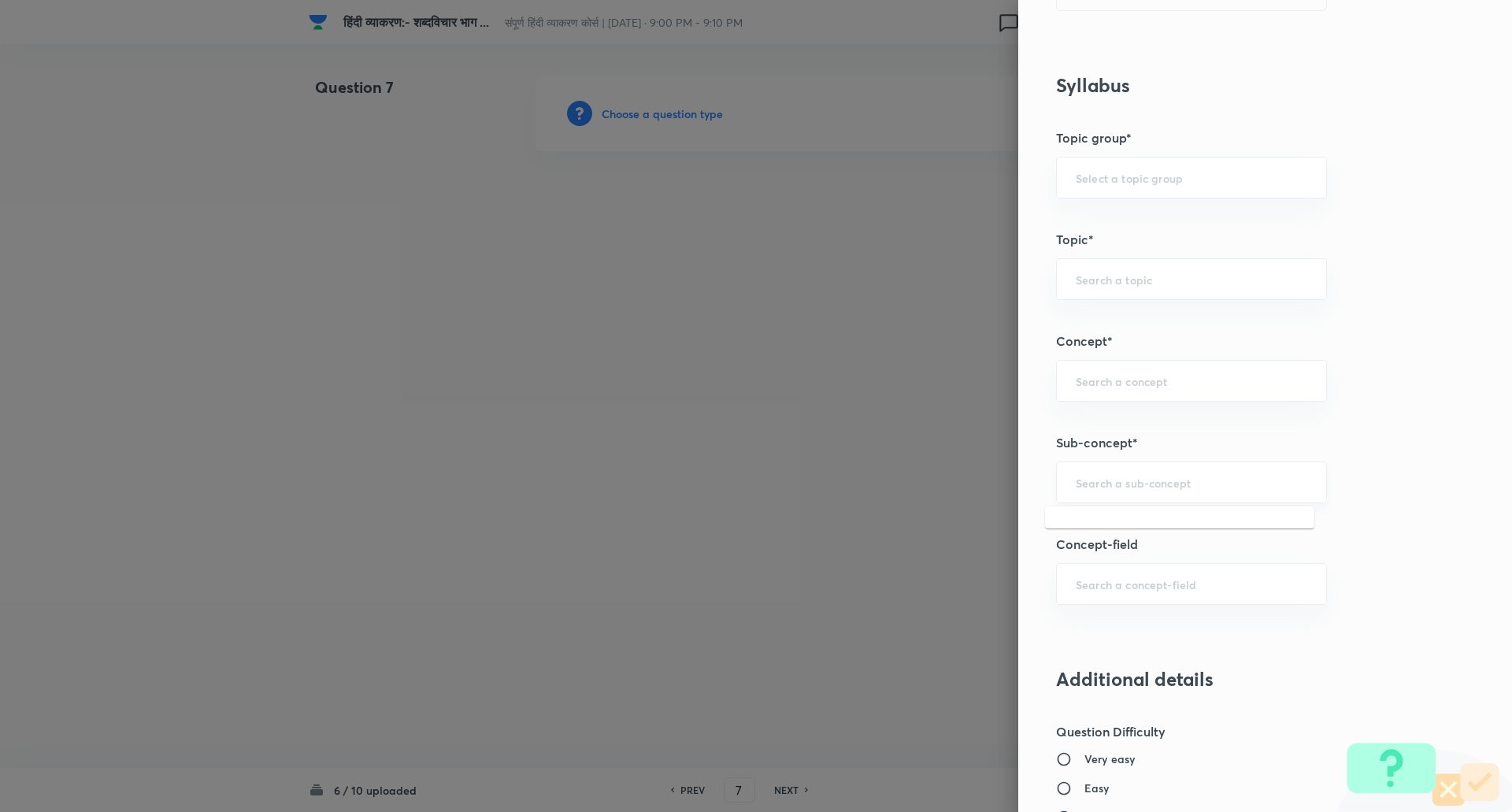
click at [1138, 475] on input "text" at bounding box center [1191, 482] width 232 height 15
click at [1130, 529] on li "Spotting Errors (त्रुटियाँ पहचाने)" at bounding box center [1179, 526] width 270 height 28
type input "Spotting Errors (त्रुटियाँ पहचाने)"
type input "Hindi"
type input "Hindi (हिंदी)"
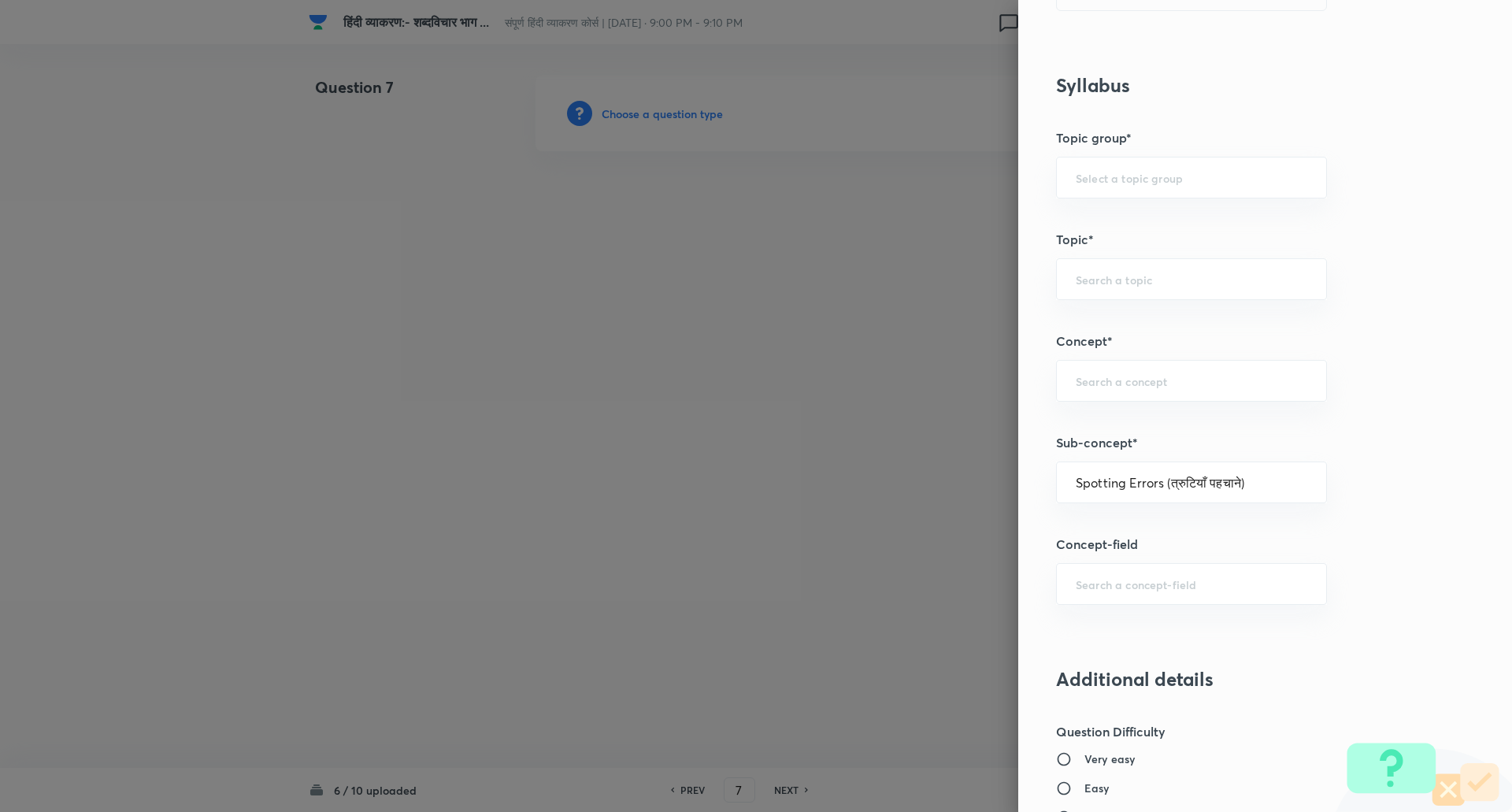
type input "Hindi Language (हिंदी भाषा)"
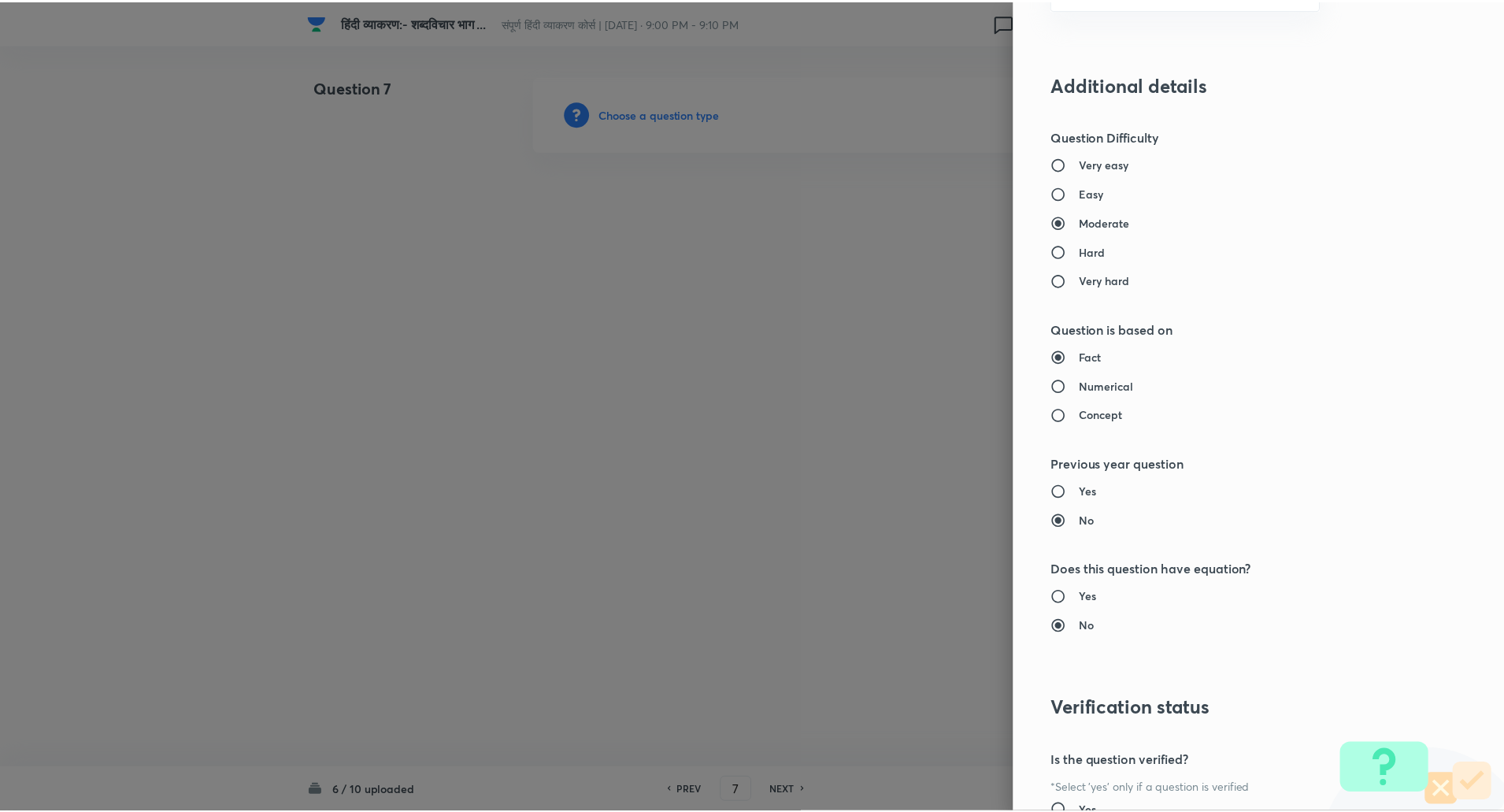
scroll to position [1334, 0]
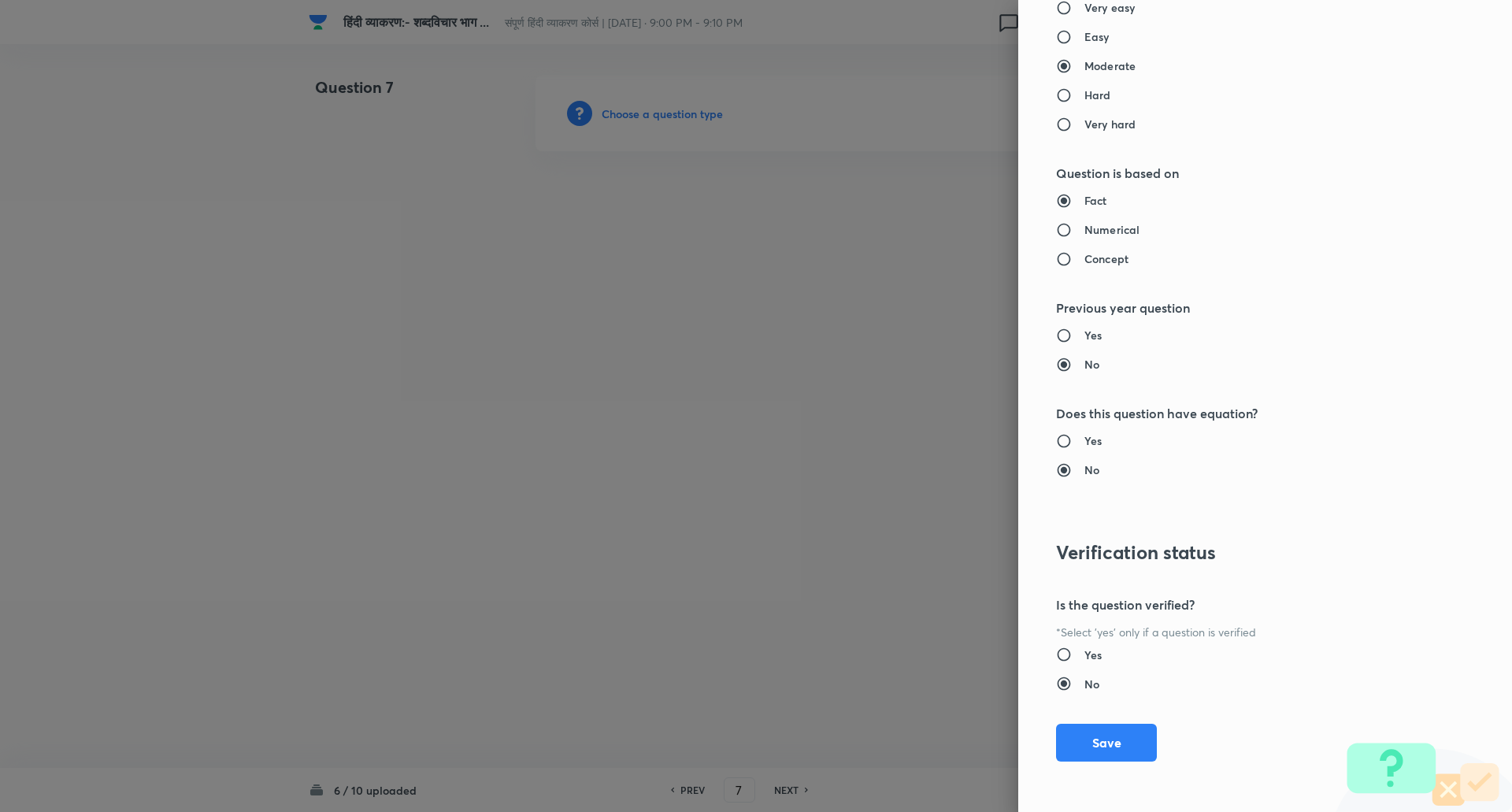
click at [1094, 760] on div "Question settings Question type* Single choice correct Number of options* 2 3 4…" at bounding box center [1265, 406] width 494 height 812
click at [1105, 737] on button "Save" at bounding box center [1106, 740] width 101 height 38
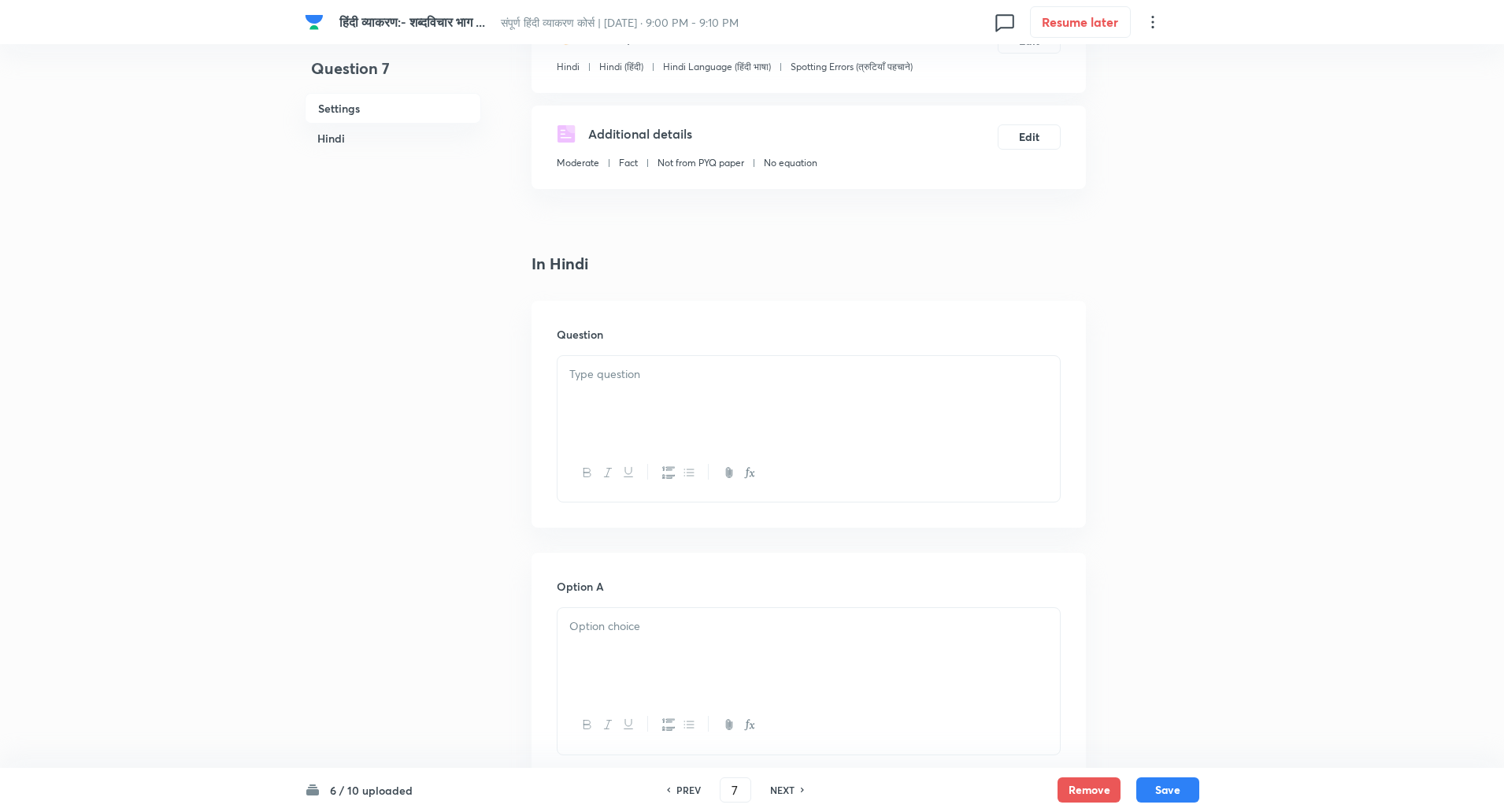
scroll to position [213, 0]
click at [650, 400] on div at bounding box center [809, 397] width 502 height 88
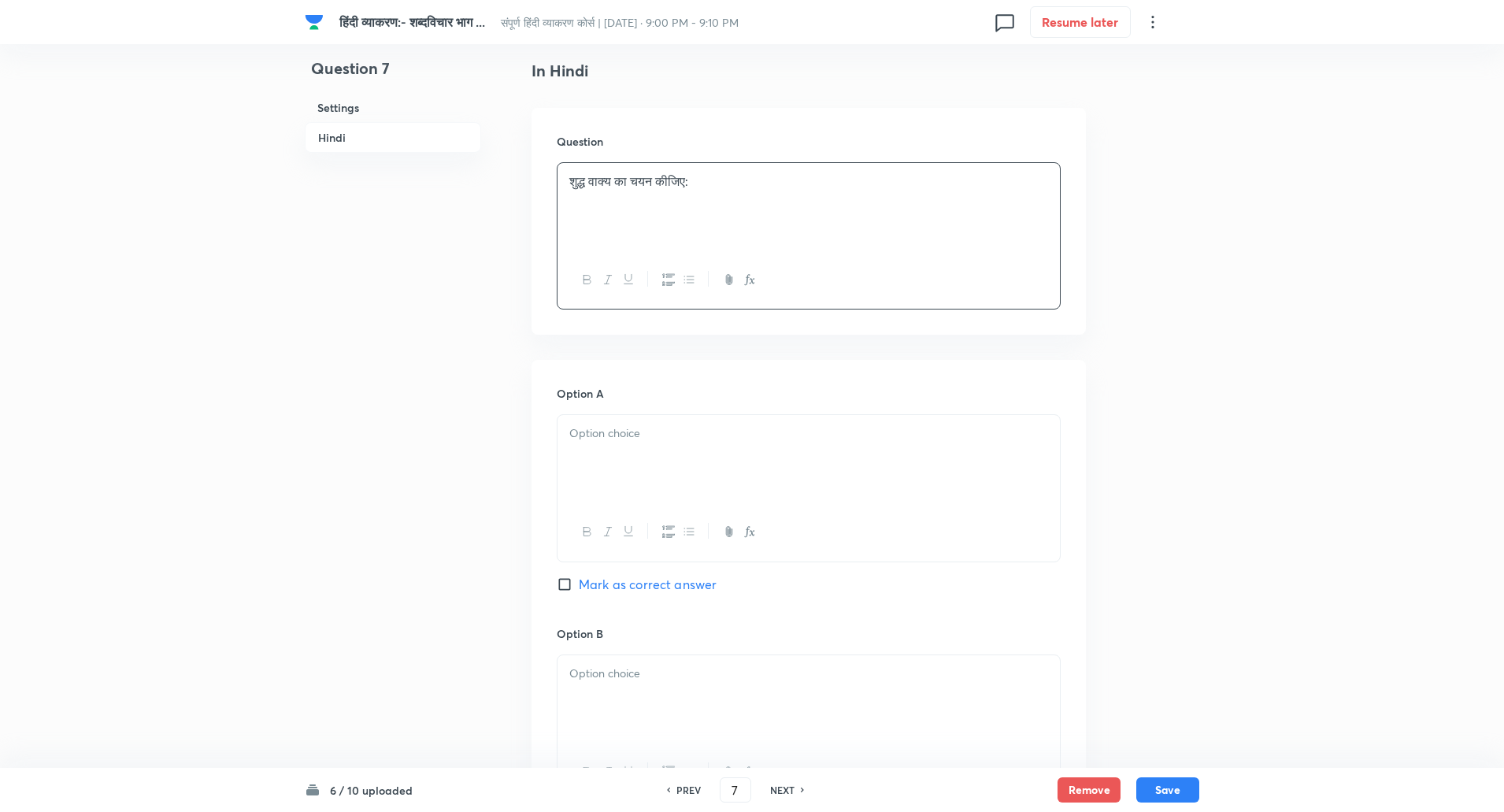
click at [617, 488] on div at bounding box center [809, 458] width 502 height 88
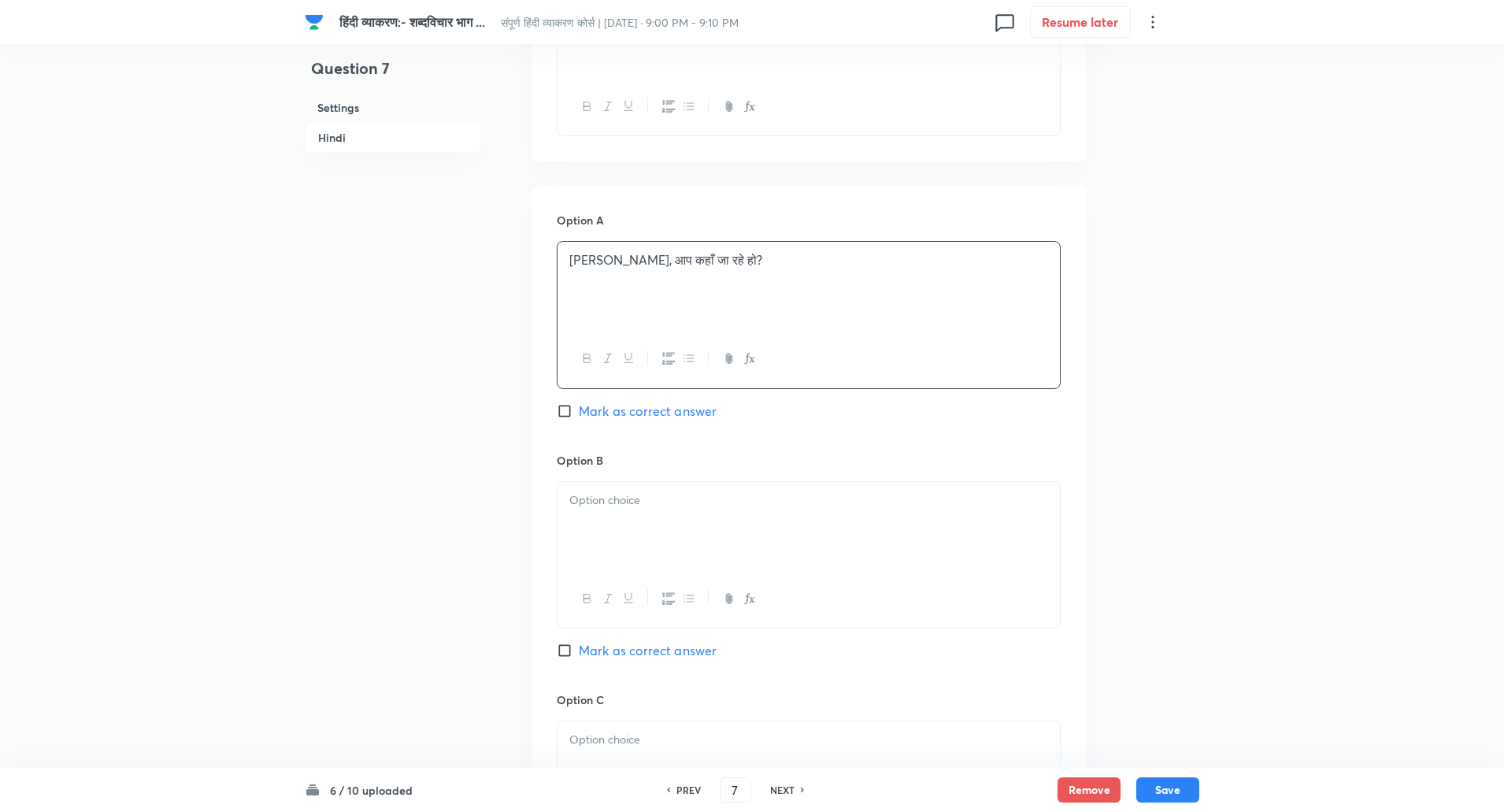
click at [607, 547] on div at bounding box center [809, 525] width 502 height 88
paste div
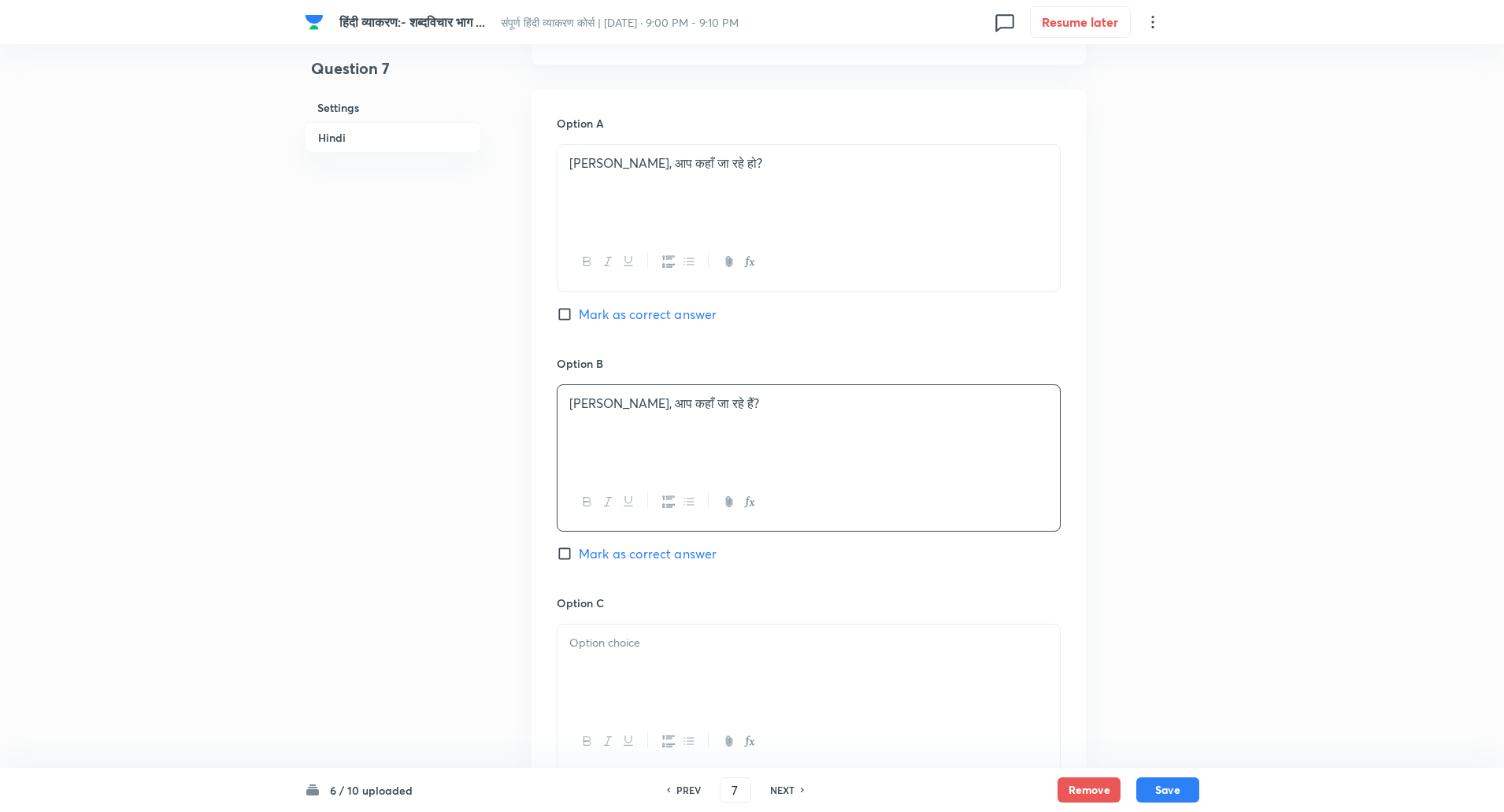
scroll to position [675, 0]
click at [565, 560] on input "Mark as correct answer" at bounding box center [568, 553] width 22 height 16
checkbox input "true"
click at [592, 627] on div at bounding box center [809, 668] width 502 height 88
paste div
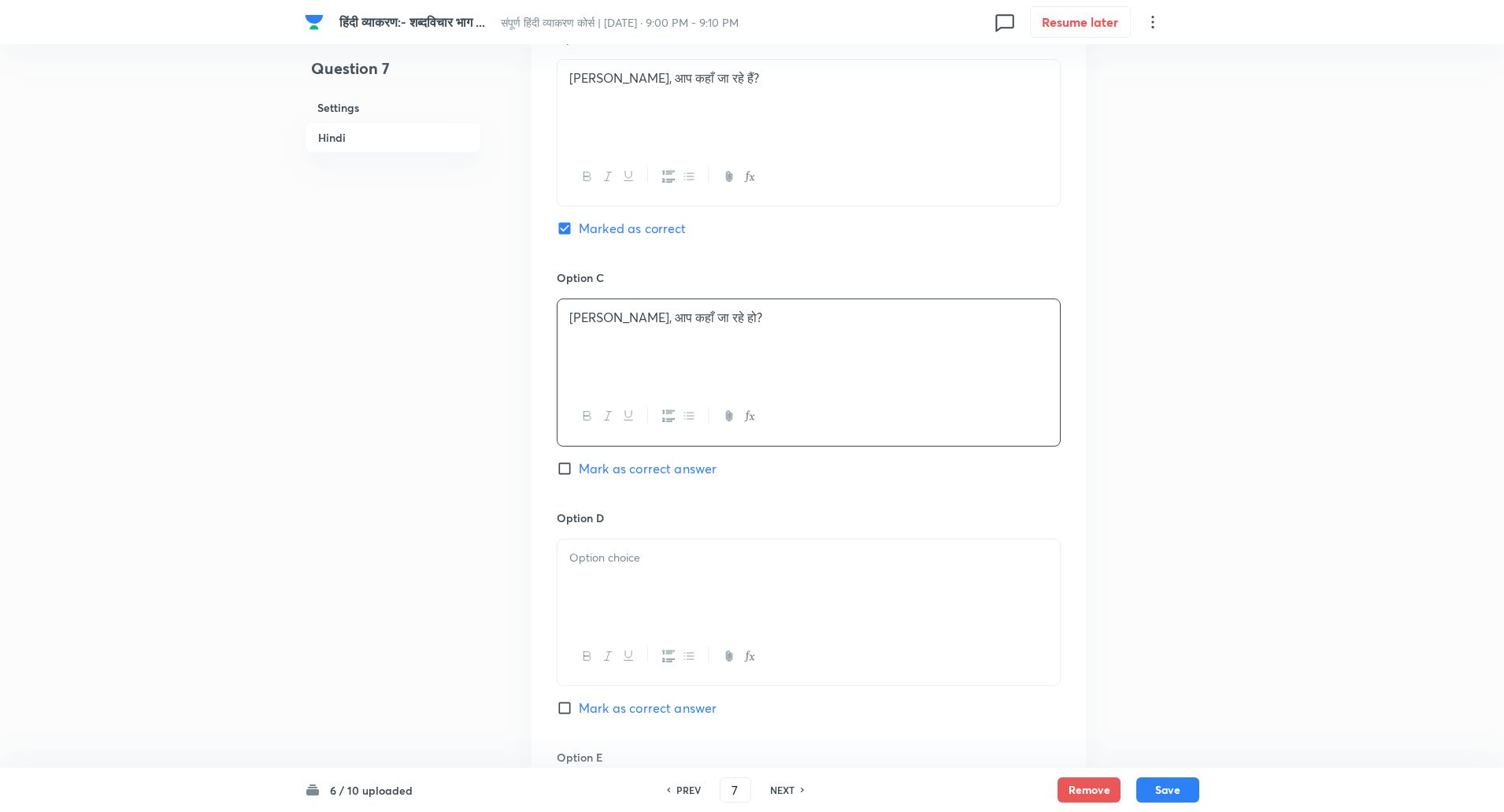
scroll to position [1000, 0]
click at [593, 622] on div at bounding box center [809, 582] width 502 height 88
paste div
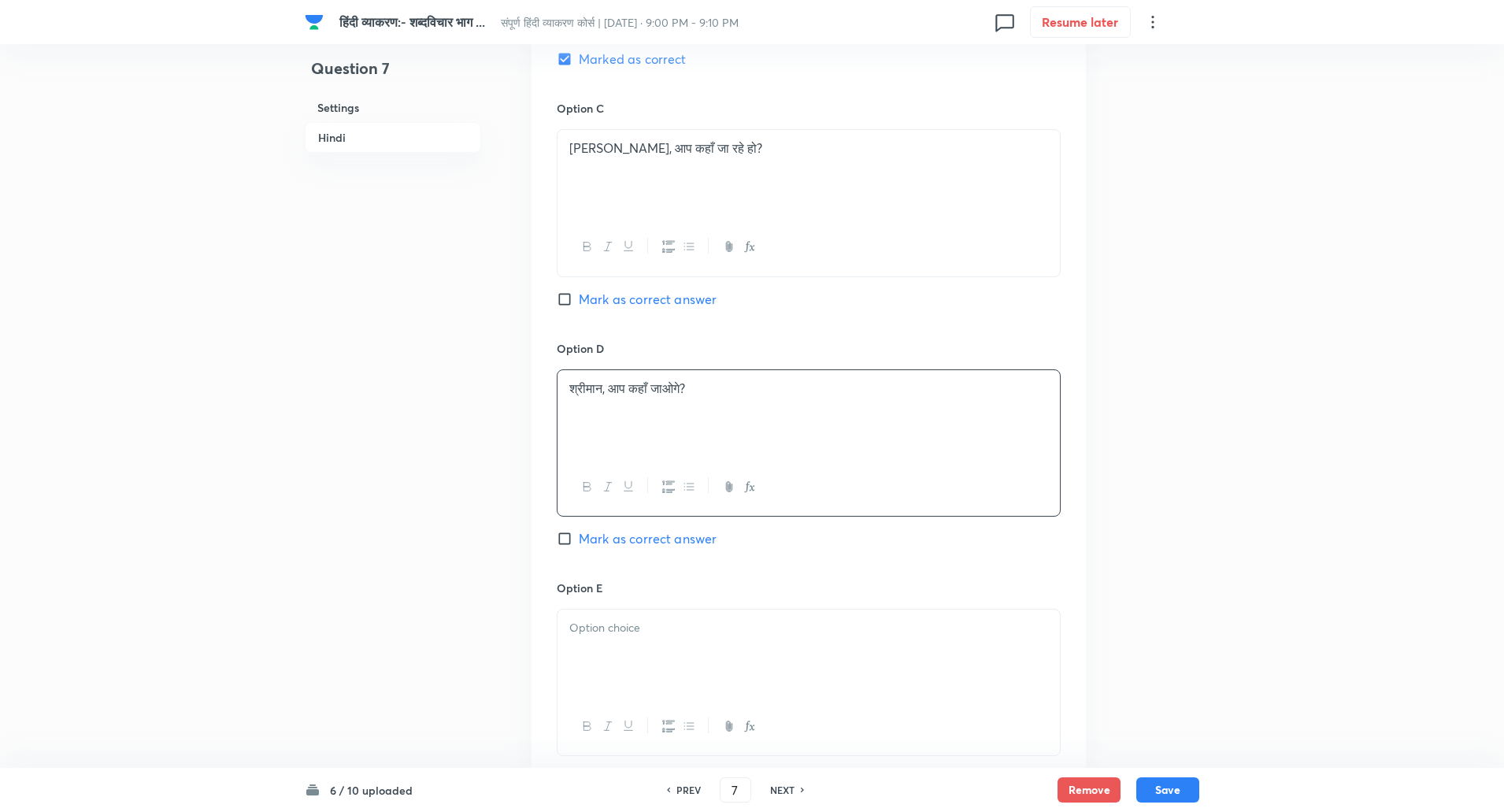
click at [608, 639] on div at bounding box center [809, 653] width 502 height 88
paste div
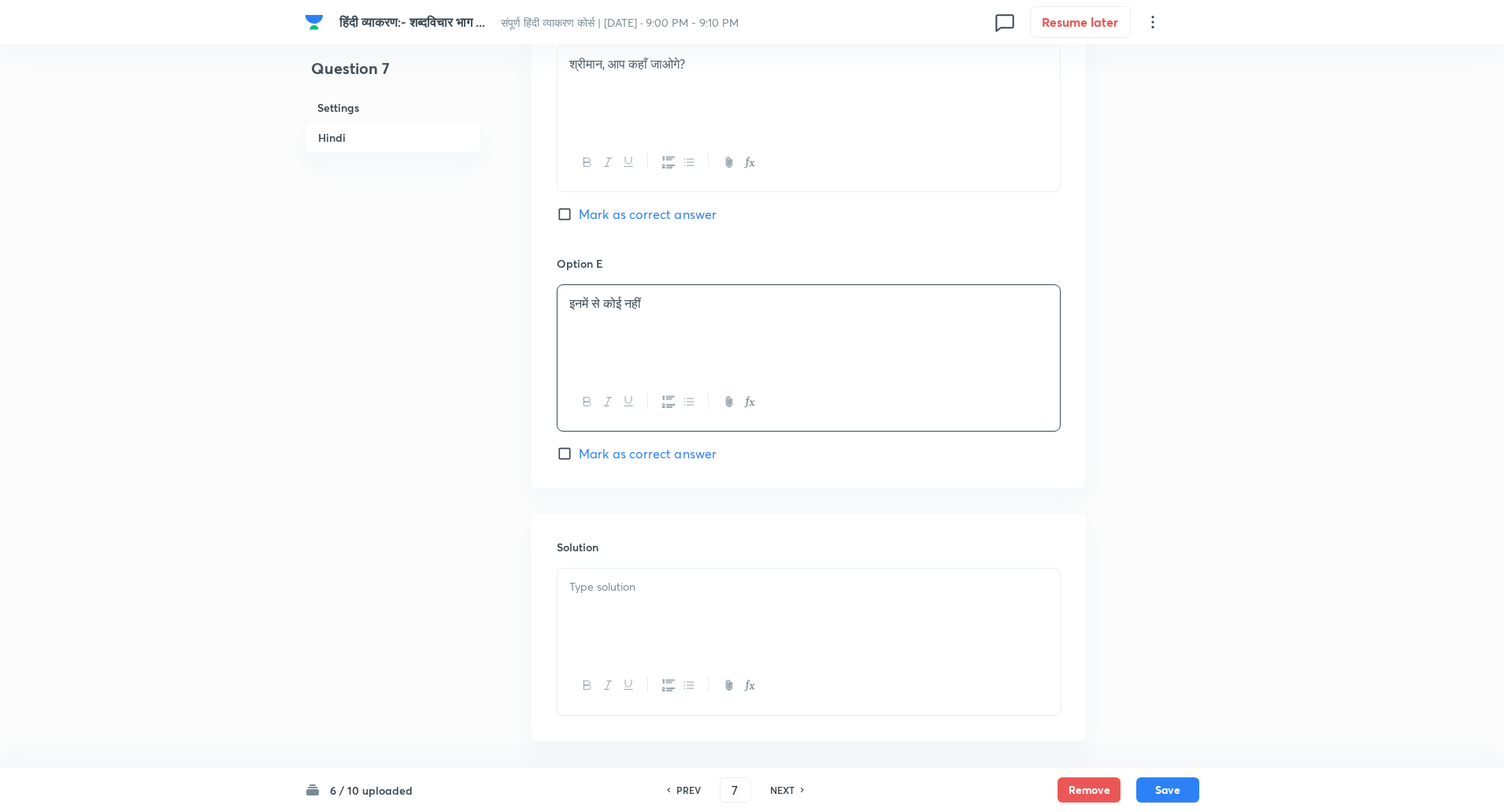
scroll to position [1513, 0]
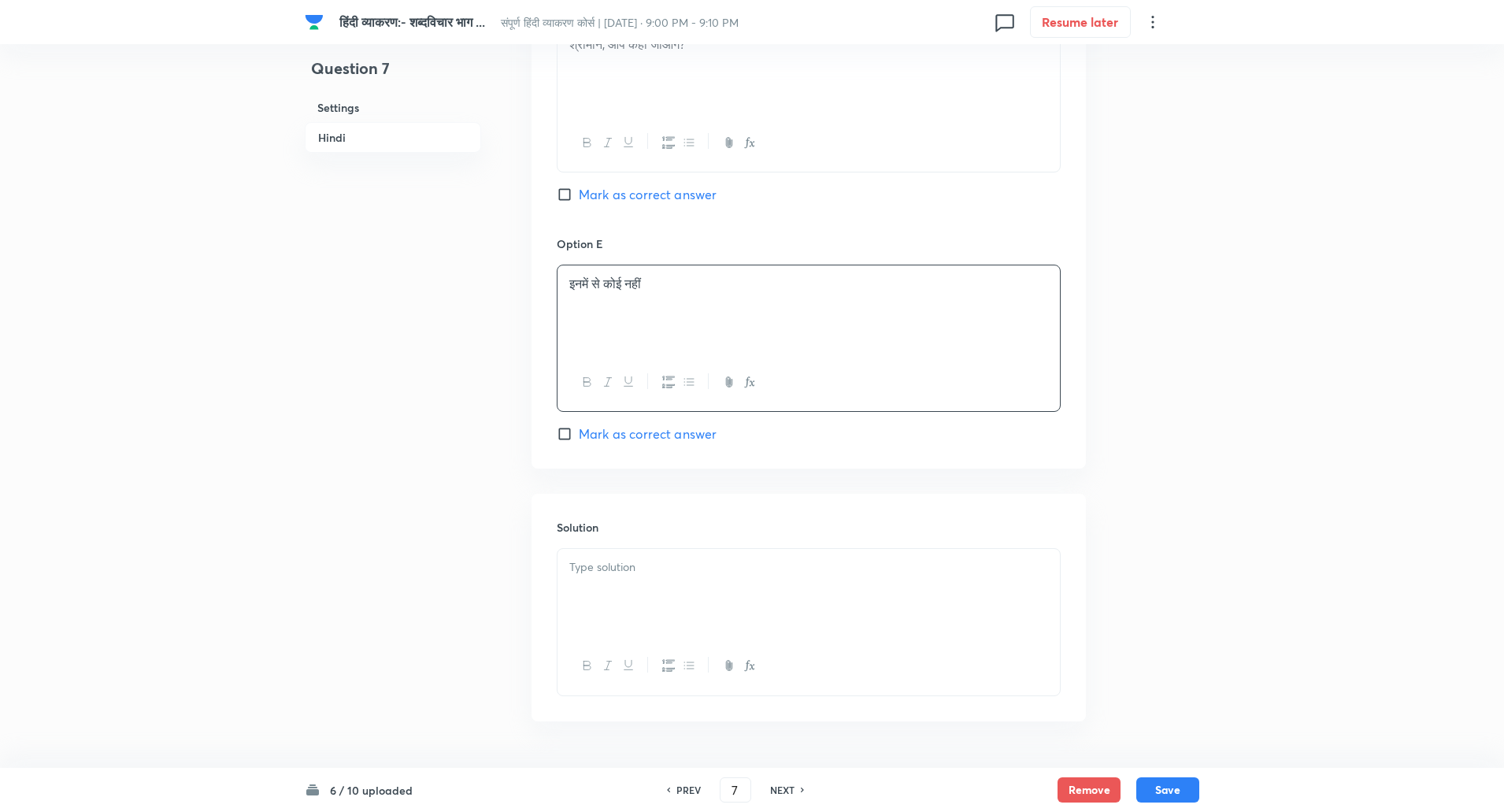
click at [620, 571] on p at bounding box center [808, 567] width 479 height 18
click at [616, 588] on p "समाधान: 'आप' के साथ 'हैं' और 'श्रीमान' के बाद 'जी' का प्रयोग शुद्ध है।" at bounding box center [808, 585] width 479 height 18
click at [1171, 797] on button "Save" at bounding box center [1168, 788] width 63 height 25
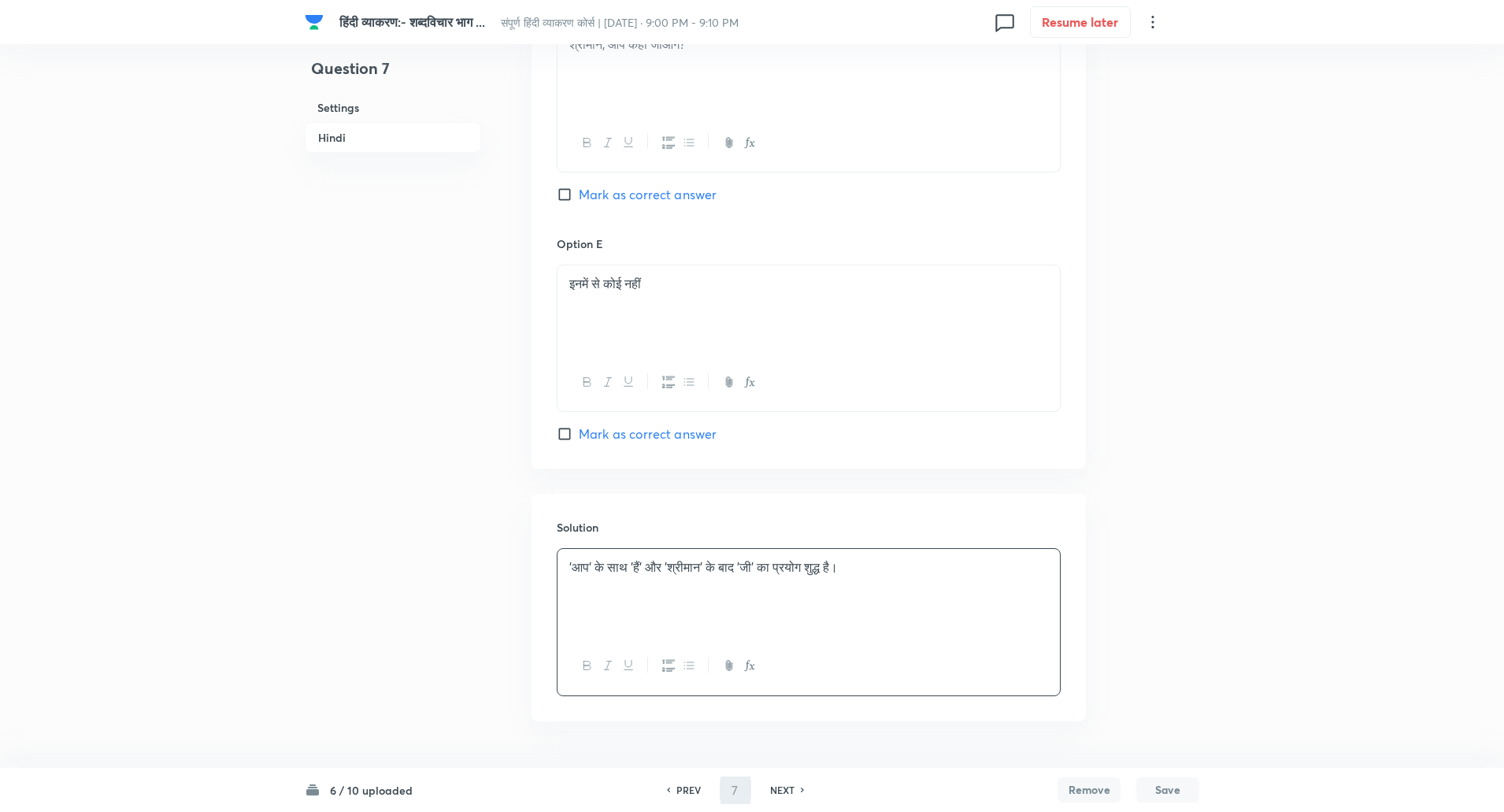
type input "8"
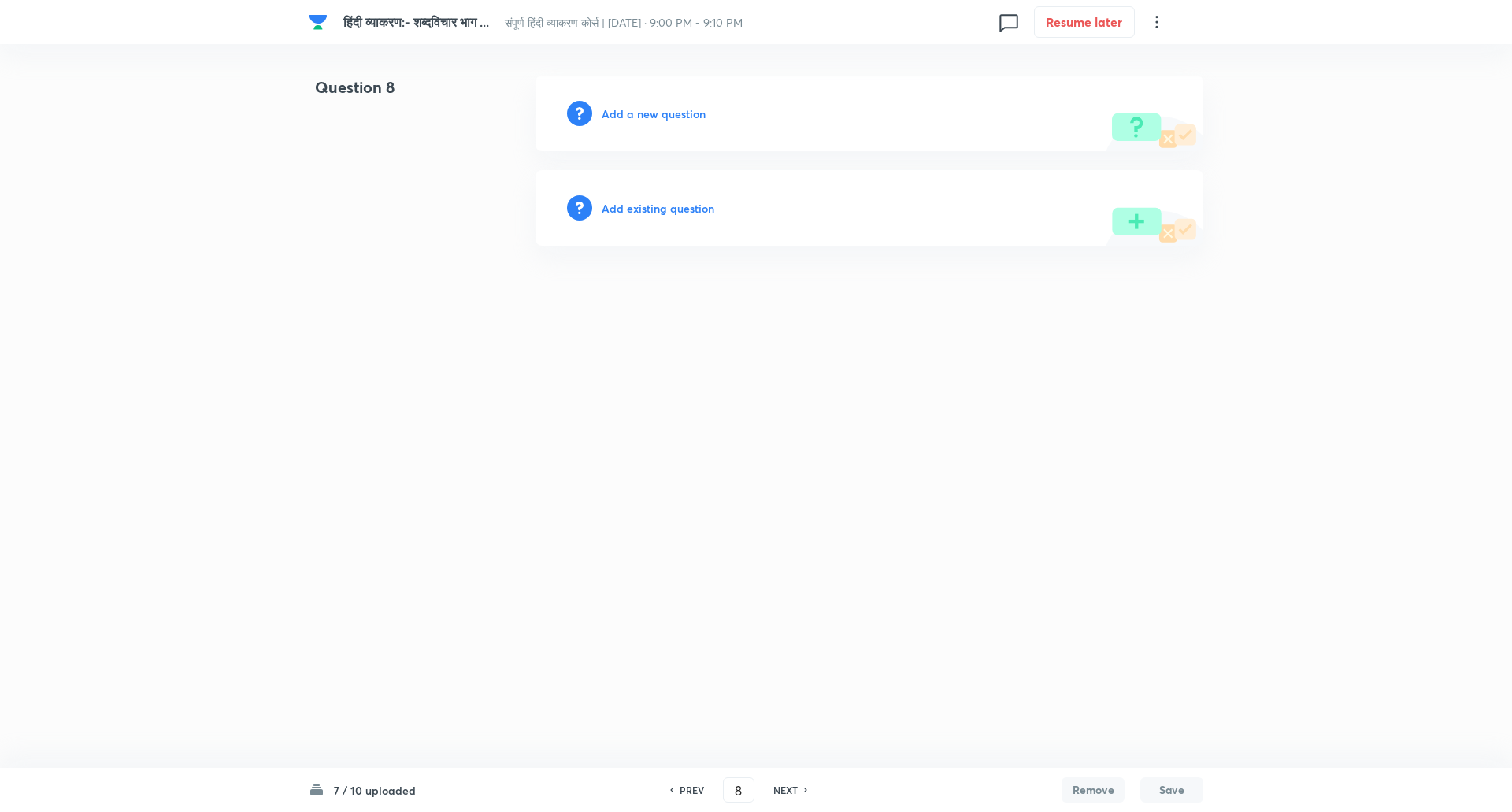
click at [612, 107] on h6 "Add a new question" at bounding box center [653, 114] width 104 height 16
click at [612, 107] on h6 "Choose a question type" at bounding box center [662, 114] width 121 height 16
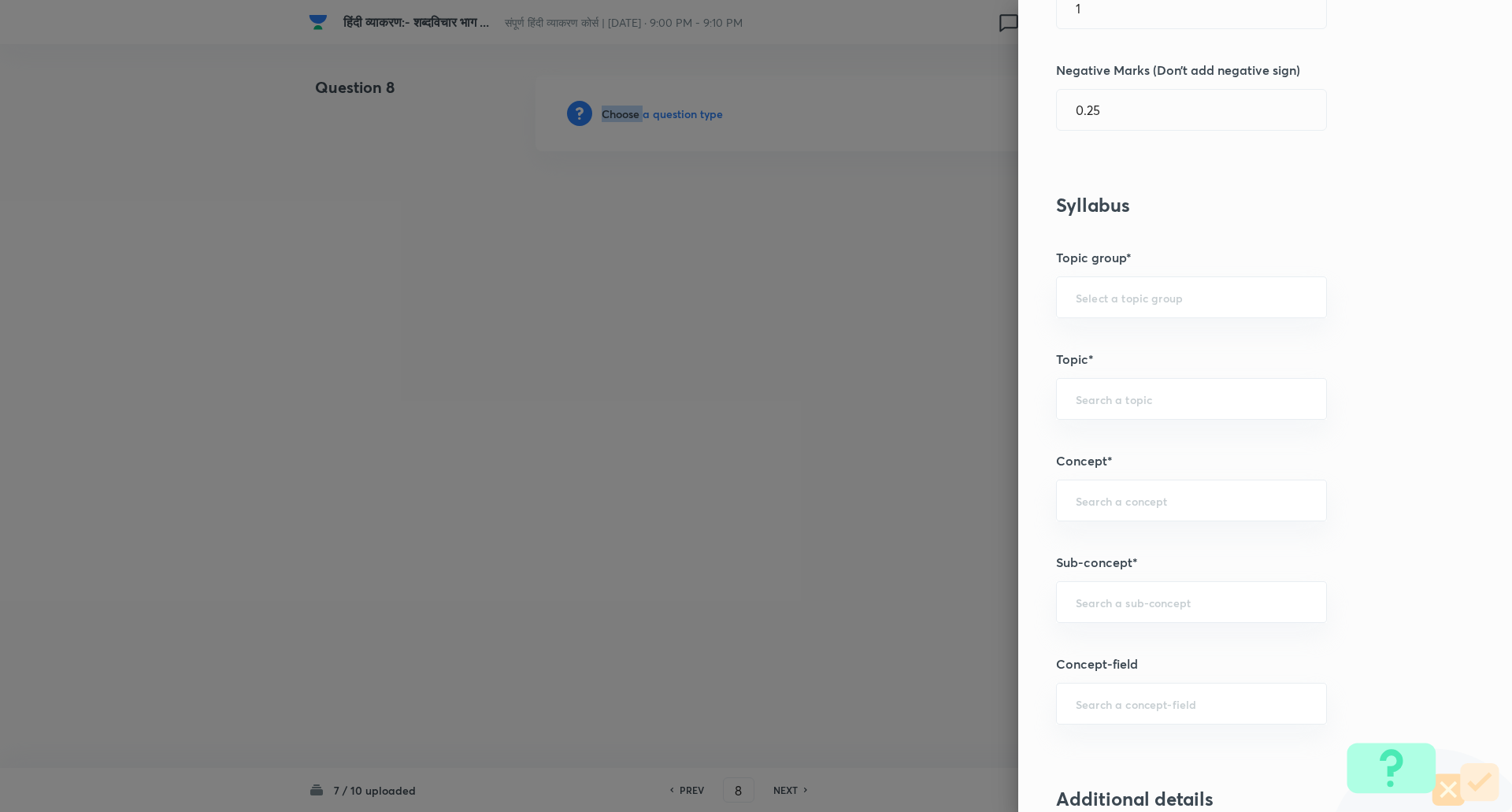
scroll to position [601, 0]
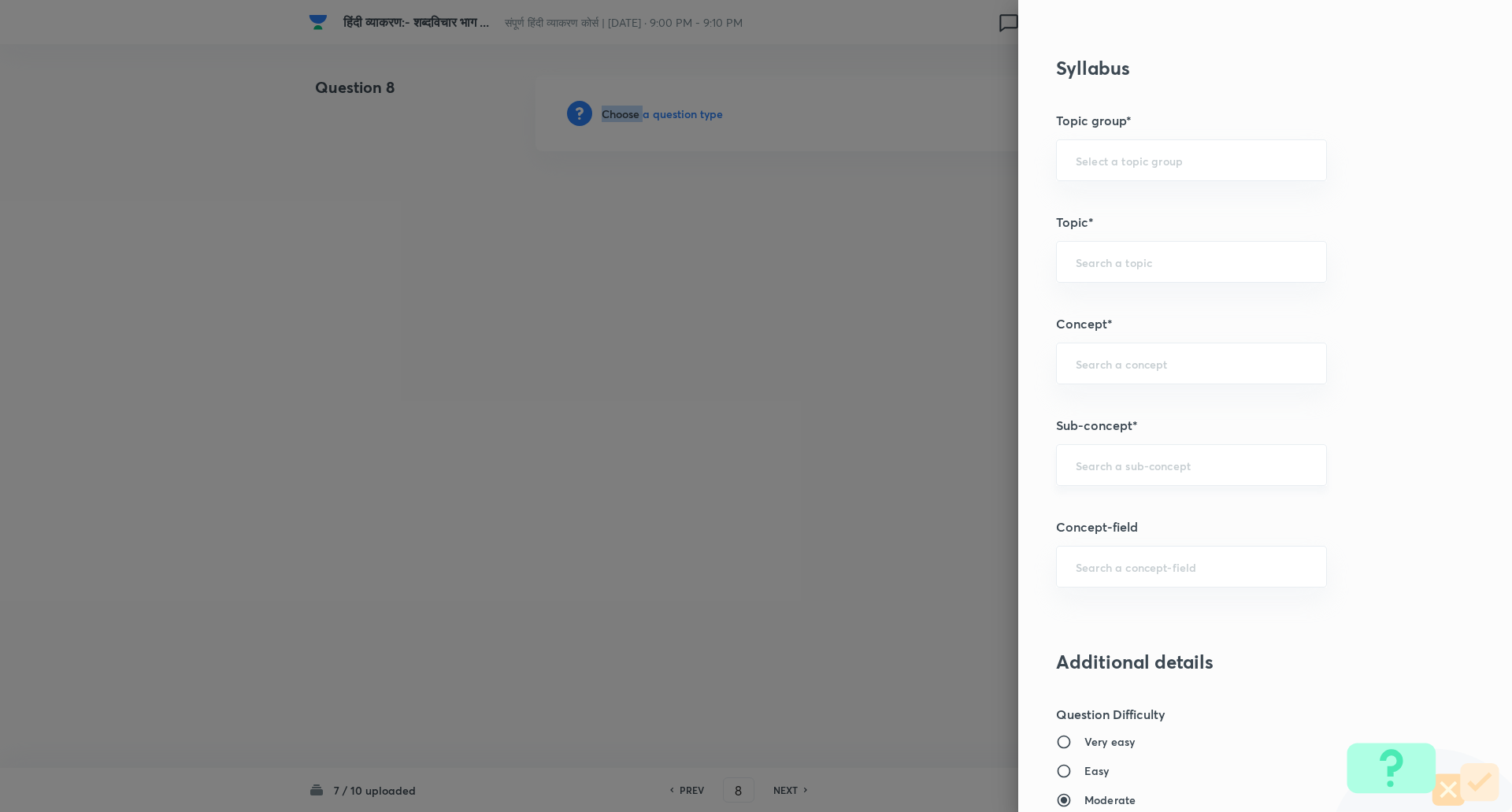
click at [1139, 454] on div "​" at bounding box center [1192, 465] width 271 height 42
click at [1151, 505] on li "Spotting Errors (त्रुटियाँ पहचाने)" at bounding box center [1179, 509] width 270 height 28
type input "Spotting Errors (त्रुटियाँ पहचाने)"
type input "Hindi"
type input "Hindi (हिंदी)"
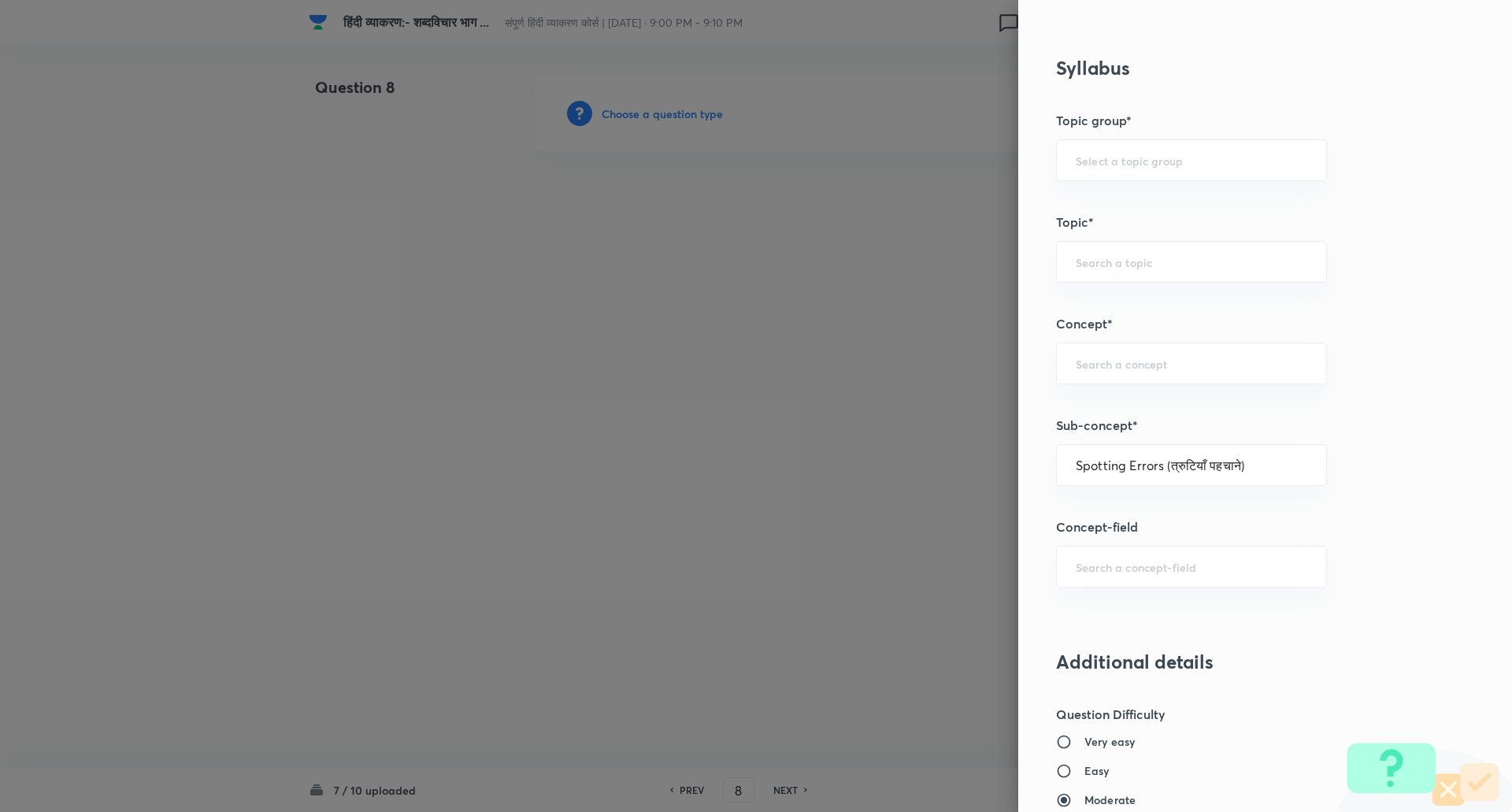
type input "Hindi Language (हिंदी भाषा)"
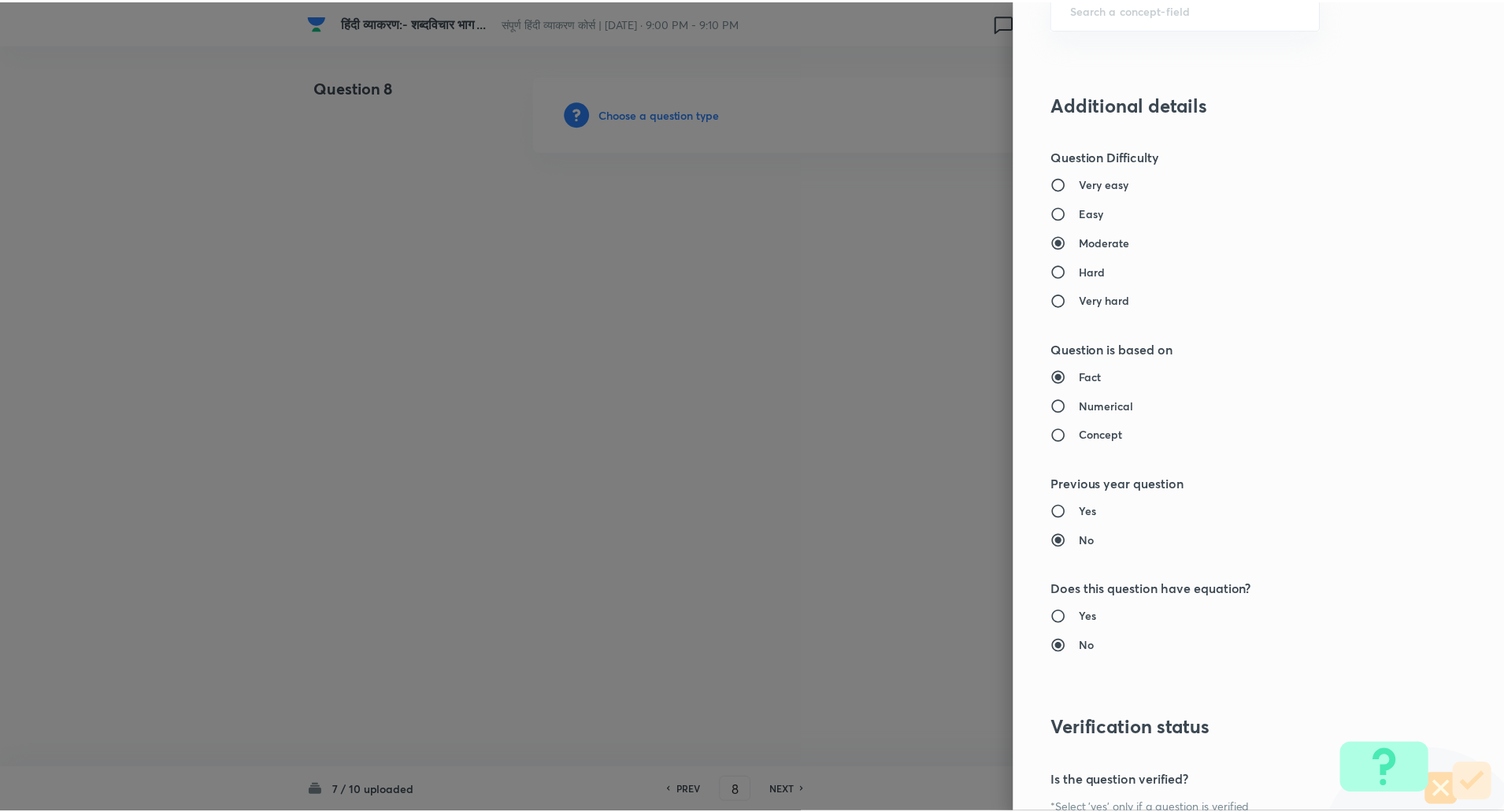
scroll to position [1334, 0]
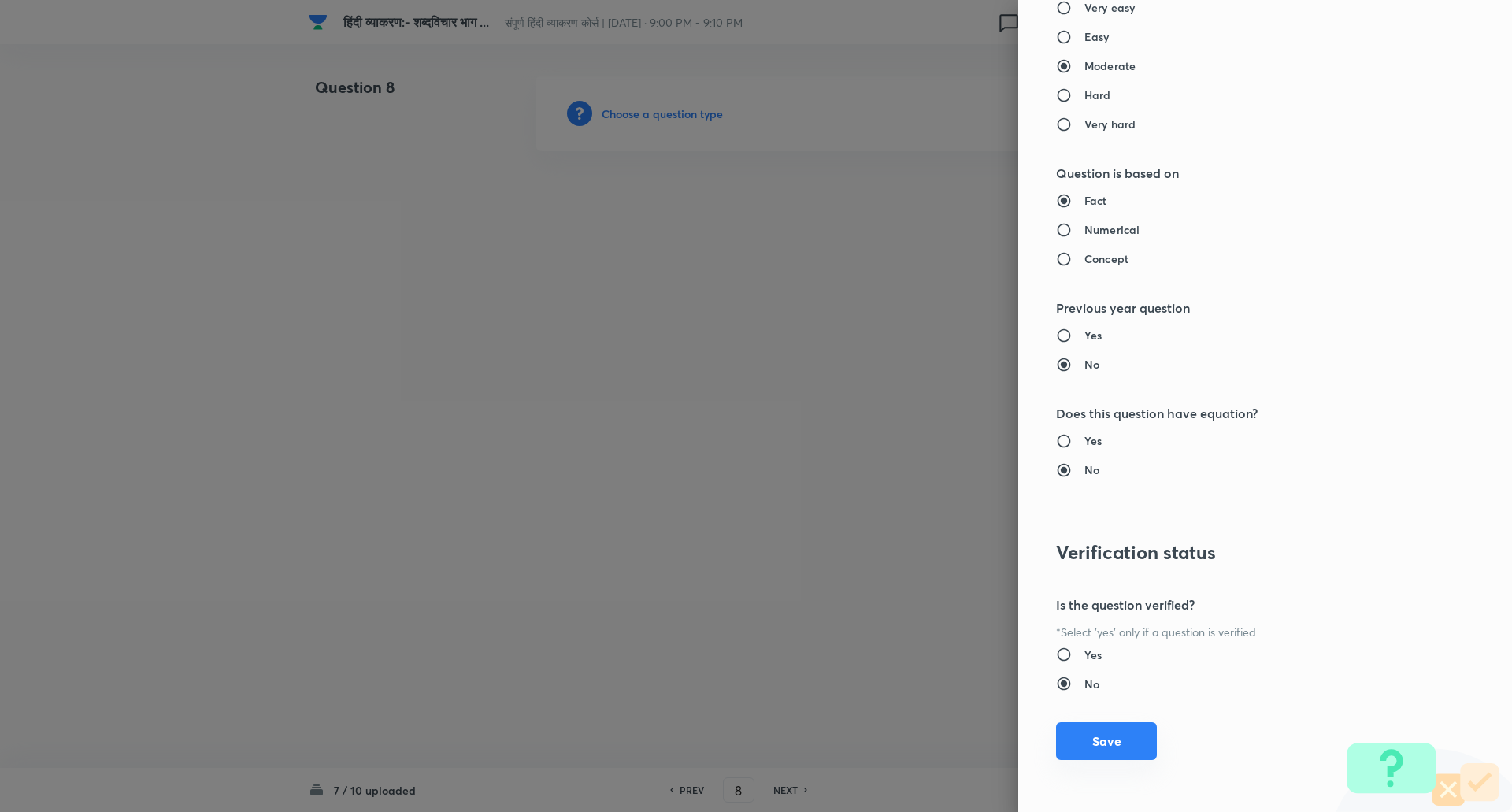
click at [1123, 747] on button "Save" at bounding box center [1106, 740] width 101 height 38
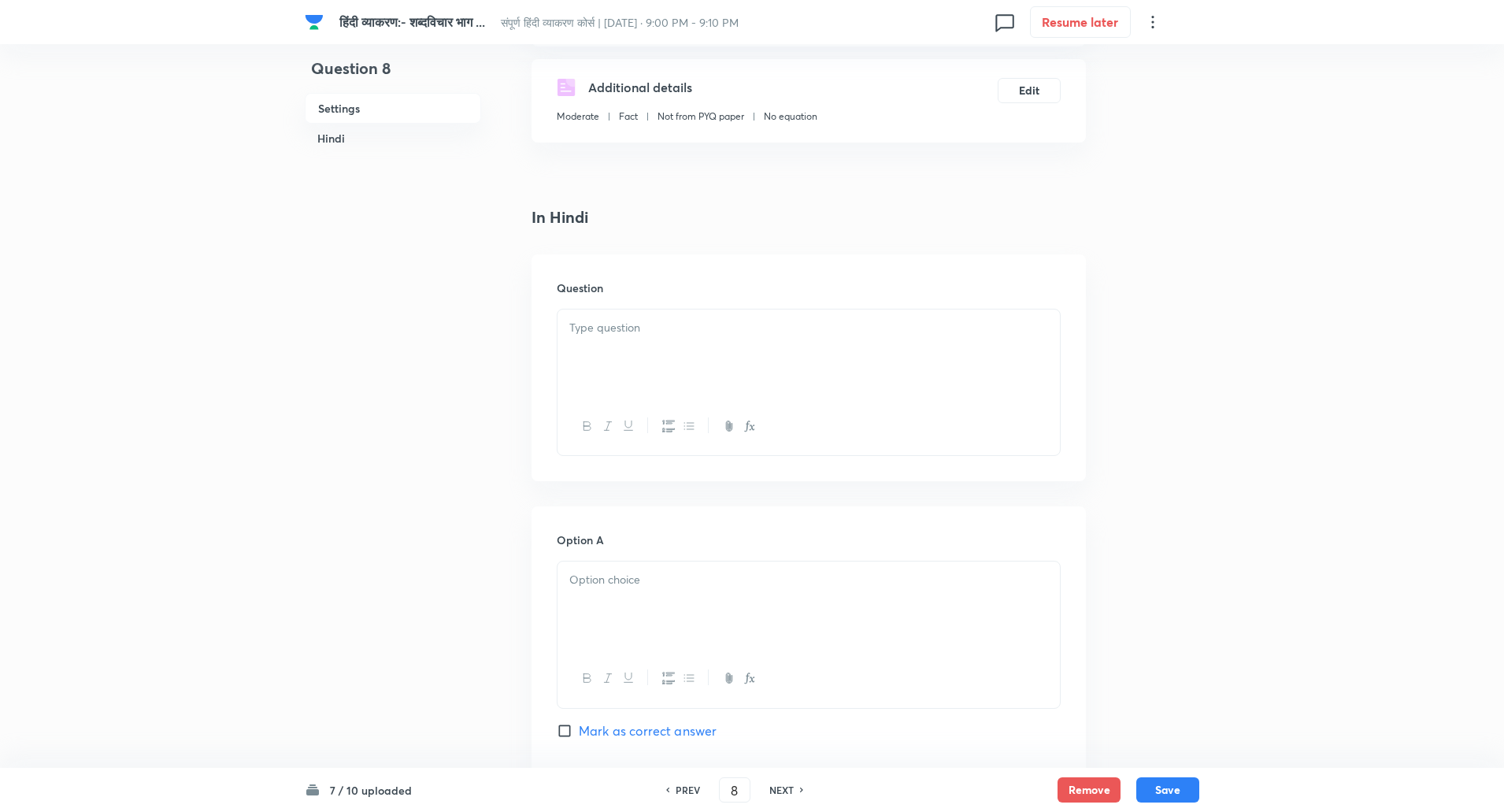
scroll to position [262, 0]
click at [639, 338] on div at bounding box center [809, 348] width 502 height 88
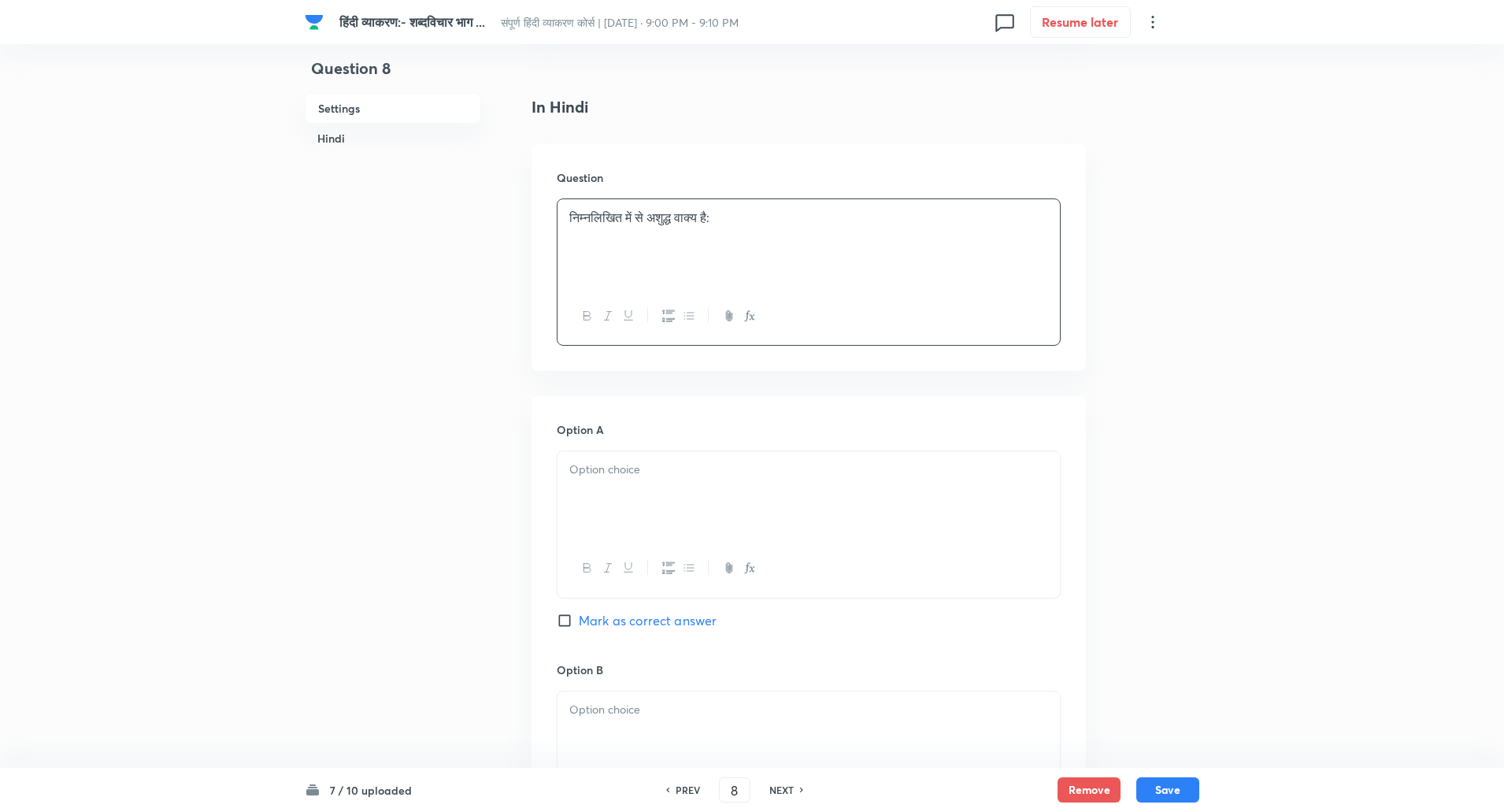
click at [615, 463] on p at bounding box center [808, 470] width 479 height 18
paste div
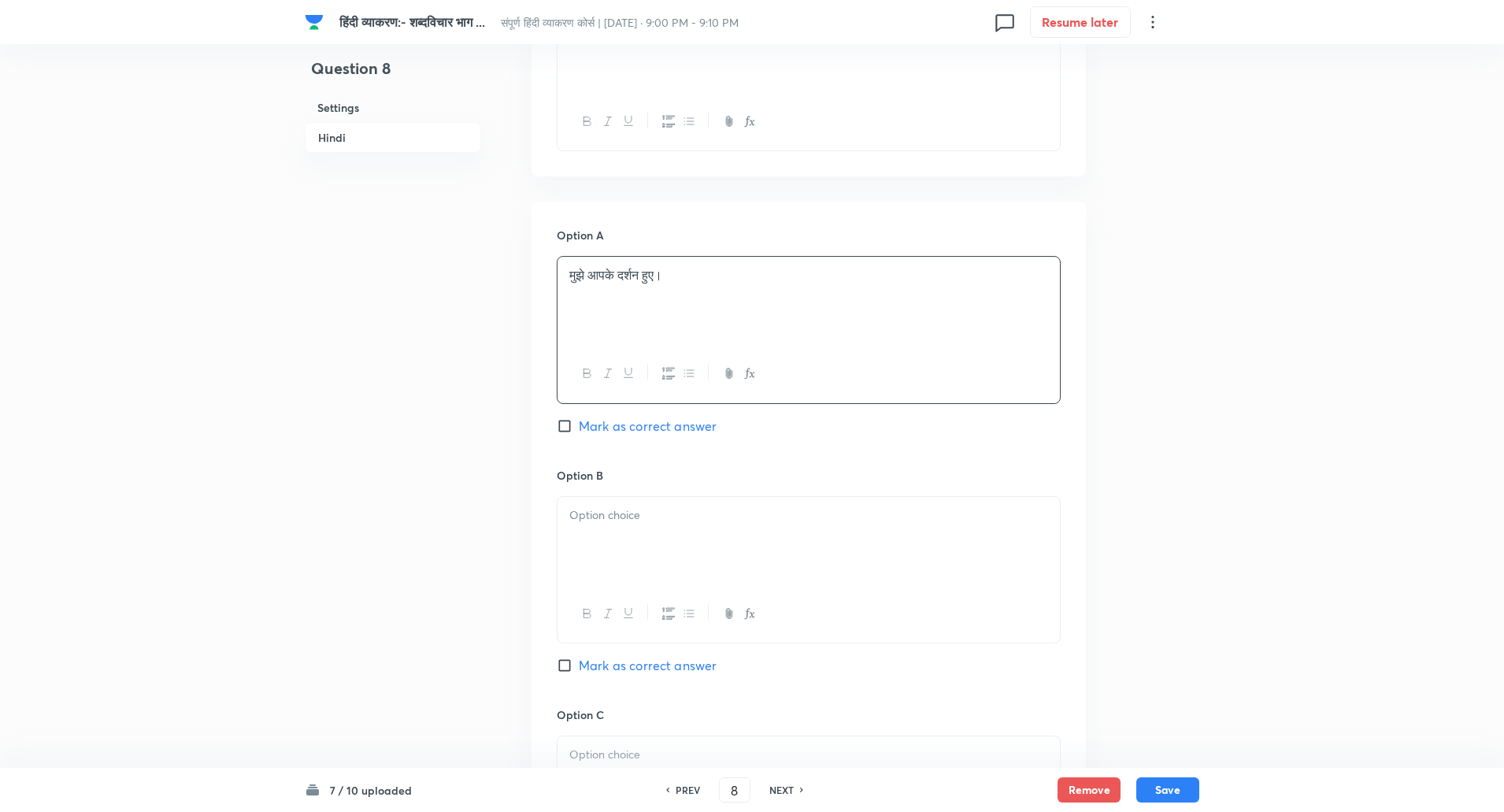
scroll to position [569, 0]
click at [619, 587] on div at bounding box center [809, 606] width 502 height 57
click at [618, 574] on div at bounding box center [809, 534] width 502 height 88
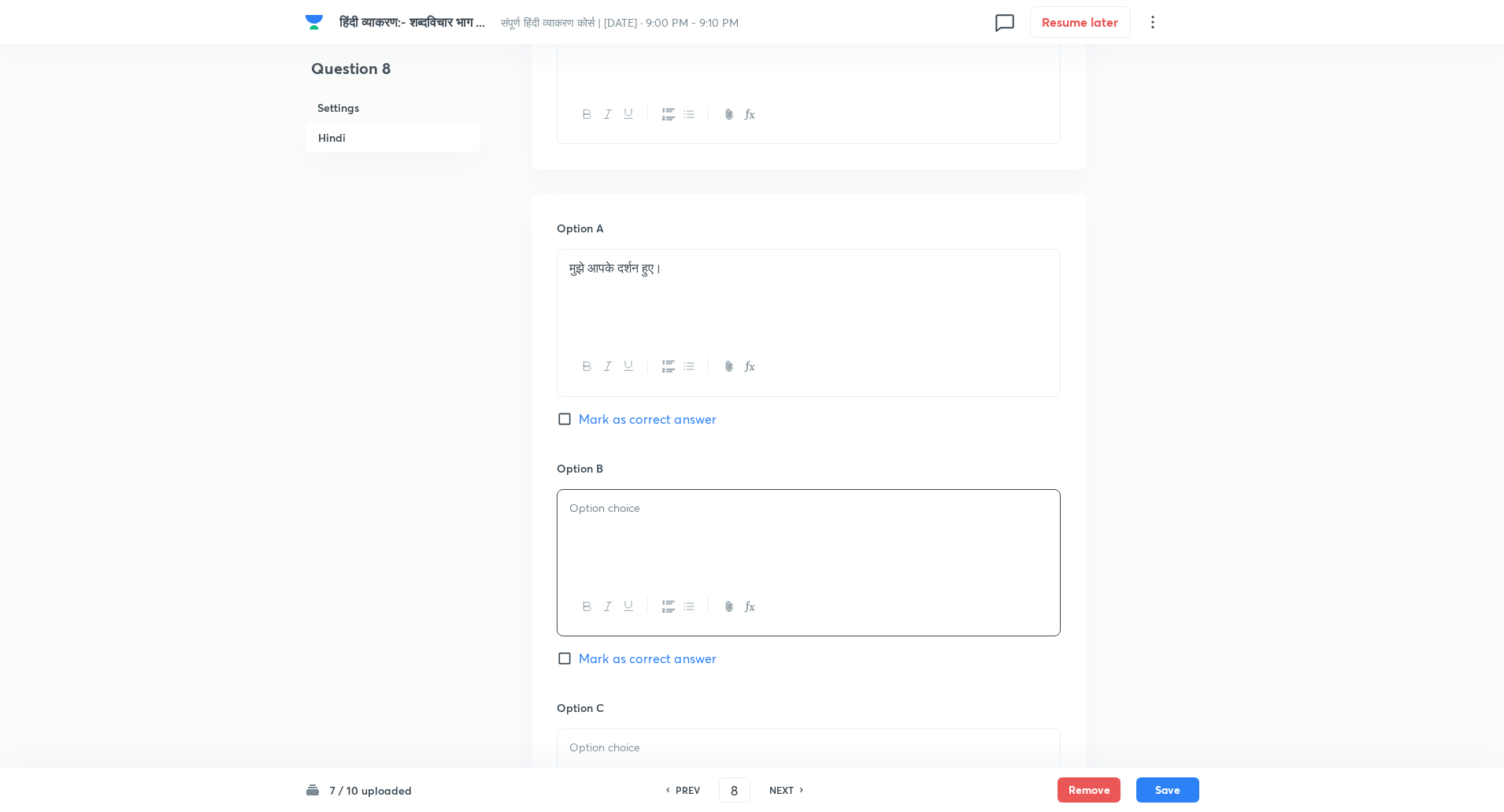
paste div
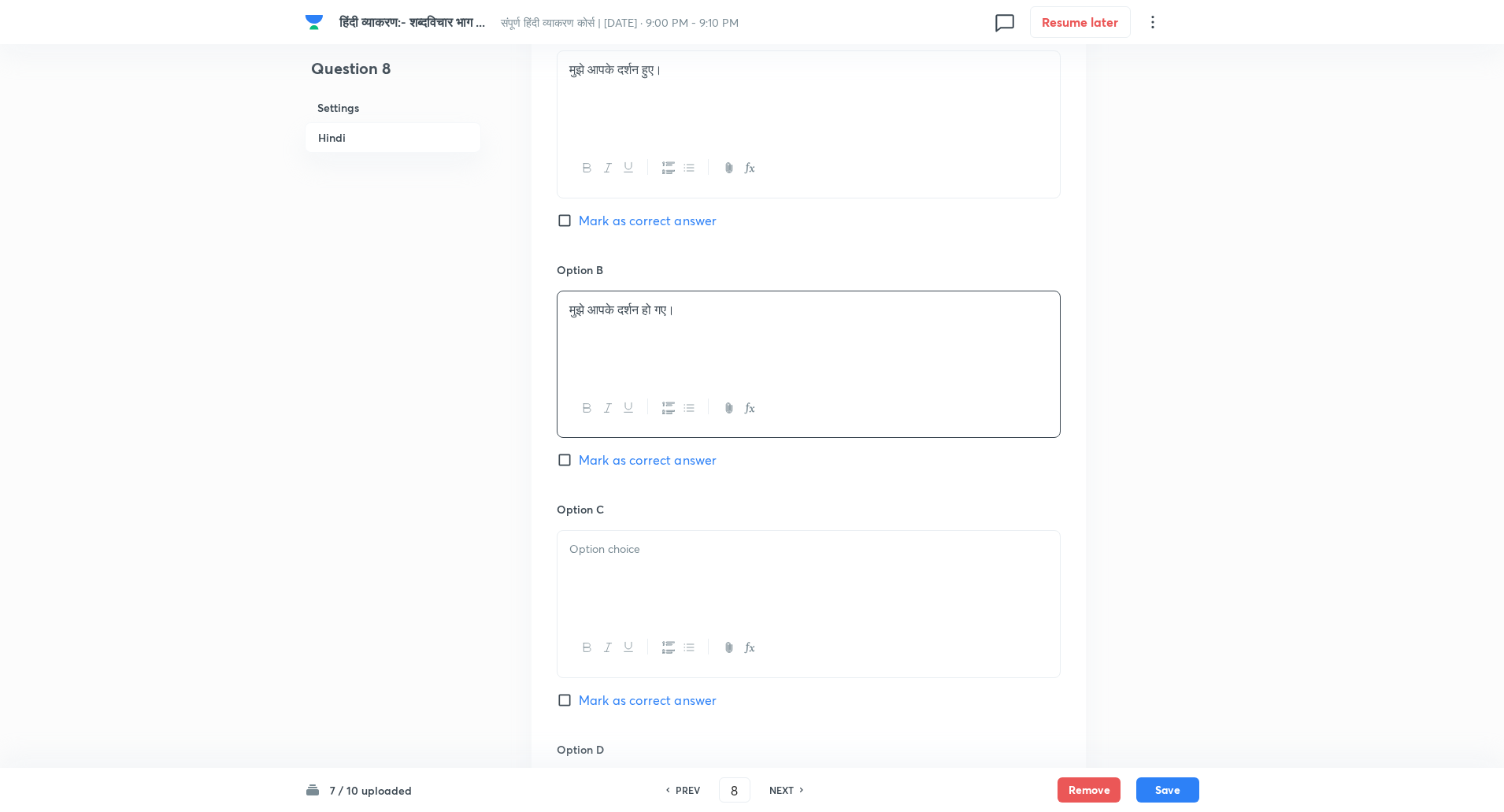
click at [612, 622] on div at bounding box center [809, 647] width 502 height 57
click at [594, 564] on div at bounding box center [809, 574] width 502 height 88
paste div
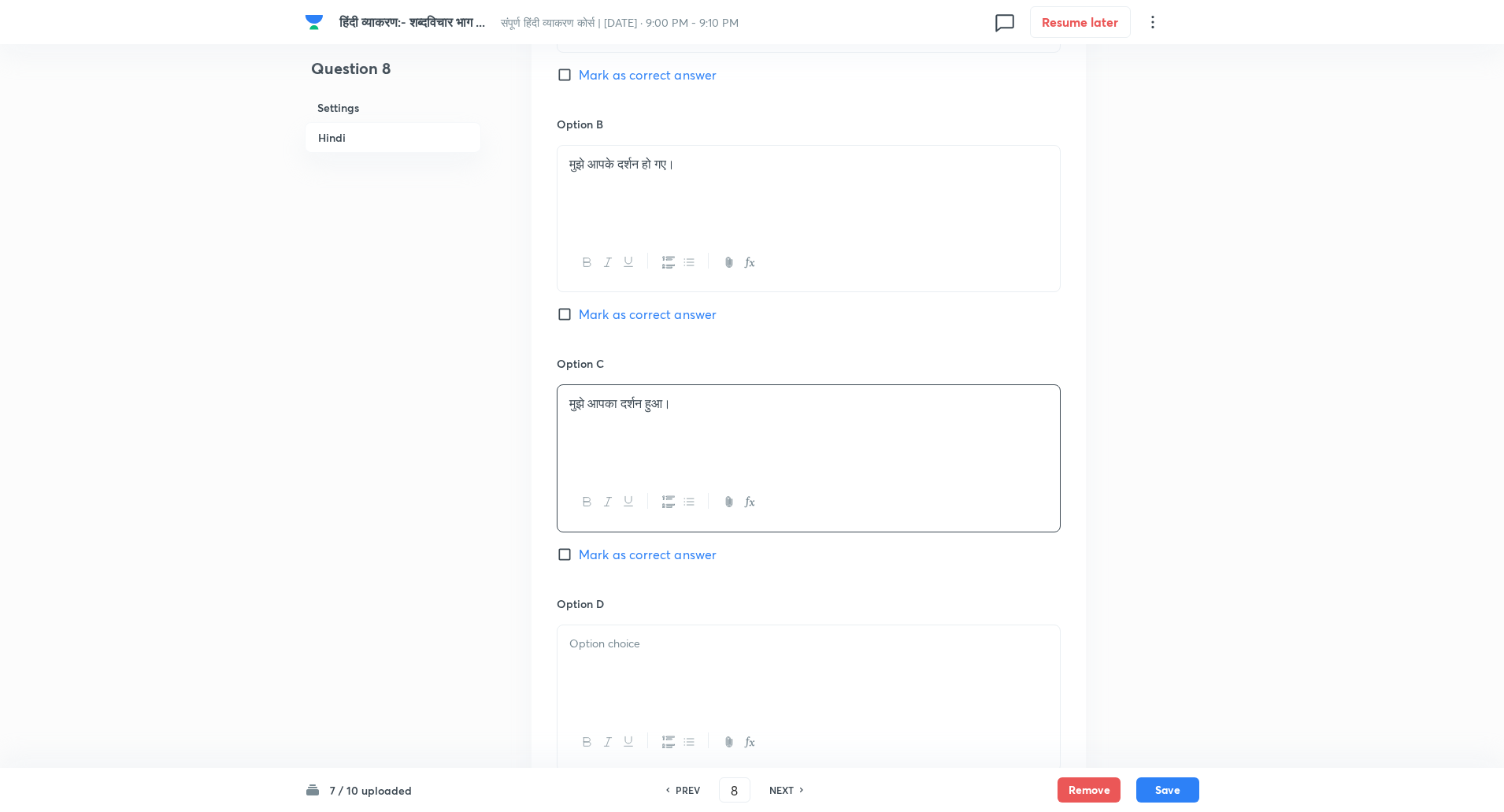
scroll to position [914, 0]
click at [607, 663] on div at bounding box center [809, 668] width 502 height 88
paste div
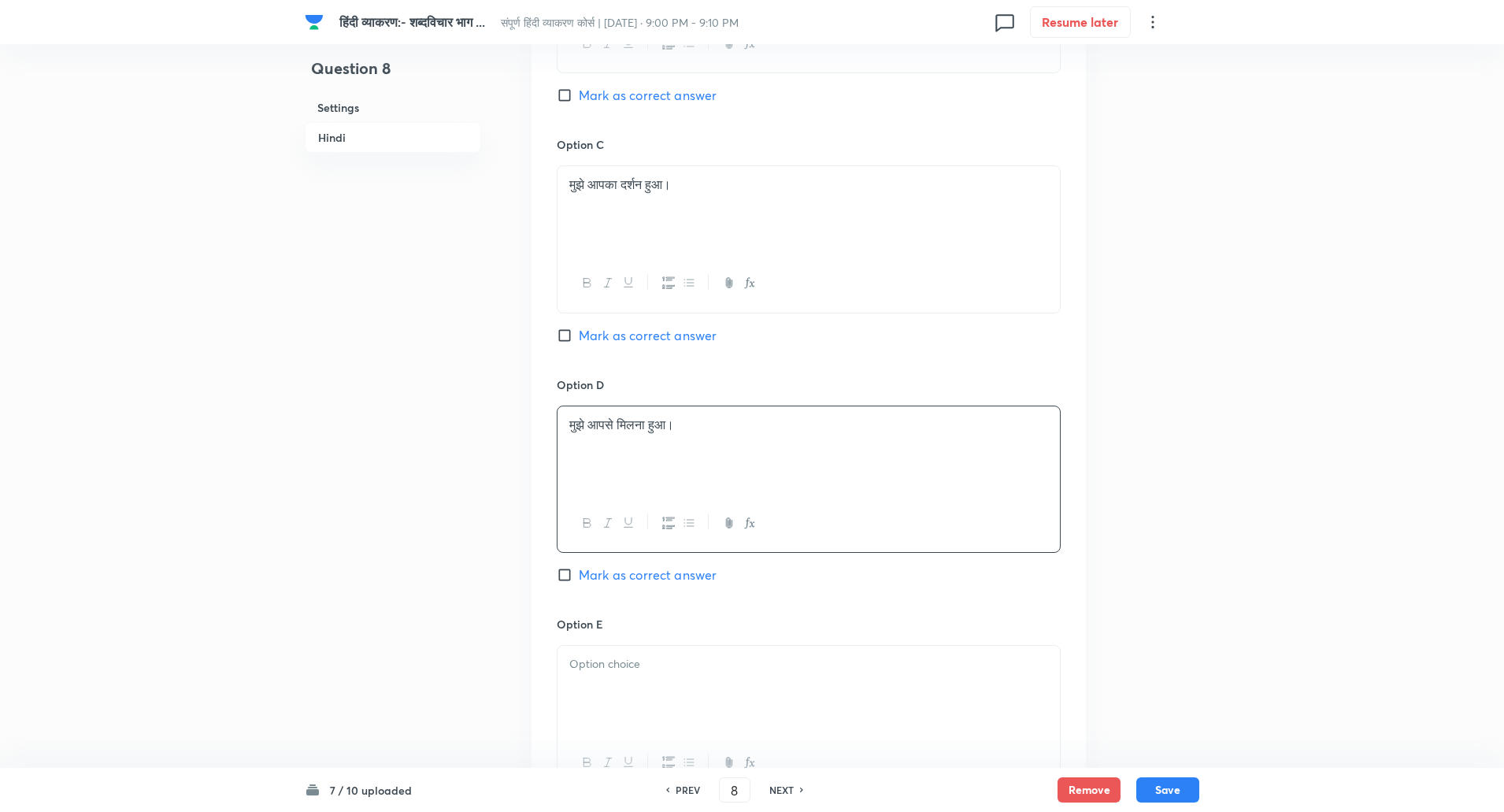
scroll to position [1138, 0]
click at [569, 563] on input "Mark as correct answer" at bounding box center [568, 569] width 22 height 16
checkbox input "true"
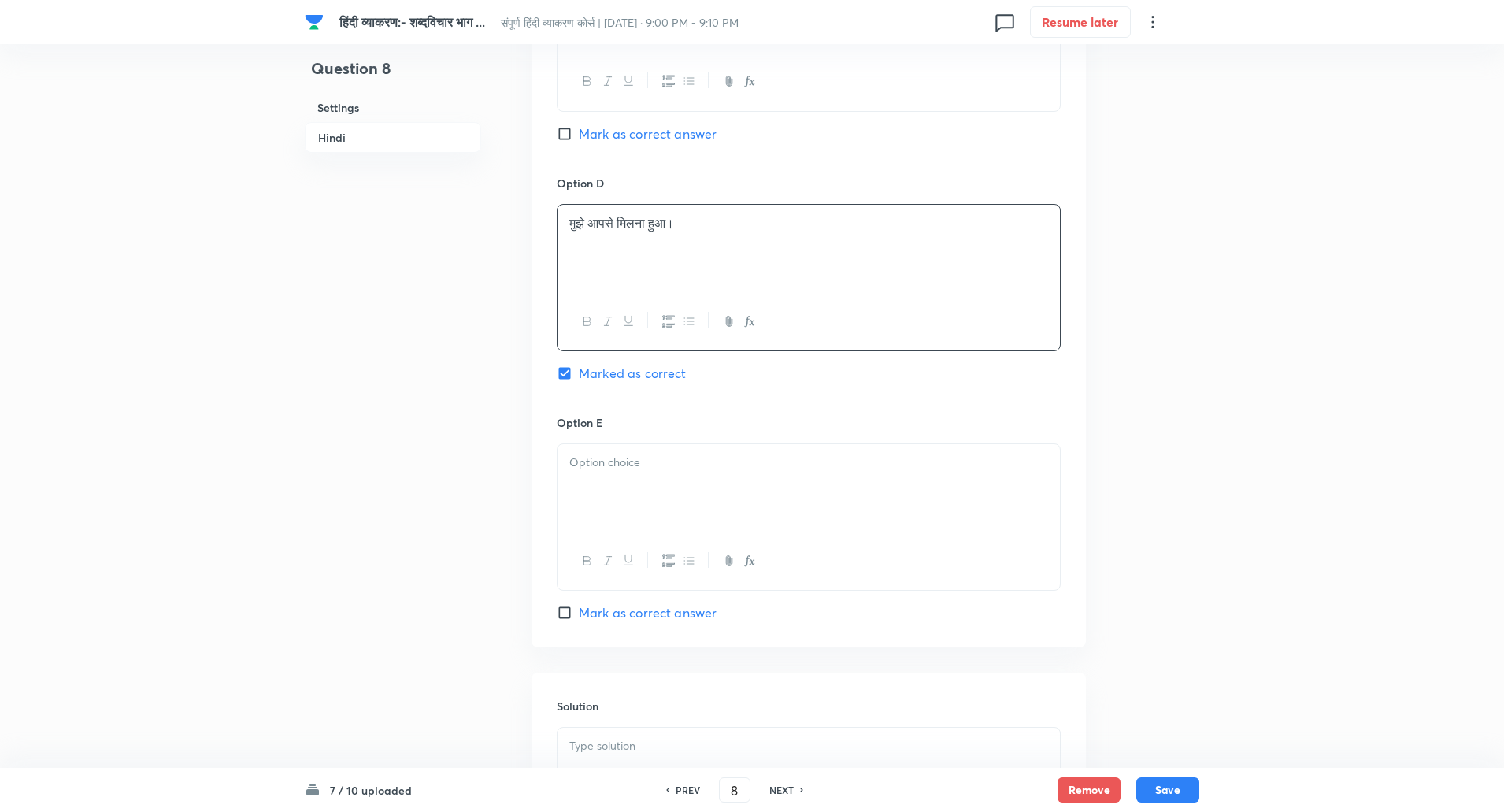
click at [626, 493] on div at bounding box center [809, 488] width 502 height 88
paste div
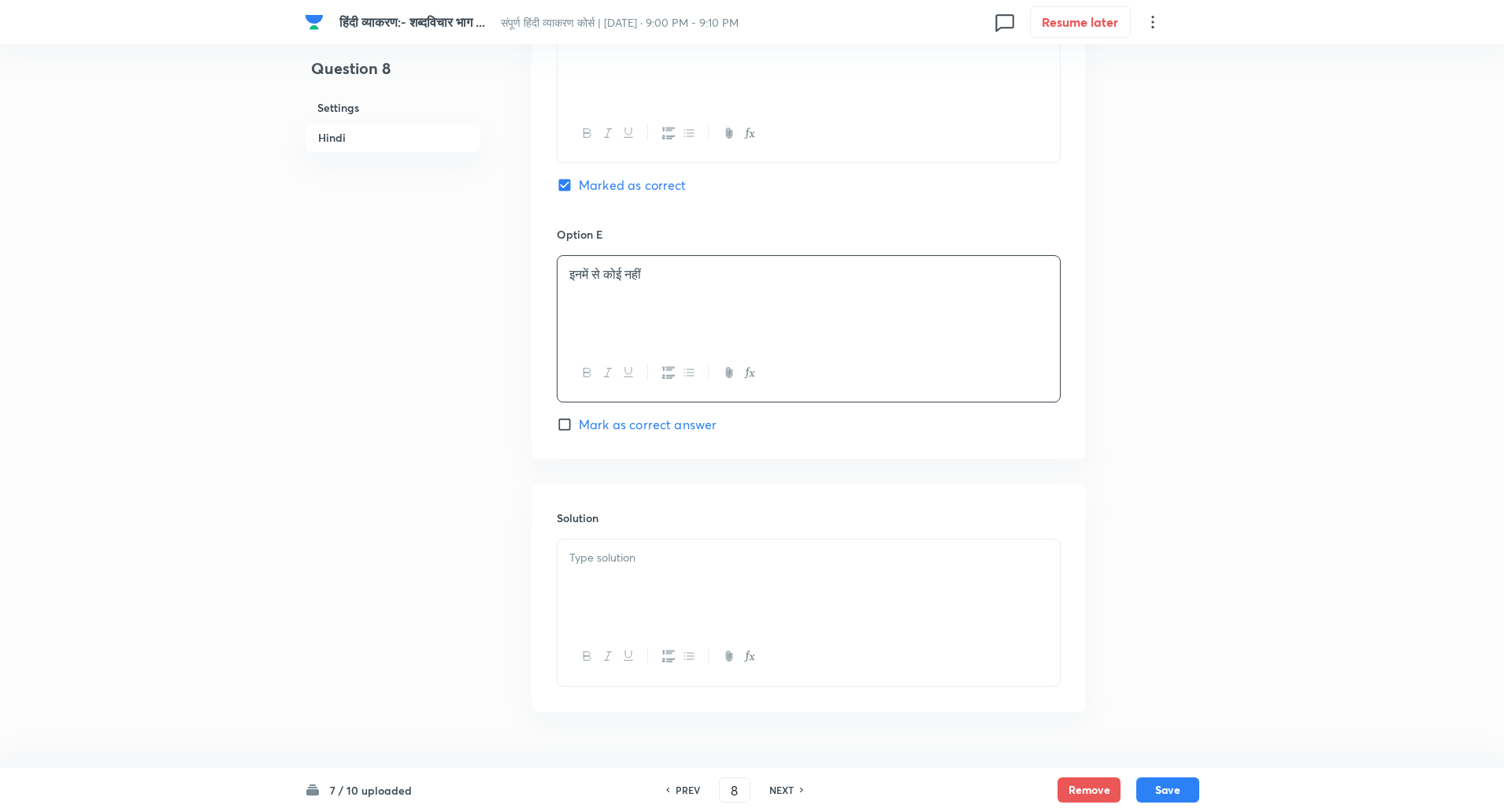
click at [619, 606] on div at bounding box center [809, 583] width 502 height 88
click at [613, 581] on p "समाधान: 'मिलना हुआ' अशुद्ध है। सही प्रयोग 'भेंट हुई' या 'मुलाकात हुई' होगा।" at bounding box center [808, 576] width 479 height 18
click at [1163, 777] on button "Save" at bounding box center [1168, 788] width 63 height 25
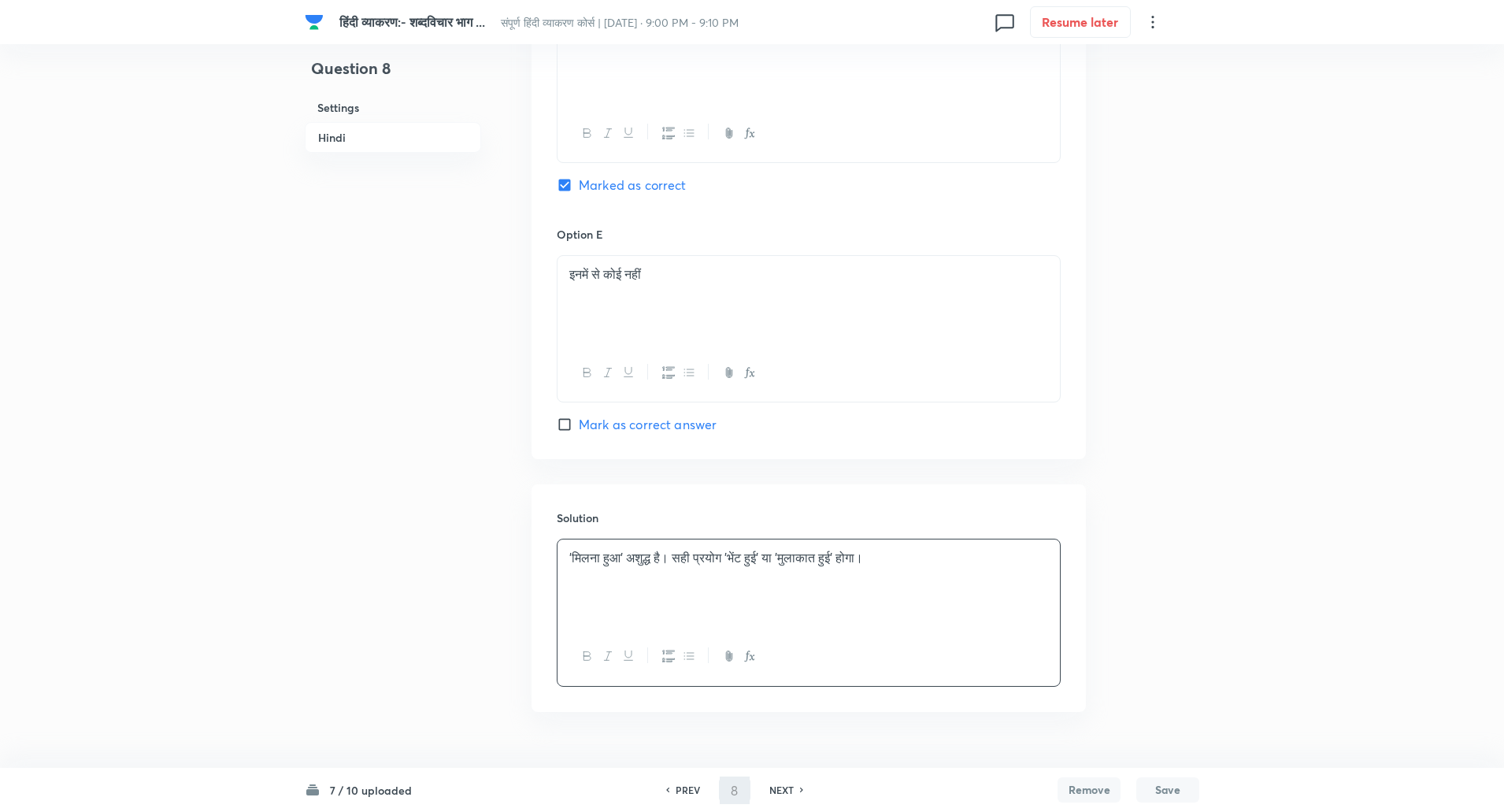
type input "9"
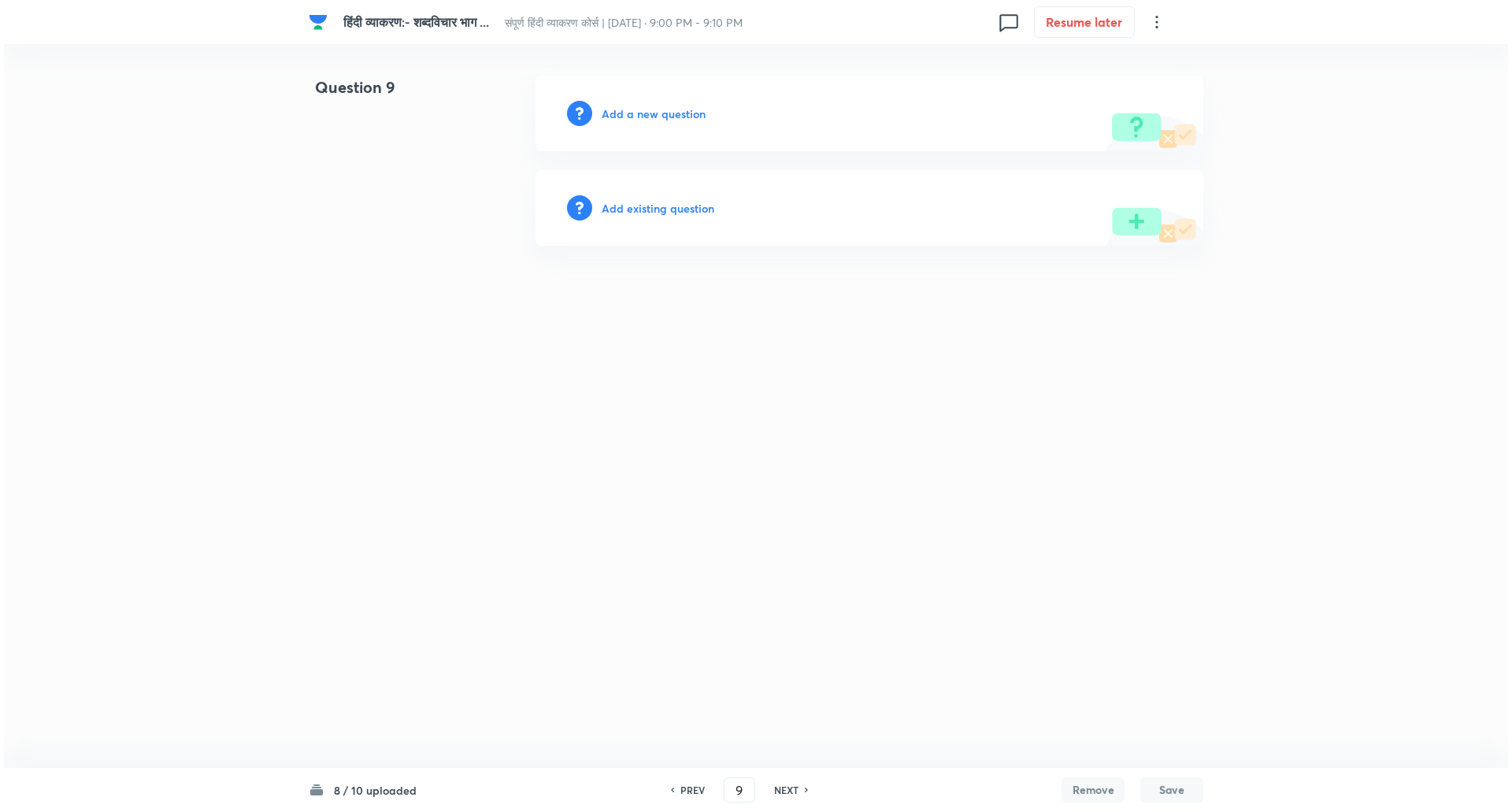
scroll to position [0, 0]
click at [636, 110] on h6 "Add a new question" at bounding box center [653, 114] width 104 height 16
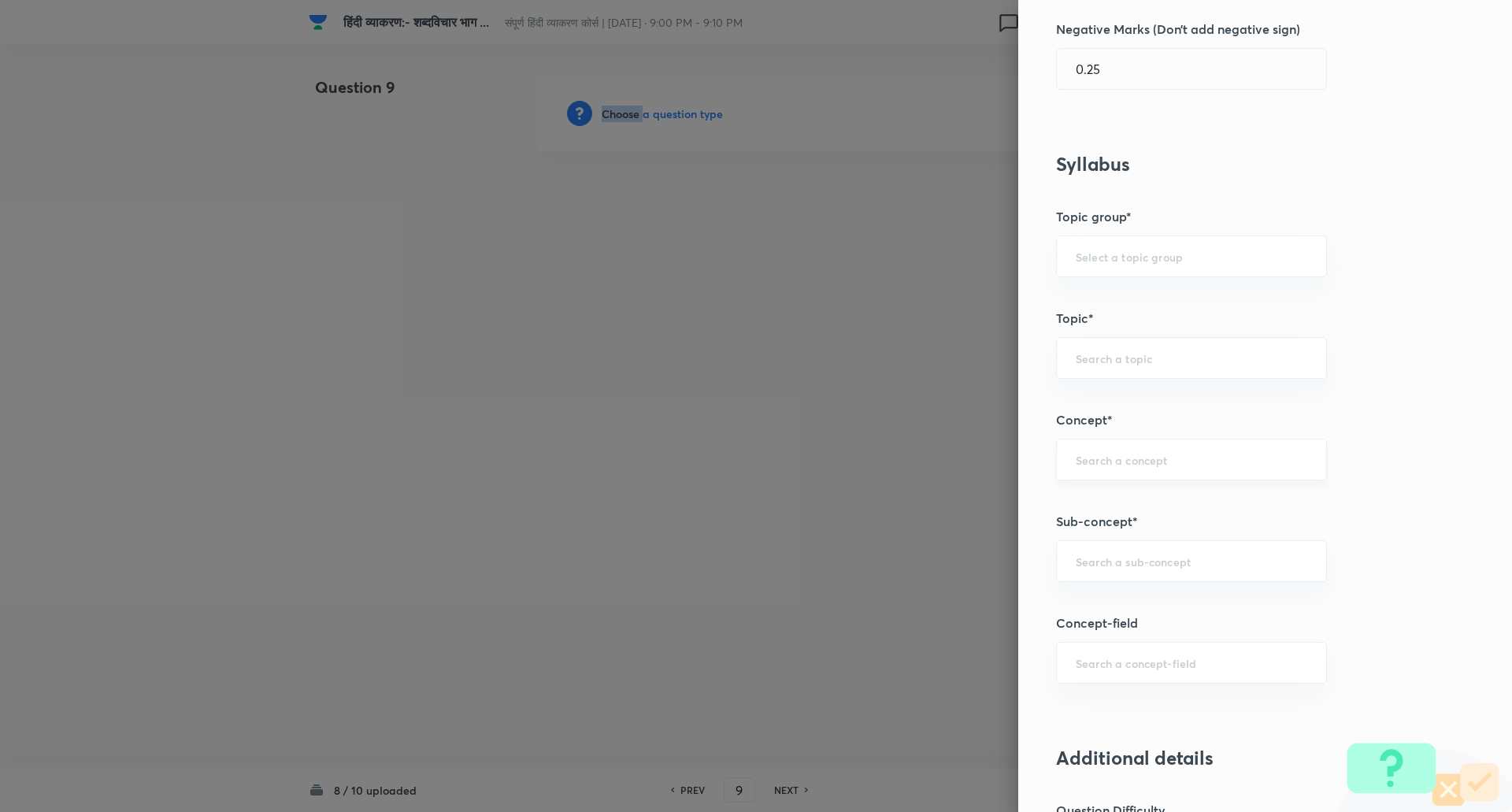
scroll to position [567, 0]
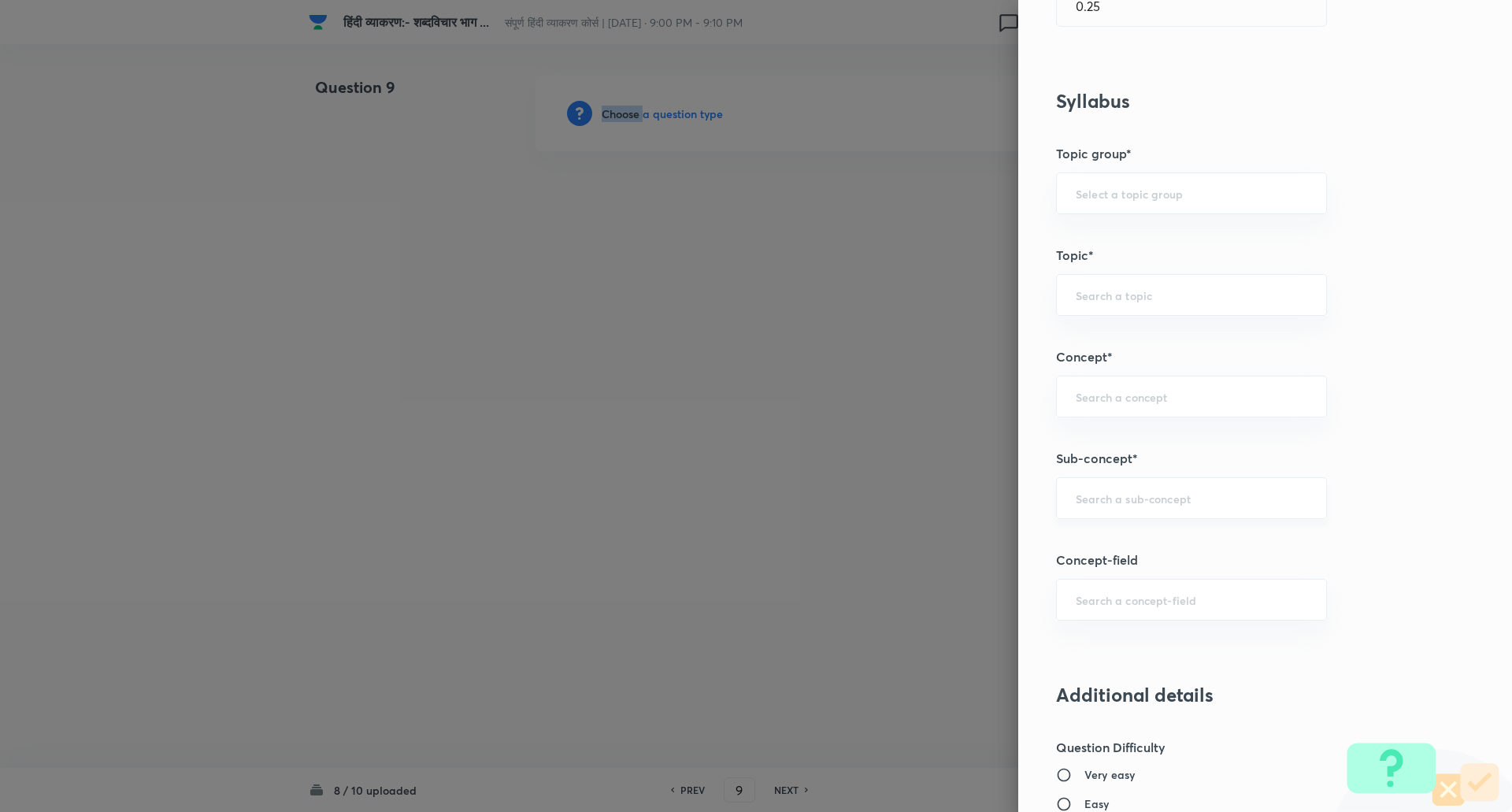
click at [1137, 479] on div "​" at bounding box center [1192, 498] width 271 height 42
click at [1137, 539] on li "Spotting Errors (त्रुटियाँ पहचाने)" at bounding box center [1179, 542] width 270 height 28
type input "Spotting Errors (त्रुटियाँ पहचाने)"
type input "Hindi"
type input "Hindi (हिंदी)"
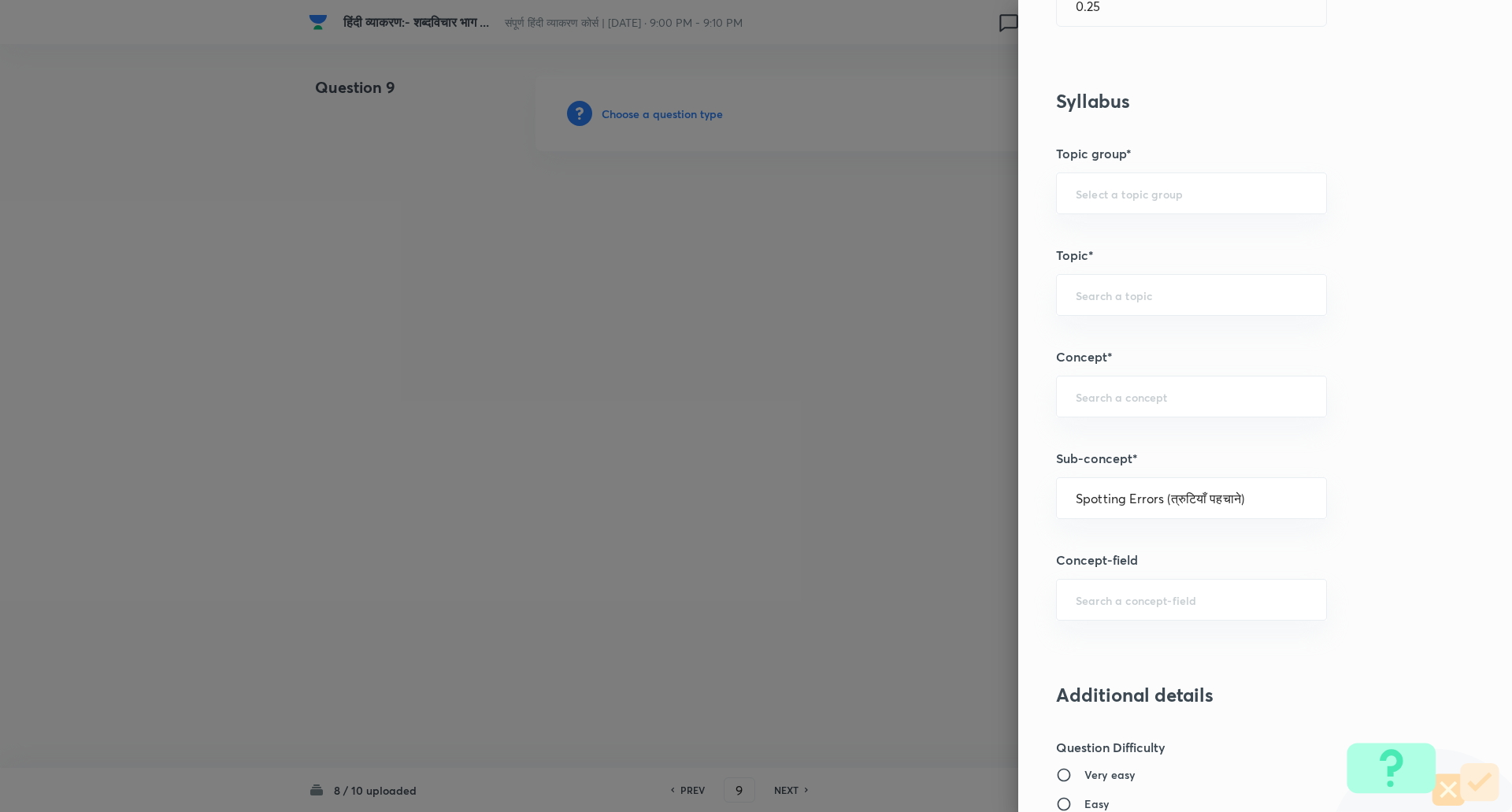
type input "Hindi Language (हिंदी भाषा)"
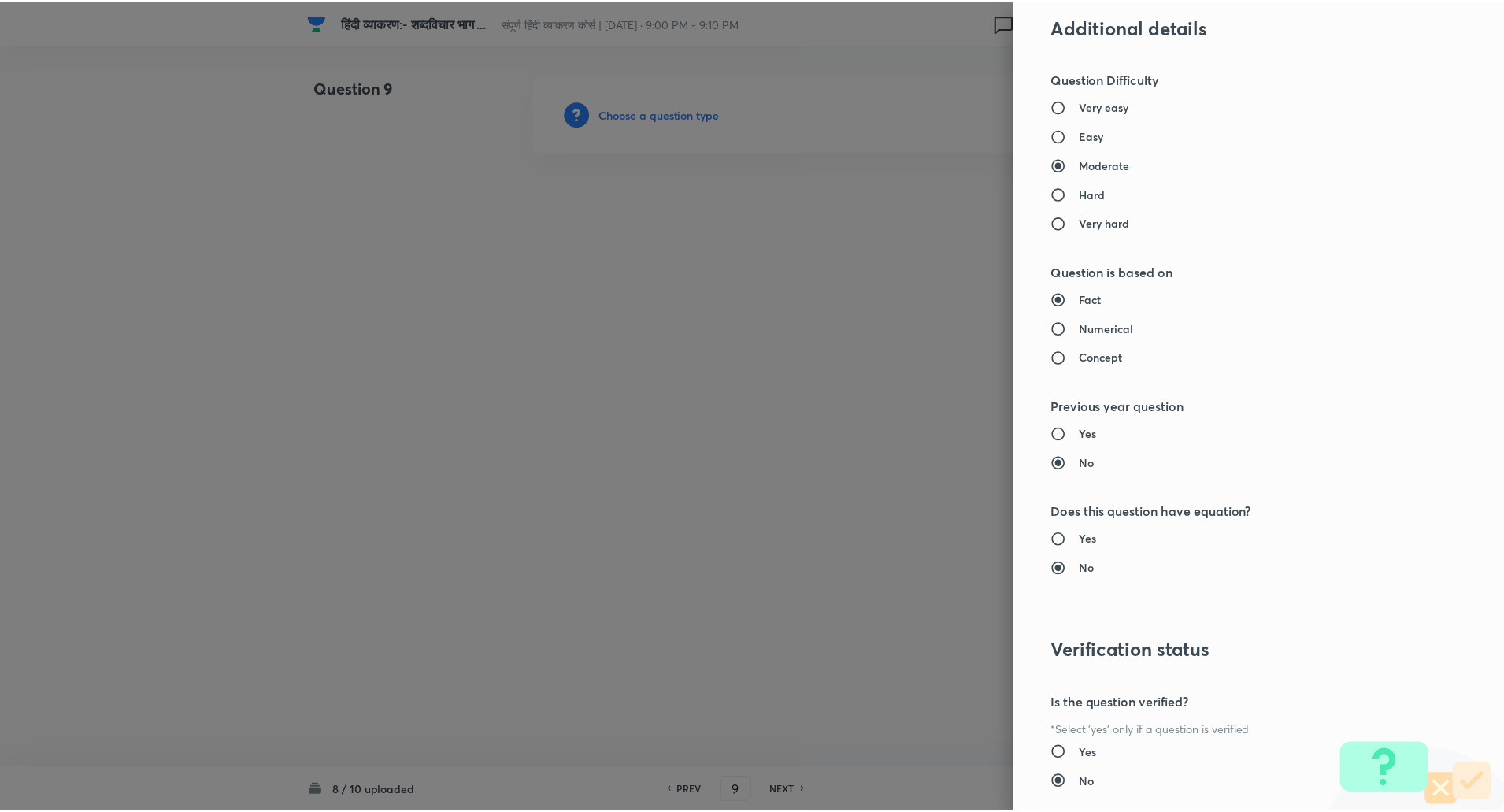
scroll to position [1309, 0]
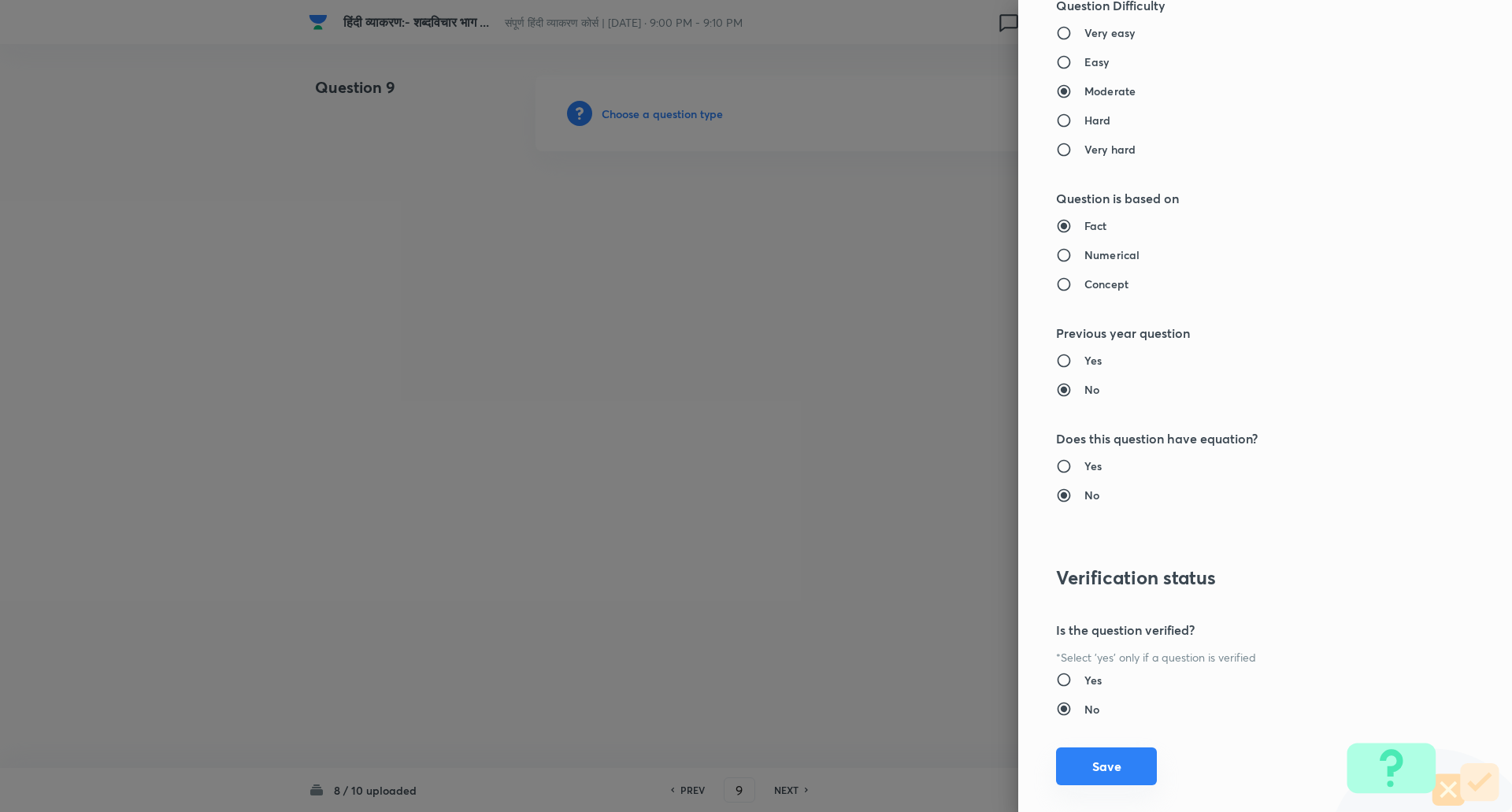
click at [1126, 752] on button "Save" at bounding box center [1106, 766] width 101 height 38
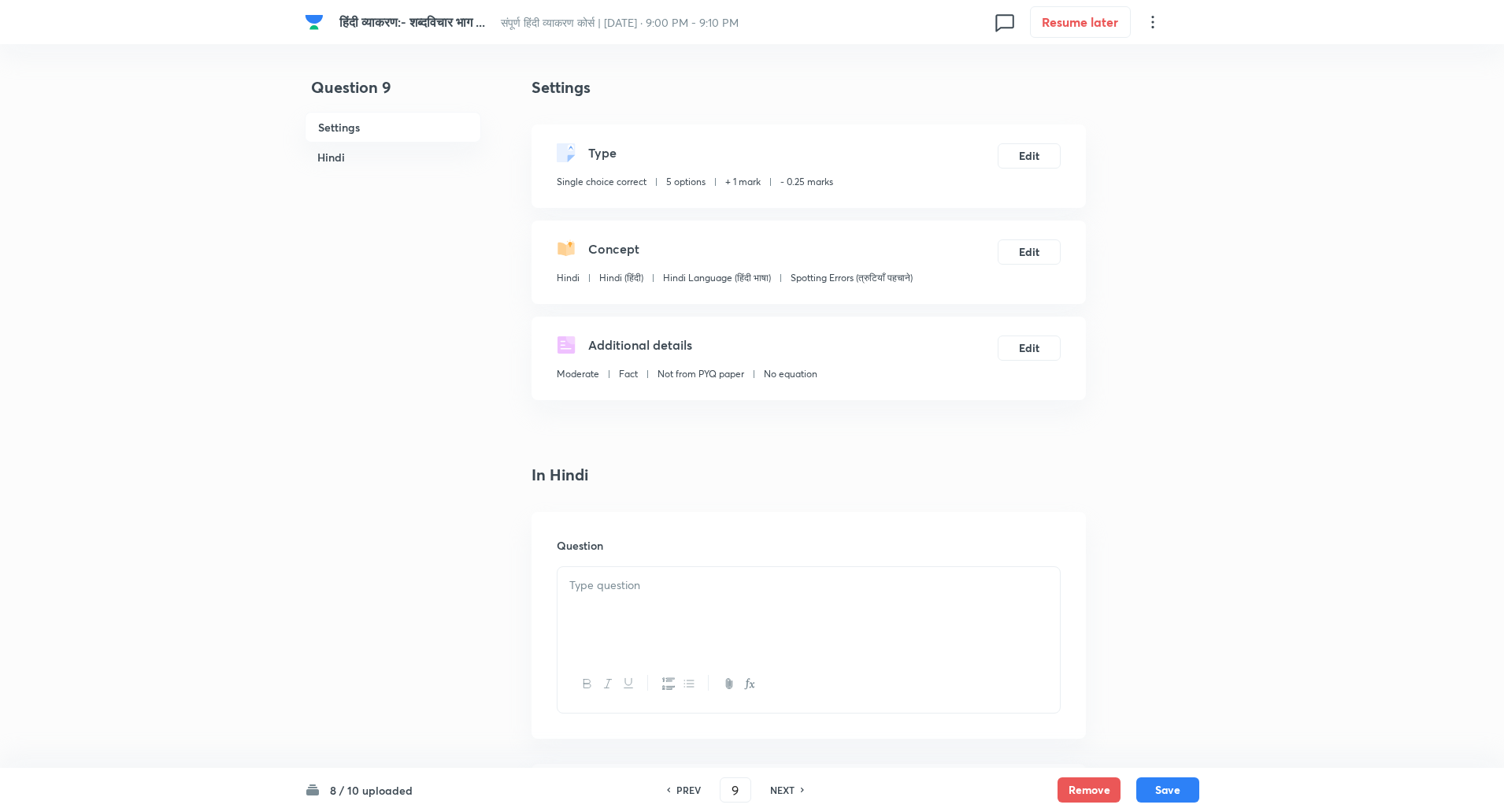
scroll to position [240, 0]
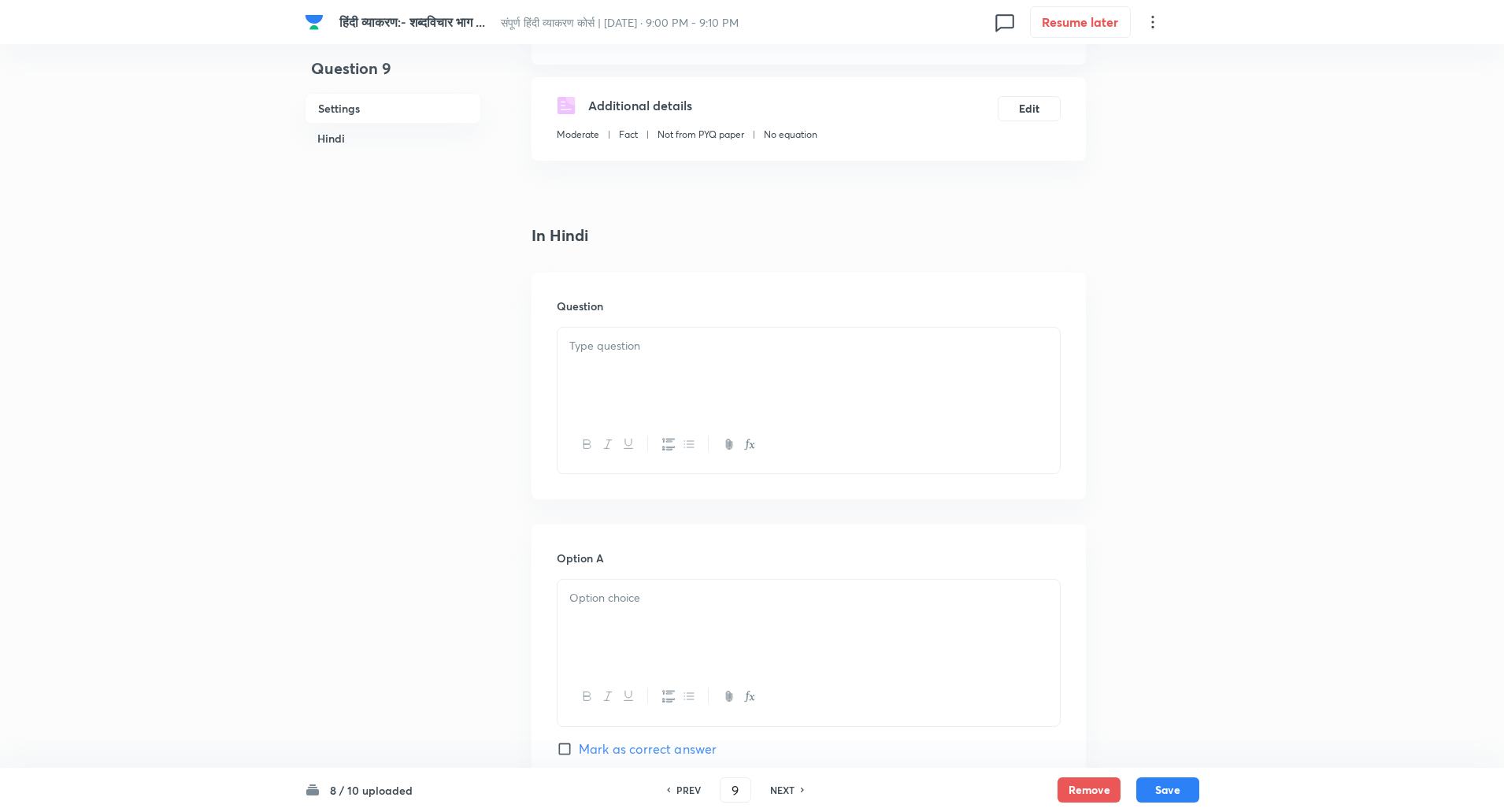
click at [673, 390] on div at bounding box center [809, 371] width 502 height 88
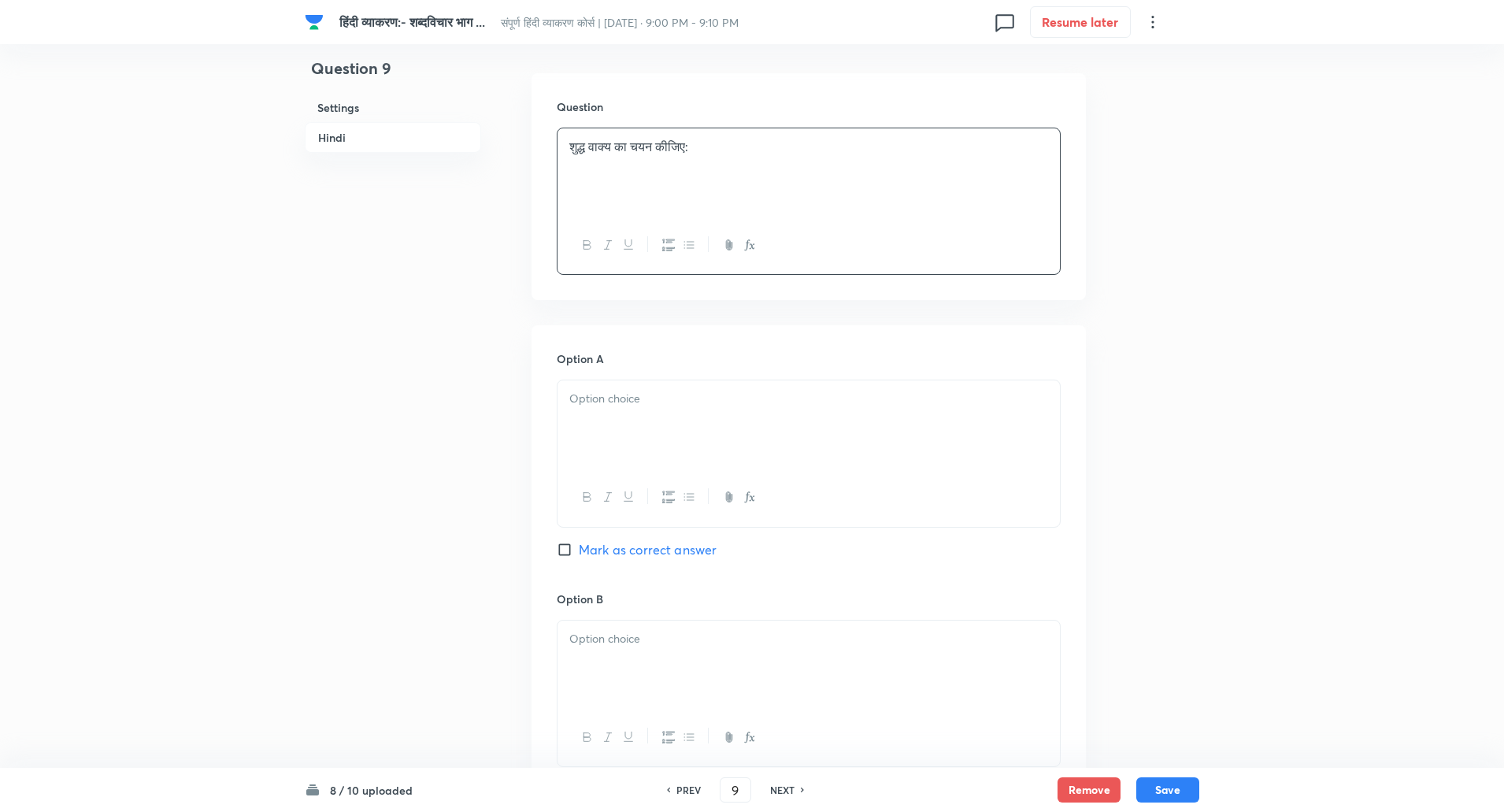
scroll to position [439, 0]
click at [656, 431] on div at bounding box center [809, 423] width 502 height 88
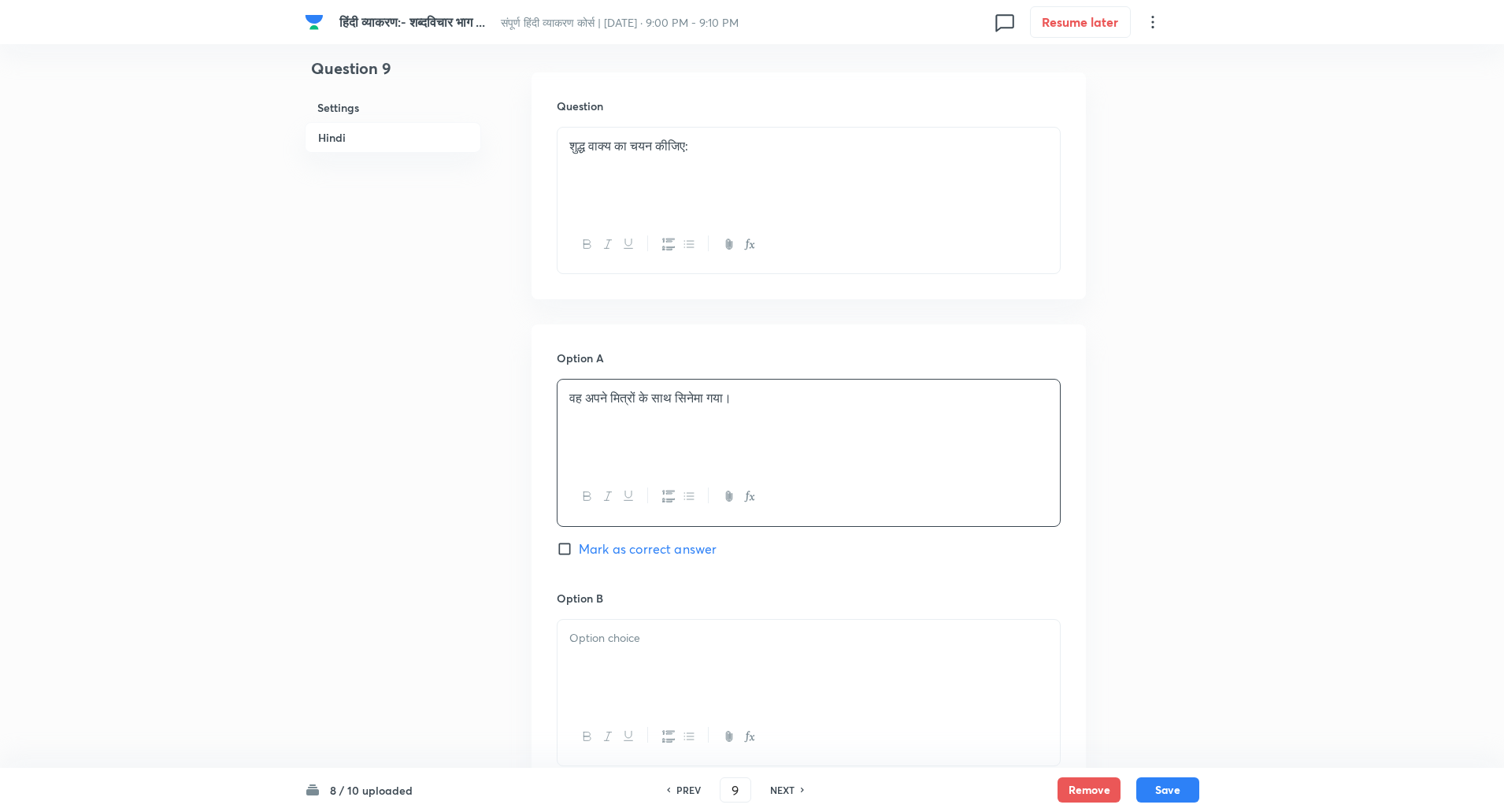
scroll to position [567, 0]
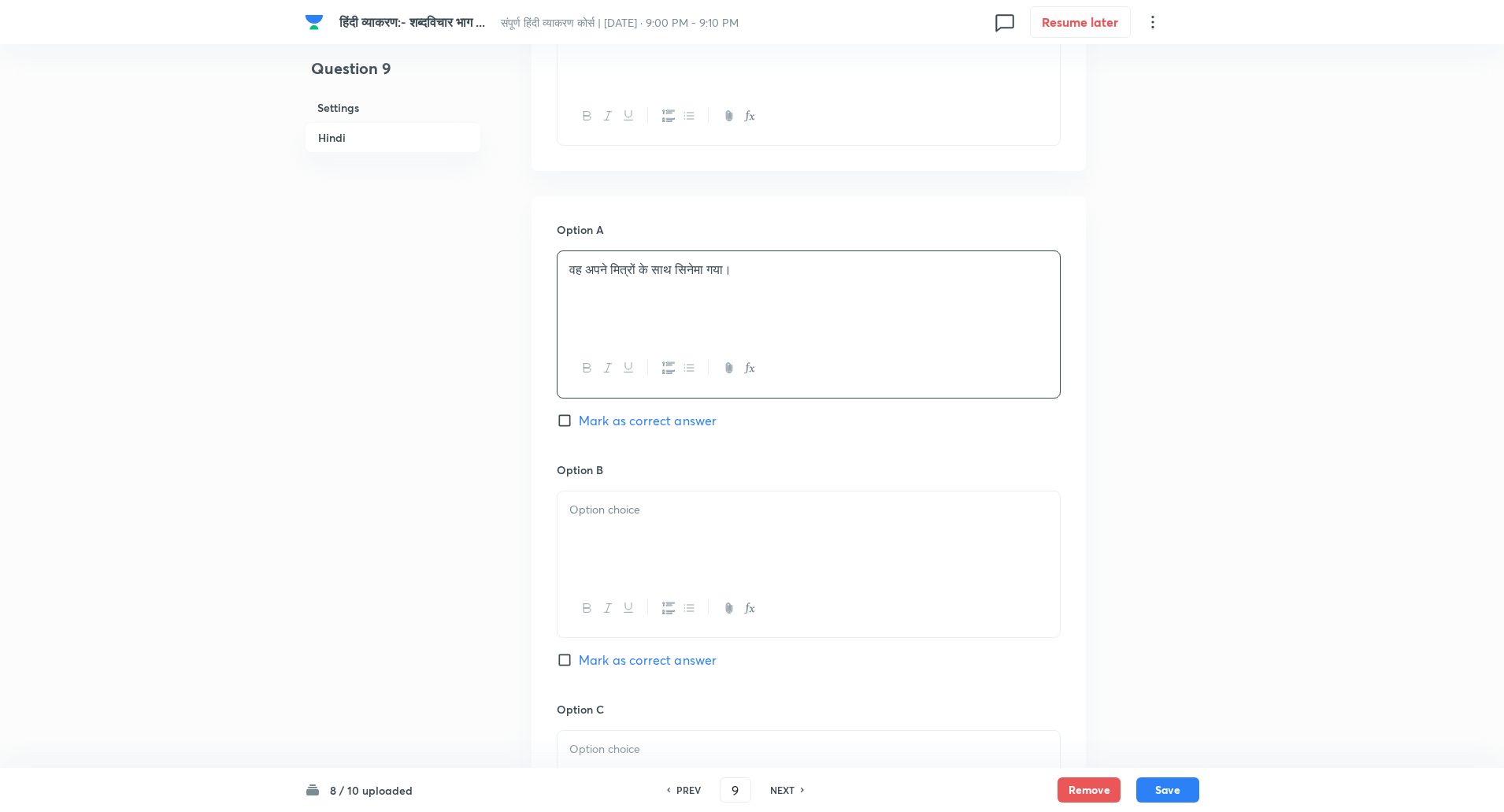
click at [629, 527] on div at bounding box center [809, 535] width 502 height 88
paste div
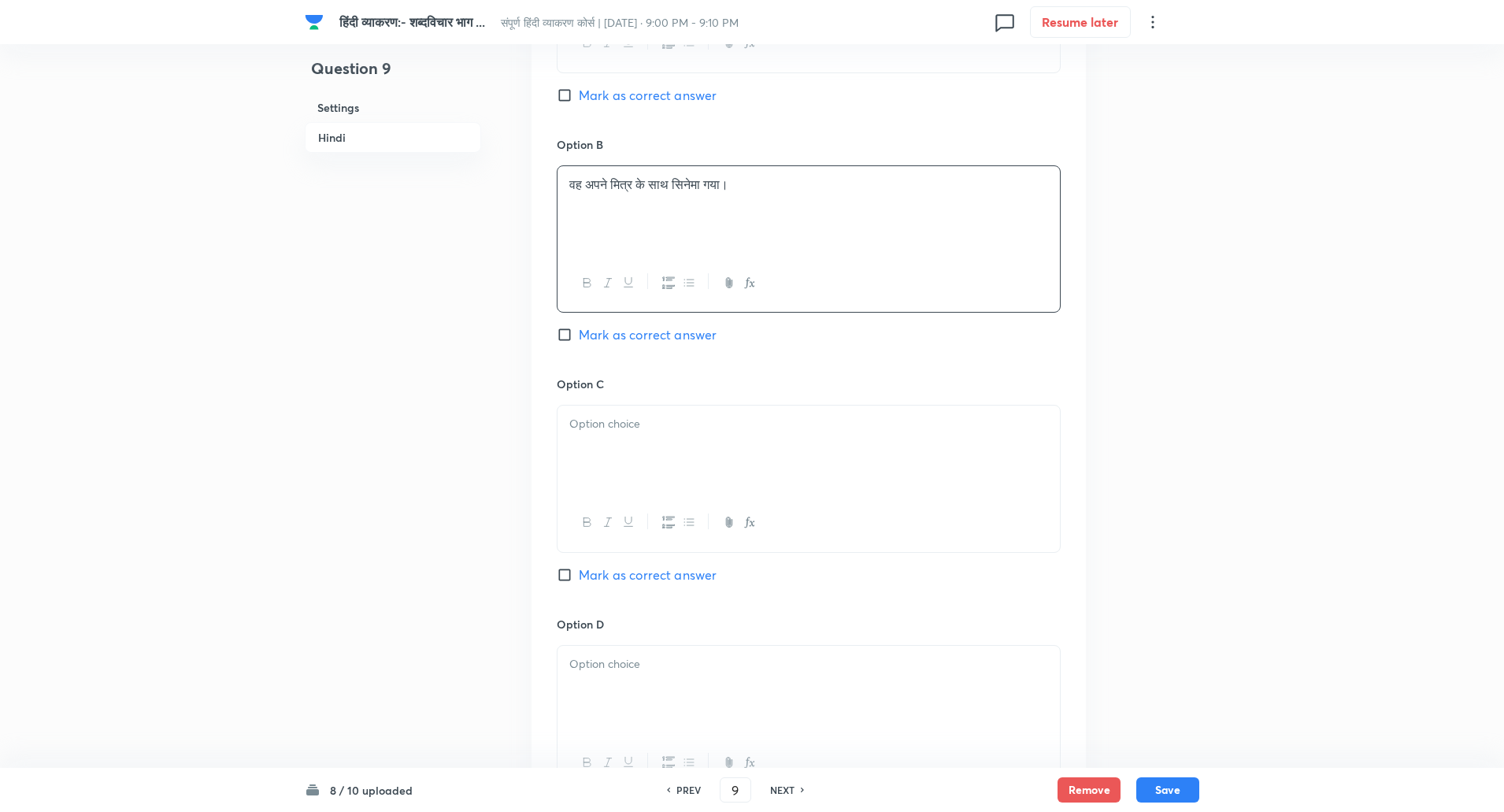
scroll to position [894, 0]
click at [620, 469] on div at bounding box center [809, 448] width 502 height 88
paste div
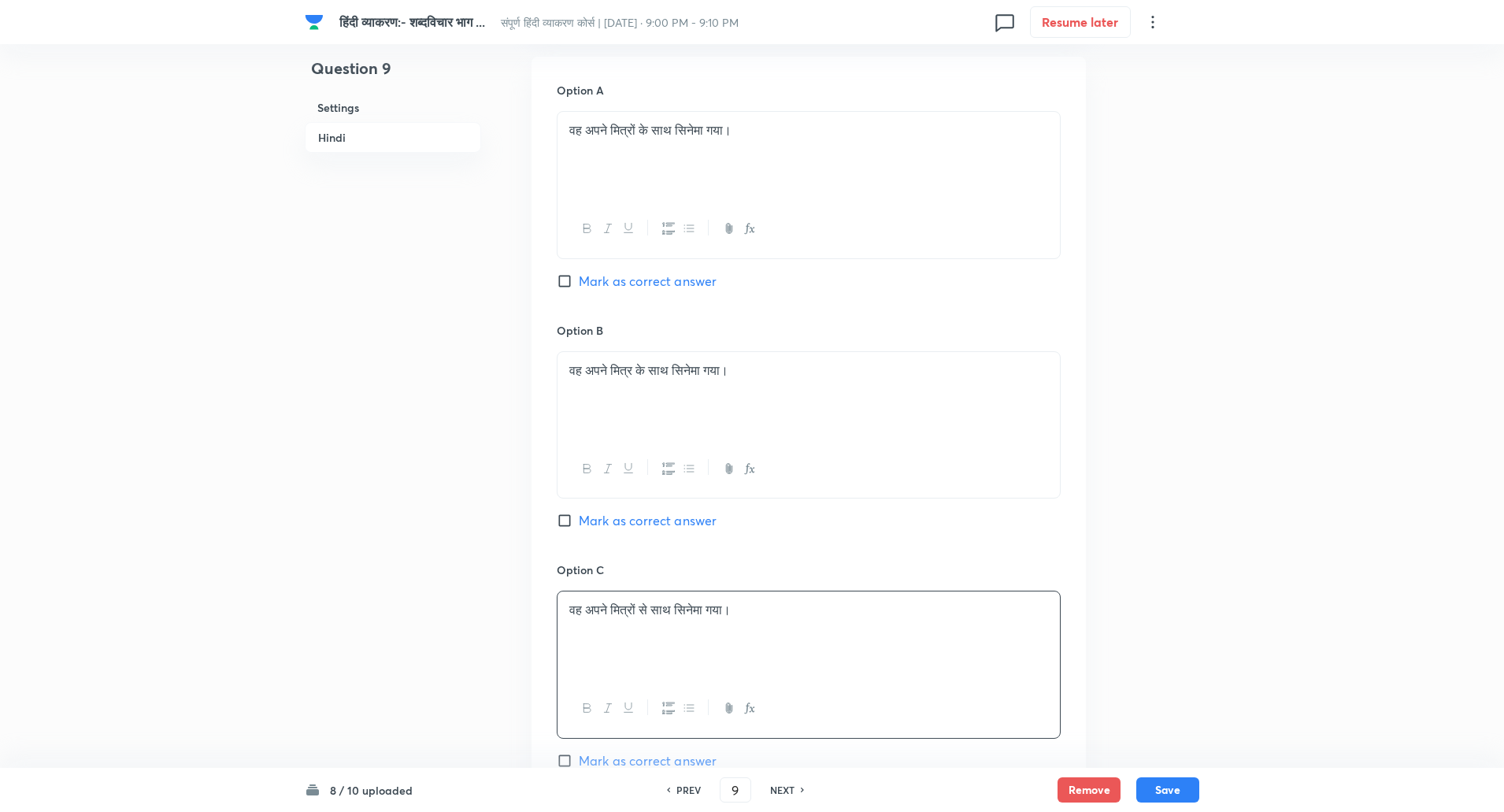
scroll to position [706, 0]
click at [571, 278] on input "Mark as correct answer" at bounding box center [568, 282] width 22 height 16
checkbox input "true"
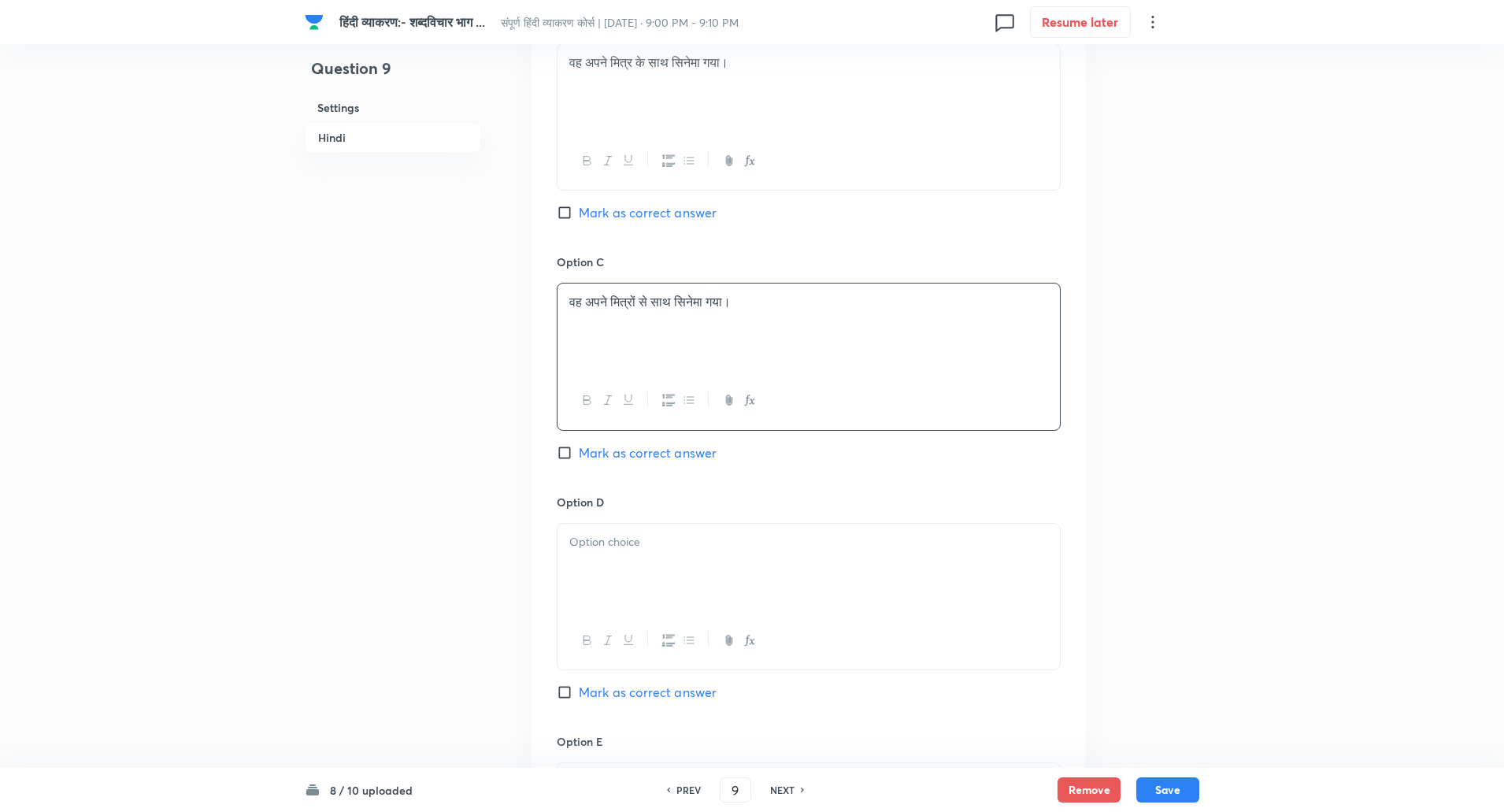
scroll to position [1025, 0]
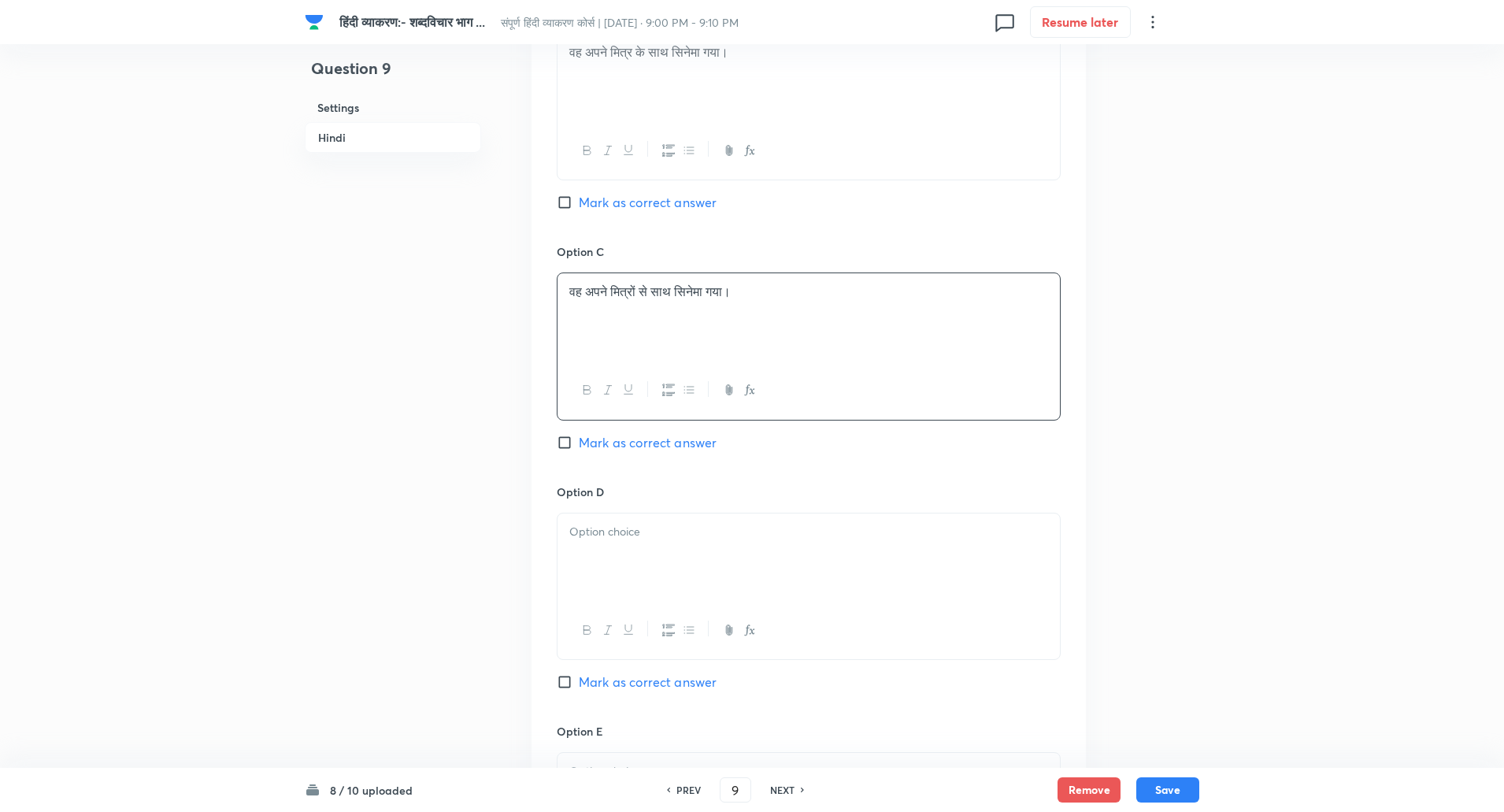
click at [667, 548] on div at bounding box center [809, 557] width 502 height 88
paste div
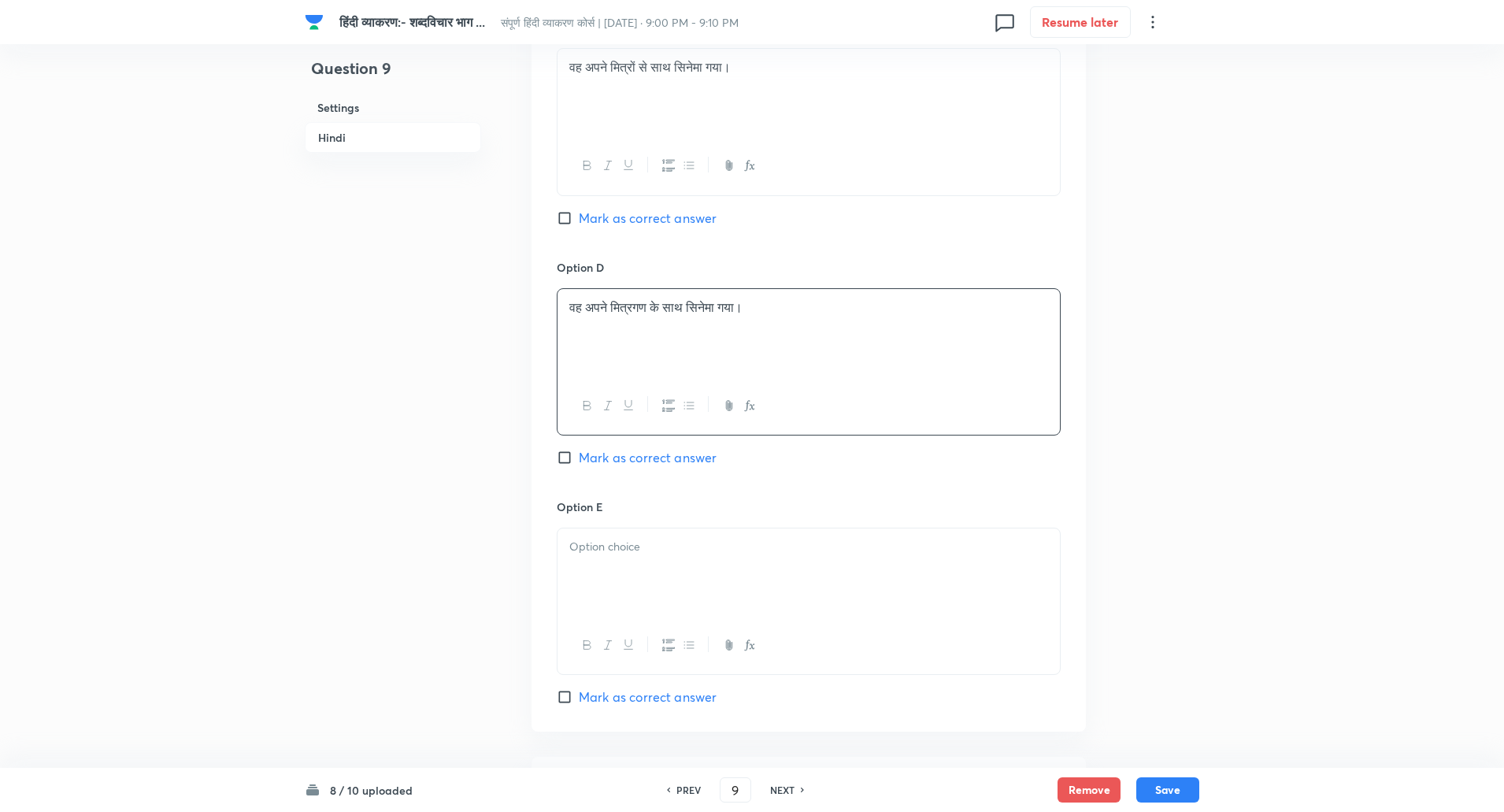
click at [651, 567] on div at bounding box center [809, 572] width 502 height 88
paste div
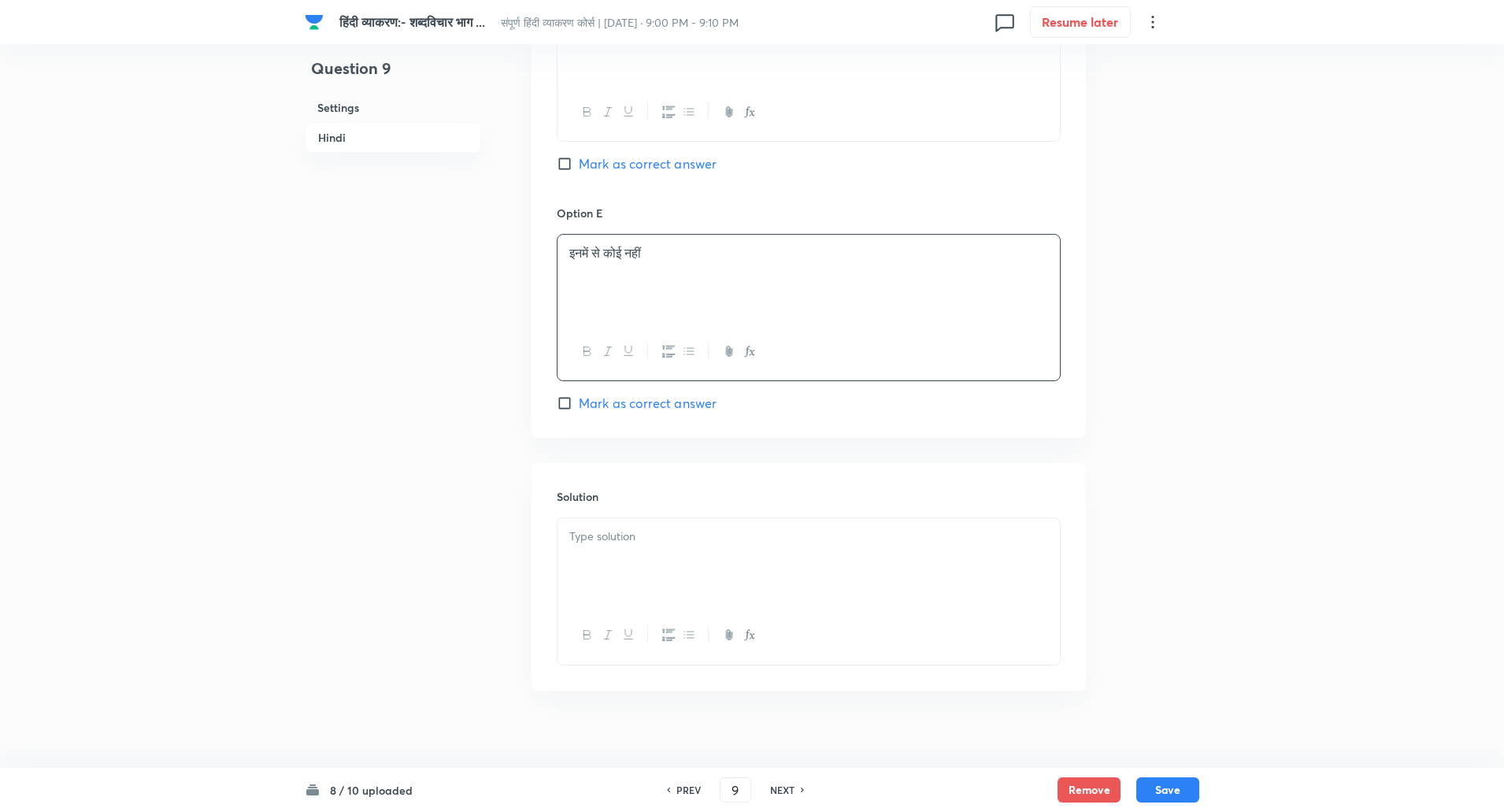
scroll to position [1546, 0]
click at [623, 563] on div at bounding box center [809, 559] width 502 height 88
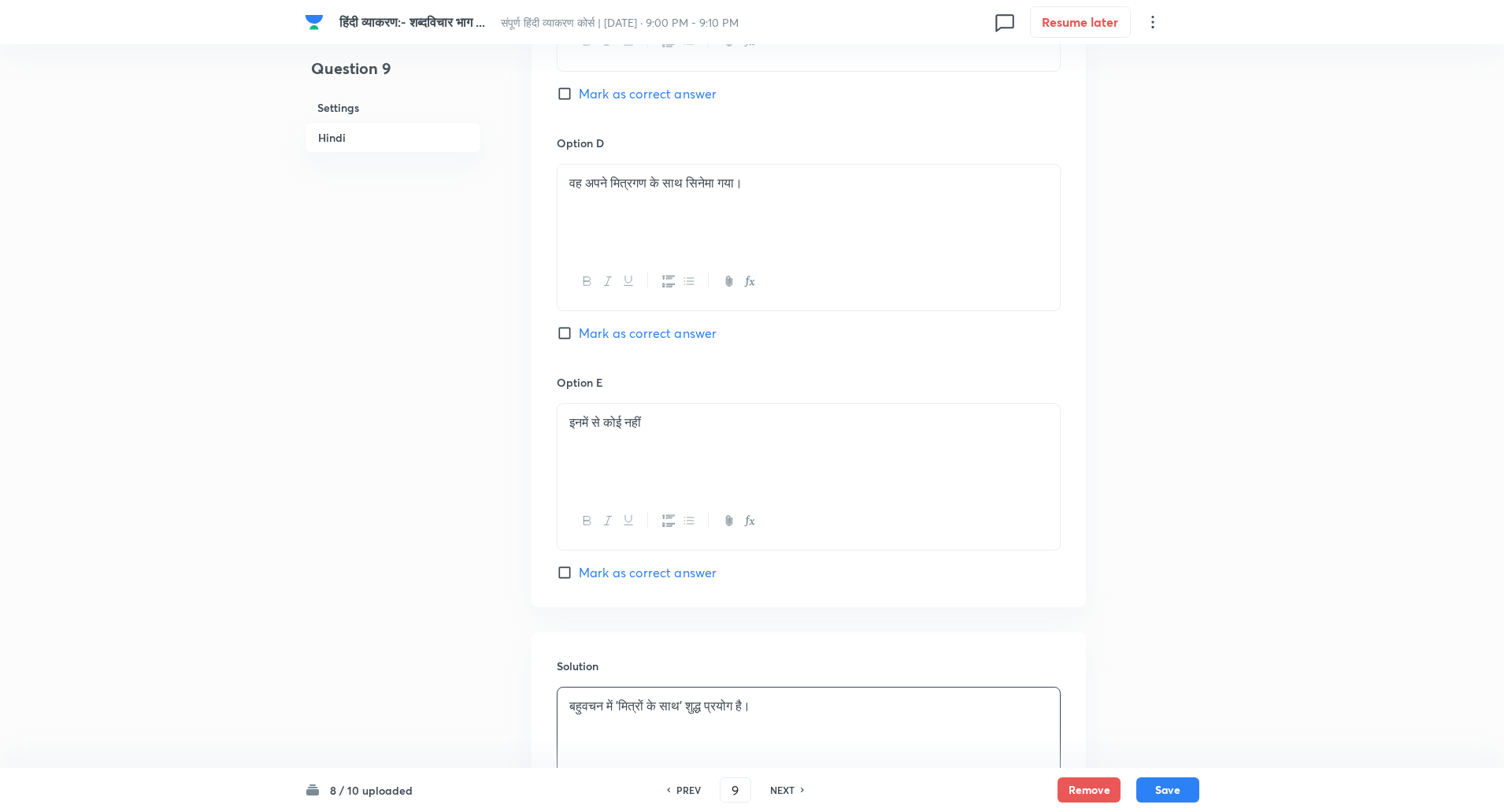
scroll to position [1560, 0]
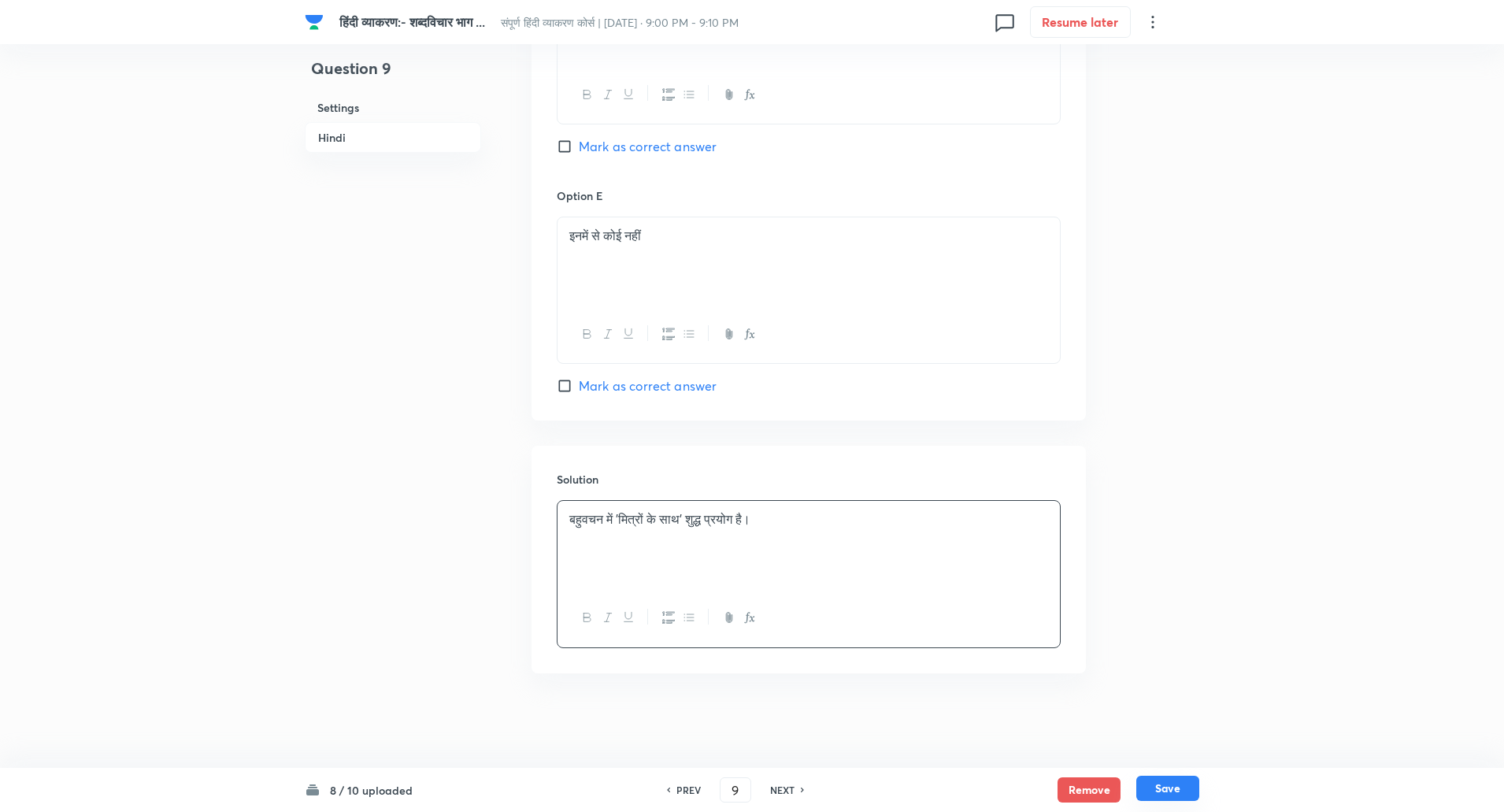
click at [1163, 779] on button "Save" at bounding box center [1168, 788] width 63 height 25
type input "10"
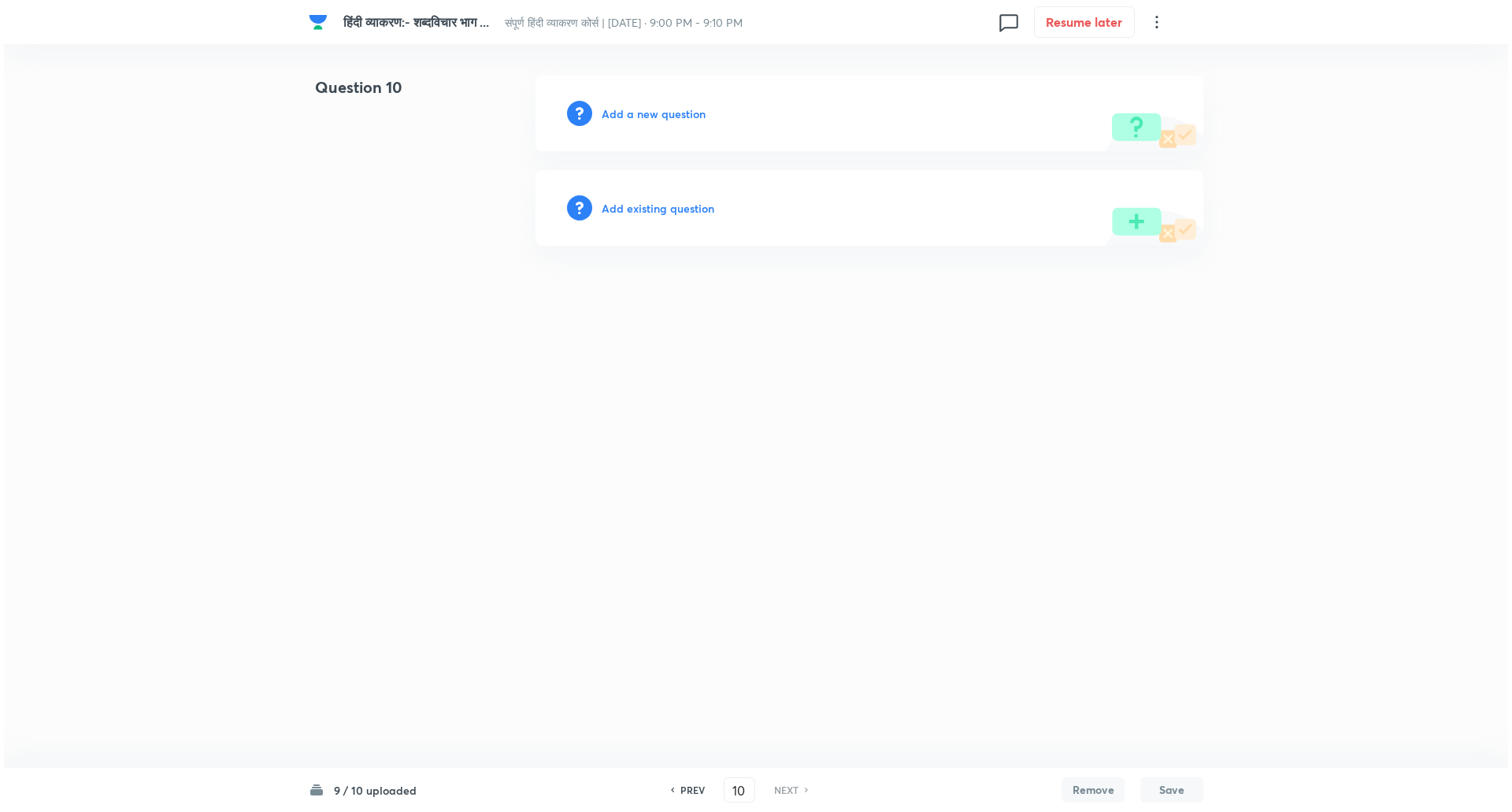
scroll to position [0, 0]
click at [661, 114] on h6 "Add a new question" at bounding box center [653, 114] width 104 height 16
click at [661, 114] on h6 "Choose a question type" at bounding box center [662, 114] width 121 height 16
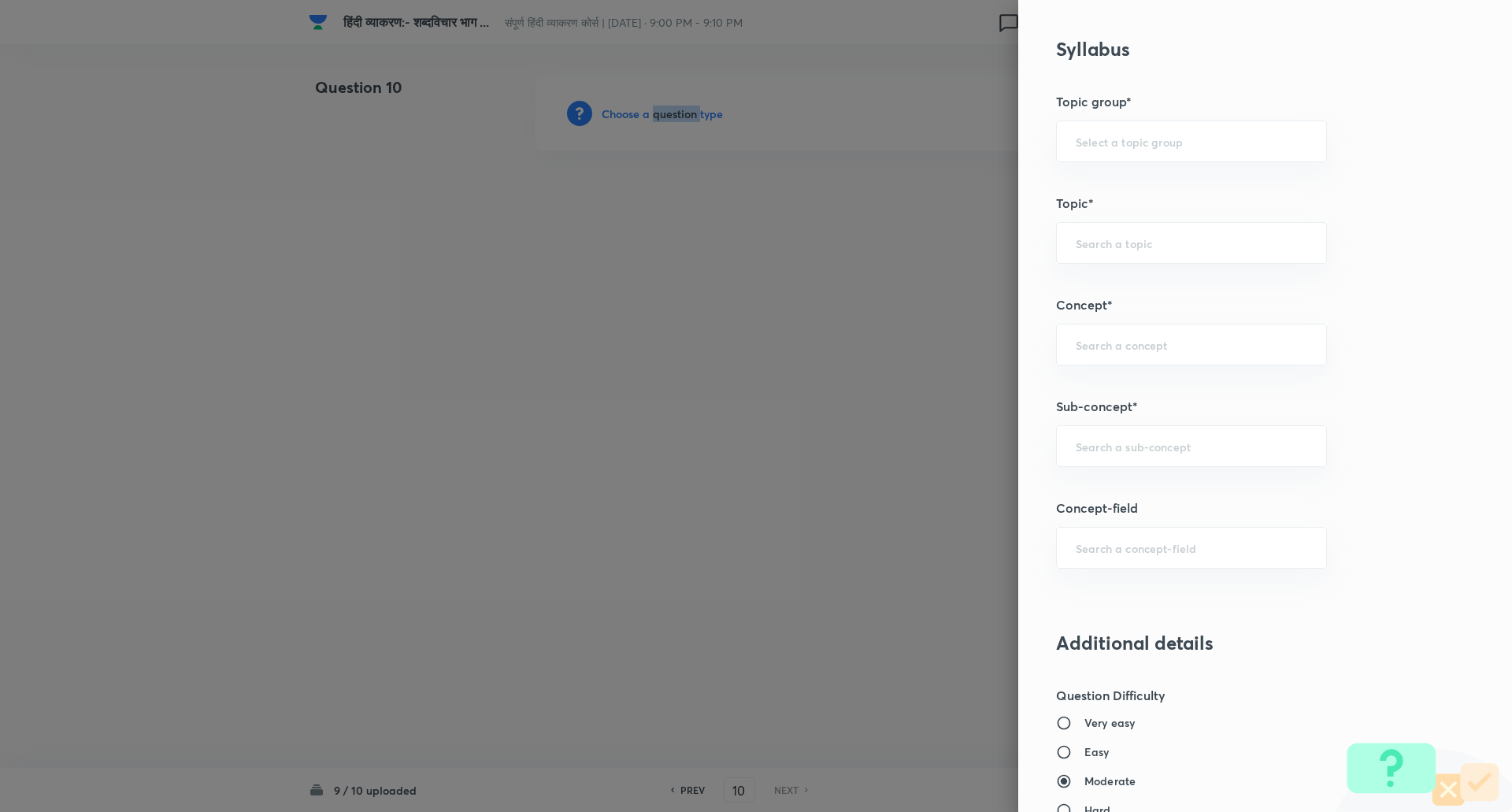
scroll to position [680, 0]
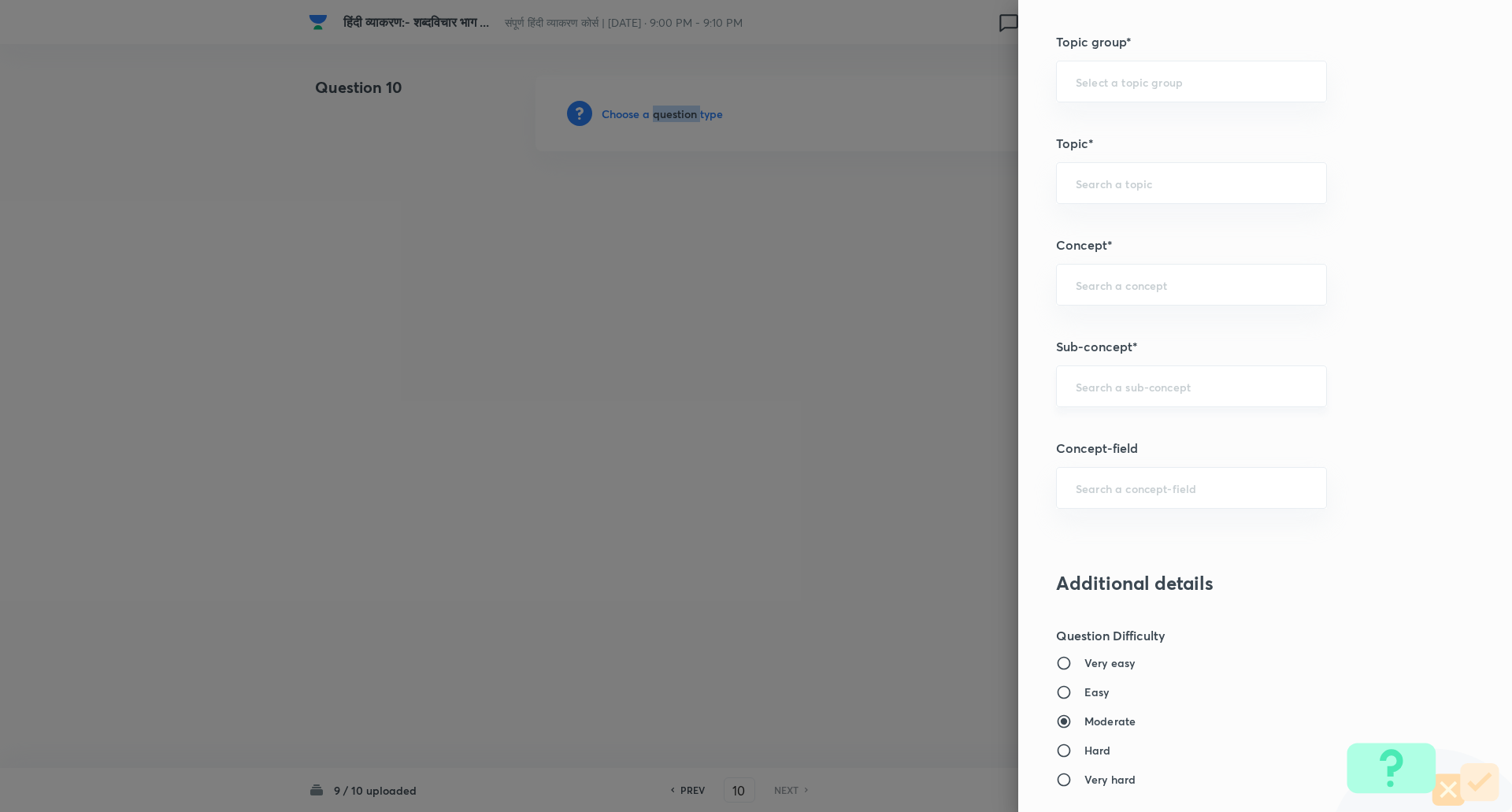
click at [1117, 391] on input "text" at bounding box center [1191, 386] width 232 height 15
click at [1119, 421] on li "Spotting Errors (त्रुटियाँ पहचाने)" at bounding box center [1179, 430] width 270 height 28
type input "Spotting Errors (त्रुटियाँ पहचाने)"
type input "Hindi"
type input "Hindi (हिंदी)"
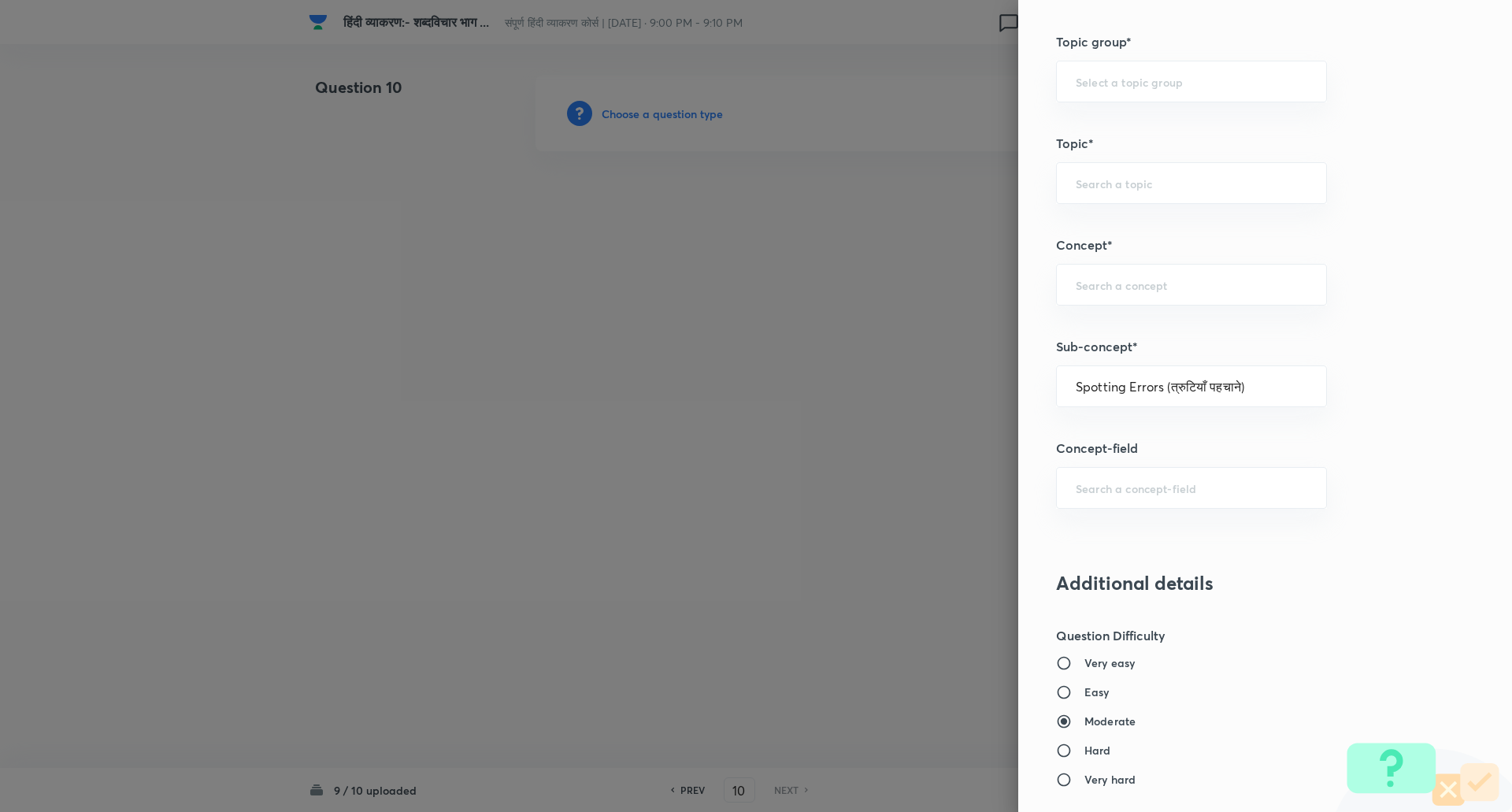
type input "Hindi Language (हिंदी भाषा)"
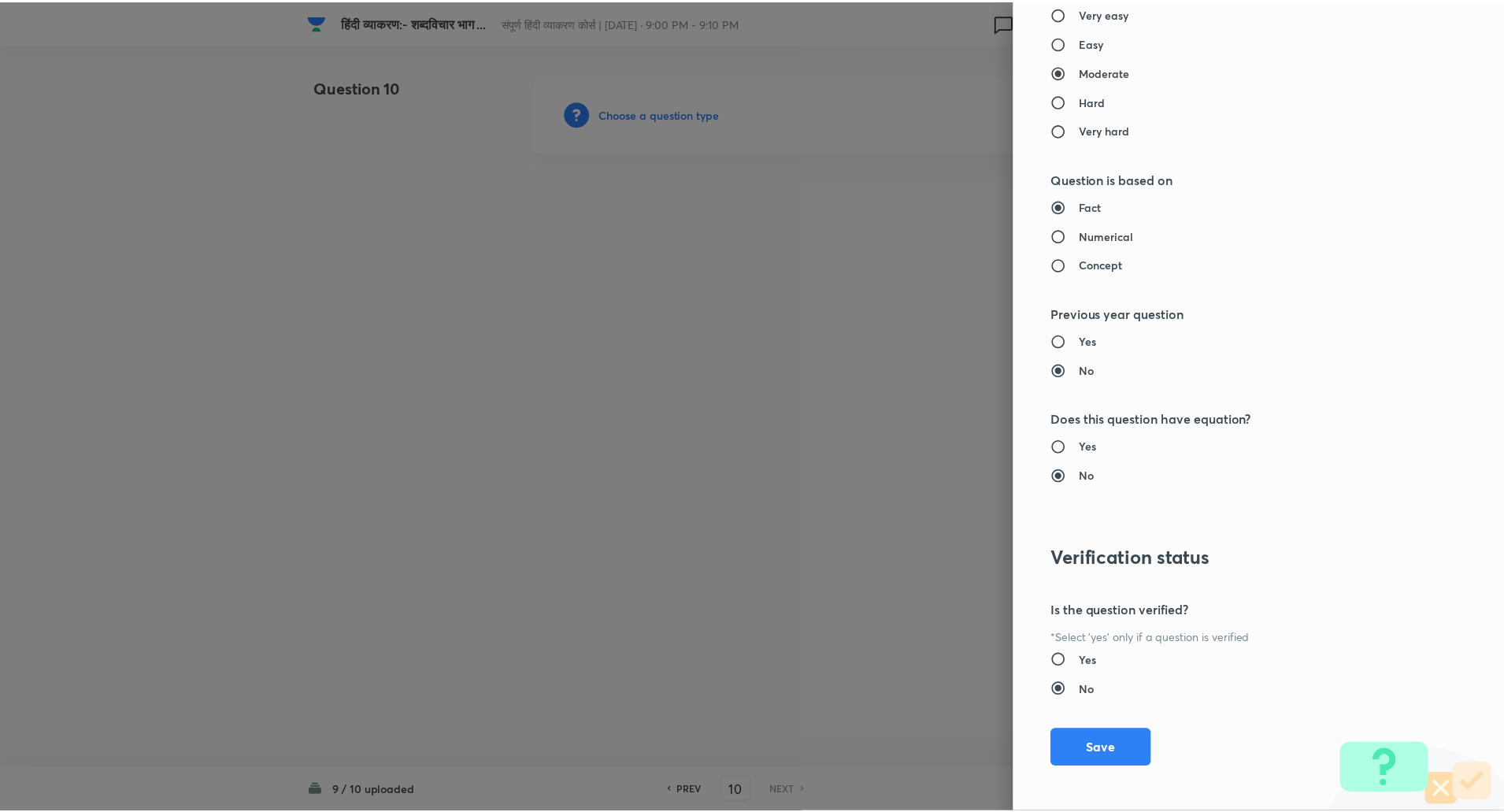
scroll to position [1330, 0]
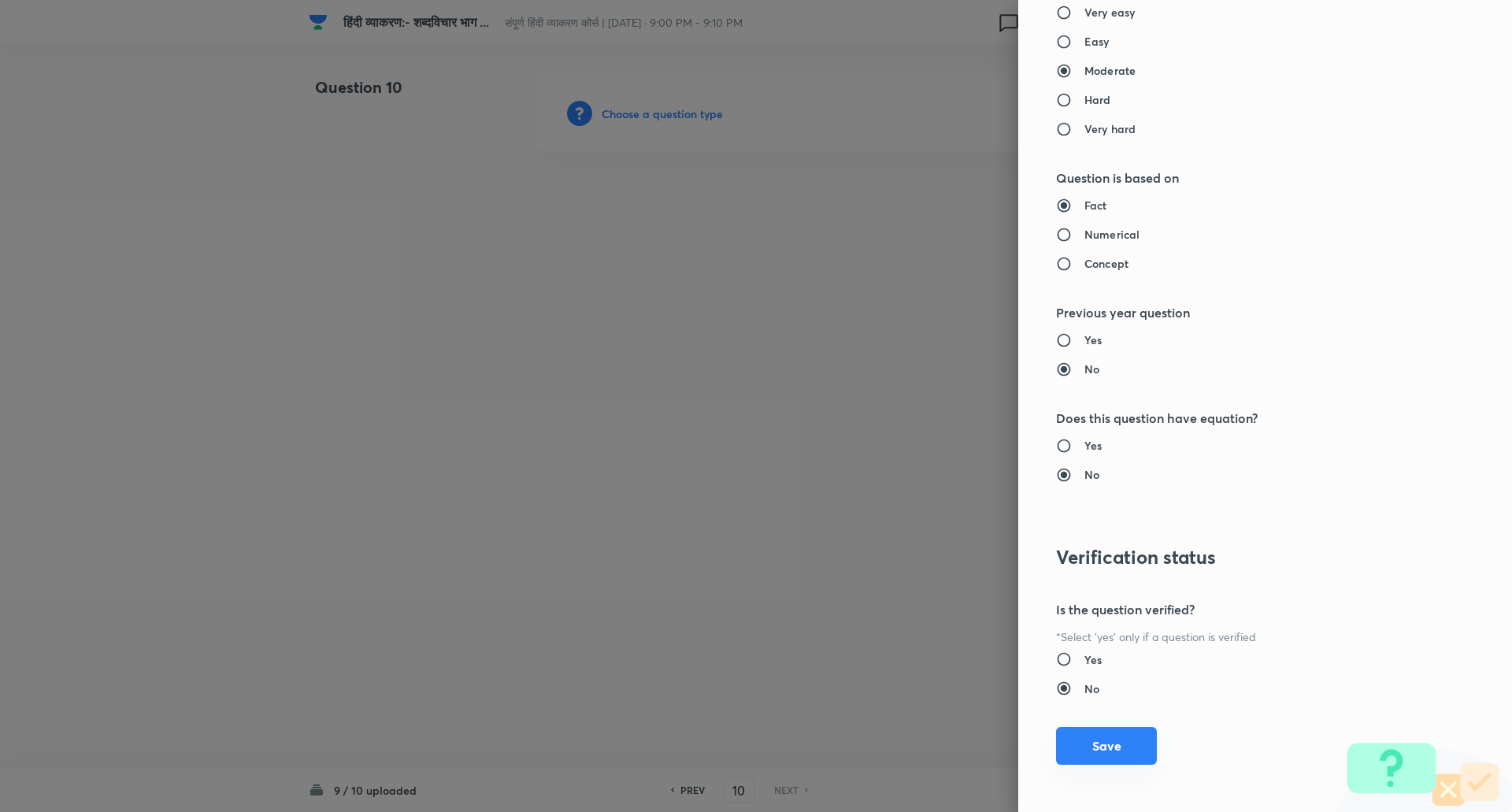
click at [1107, 738] on button "Save" at bounding box center [1106, 745] width 101 height 38
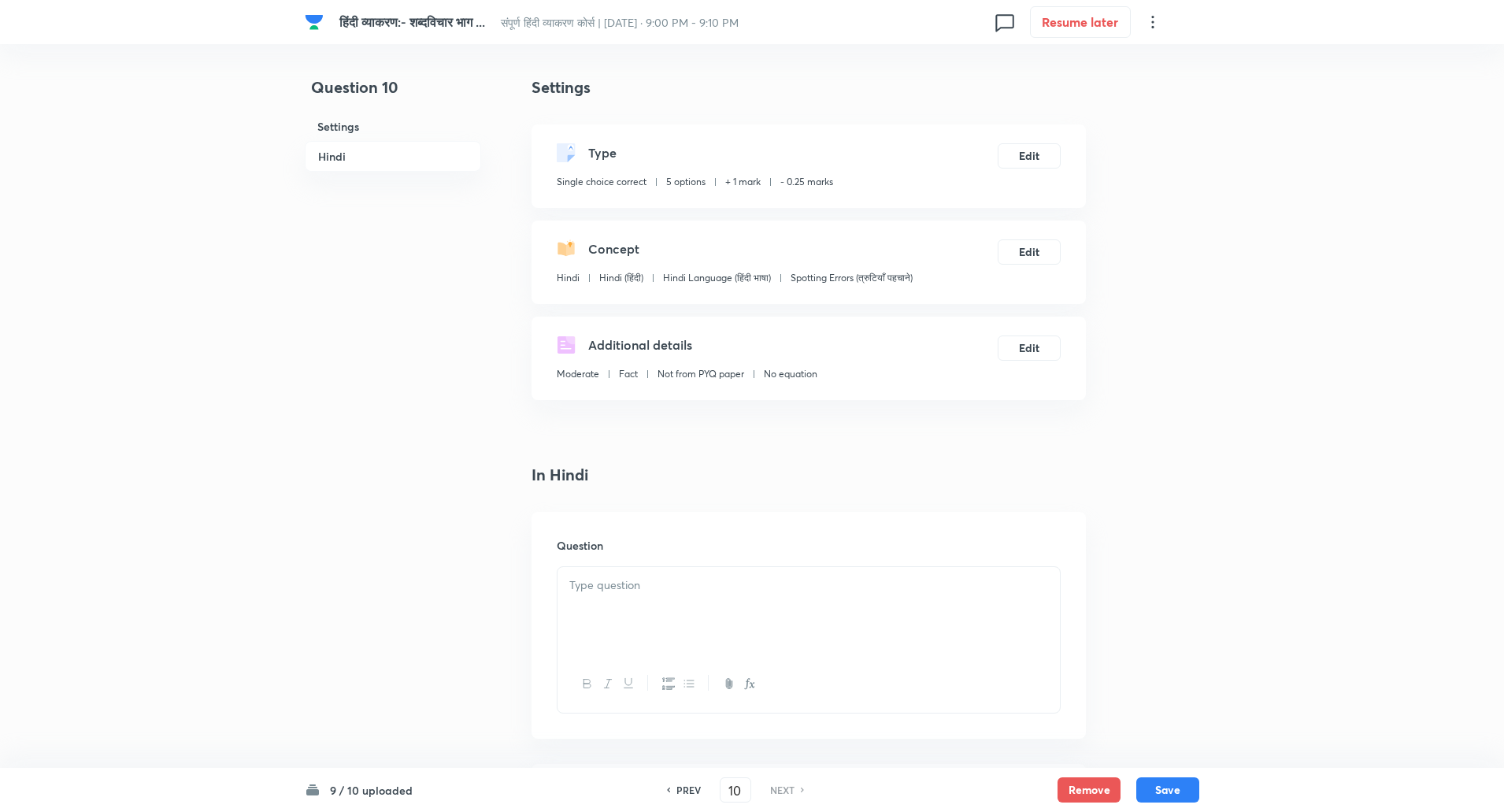
click at [648, 560] on div "Question" at bounding box center [808, 625] width 555 height 227
click at [649, 572] on div at bounding box center [809, 610] width 502 height 88
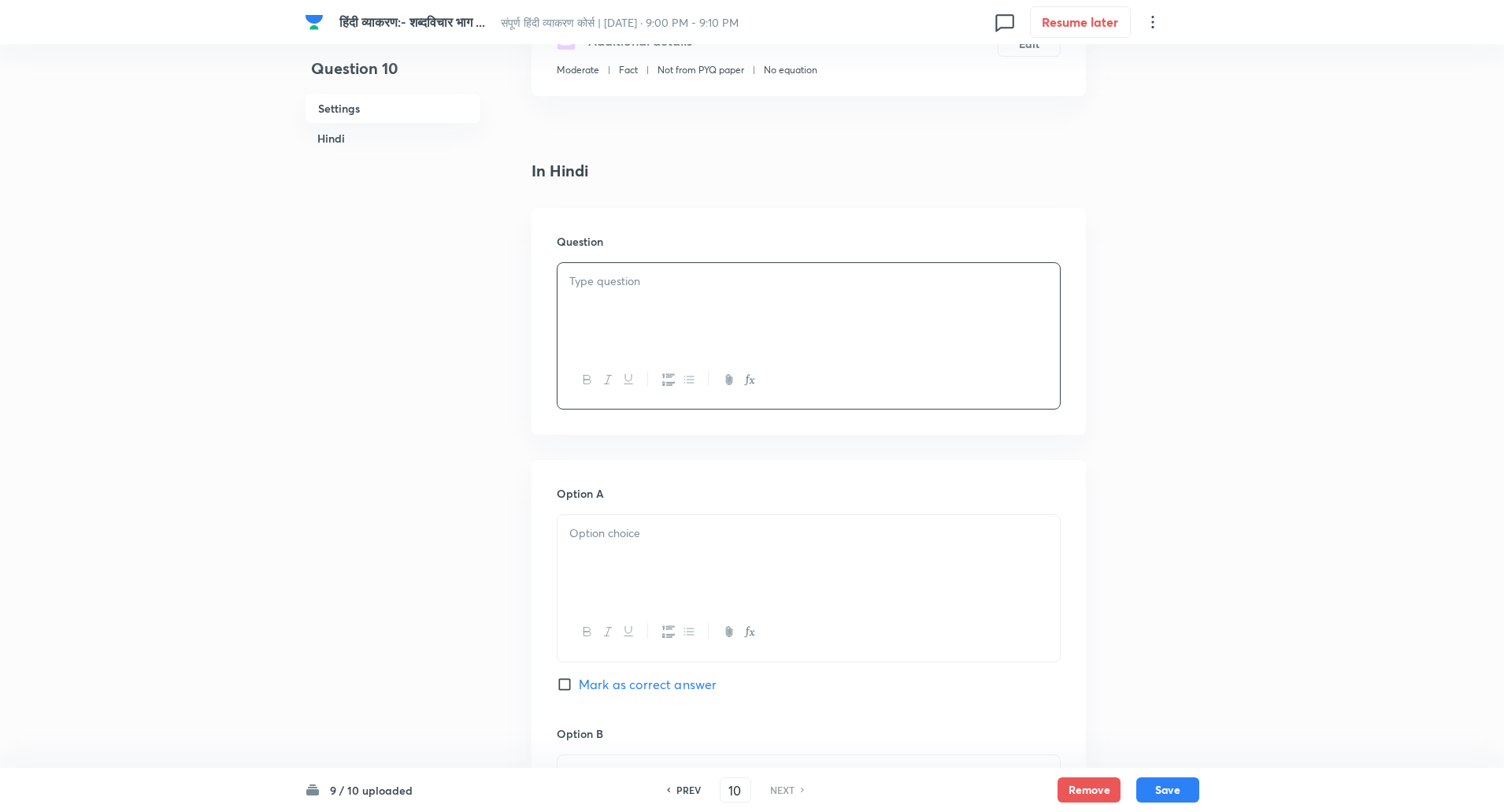
scroll to position [304, 0]
click at [593, 580] on div at bounding box center [809, 558] width 502 height 88
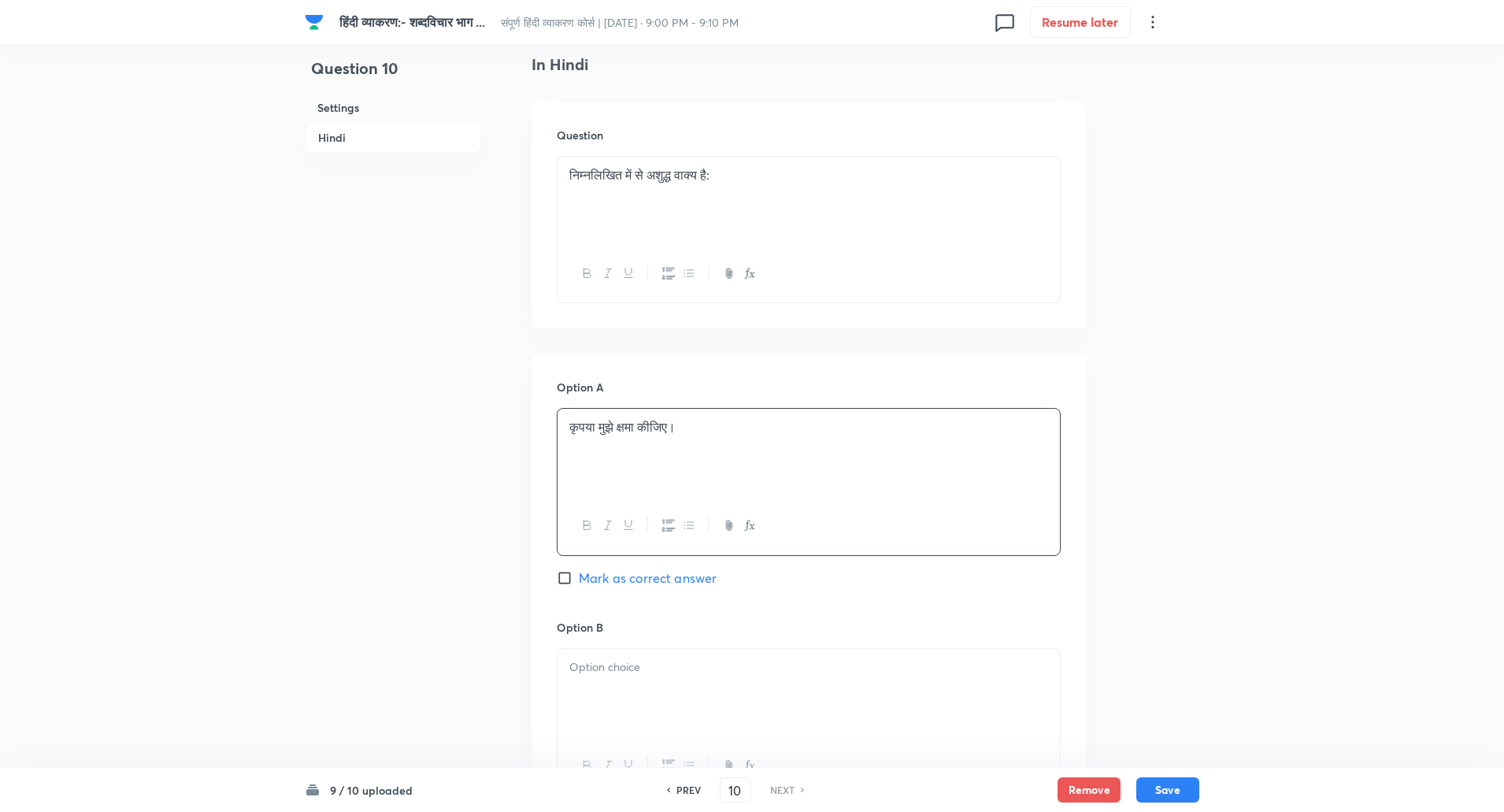
scroll to position [411, 0]
click at [610, 681] on div at bounding box center [809, 692] width 502 height 88
paste div
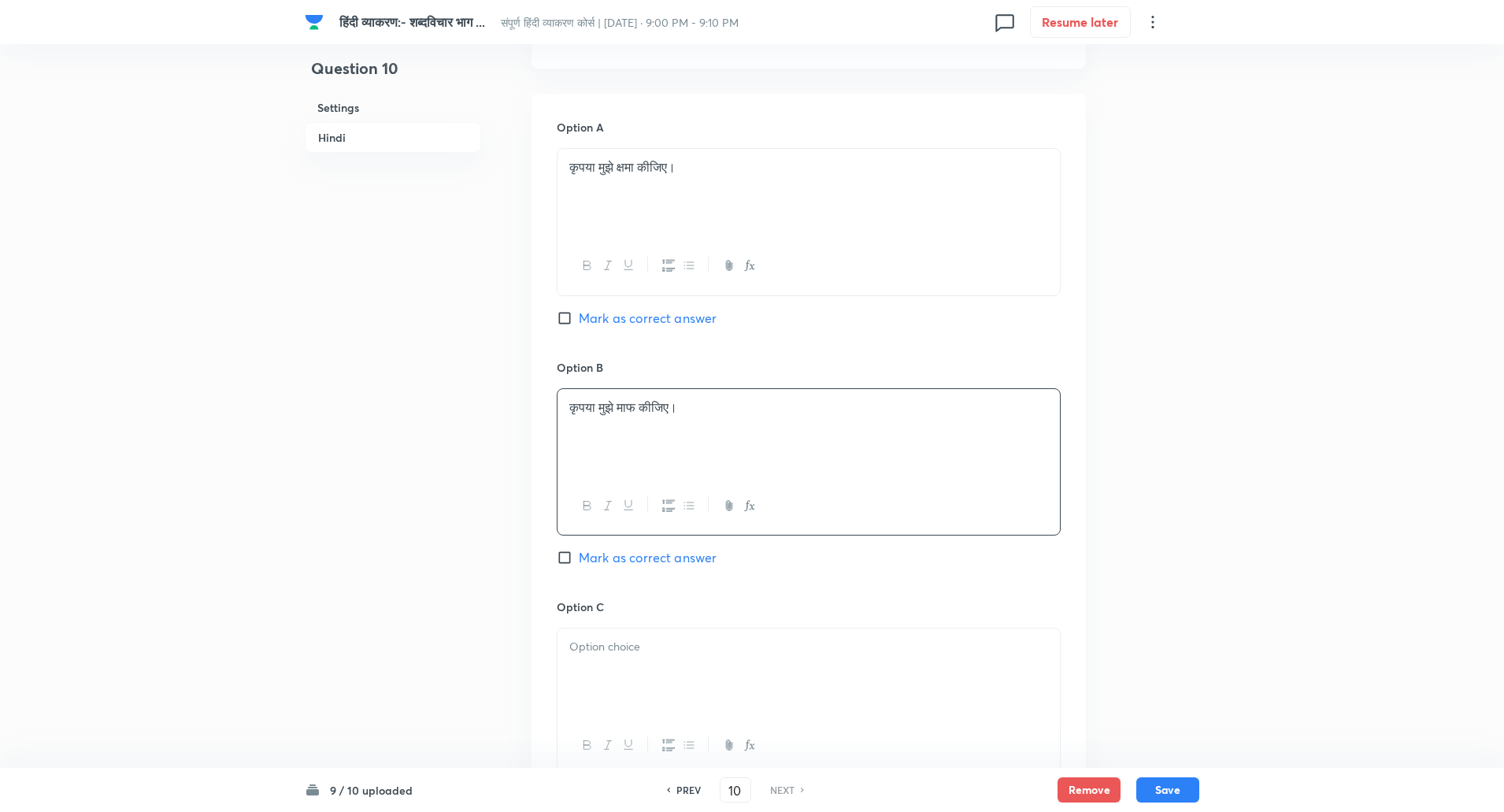
scroll to position [671, 0]
click at [611, 678] on div at bounding box center [809, 671] width 502 height 88
paste div
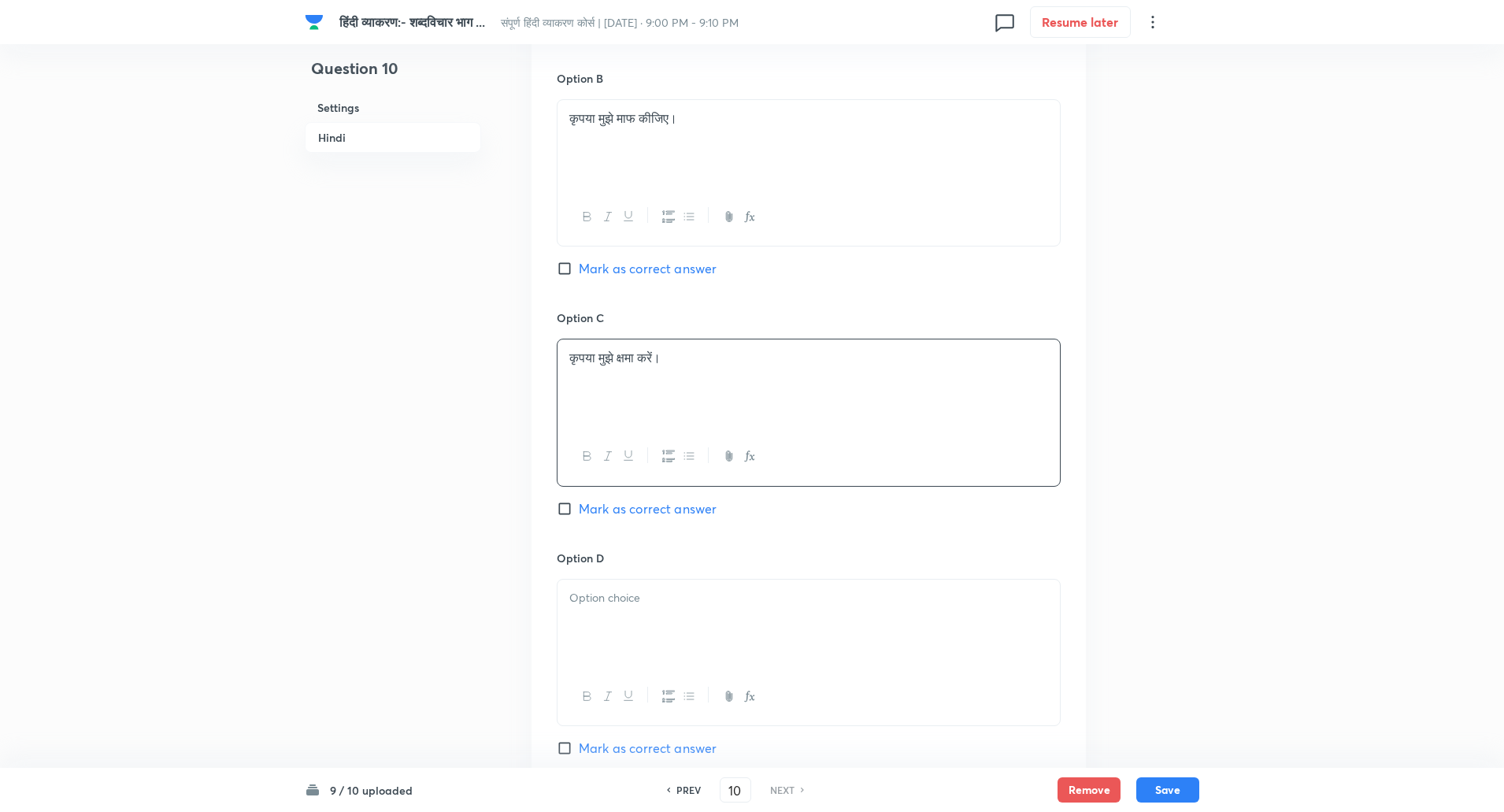
scroll to position [969, 0]
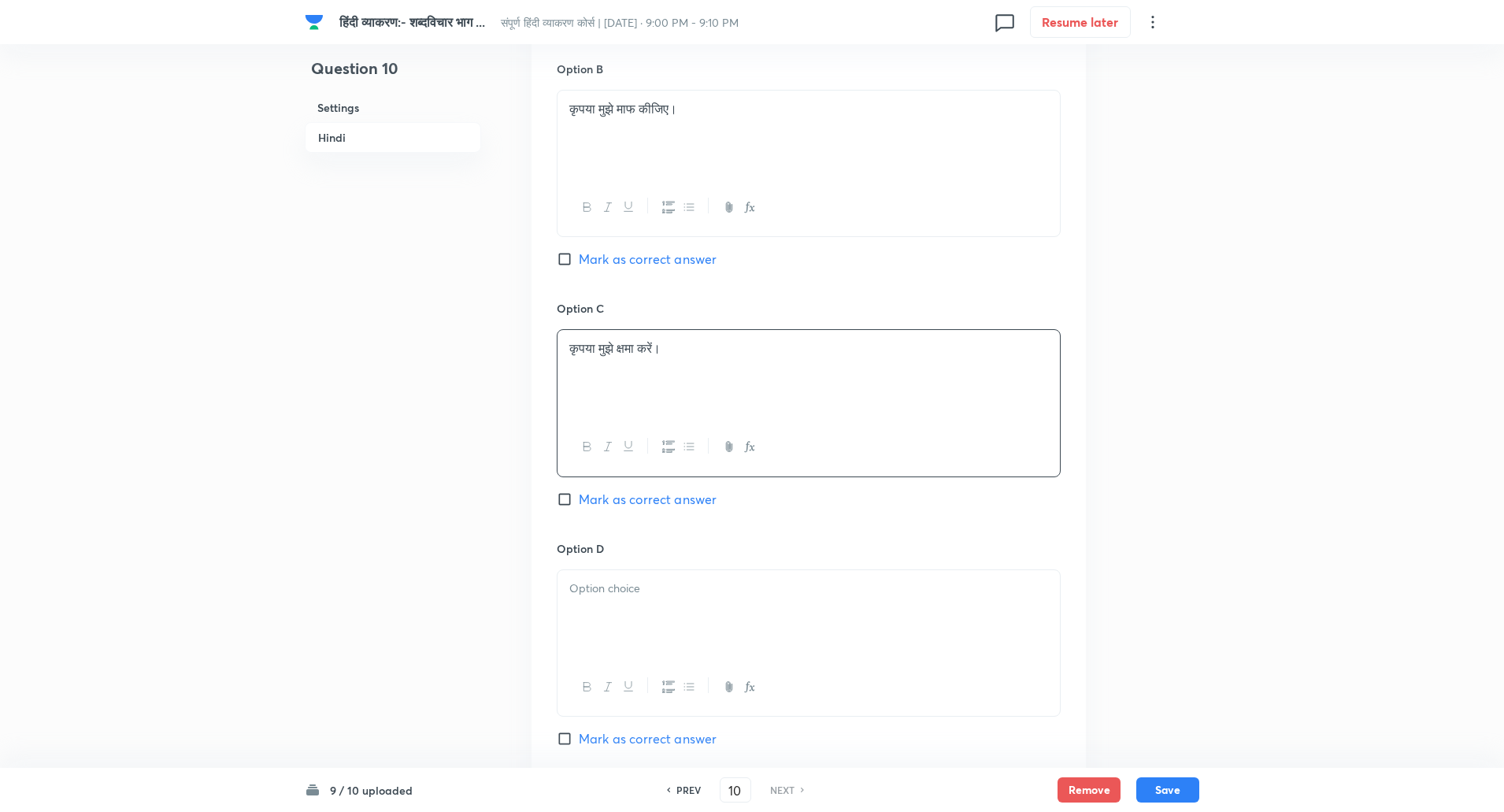
click at [618, 599] on div at bounding box center [809, 613] width 502 height 88
paste div
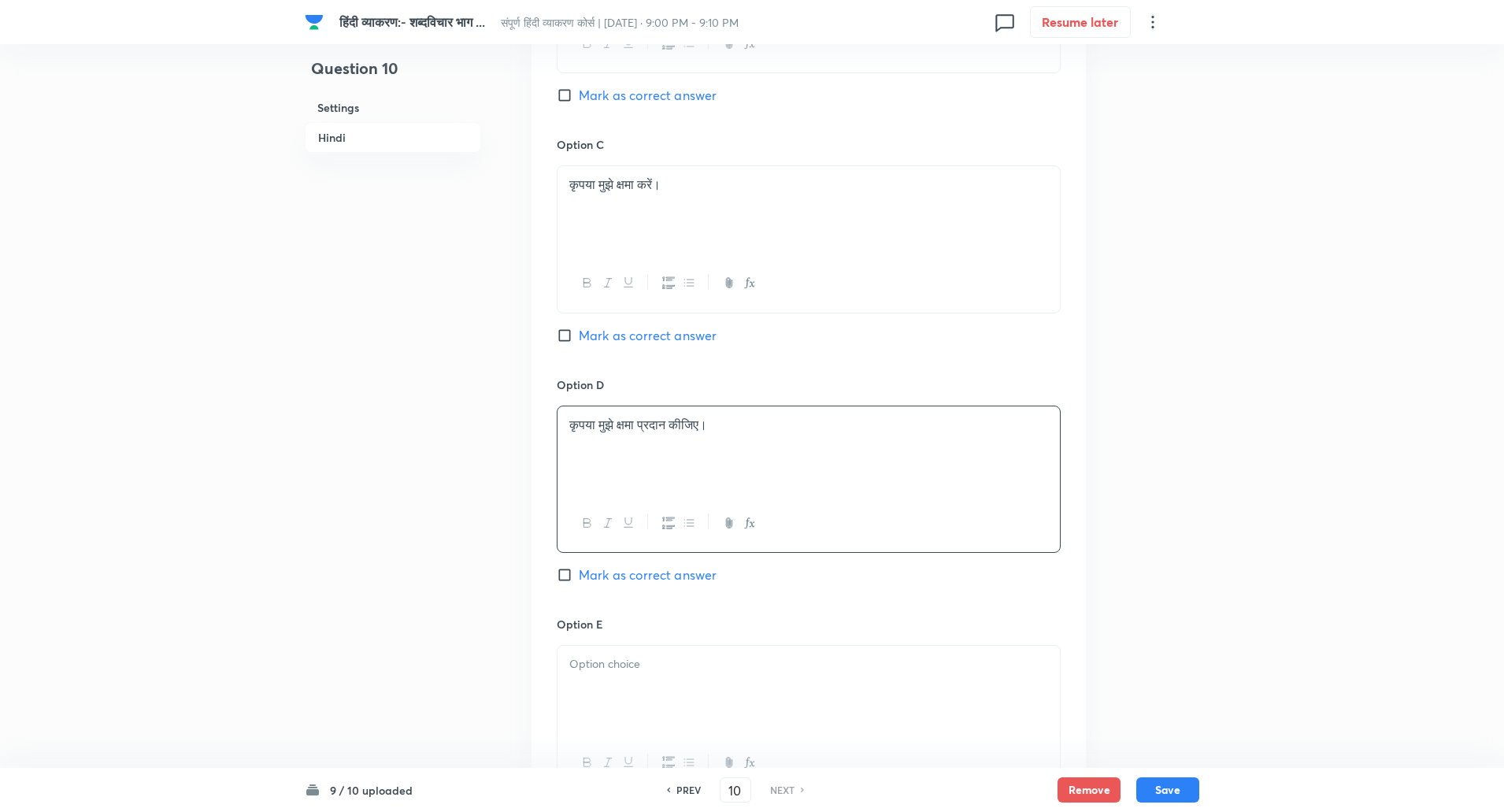
click at [567, 583] on label "Mark as correct answer" at bounding box center [637, 574] width 160 height 19
click at [567, 583] on input "Mark as correct answer" at bounding box center [568, 575] width 22 height 16
checkbox input "true"
click at [603, 687] on div at bounding box center [809, 689] width 502 height 88
paste div
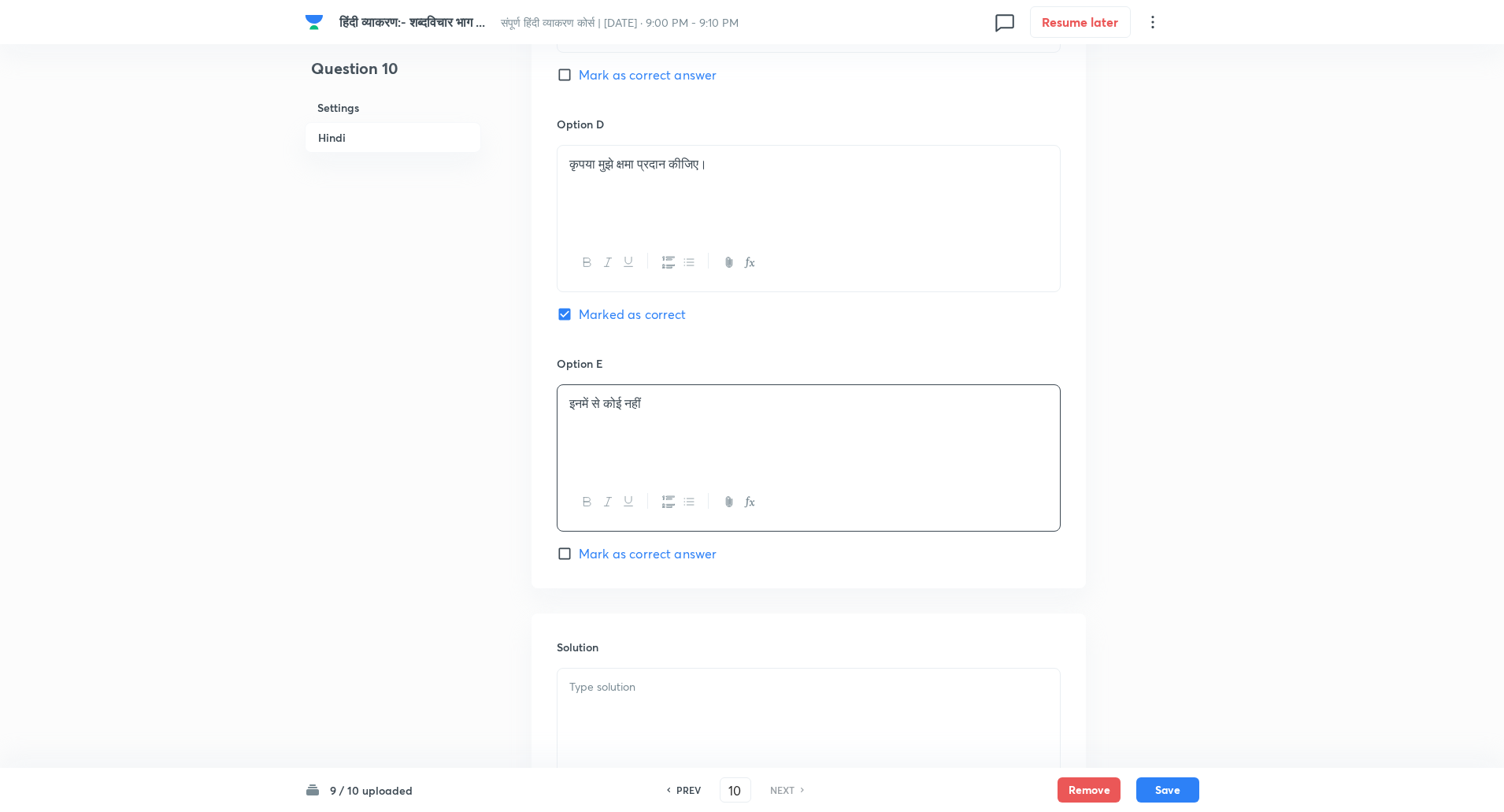
scroll to position [1394, 0]
click at [608, 673] on div at bounding box center [809, 711] width 502 height 88
click at [615, 696] on p "समाधान: 'क्षमा प्रदान कीजिए' अनावश्यक शब्दों का प्रयोग है। केवल 'क्षमा कीजिए' श…" at bounding box center [808, 704] width 479 height 18
click at [1180, 795] on button "Save" at bounding box center [1168, 788] width 63 height 25
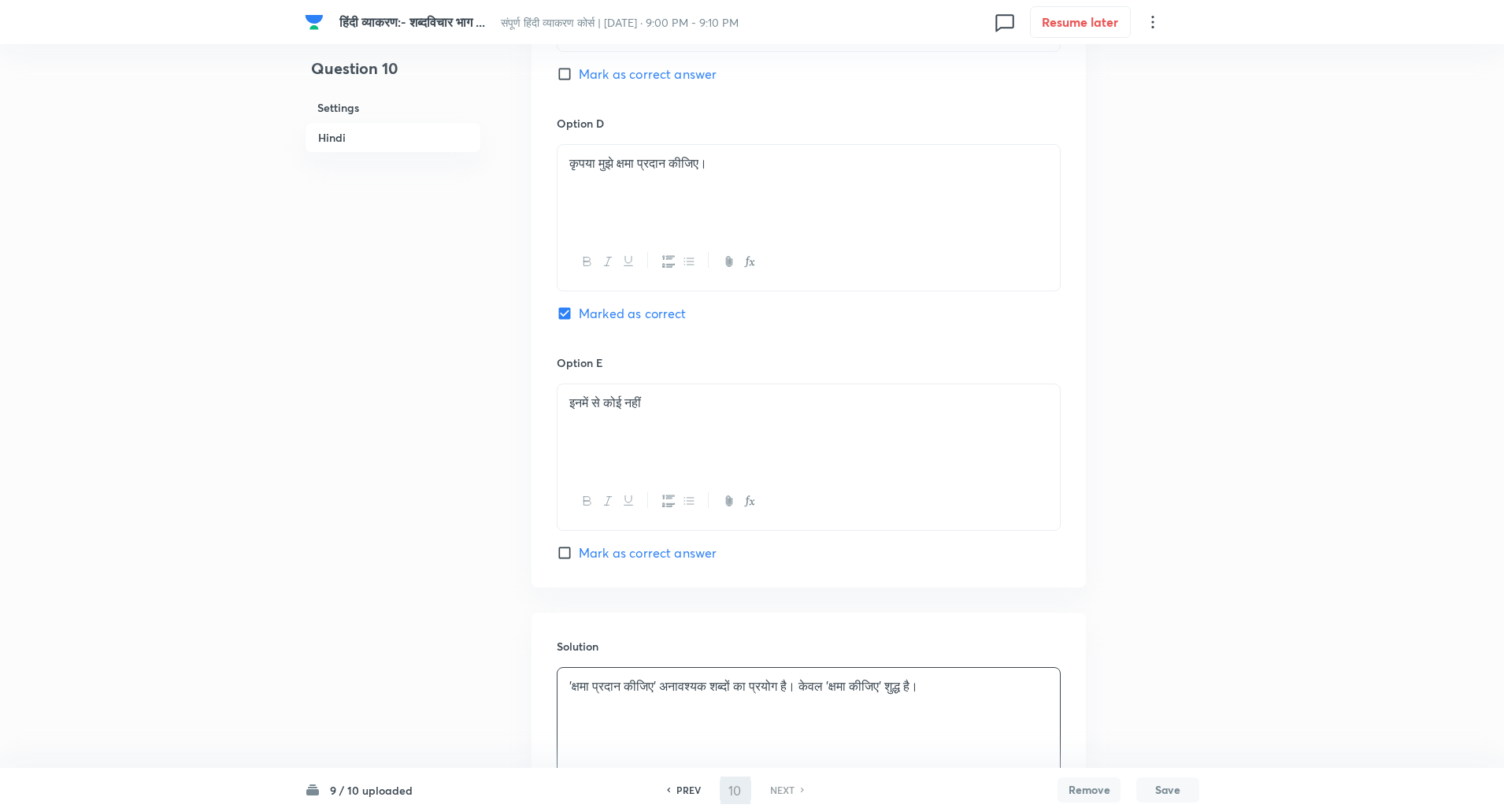
checkbox input "true"
